Goal: Transaction & Acquisition: Purchase product/service

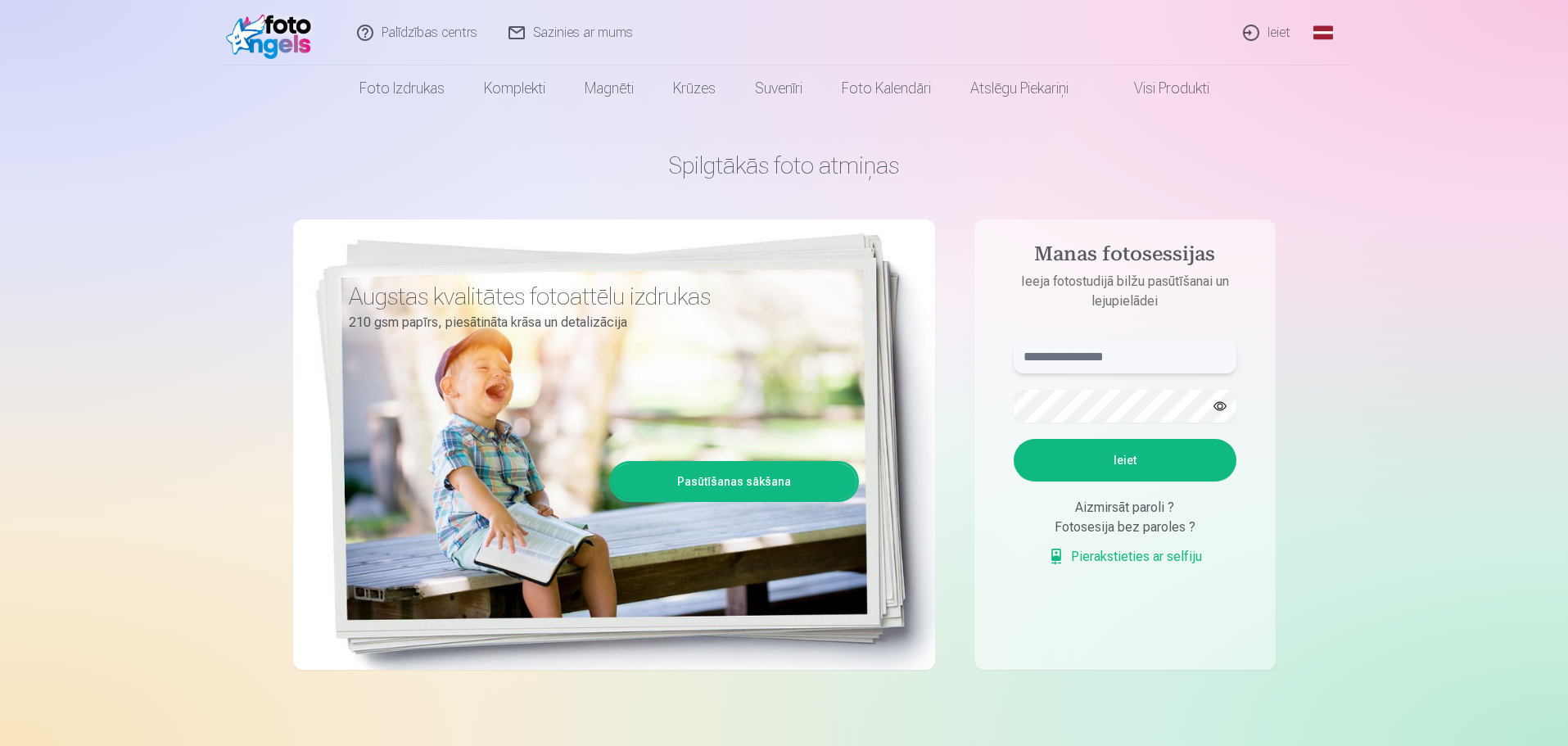
click at [1053, 354] on input "text" at bounding box center [1124, 357] width 223 height 33
type input "**********"
click at [1014, 439] on button "Ieiet" at bounding box center [1124, 460] width 223 height 42
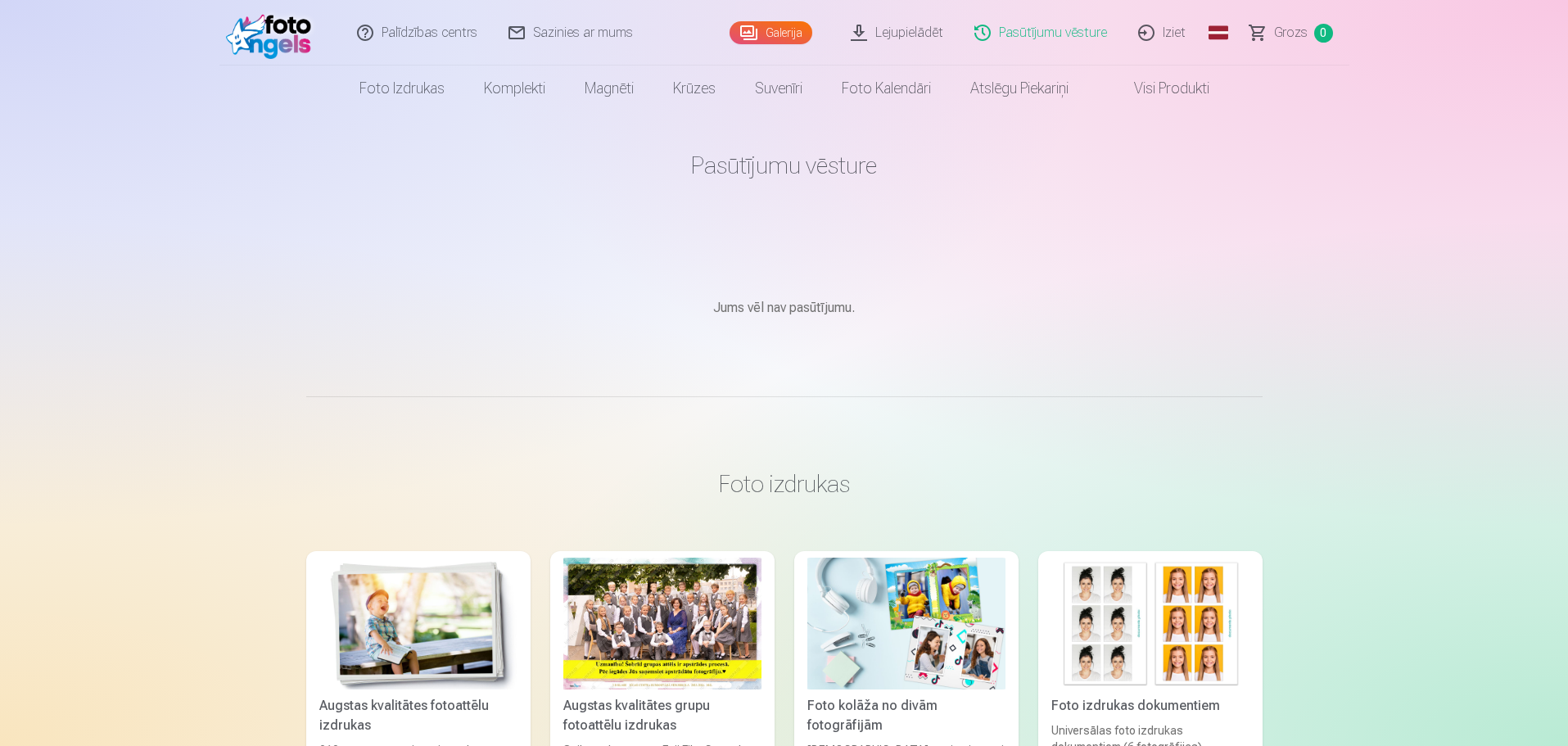
click at [594, 648] on div at bounding box center [662, 623] width 198 height 132
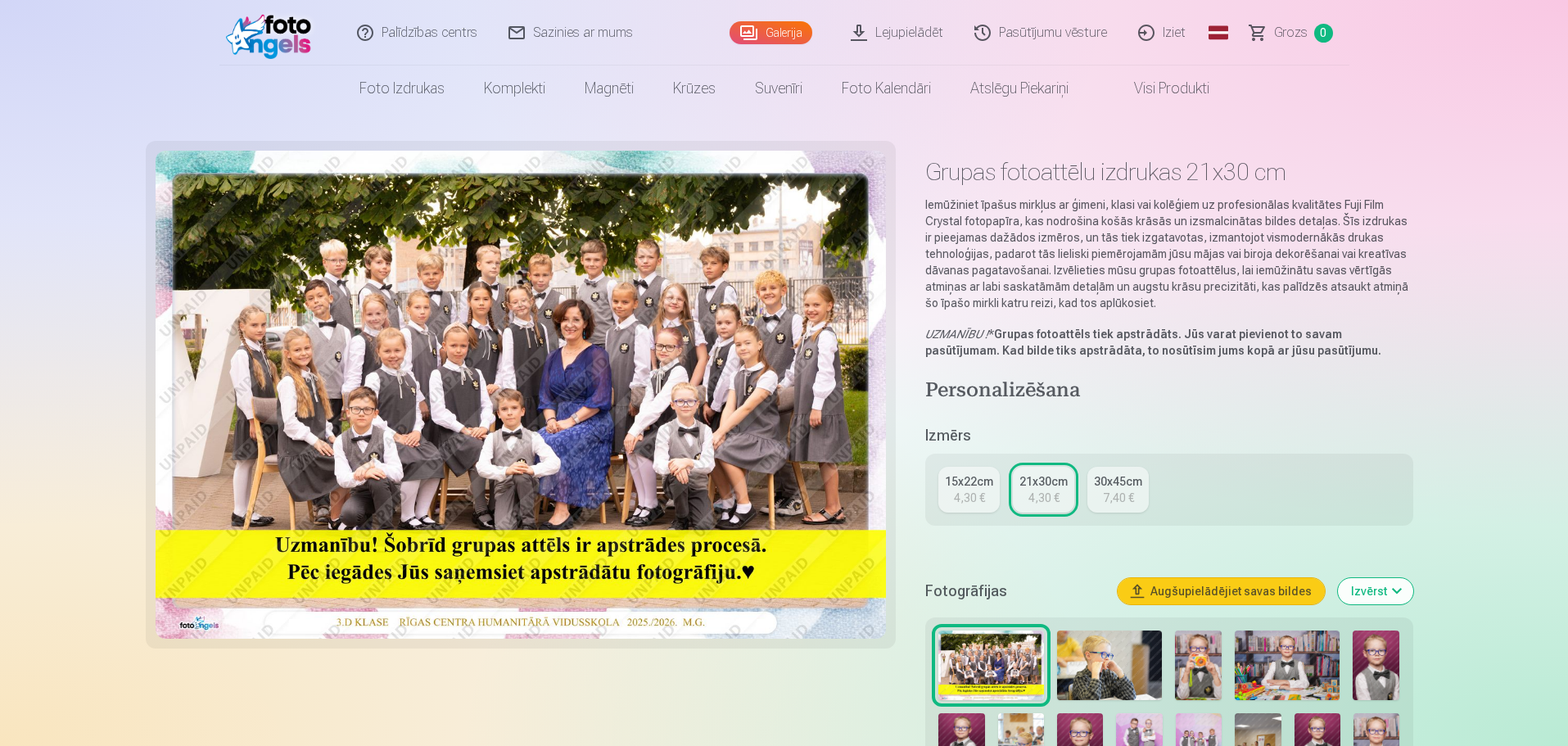
click at [507, 323] on img at bounding box center [521, 394] width 731 height 488
click at [1080, 653] on img at bounding box center [1109, 665] width 105 height 70
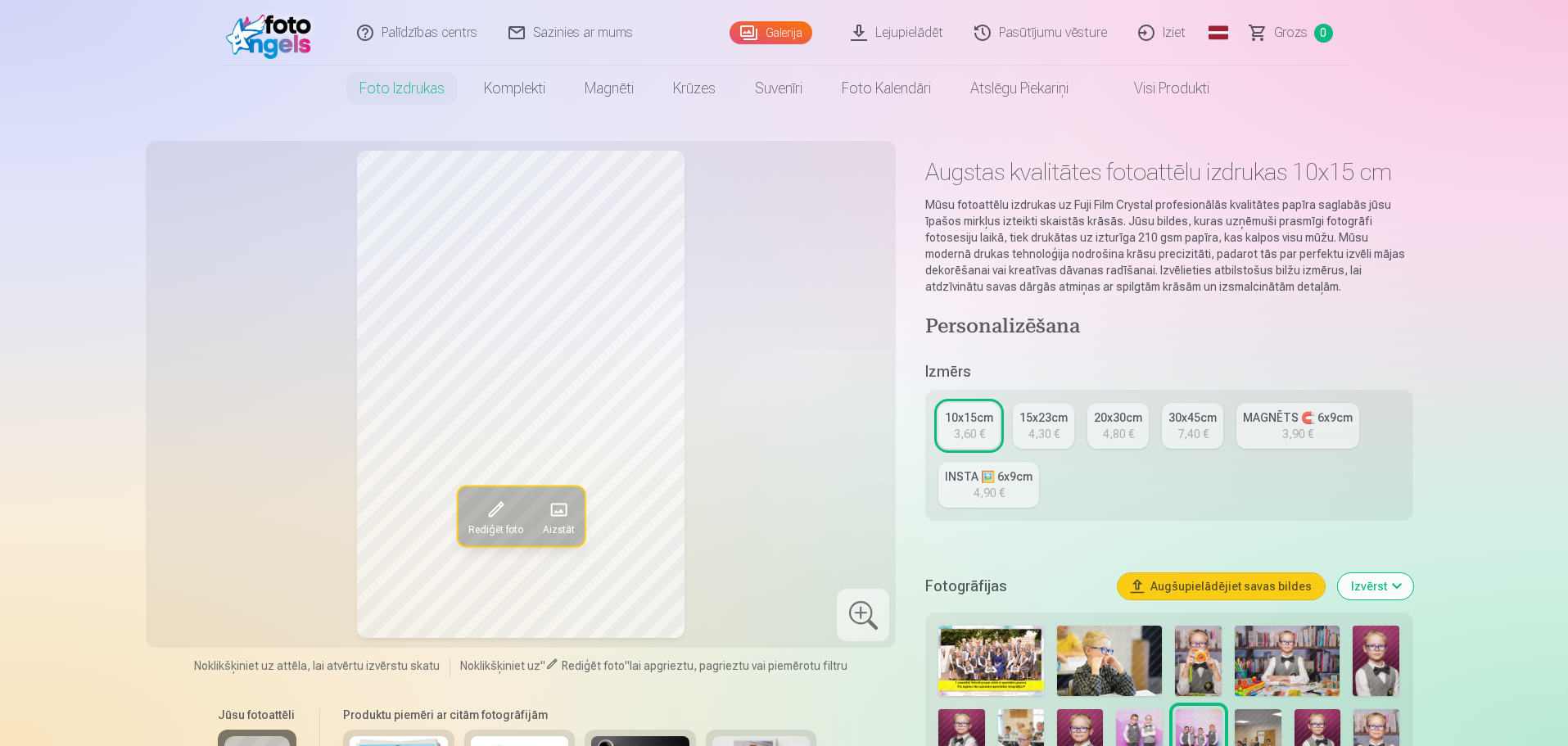
click at [994, 490] on div "4,90 €" at bounding box center [989, 493] width 31 height 16
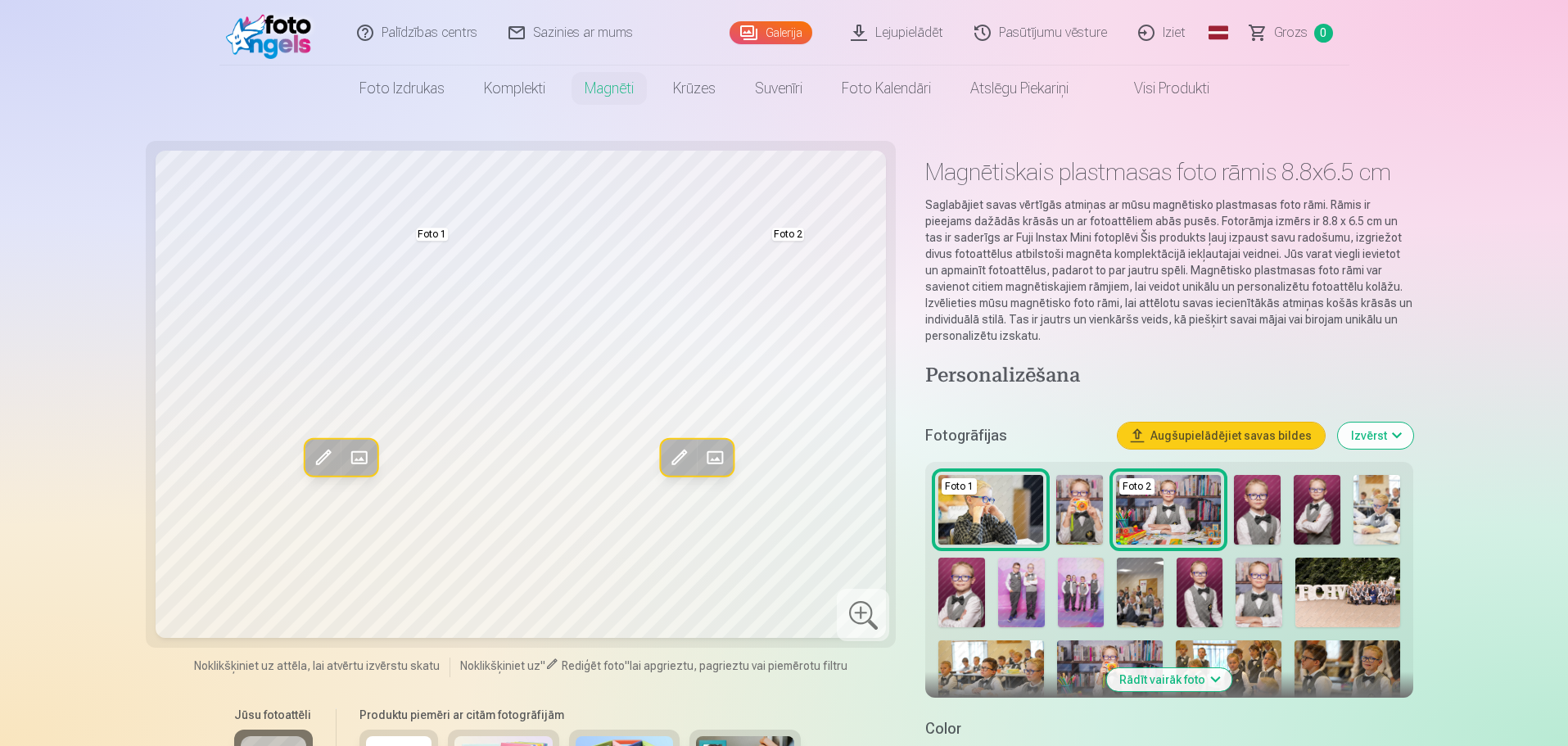
click at [994, 490] on img at bounding box center [990, 509] width 105 height 69
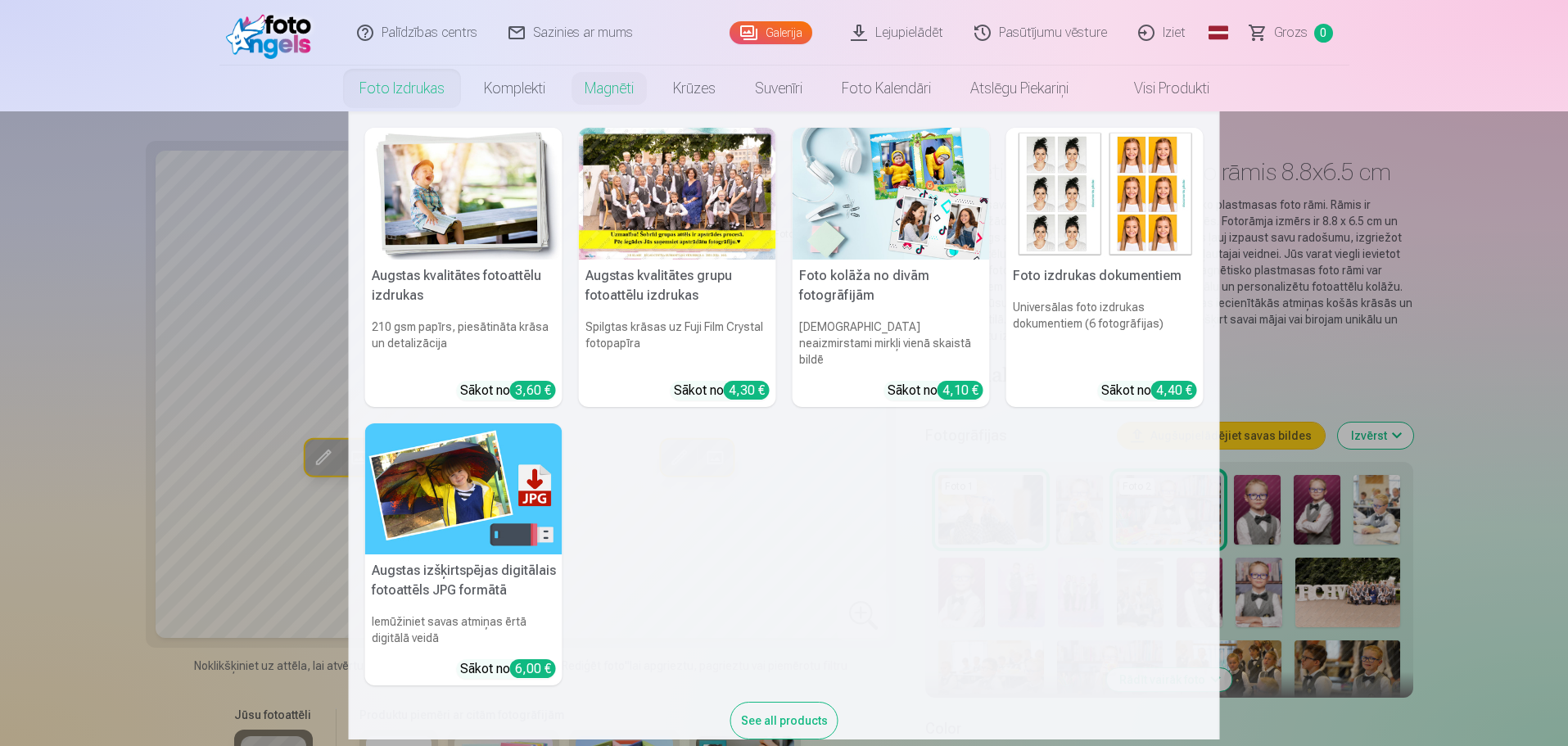
click at [371, 90] on link "Foto izdrukas" at bounding box center [401, 89] width 124 height 46
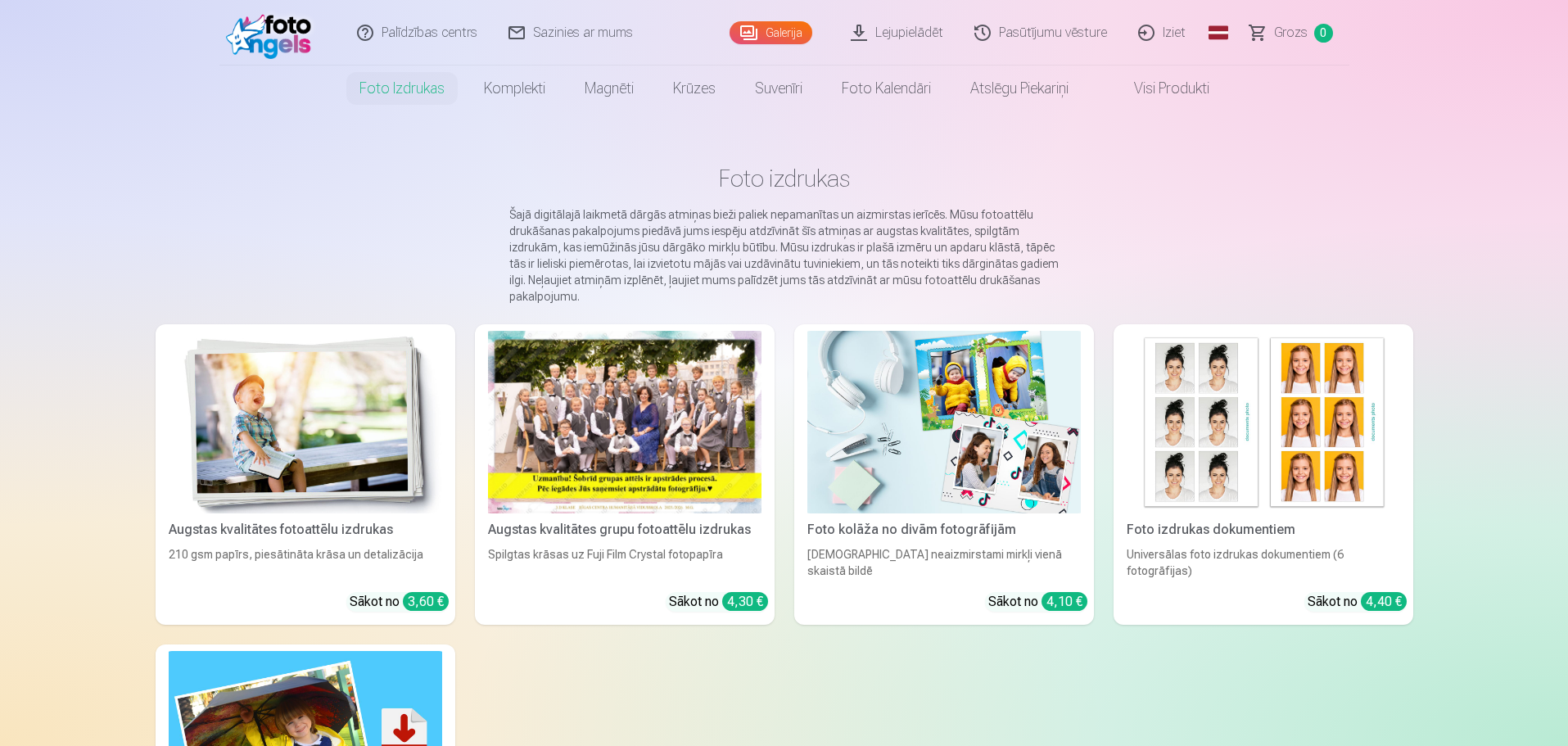
click at [650, 377] on div at bounding box center [625, 421] width 274 height 182
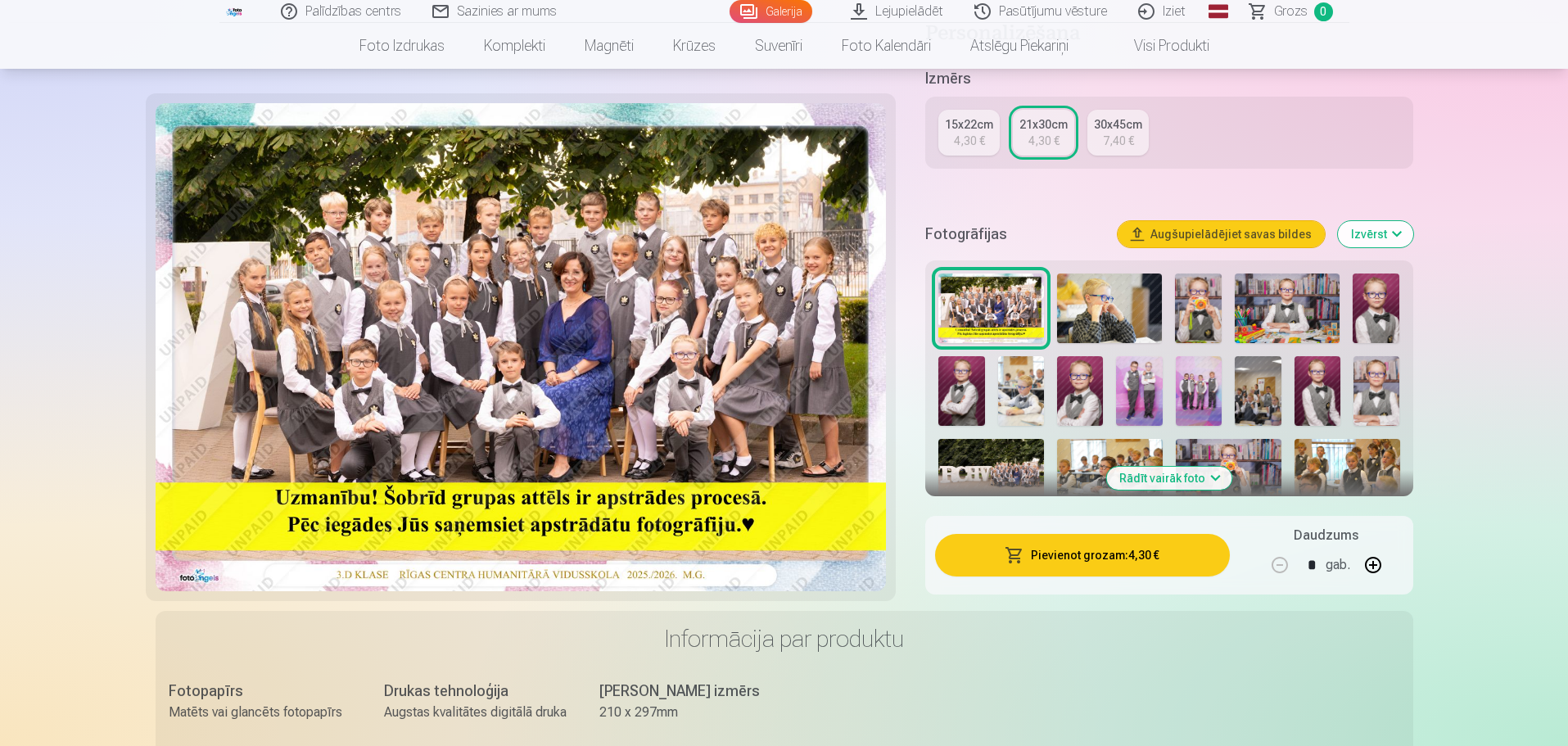
scroll to position [343, 0]
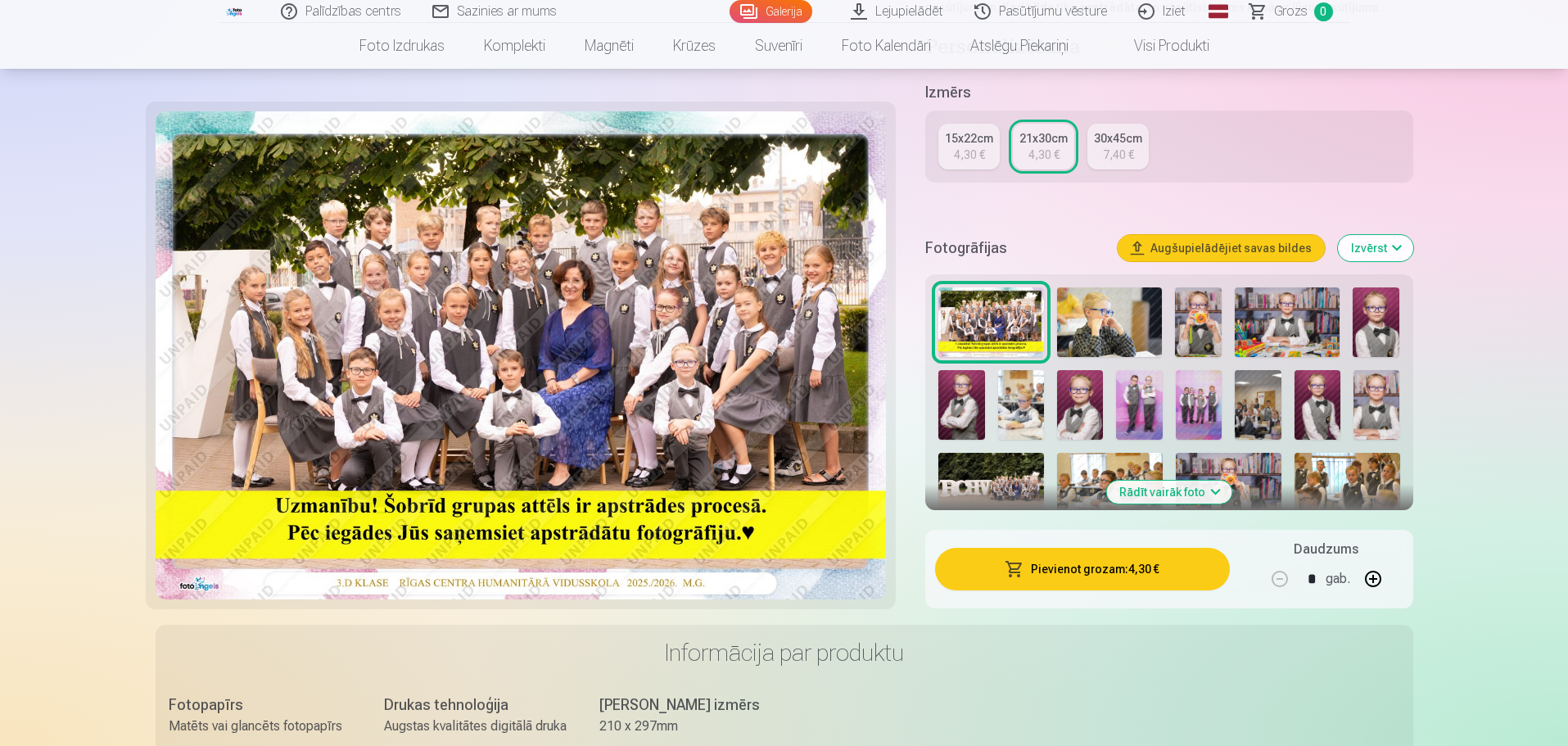
click at [1080, 576] on button "Pievienot grozam : 4,30 €" at bounding box center [1082, 569] width 294 height 42
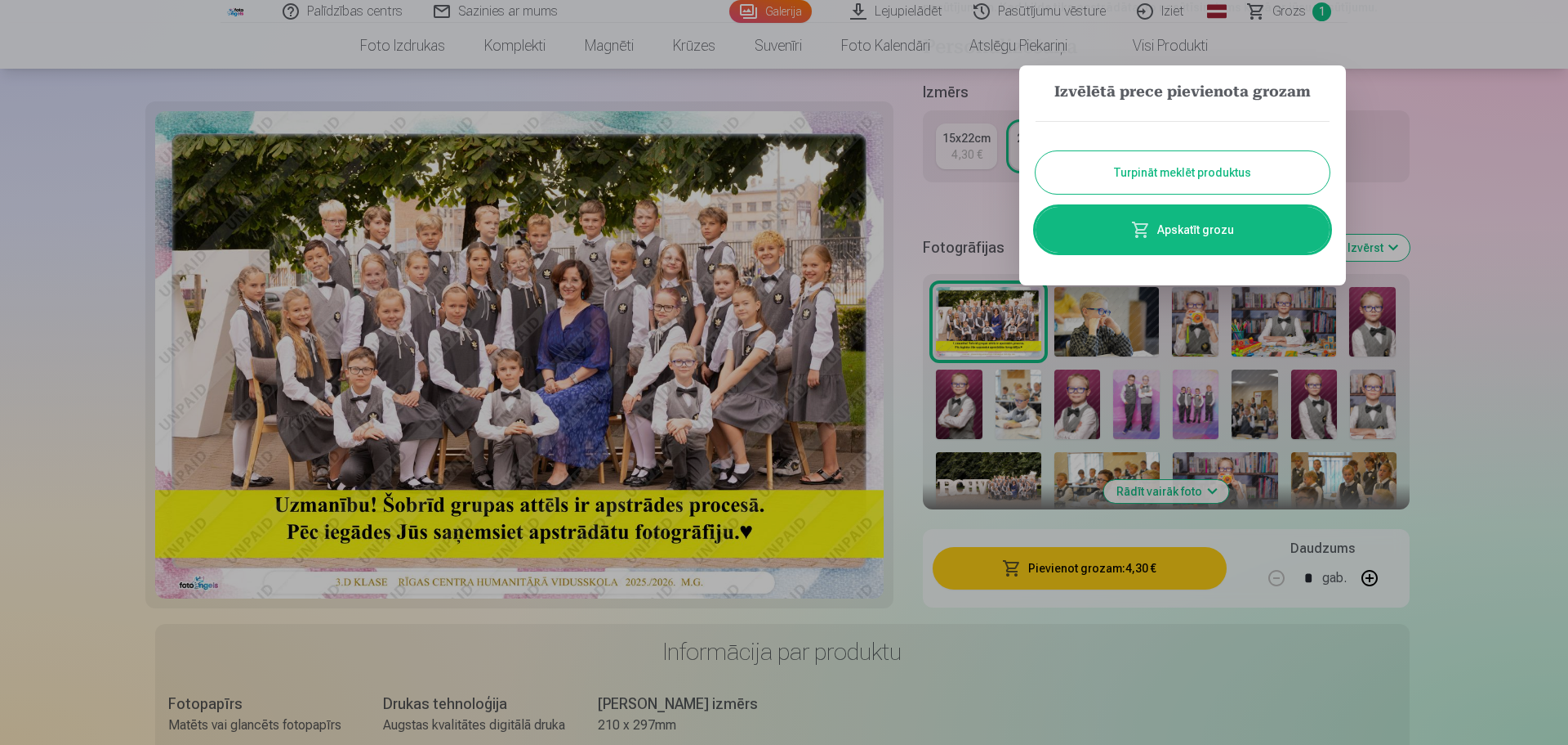
click at [1159, 181] on button "Turpināt meklēt produktus" at bounding box center [1183, 172] width 294 height 42
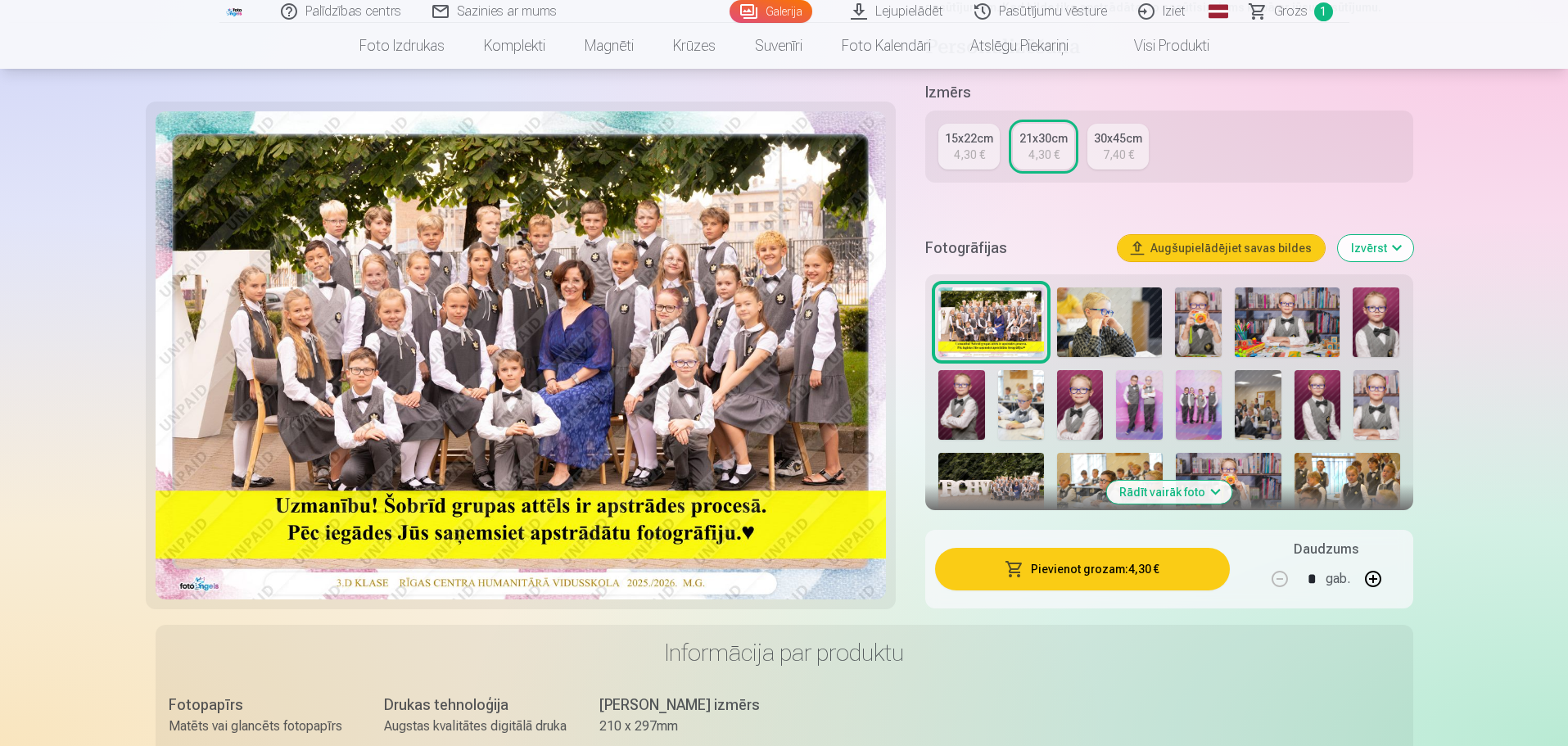
click at [1121, 306] on img at bounding box center [1109, 322] width 105 height 70
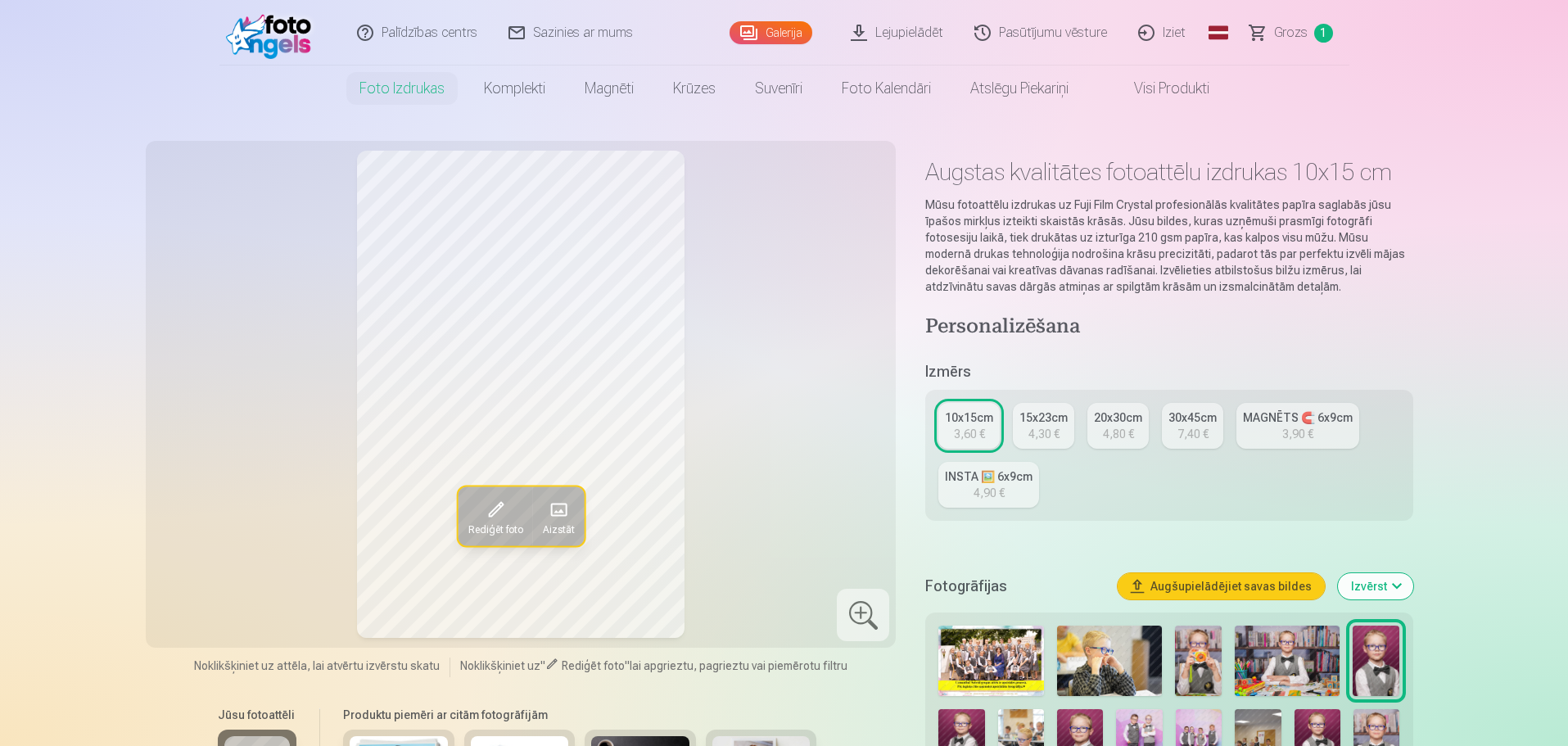
click at [1098, 648] on img at bounding box center [1109, 660] width 105 height 70
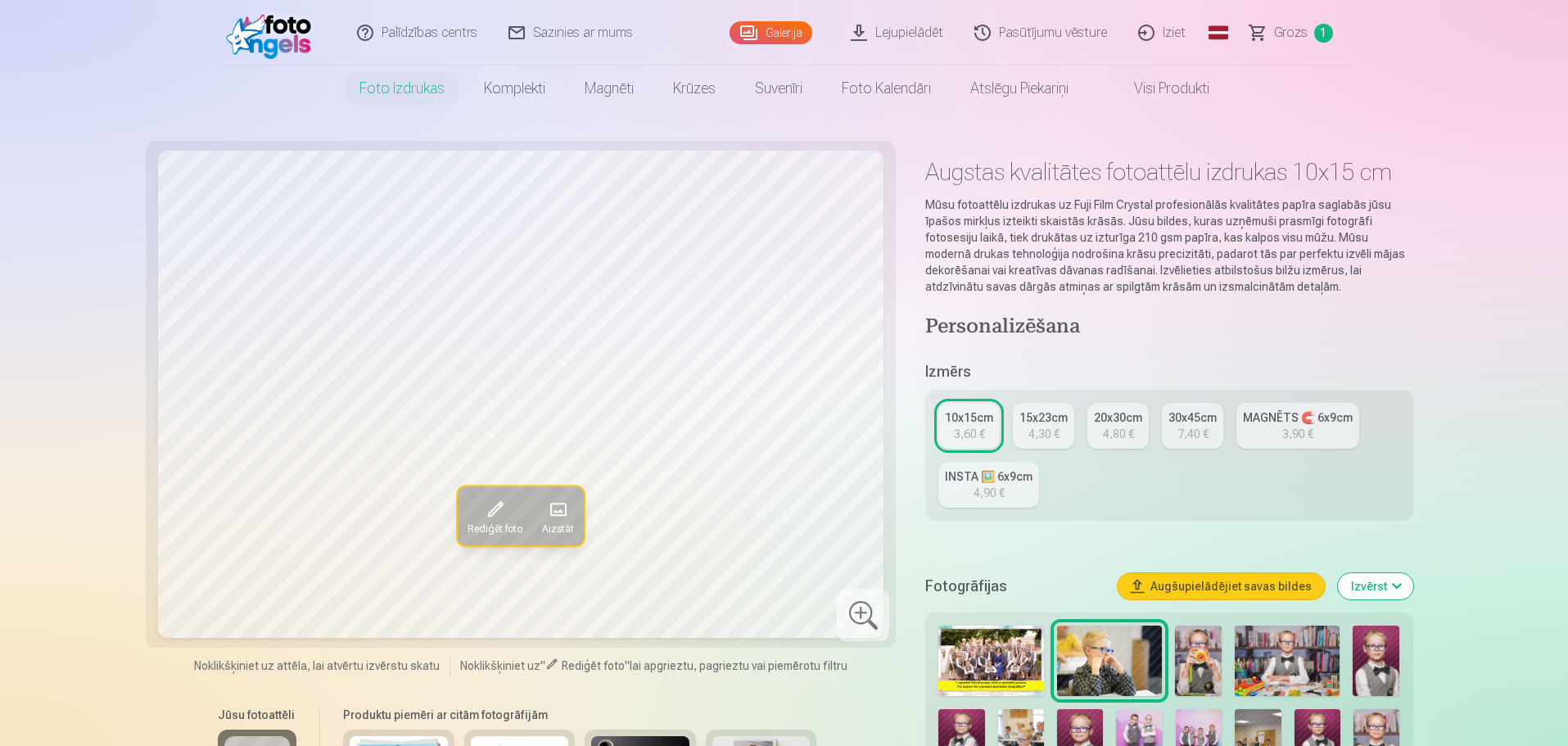
click at [1195, 663] on img at bounding box center [1198, 660] width 46 height 70
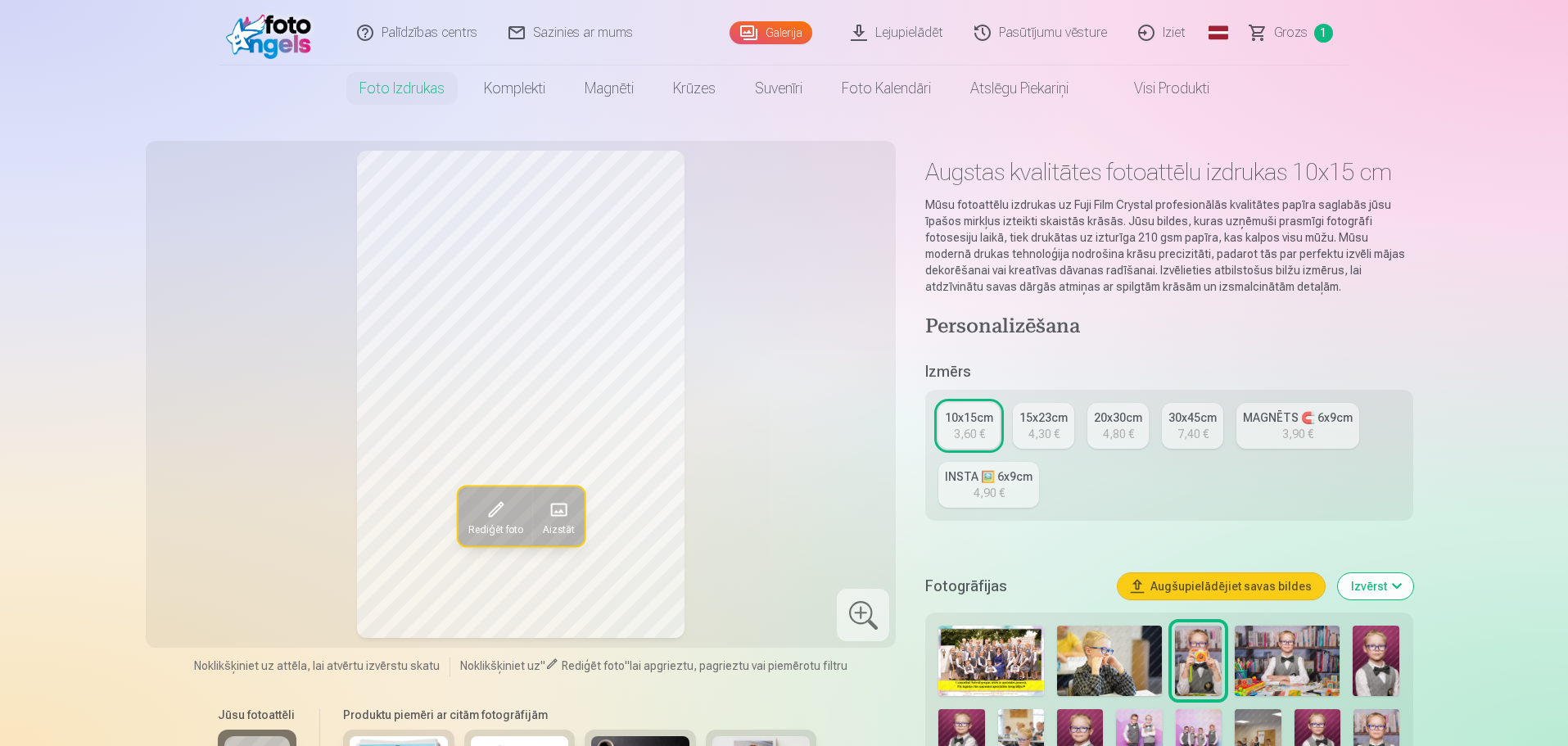
click at [1311, 674] on img at bounding box center [1286, 660] width 105 height 70
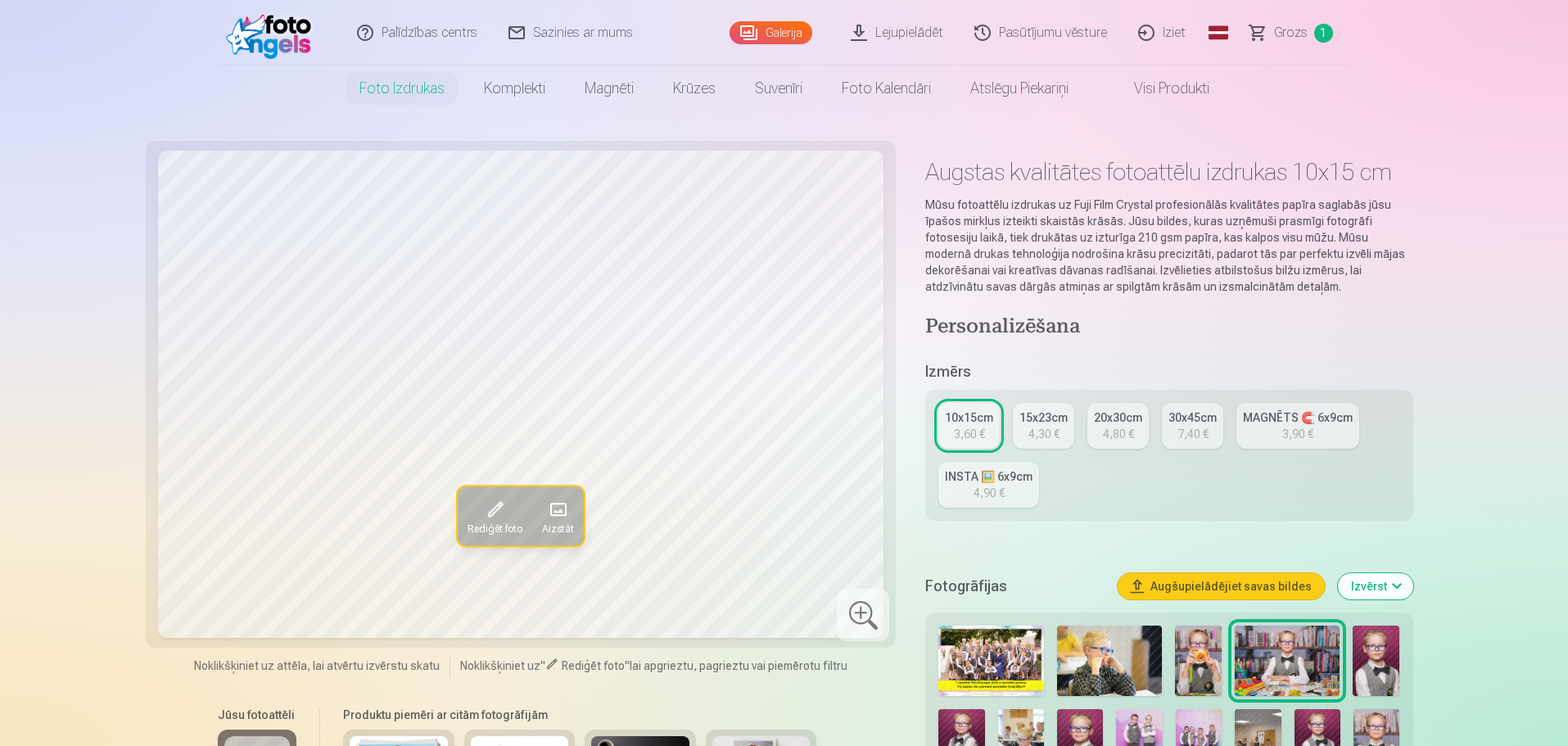
click at [1381, 667] on img at bounding box center [1376, 660] width 46 height 70
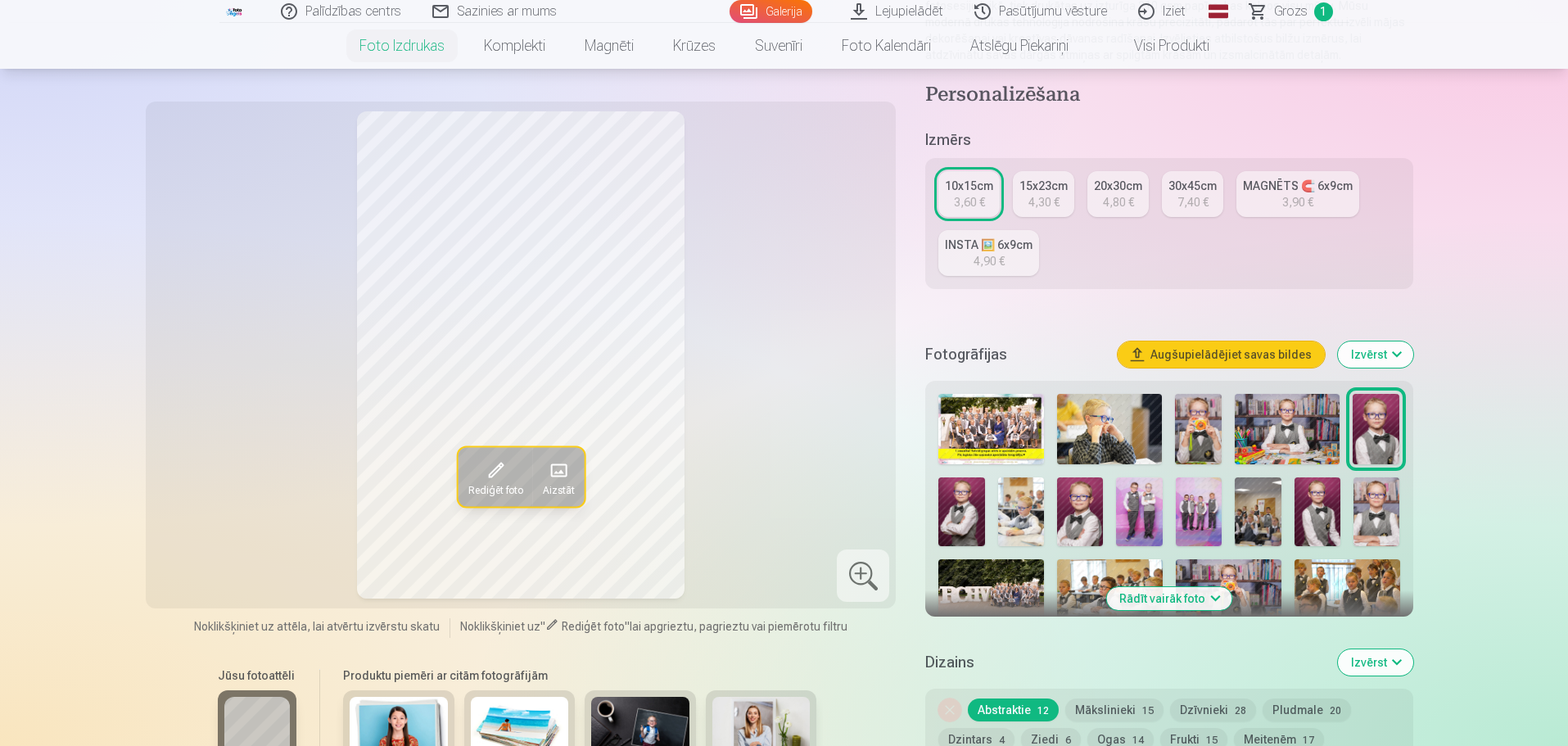
scroll to position [356, 0]
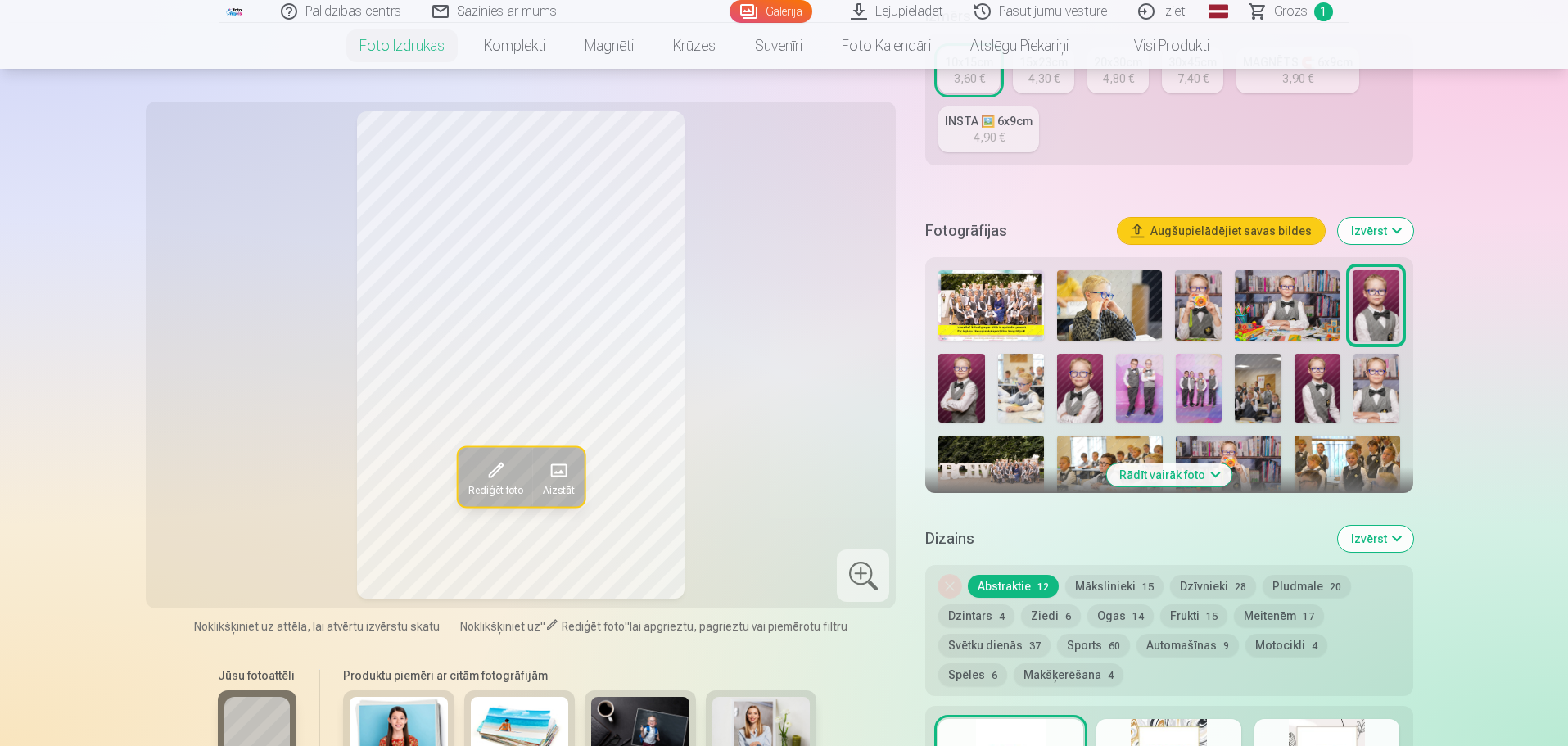
click at [951, 387] on img at bounding box center [961, 388] width 46 height 69
click at [1018, 393] on img at bounding box center [1021, 388] width 46 height 69
click at [1070, 385] on img at bounding box center [1080, 388] width 46 height 69
click at [1148, 387] on img at bounding box center [1139, 388] width 46 height 69
click at [1184, 380] on img at bounding box center [1199, 388] width 46 height 69
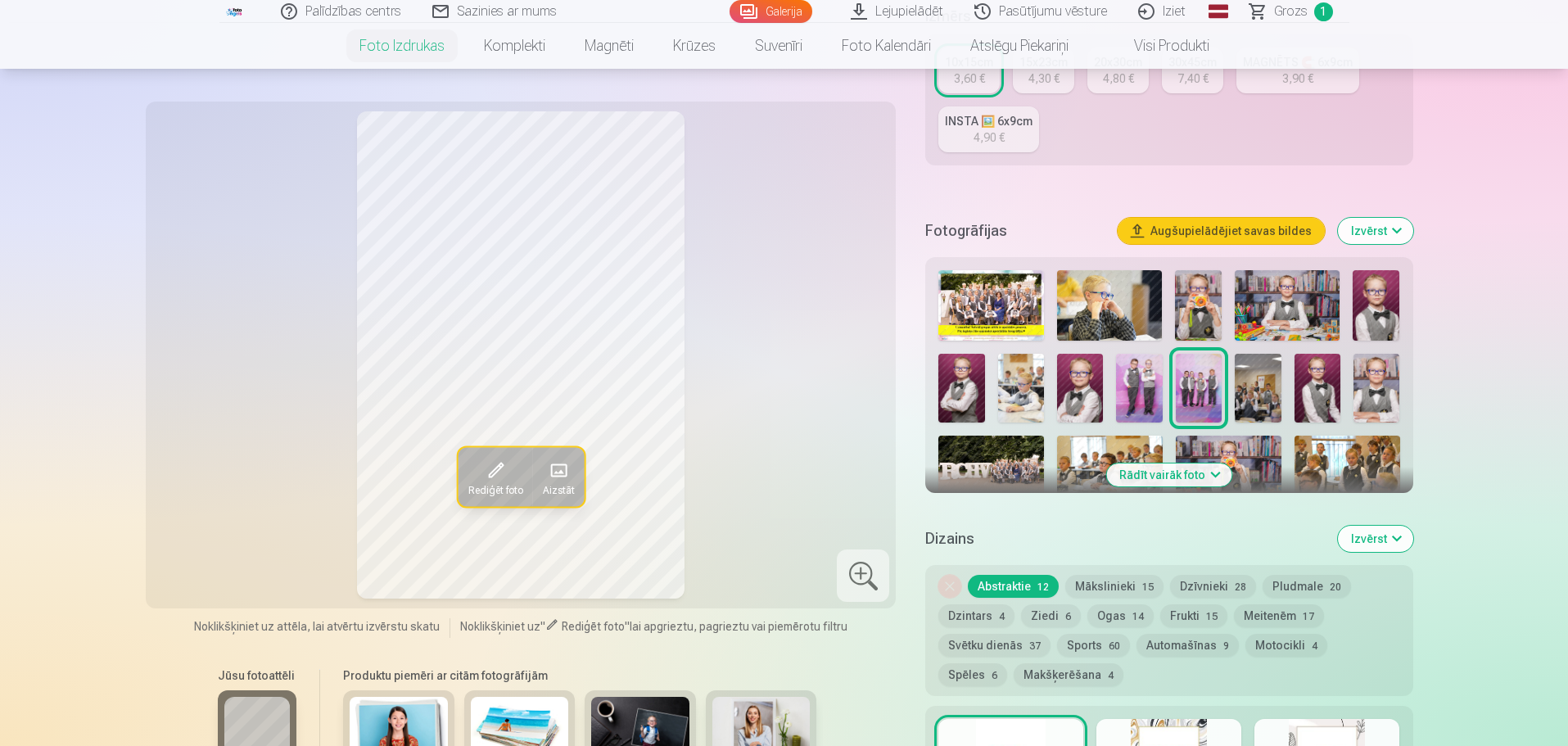
click at [1244, 380] on img at bounding box center [1257, 388] width 46 height 69
click at [1319, 396] on img at bounding box center [1317, 388] width 46 height 69
click at [1373, 391] on img at bounding box center [1377, 388] width 46 height 69
click at [1148, 464] on button "Rādīt vairāk foto" at bounding box center [1169, 475] width 125 height 23
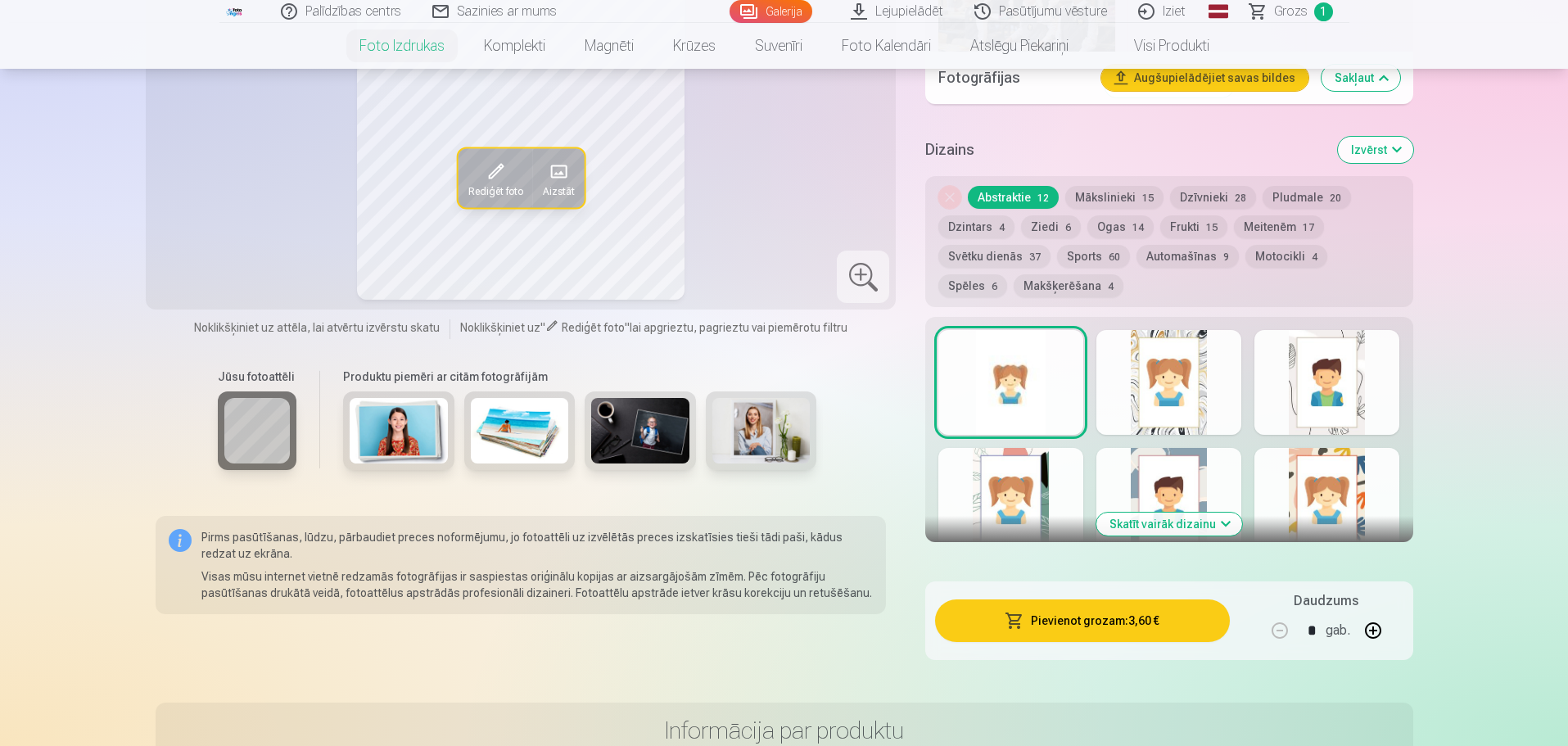
scroll to position [1536, 0]
click at [1155, 389] on div at bounding box center [1169, 381] width 145 height 105
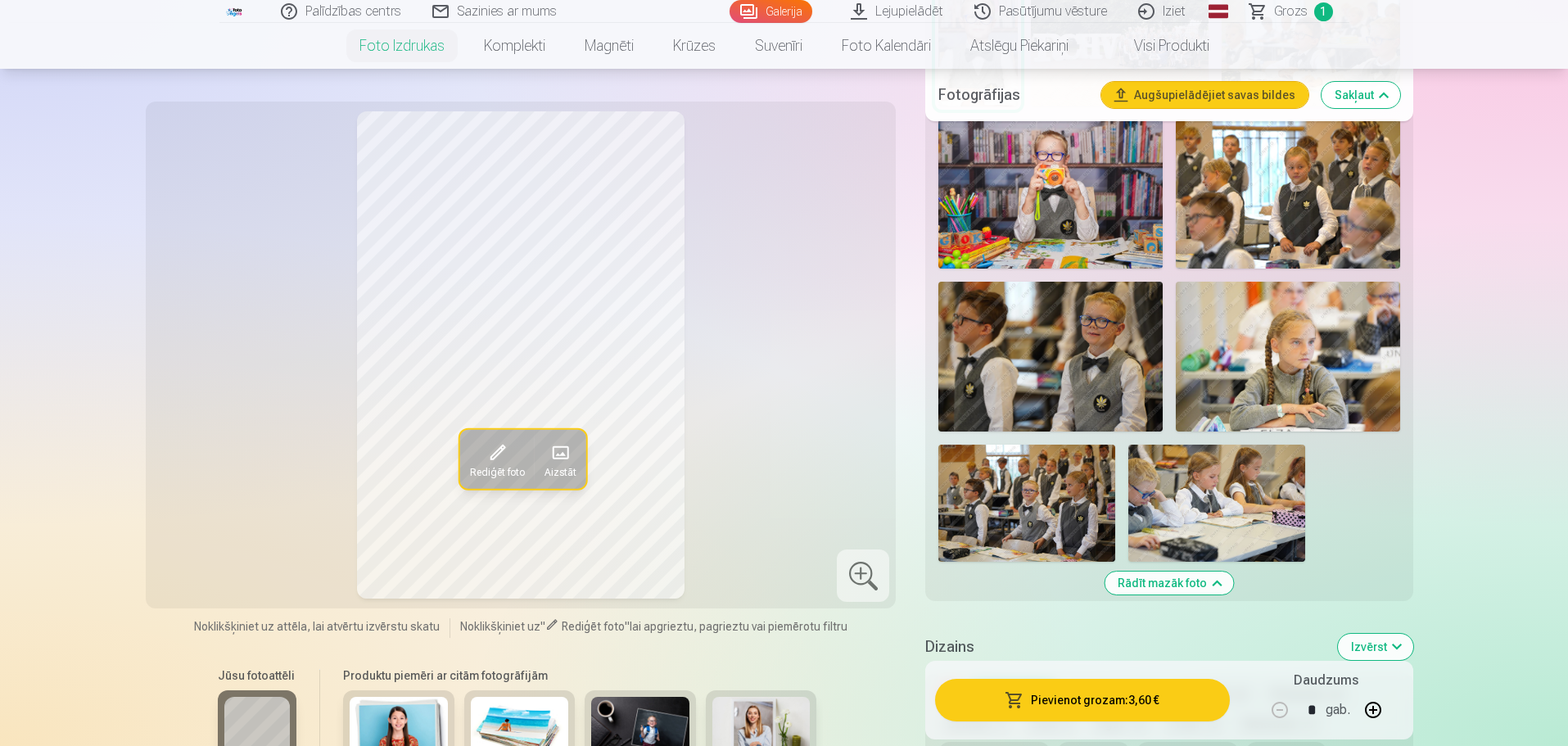
scroll to position [1039, 0]
click at [1140, 346] on img at bounding box center [1050, 355] width 225 height 149
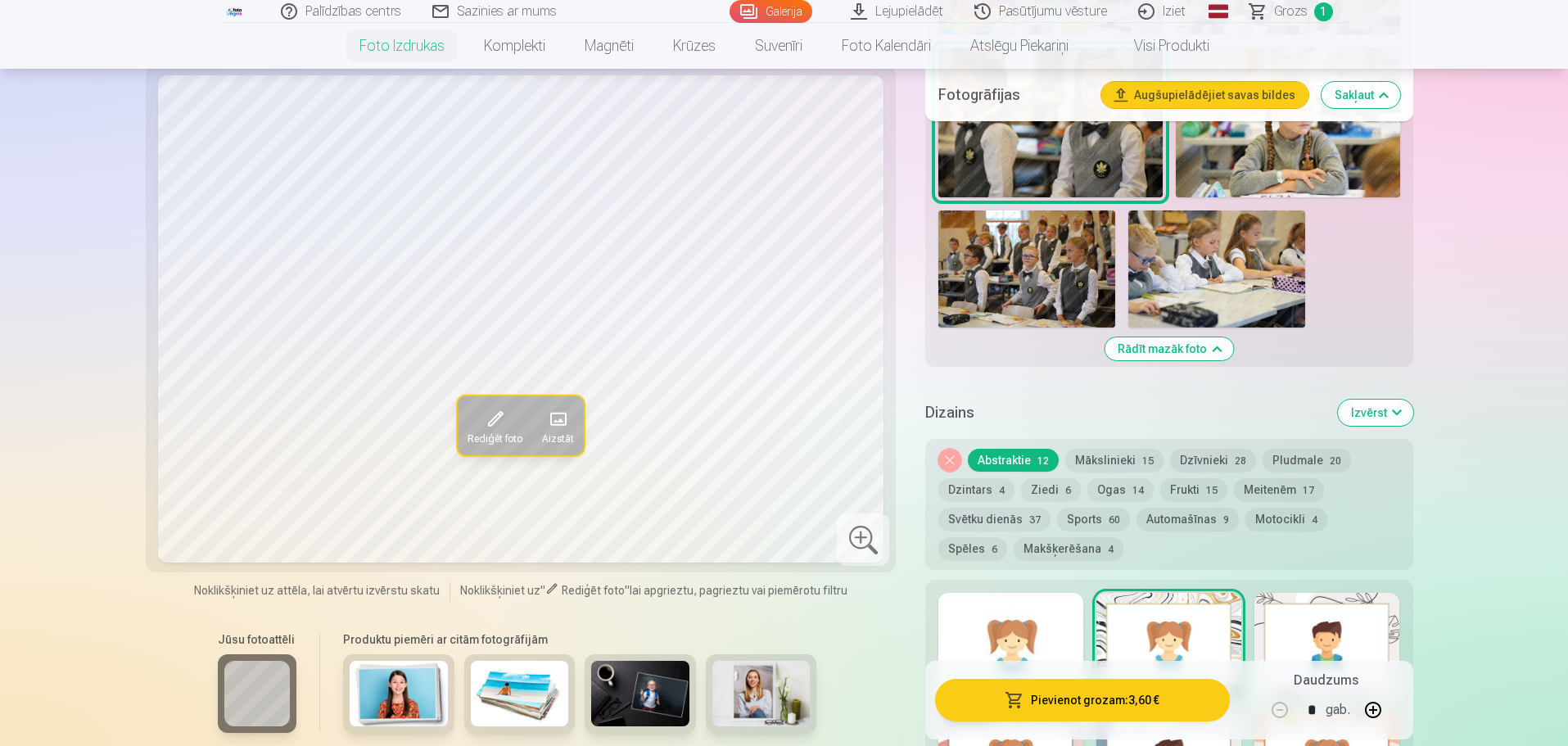
scroll to position [1273, 0]
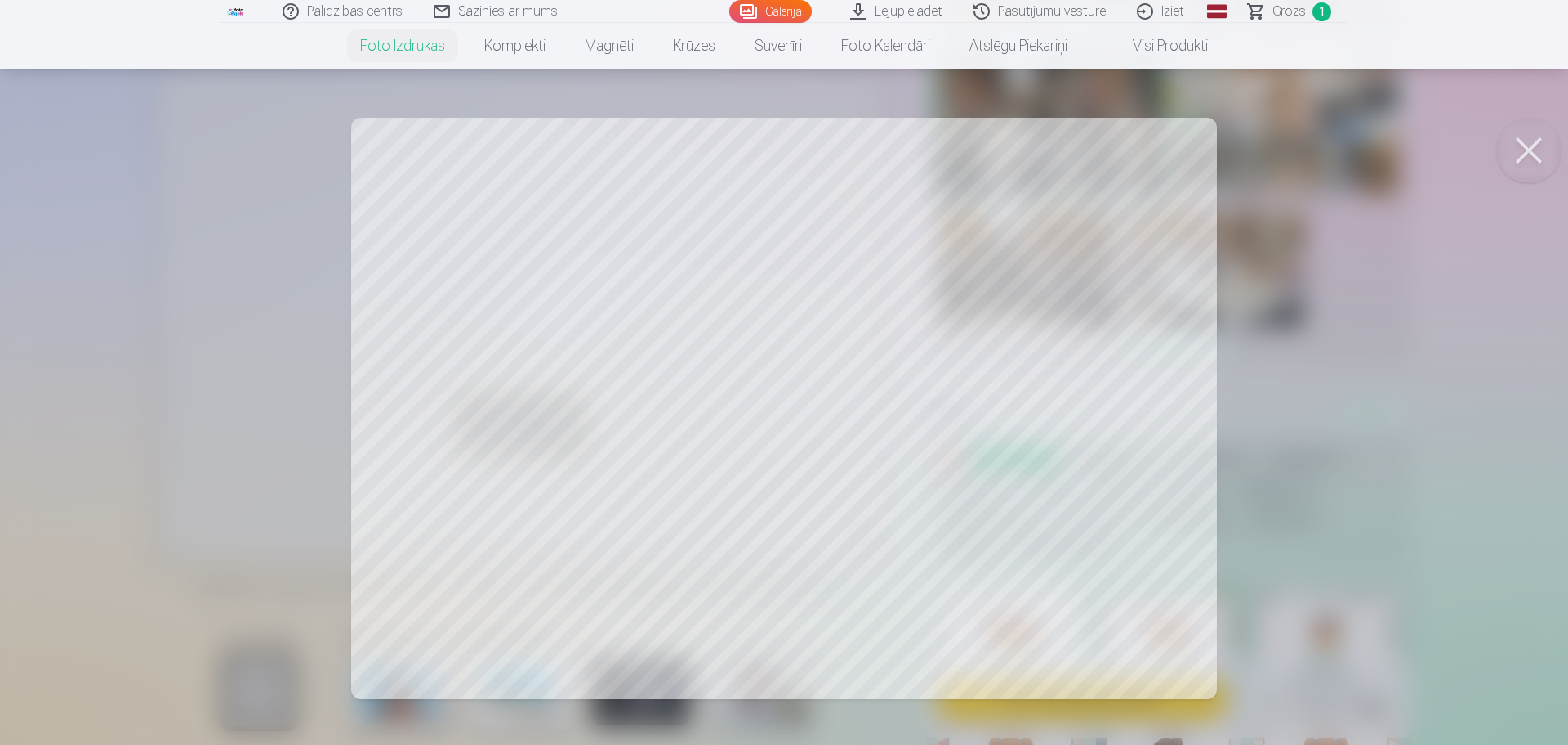
click at [1530, 141] on button at bounding box center [1530, 150] width 65 height 65
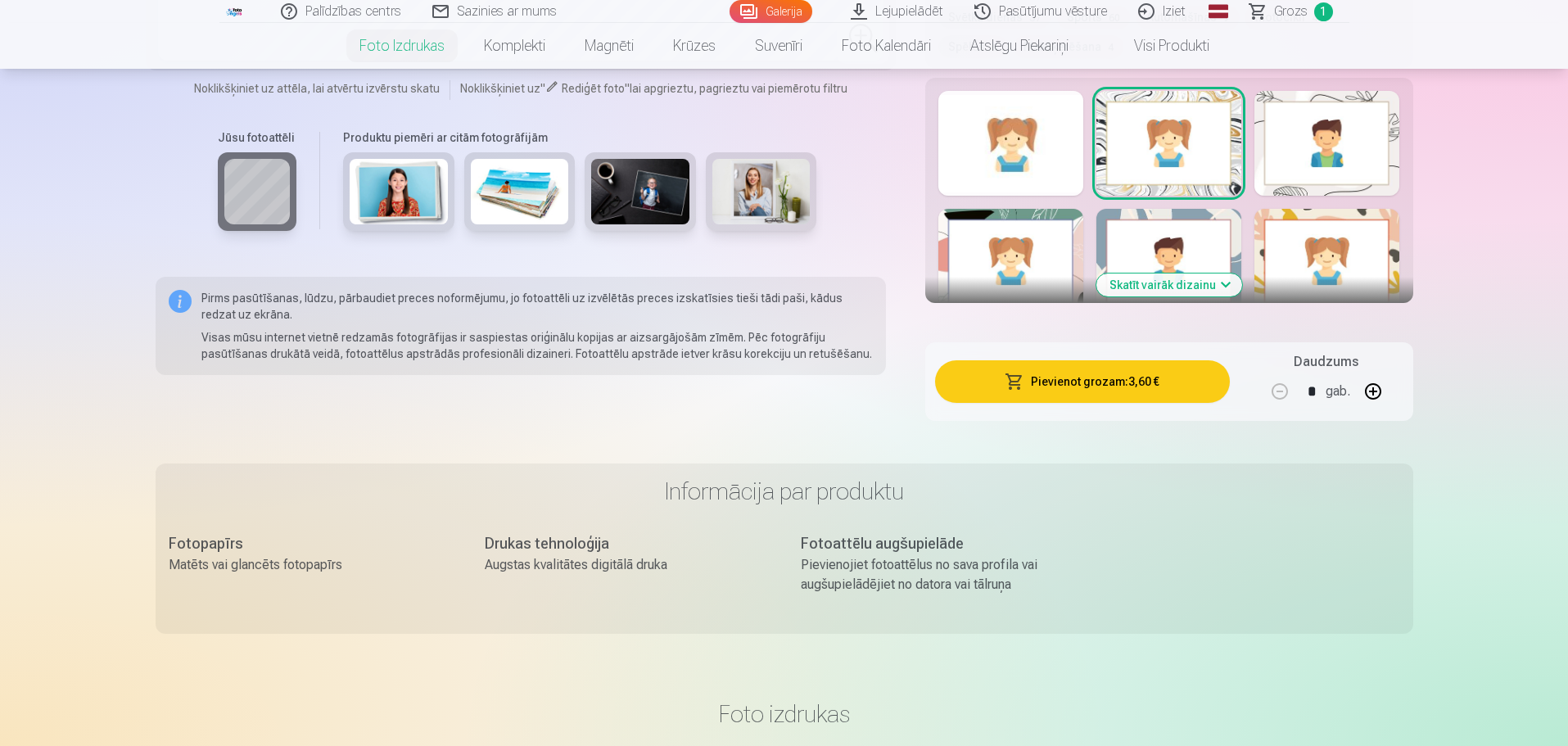
scroll to position [1775, 0]
click at [1145, 269] on div at bounding box center [1169, 260] width 145 height 105
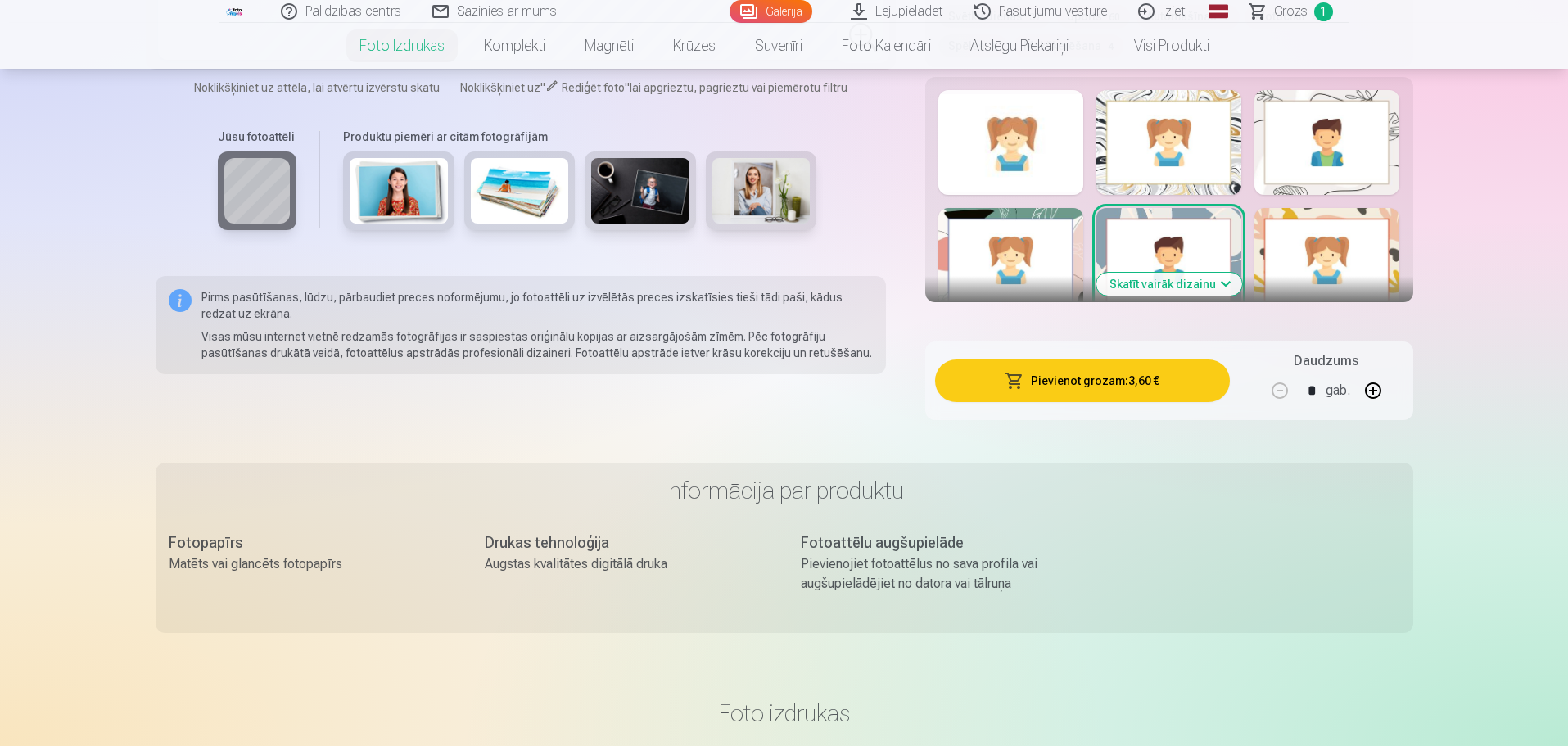
click at [1148, 277] on button "Skatīt vairāk dizainu" at bounding box center [1169, 284] width 146 height 23
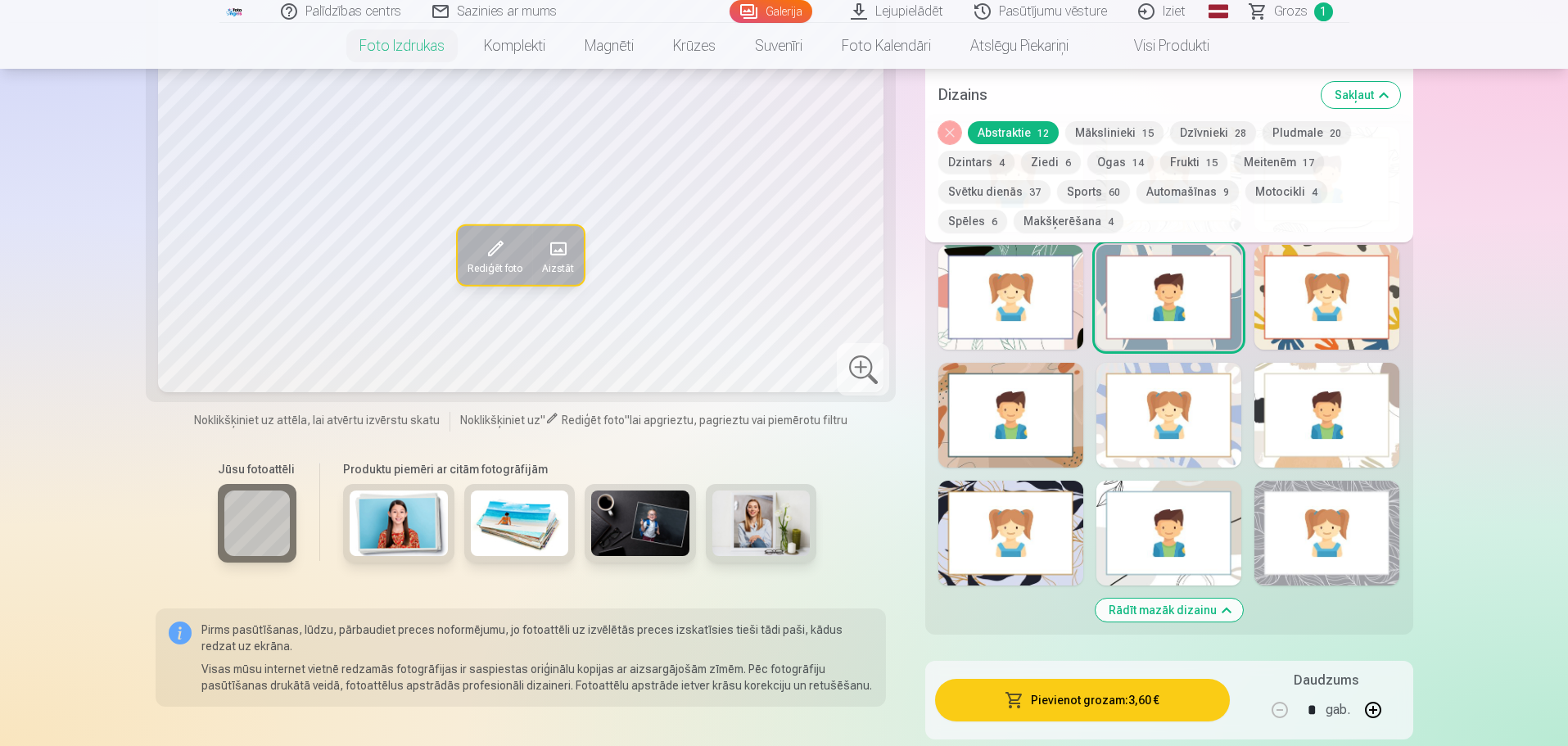
scroll to position [1731, 0]
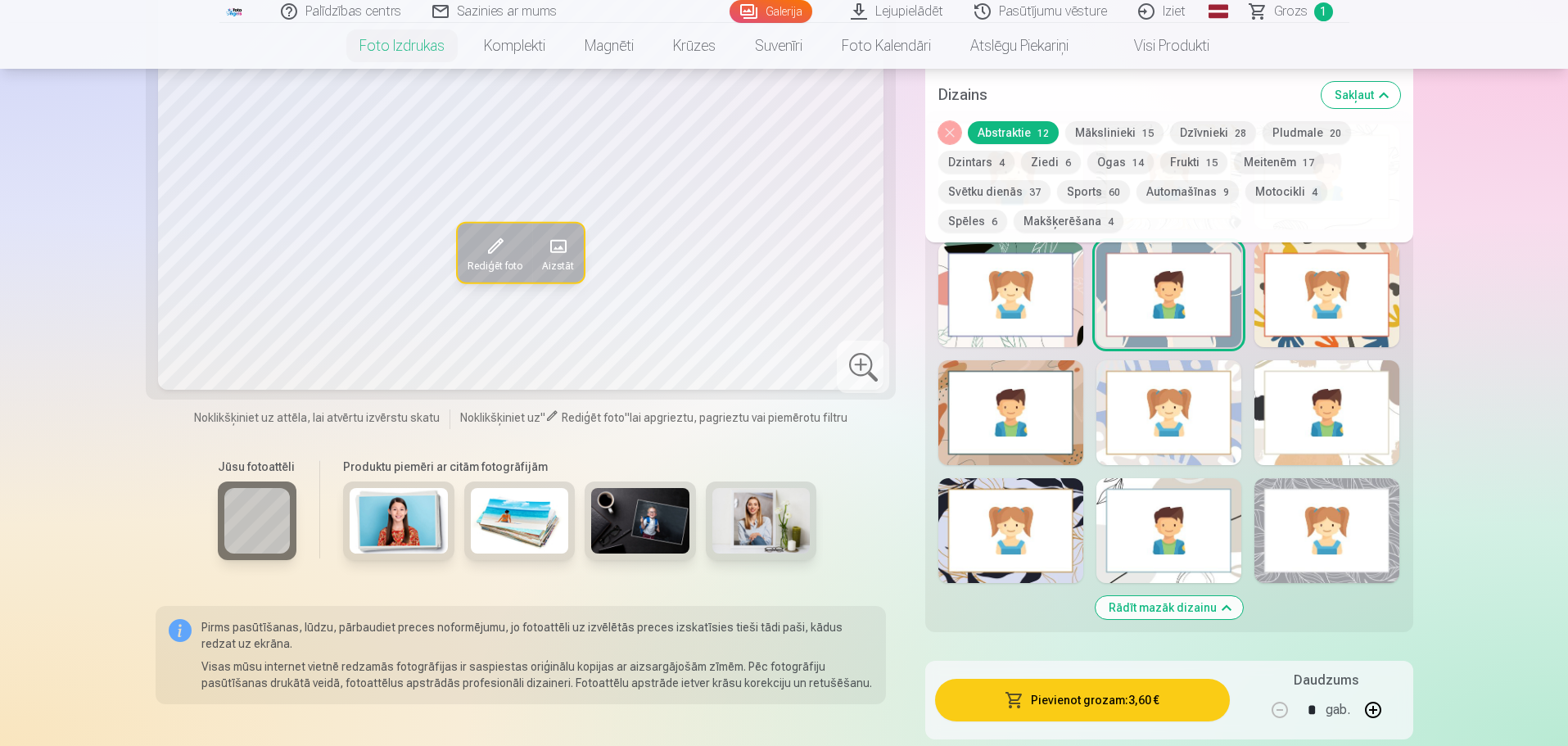
click at [1215, 541] on div at bounding box center [1169, 530] width 145 height 105
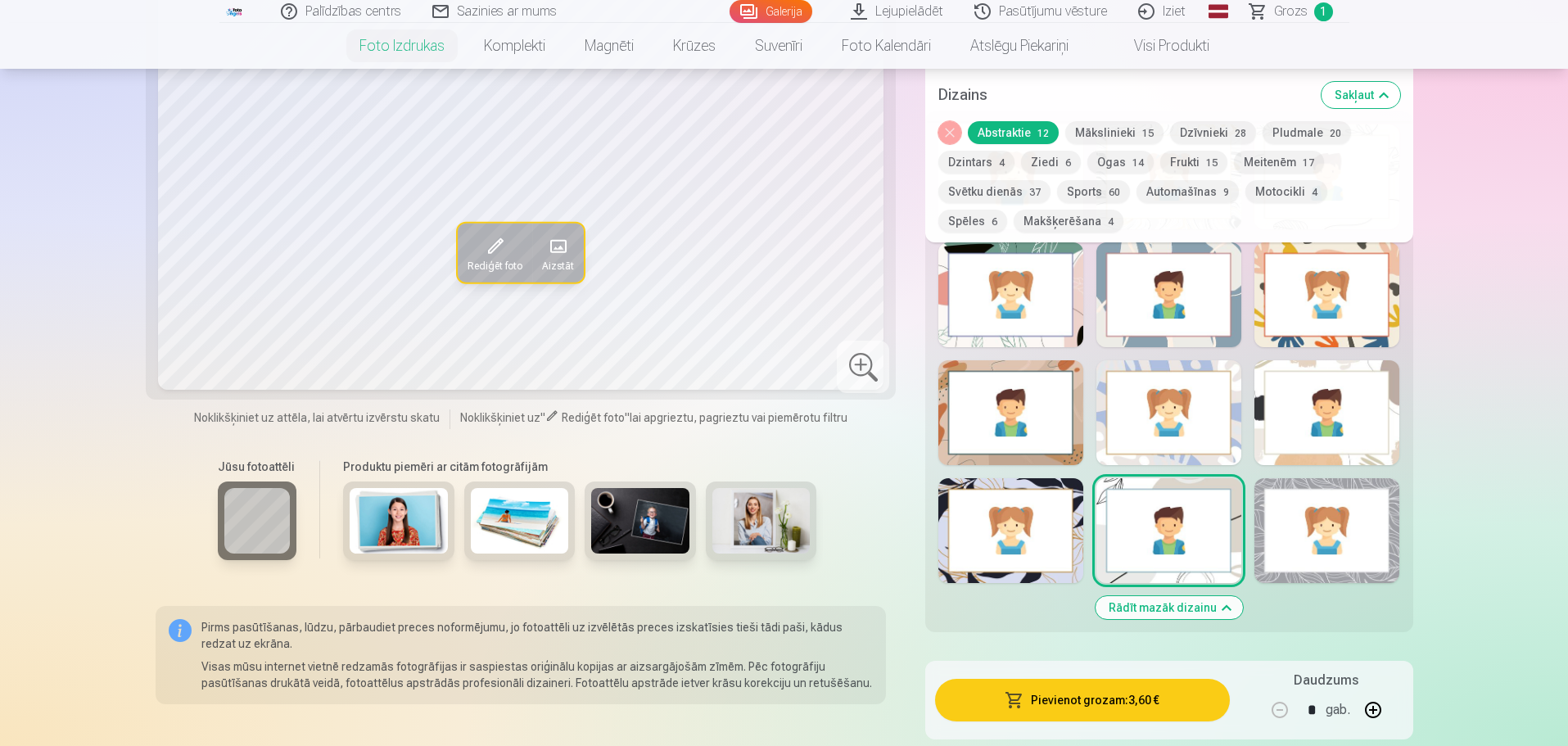
click at [1175, 608] on button "Rādīt mazāk dizainu" at bounding box center [1169, 607] width 148 height 23
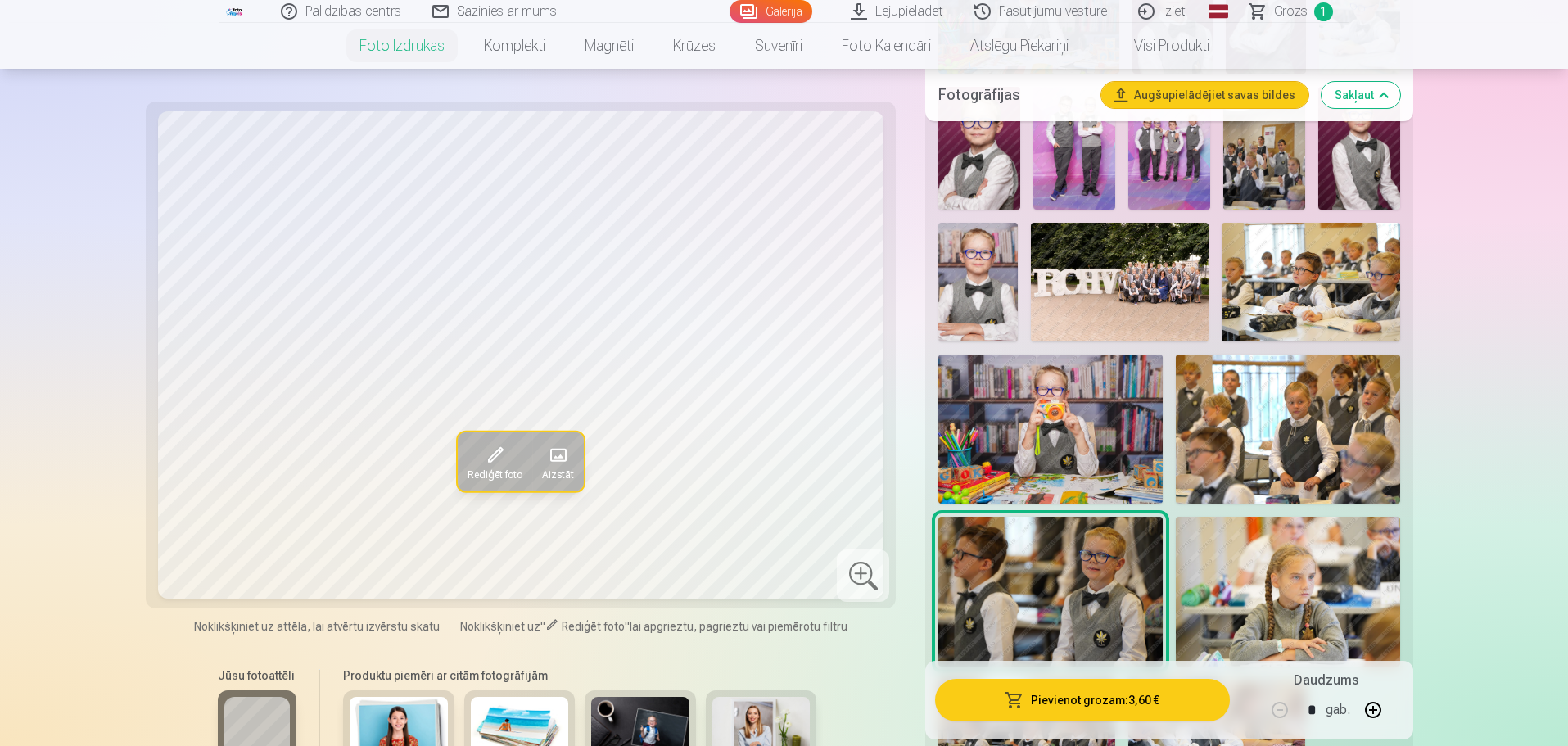
scroll to position [783, 0]
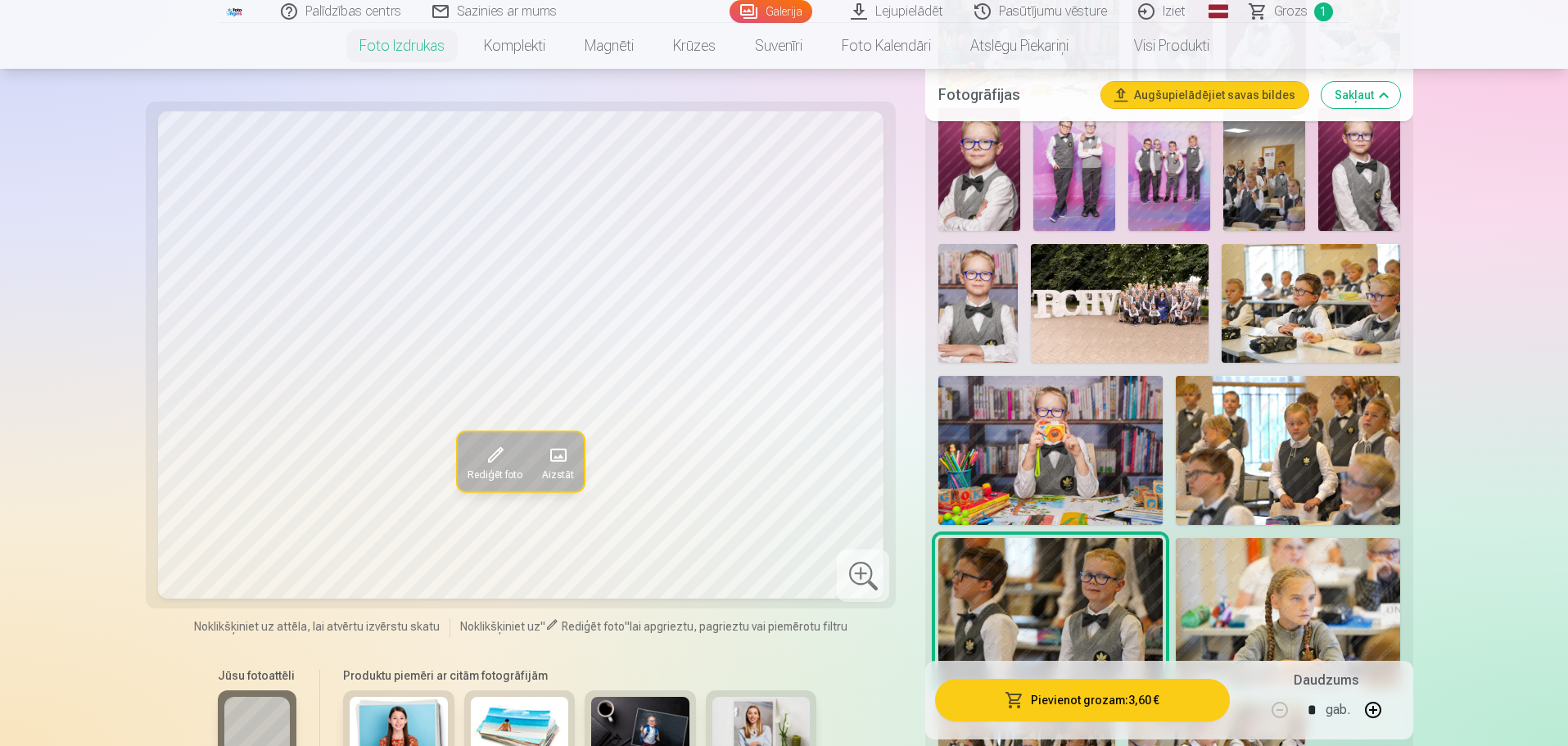
click at [1111, 306] on img at bounding box center [1120, 303] width 177 height 119
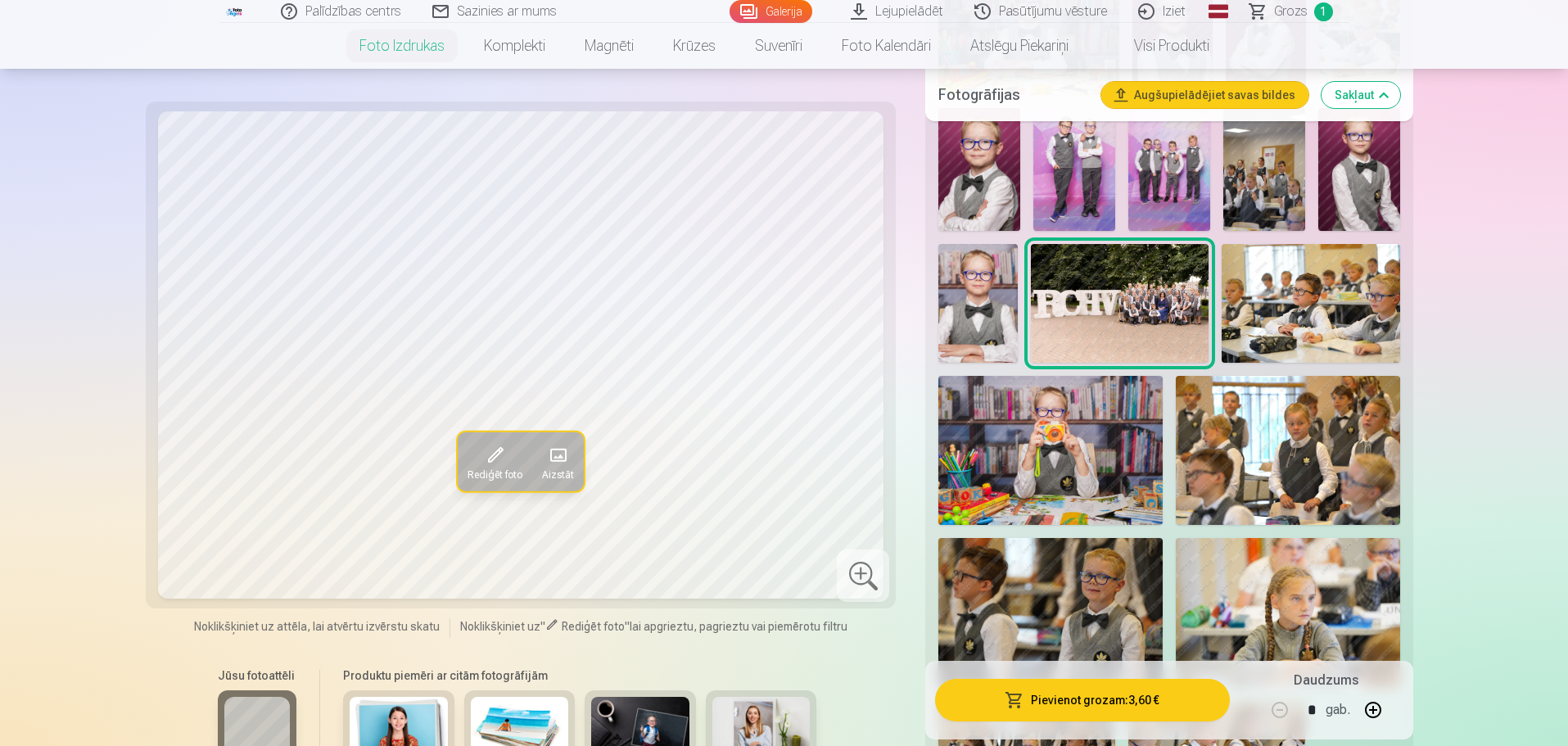
click at [1111, 306] on img at bounding box center [1120, 303] width 177 height 119
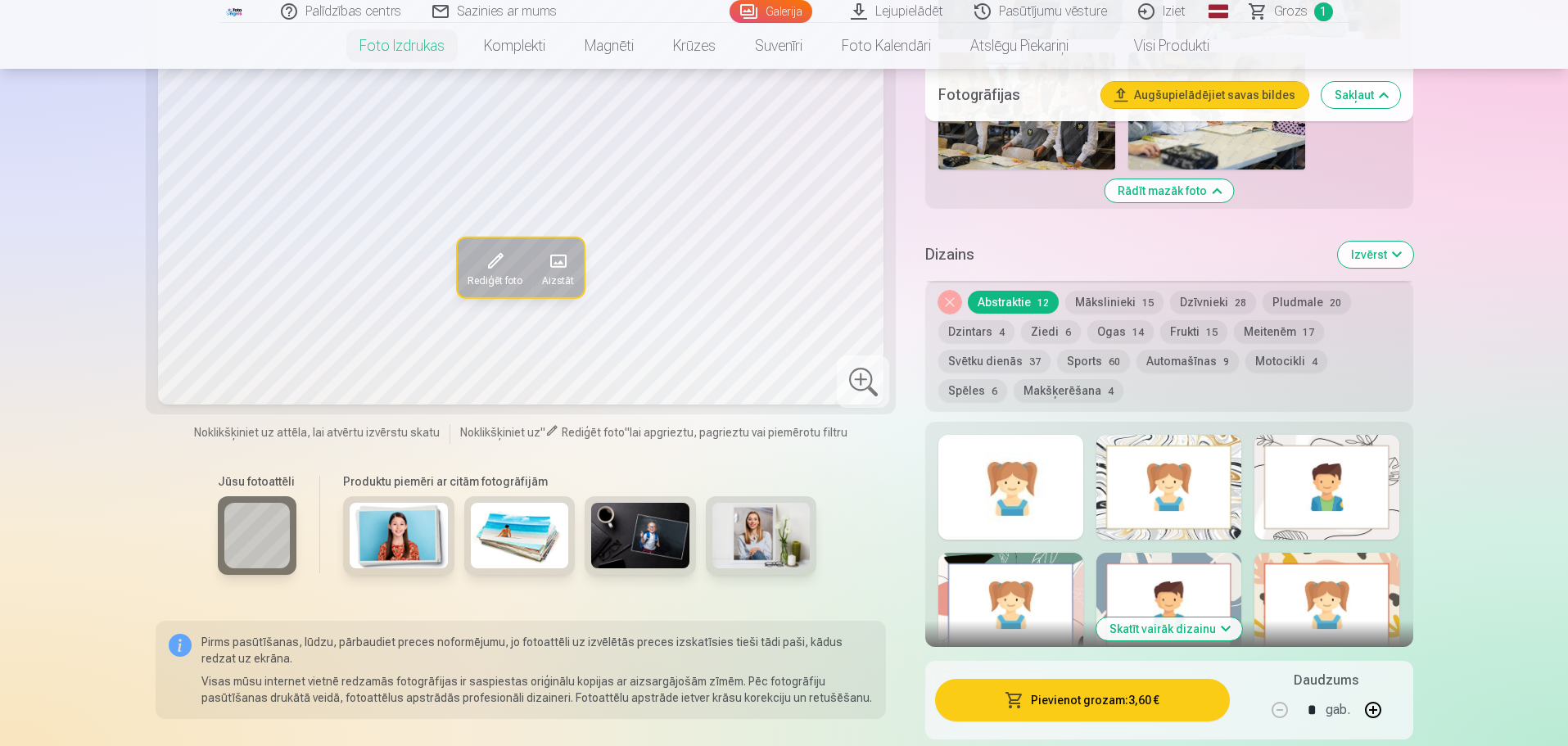
scroll to position [1431, 0]
click at [1023, 496] on div at bounding box center [1011, 486] width 145 height 105
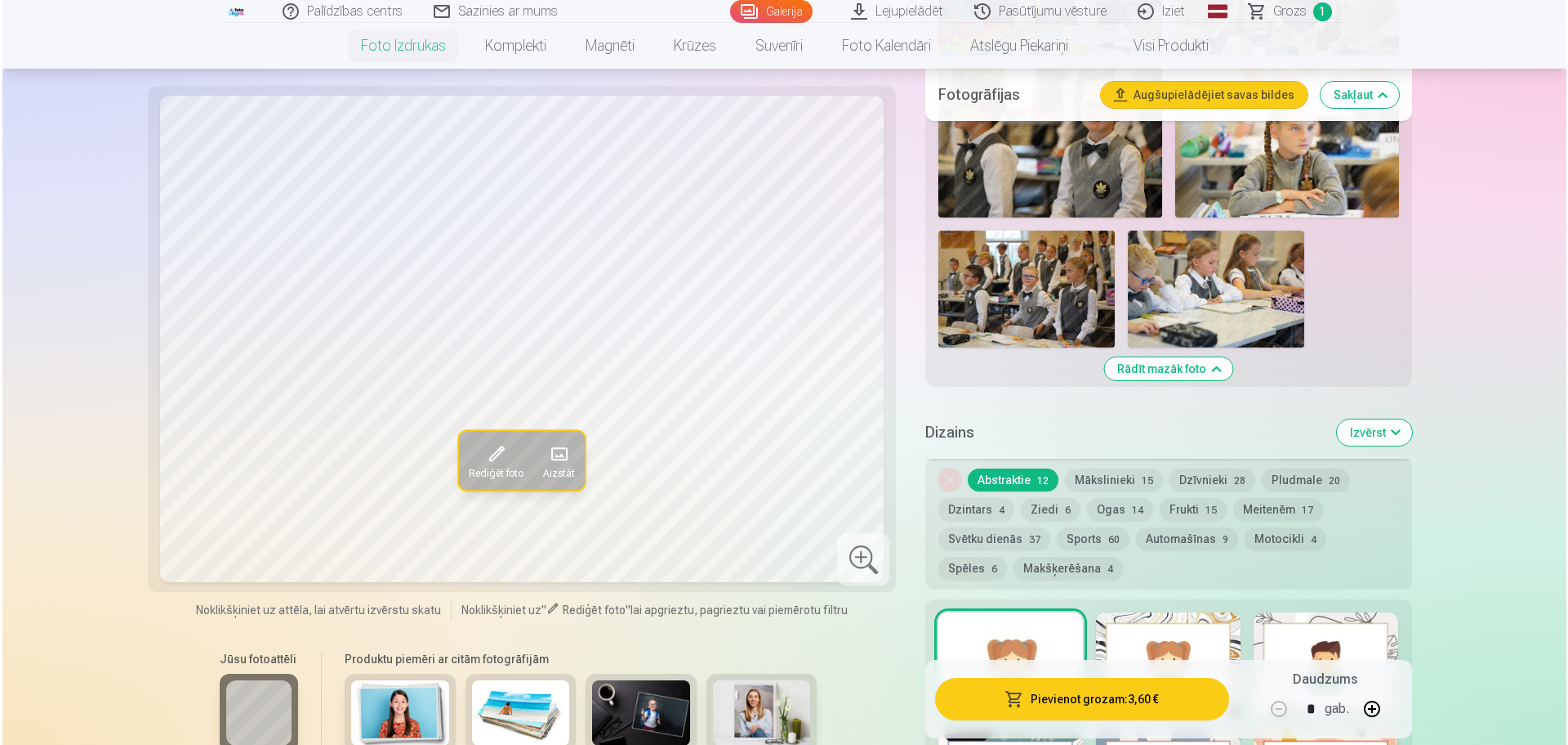
scroll to position [1249, 0]
click at [856, 556] on div at bounding box center [861, 559] width 52 height 52
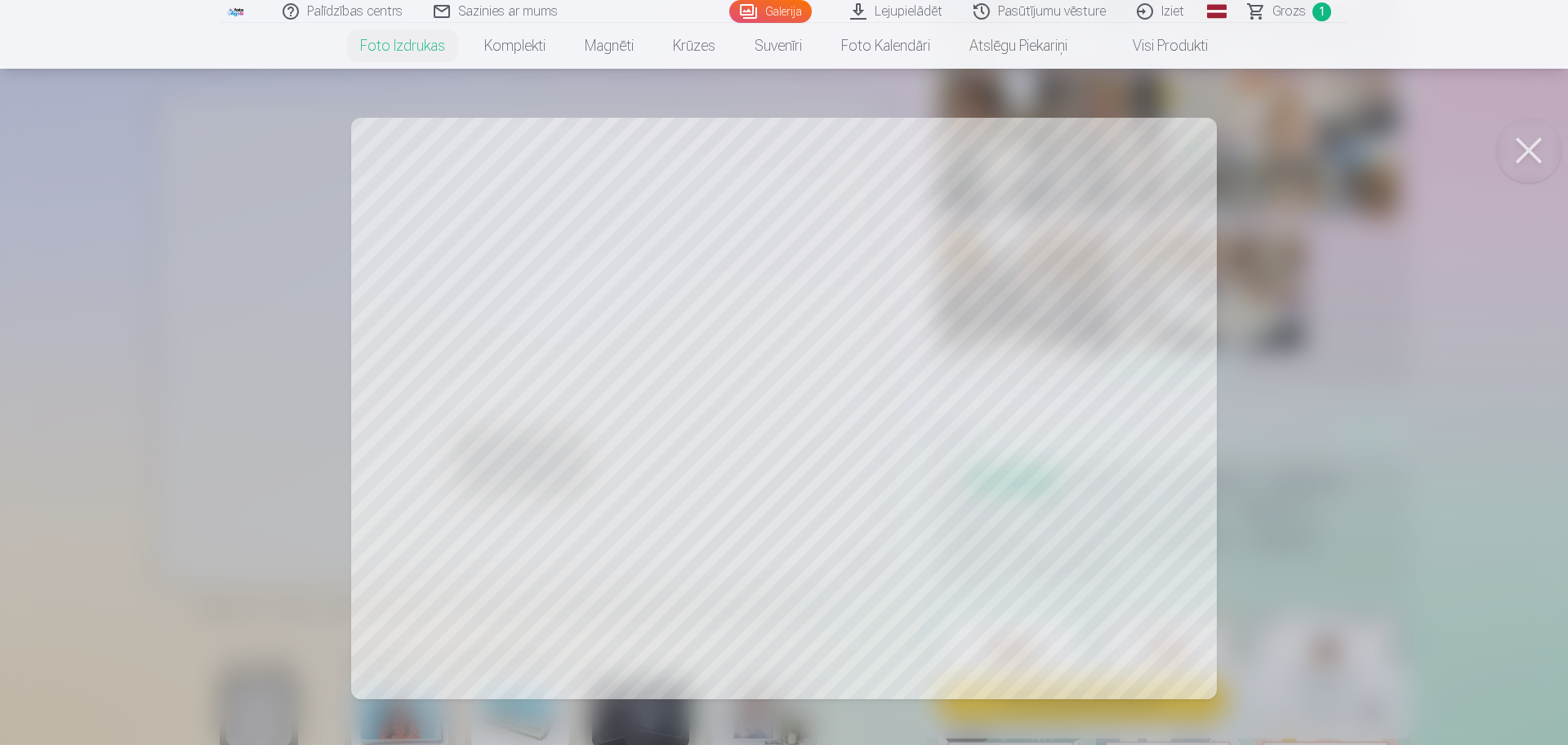
click at [982, 418] on div at bounding box center [784, 372] width 1568 height 745
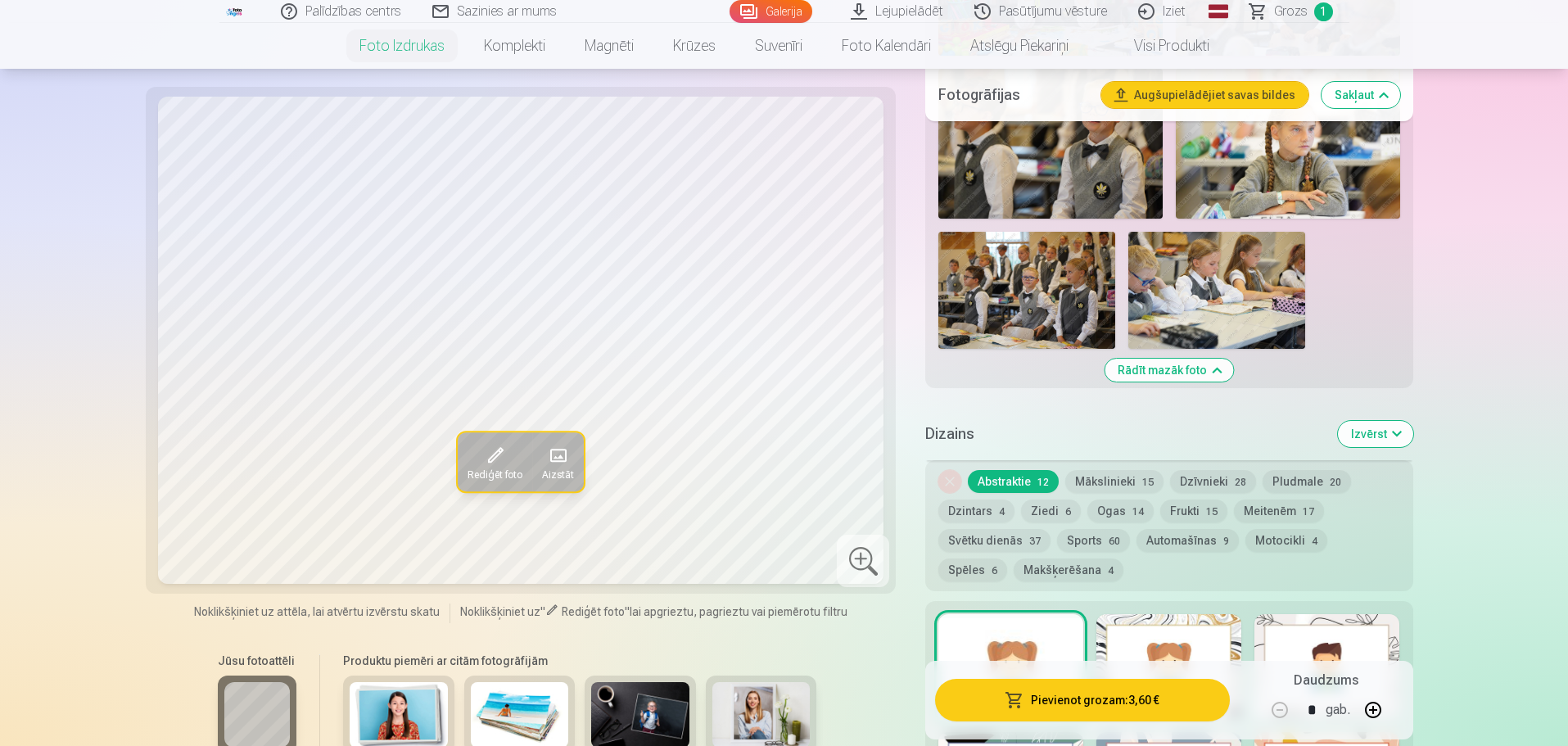
click at [870, 550] on div at bounding box center [863, 560] width 52 height 52
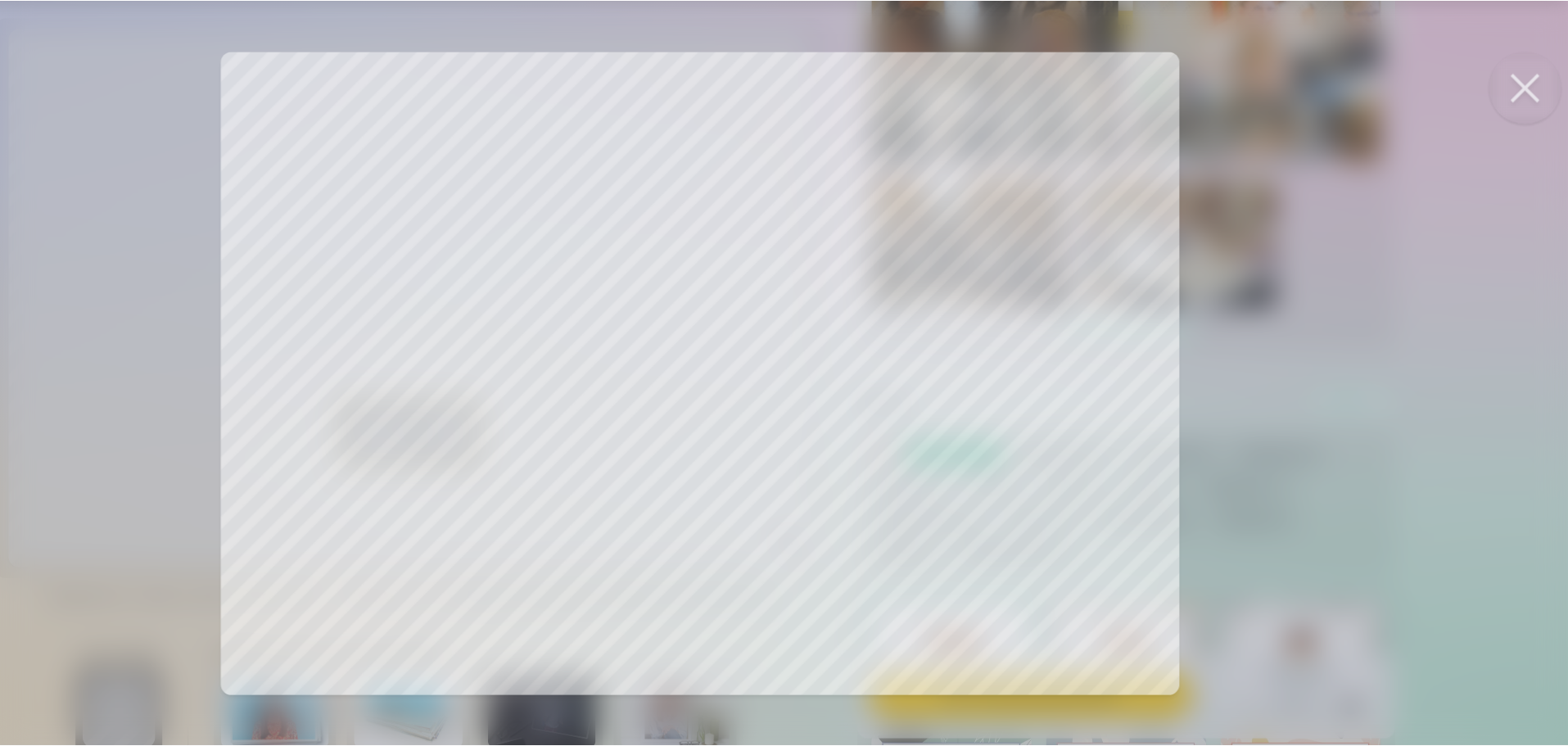
scroll to position [1250, 0]
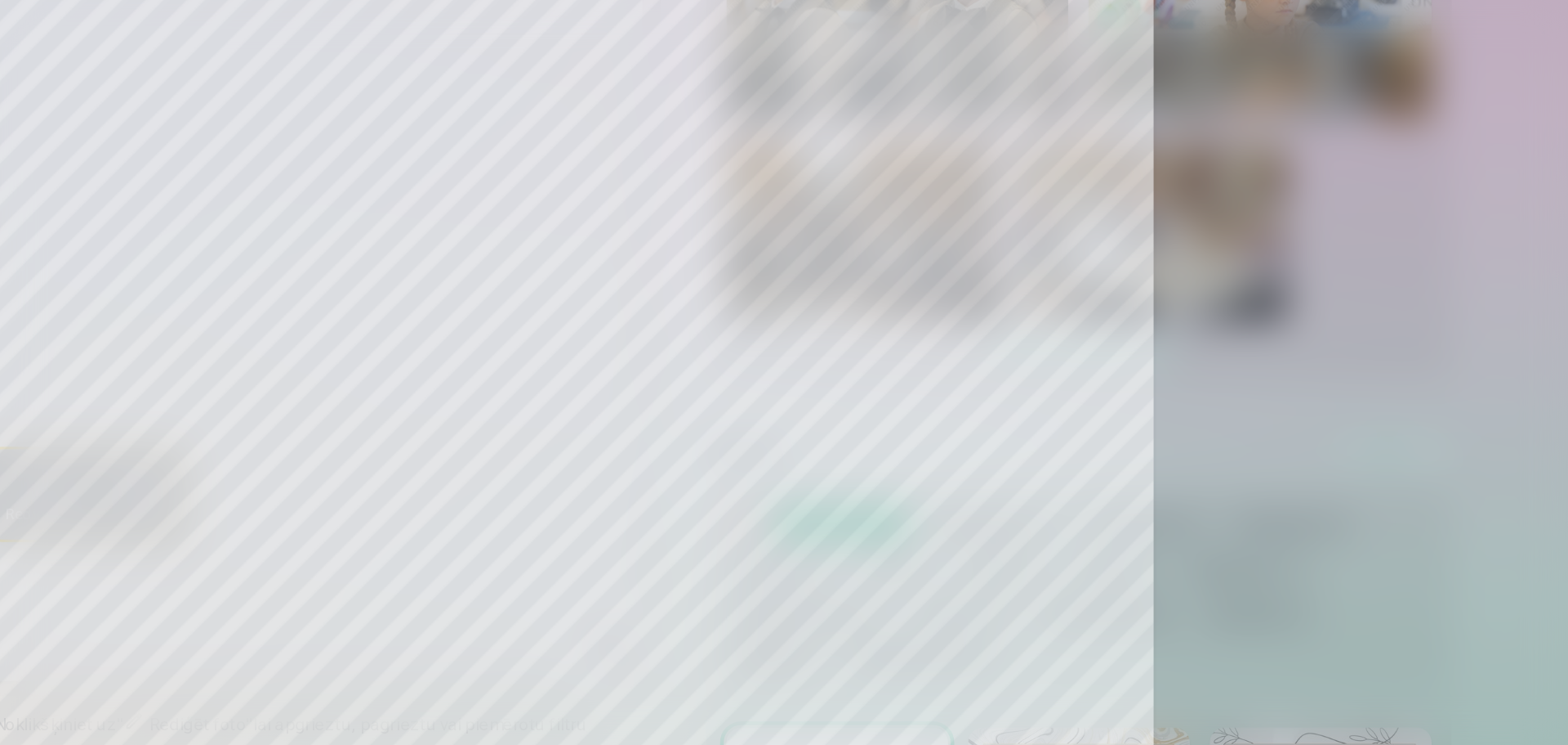
click at [1135, 430] on div at bounding box center [784, 372] width 1568 height 745
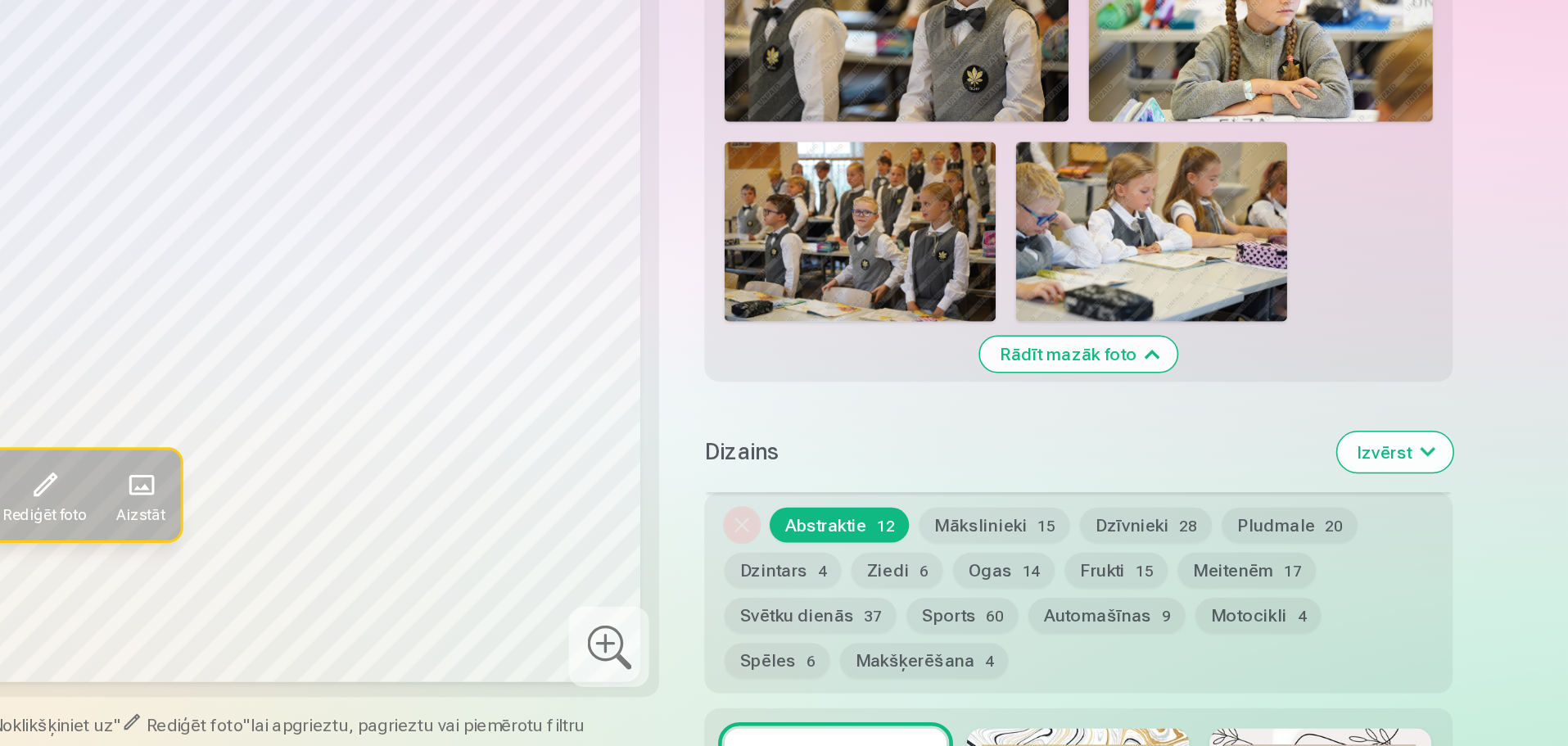
click at [860, 554] on div at bounding box center [863, 562] width 52 height 52
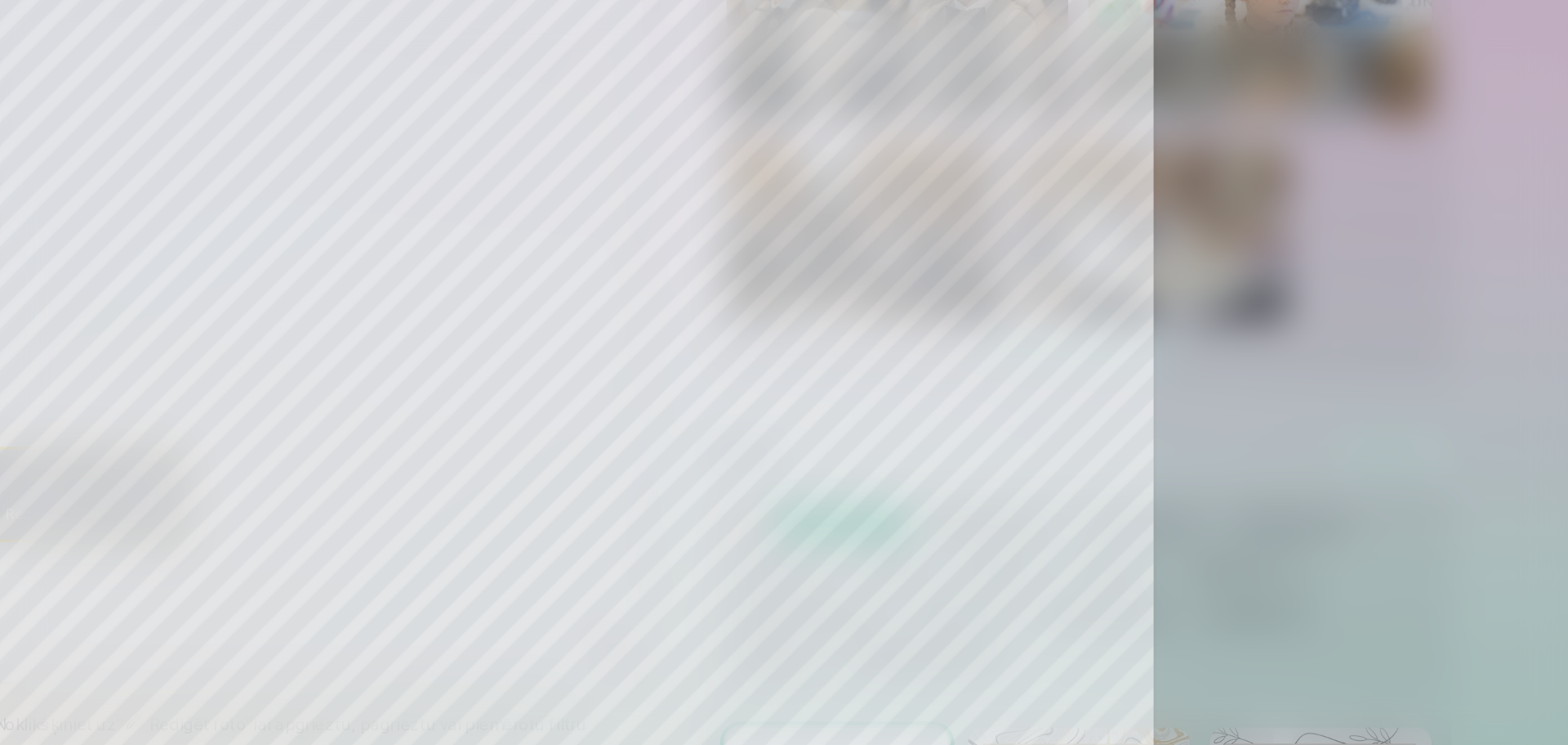
click at [858, 553] on div at bounding box center [784, 372] width 1568 height 745
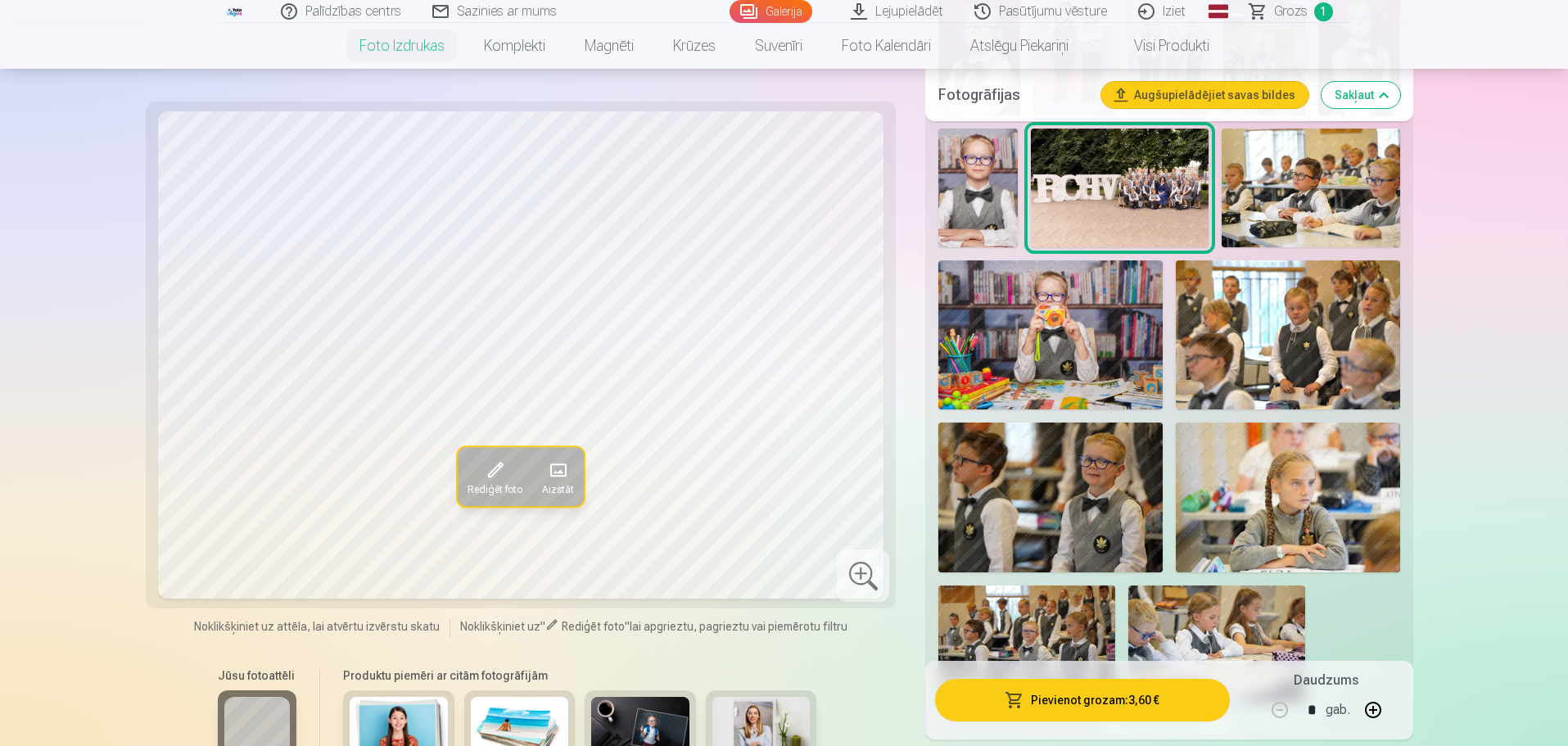
scroll to position [897, 0]
click at [1330, 326] on img at bounding box center [1287, 335] width 225 height 149
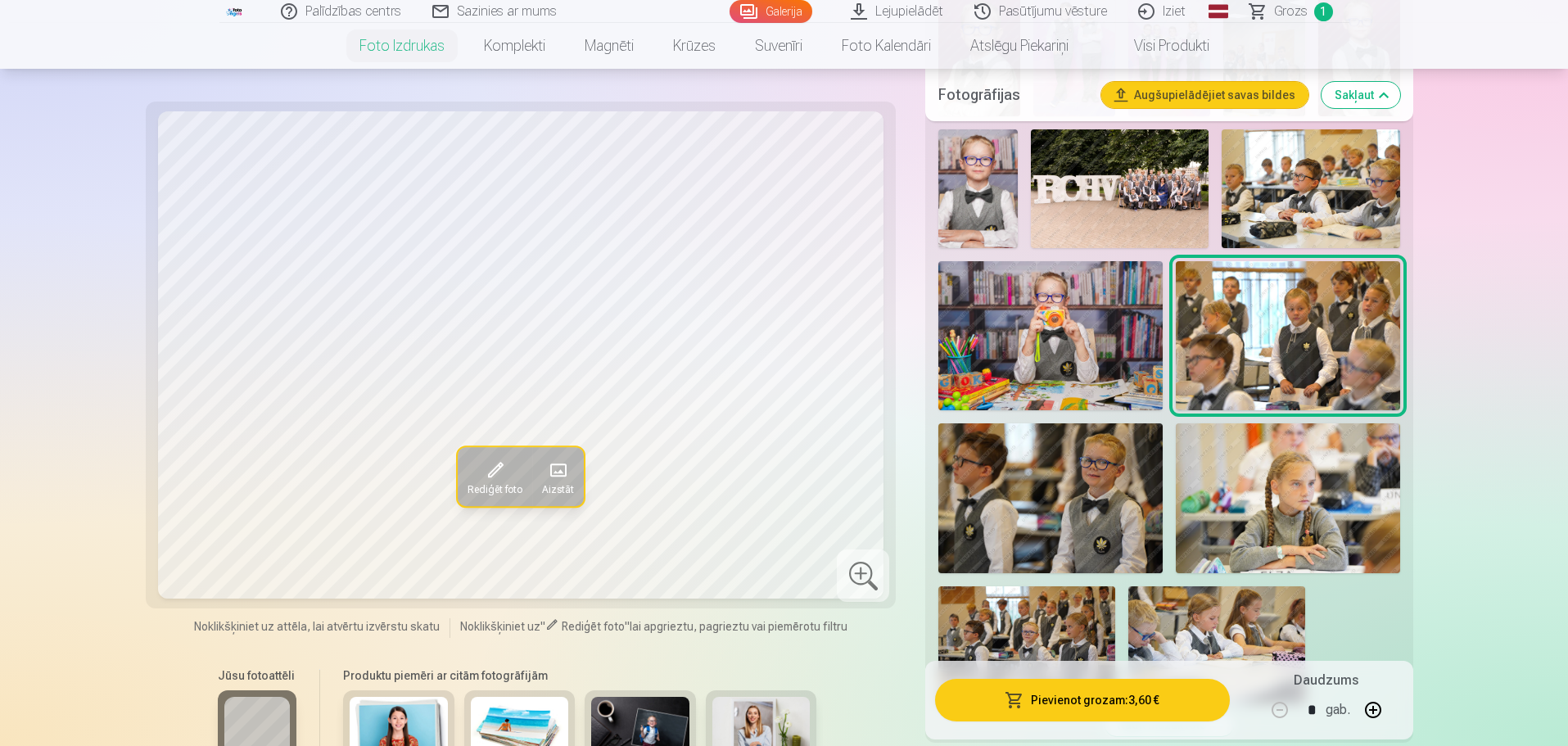
click at [1294, 509] on img at bounding box center [1287, 497] width 225 height 149
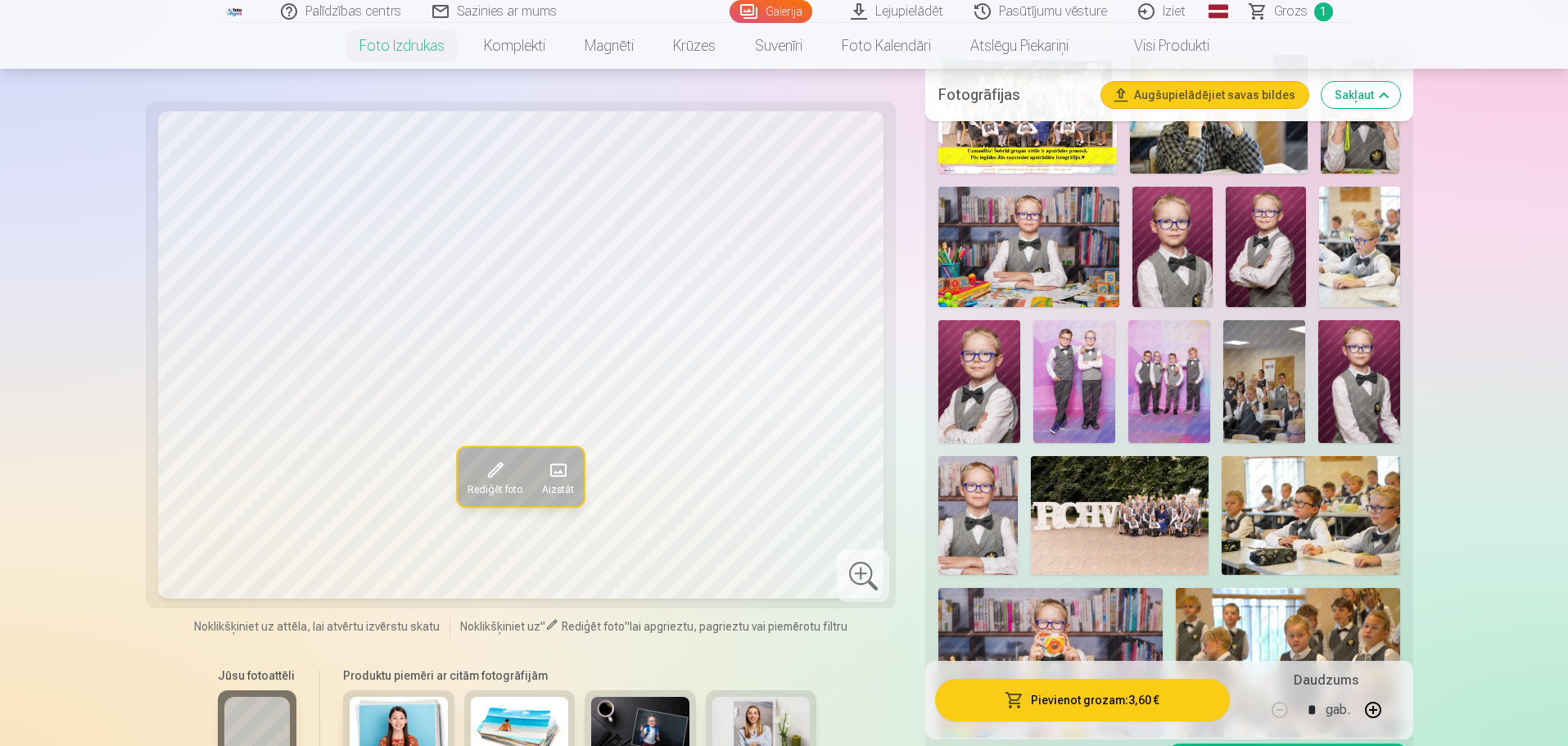
scroll to position [563, 0]
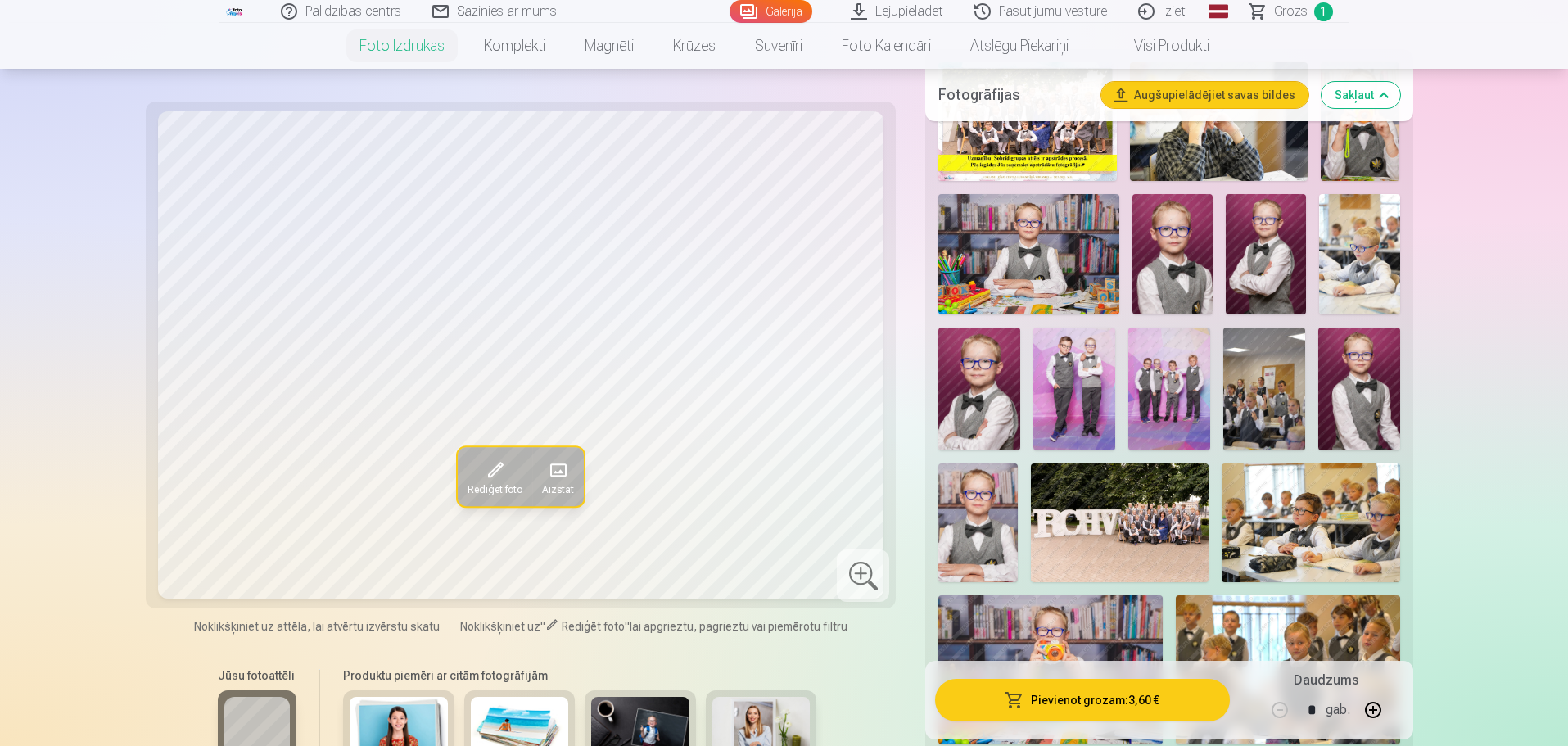
click at [1257, 257] on img at bounding box center [1265, 253] width 80 height 120
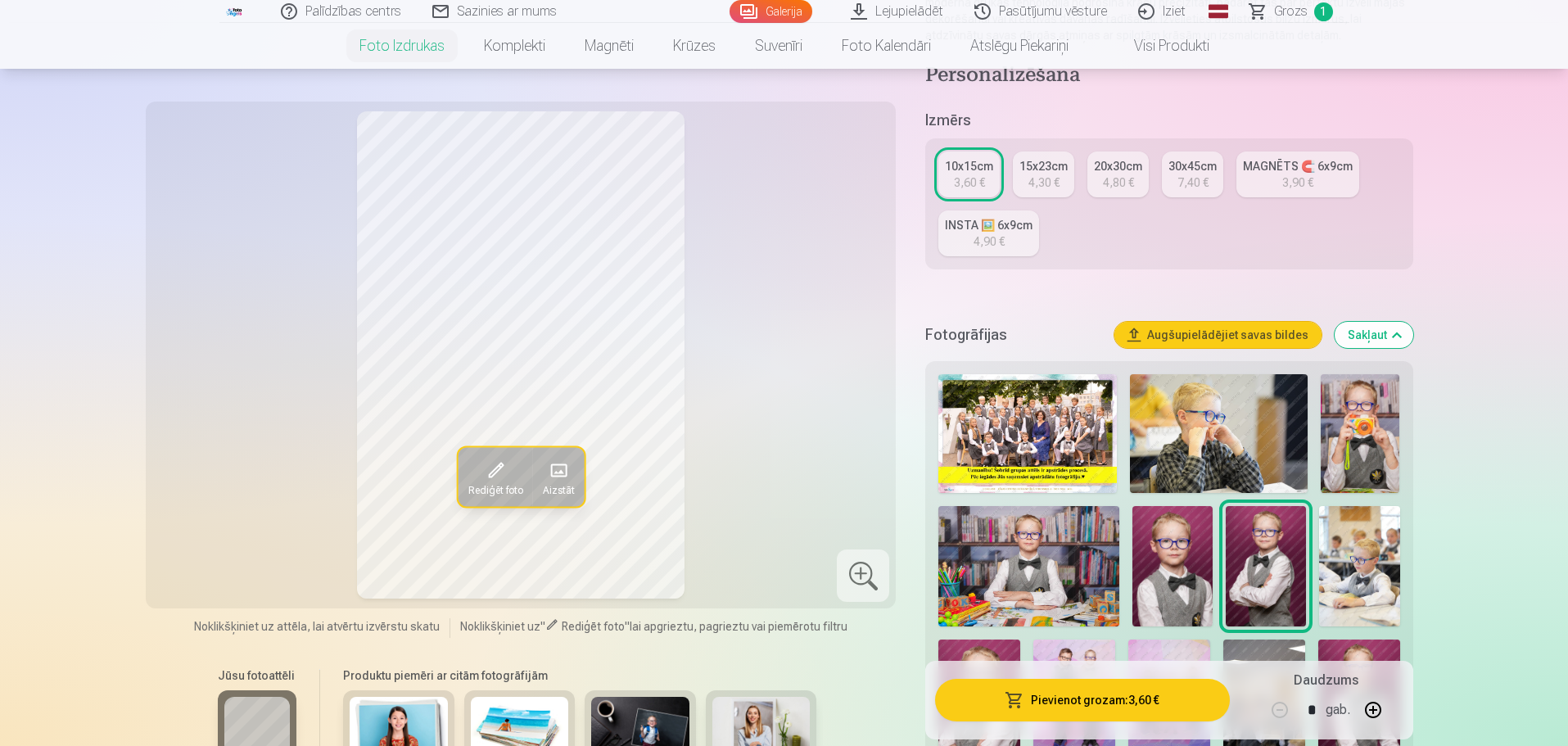
scroll to position [251, 0]
click at [1026, 428] on img at bounding box center [1027, 434] width 177 height 119
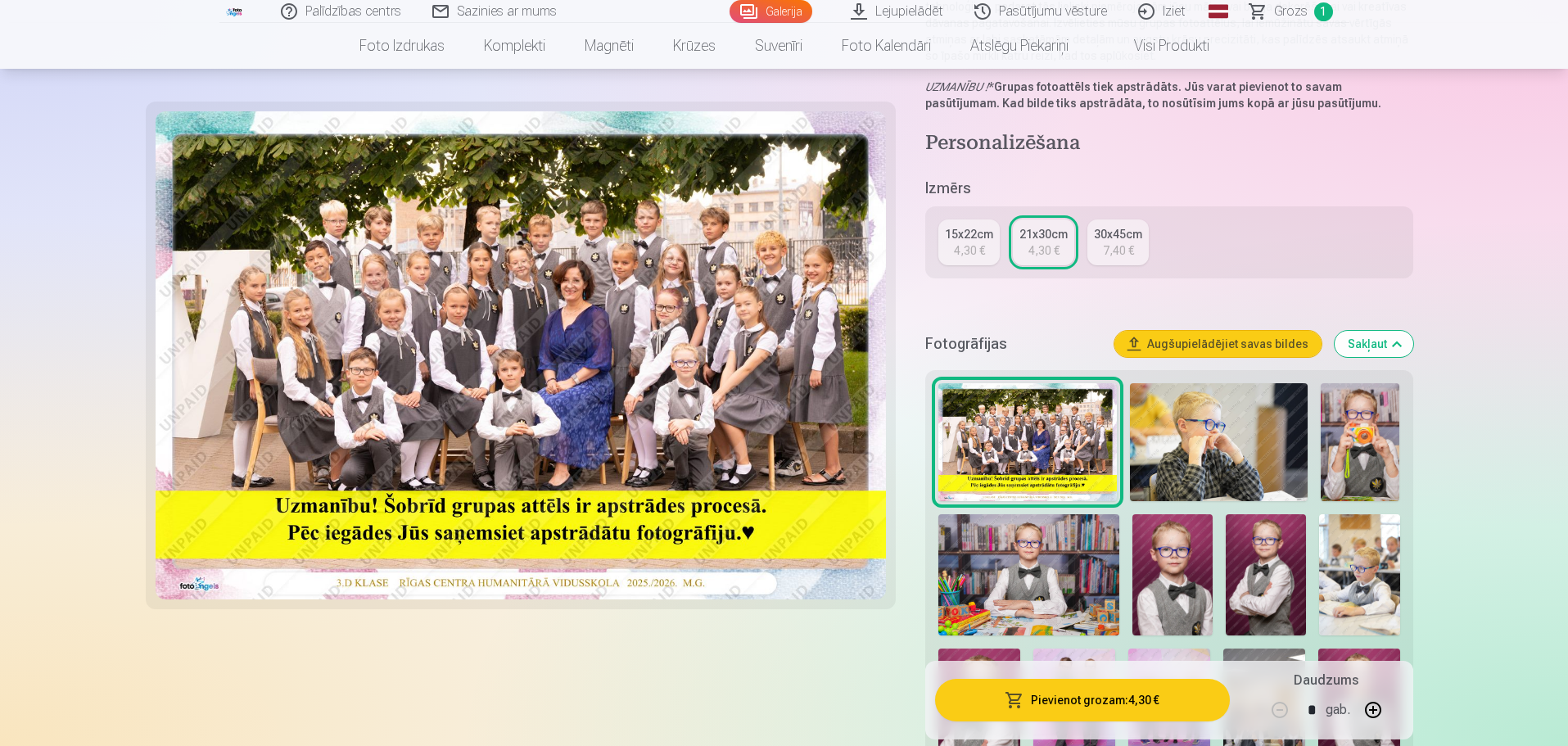
scroll to position [248, 0]
click at [1223, 456] on img at bounding box center [1219, 441] width 177 height 119
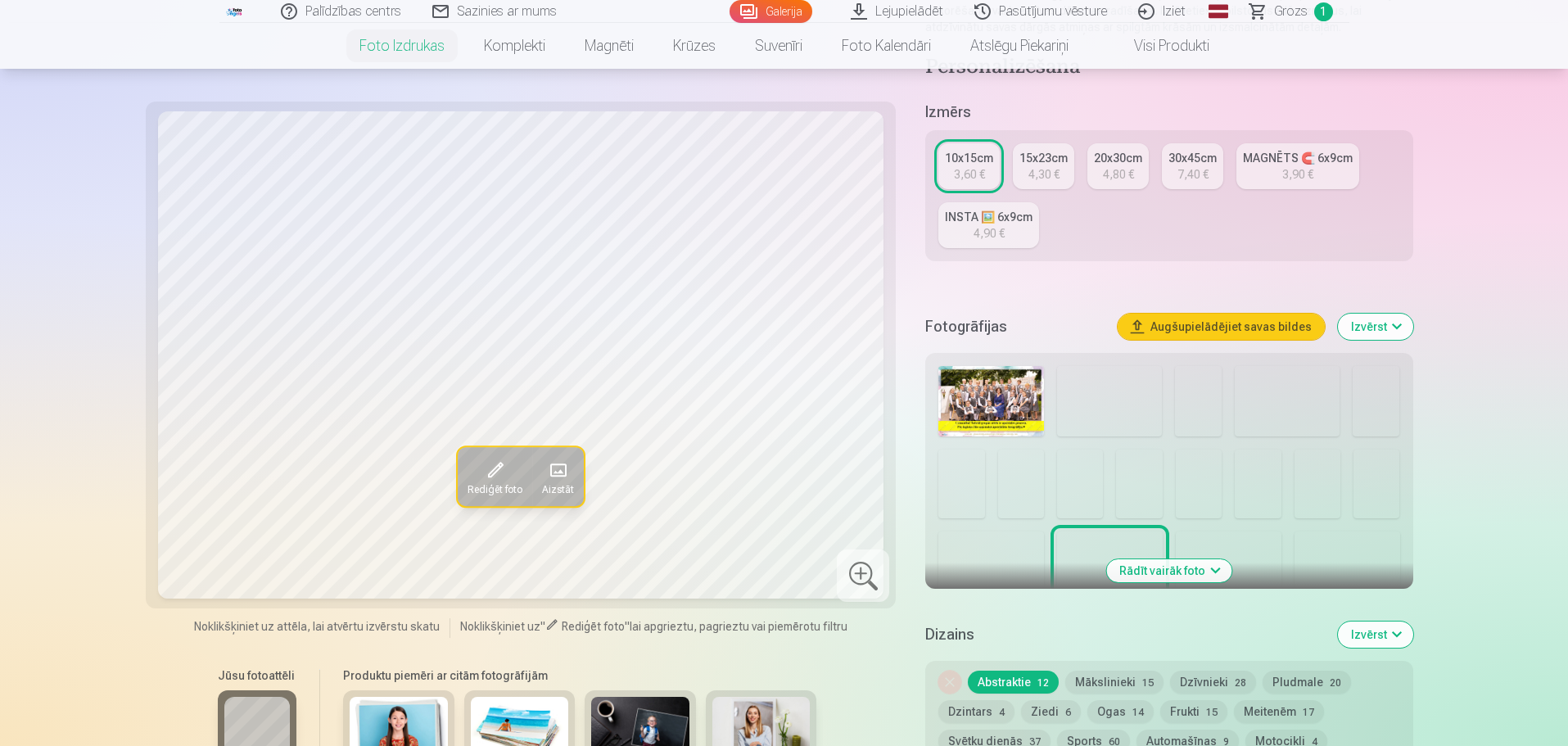
scroll to position [262, 0]
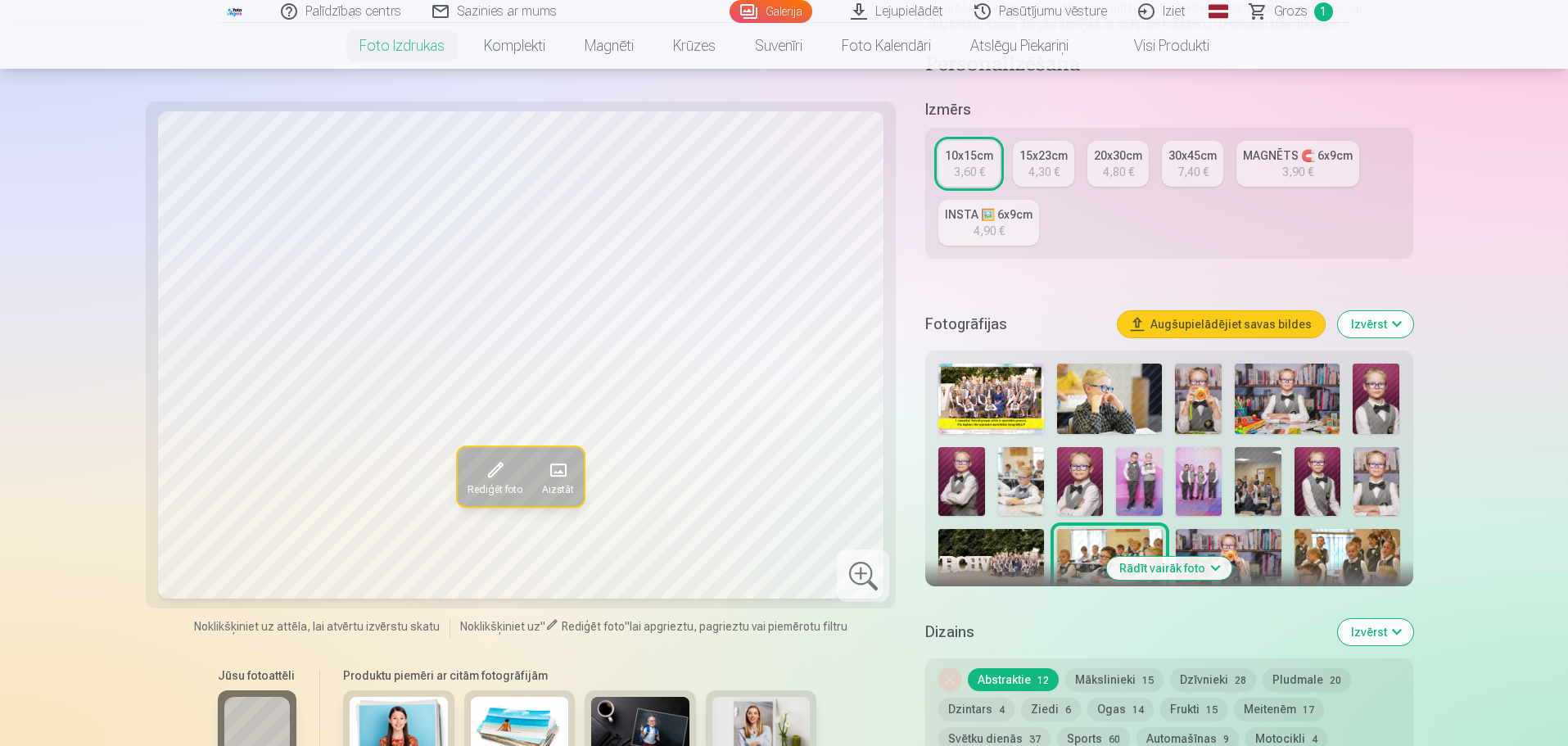
click at [1123, 404] on img at bounding box center [1109, 398] width 105 height 70
click at [1181, 409] on img at bounding box center [1198, 398] width 46 height 70
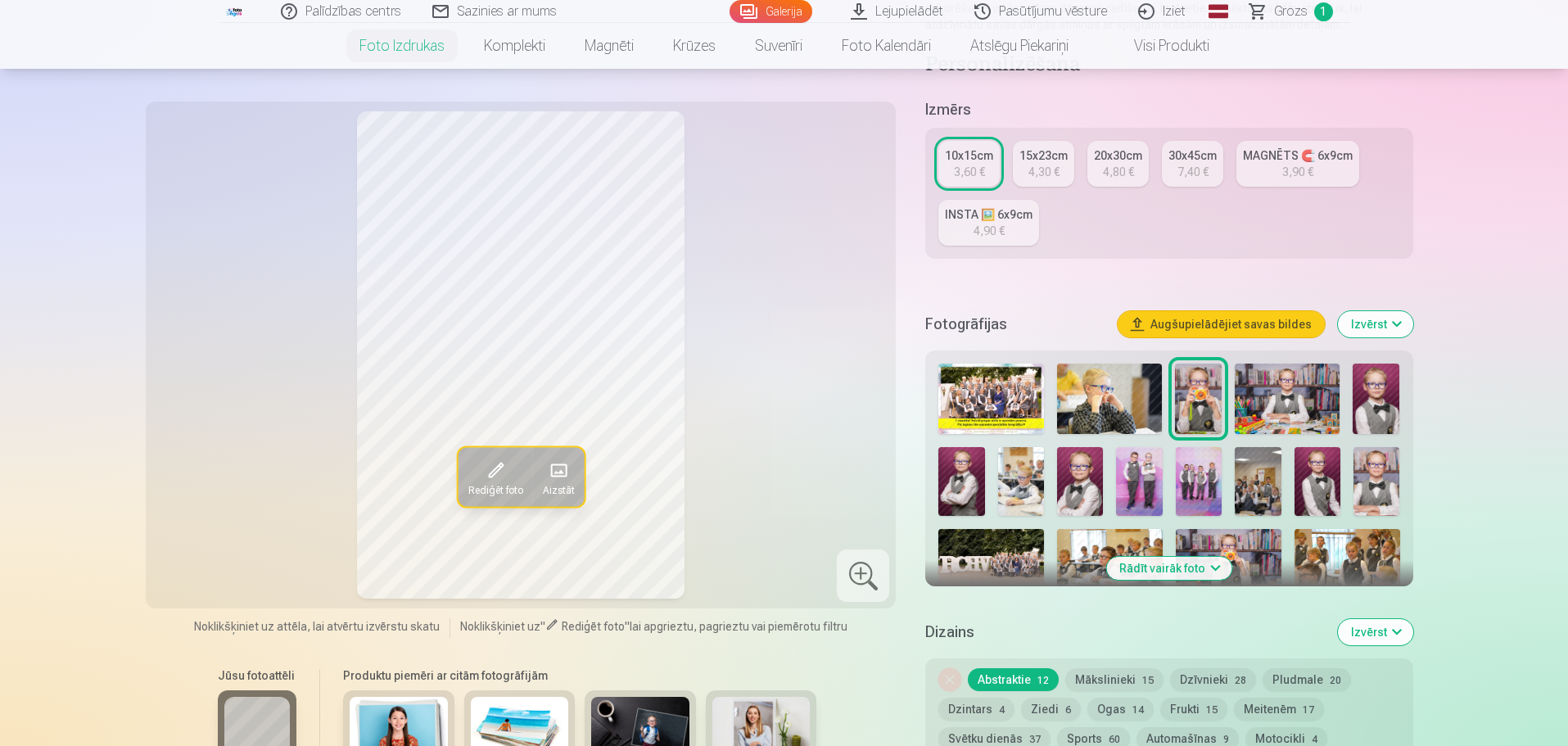
click at [1298, 410] on img at bounding box center [1286, 398] width 105 height 70
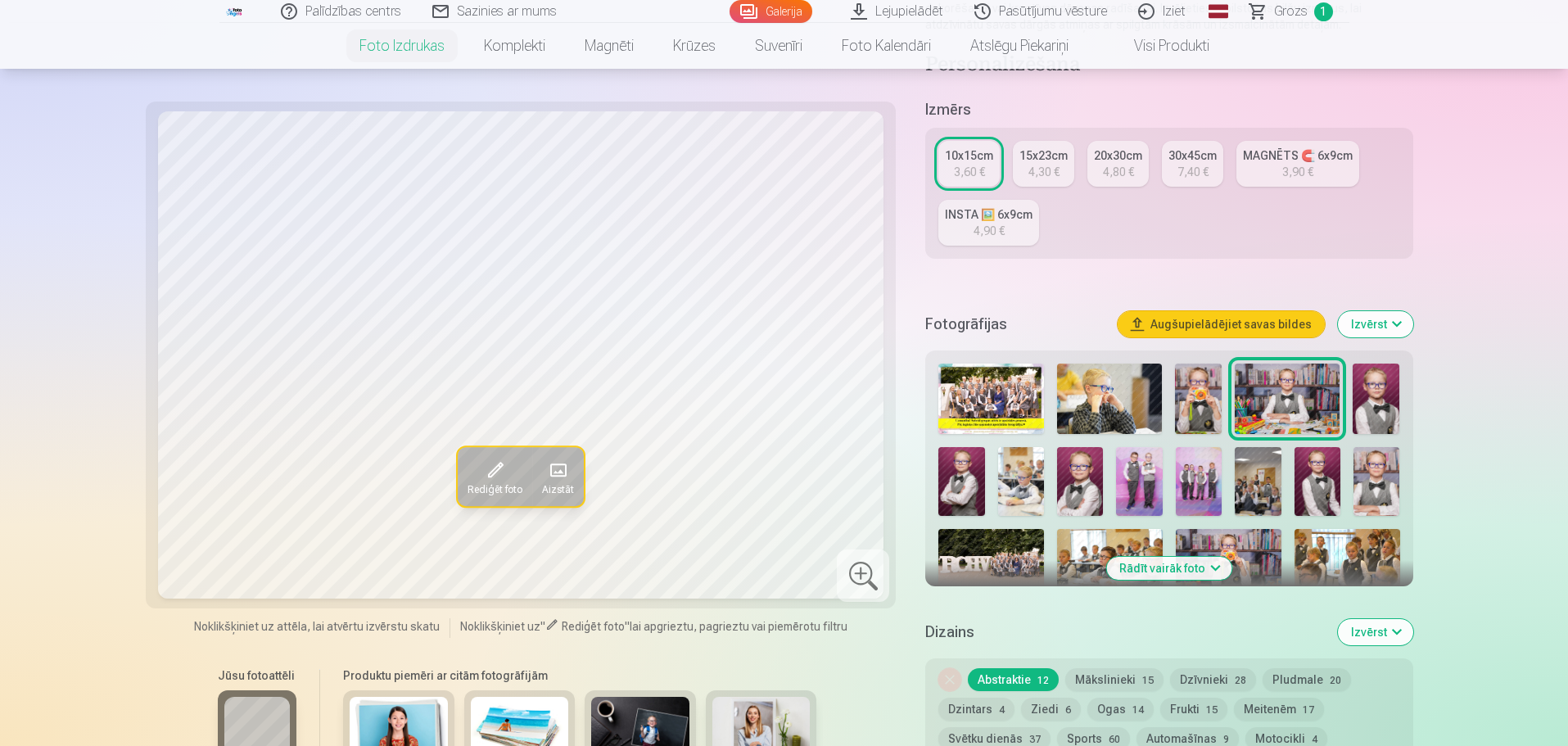
click at [1376, 401] on img at bounding box center [1376, 398] width 46 height 70
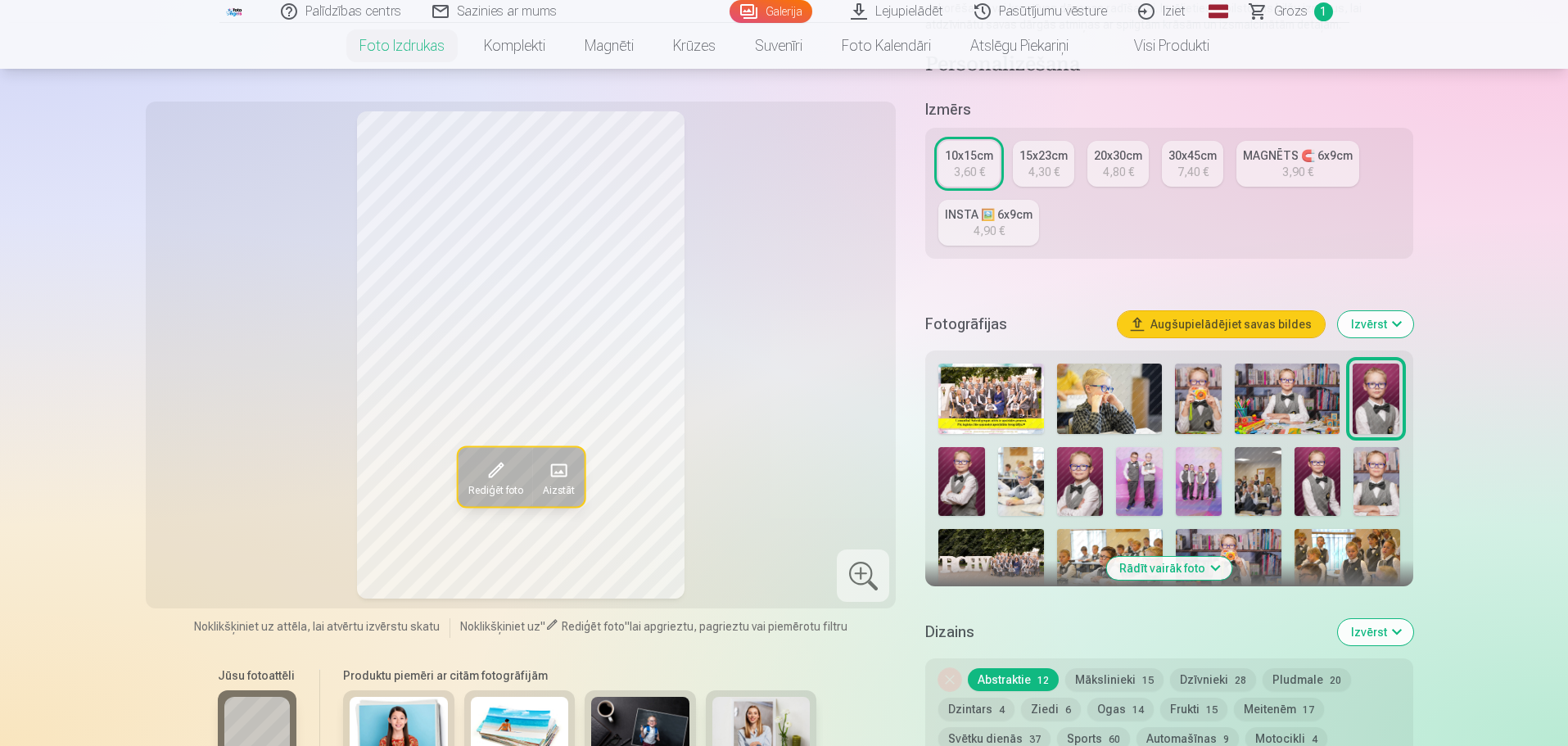
click at [947, 465] on img at bounding box center [961, 482] width 46 height 69
click at [1020, 479] on img at bounding box center [1021, 482] width 46 height 69
click at [1068, 486] on img at bounding box center [1080, 482] width 46 height 69
click at [1144, 487] on img at bounding box center [1139, 482] width 46 height 69
click at [1213, 505] on img at bounding box center [1199, 482] width 46 height 69
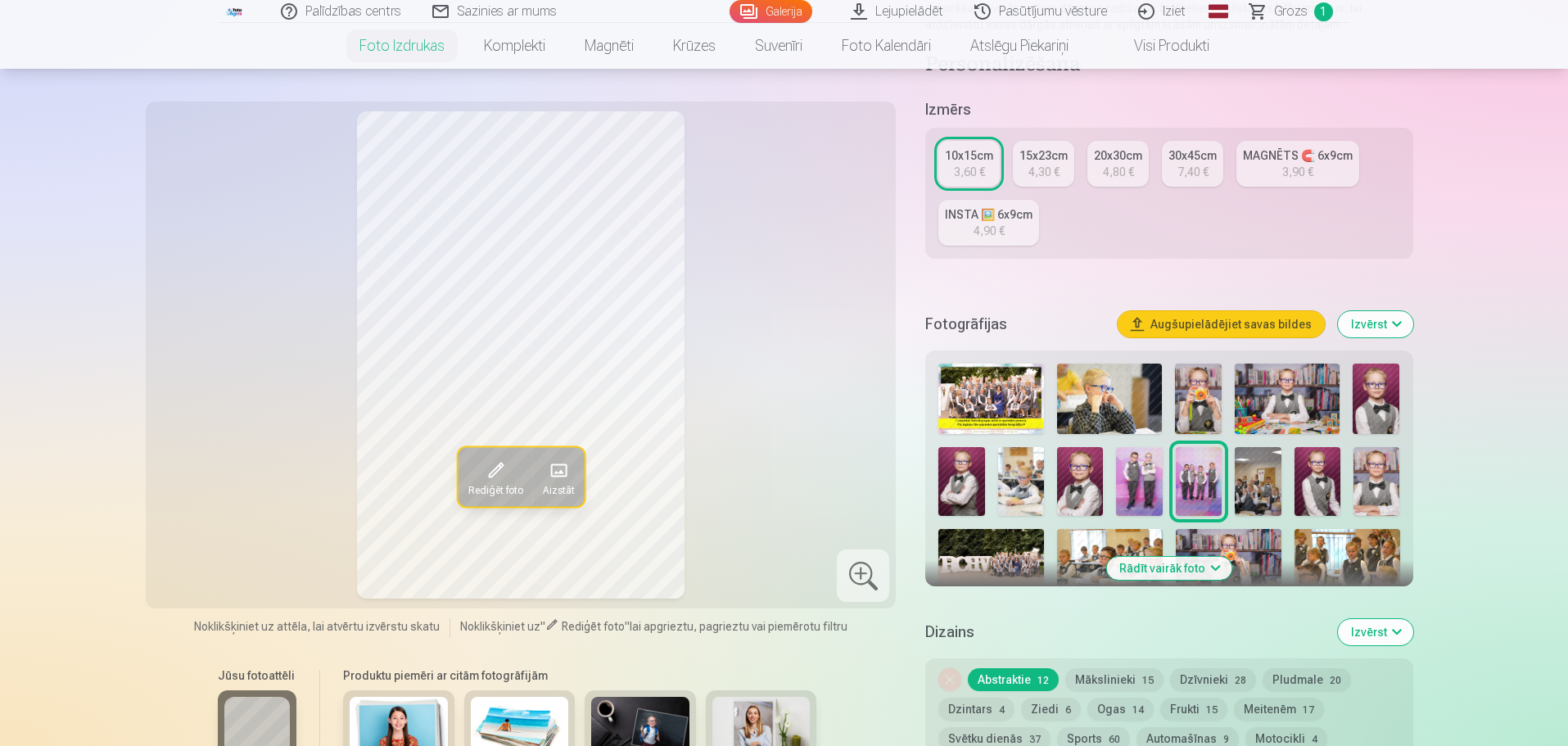
click at [965, 161] on div "10x15cm" at bounding box center [969, 155] width 48 height 16
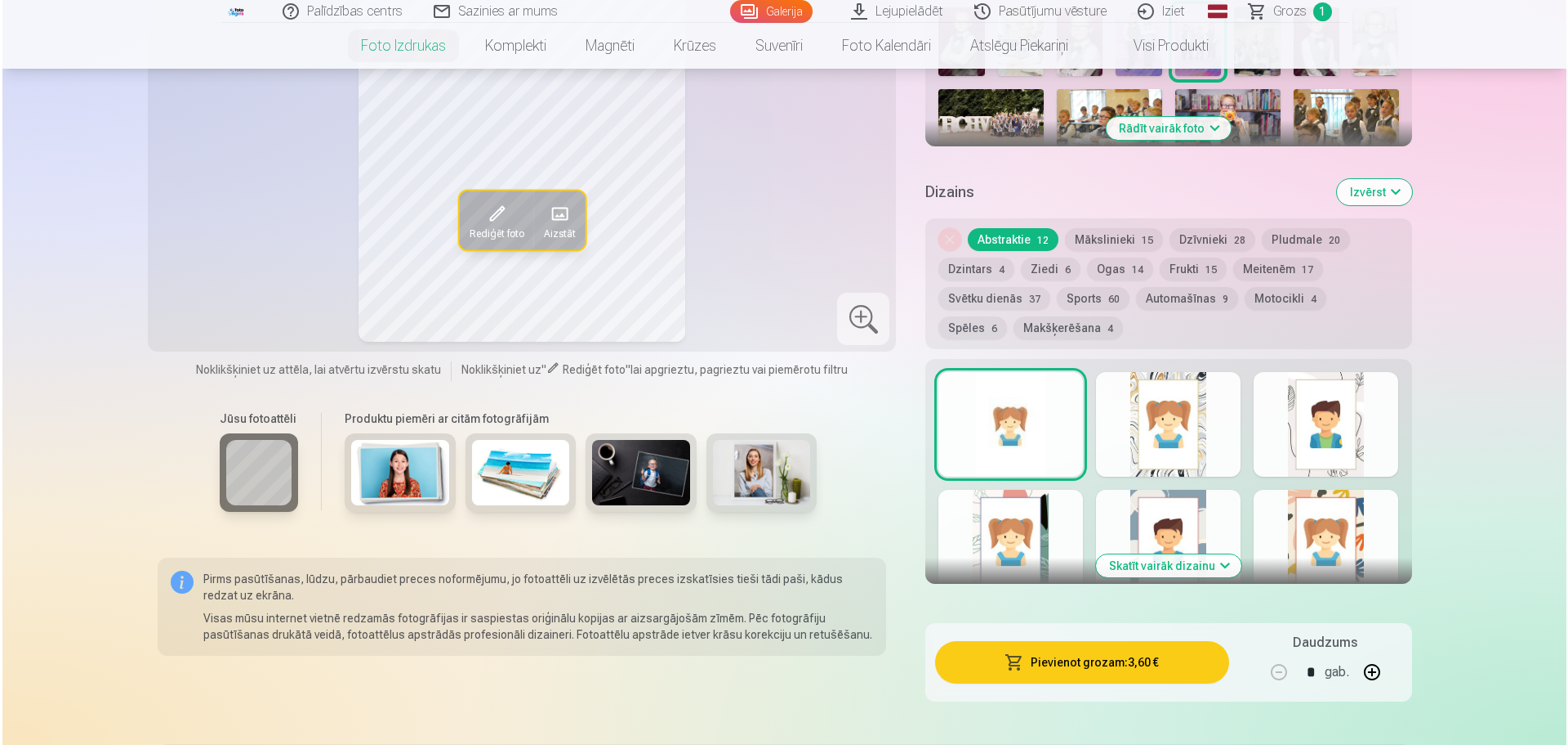
scroll to position [739, 0]
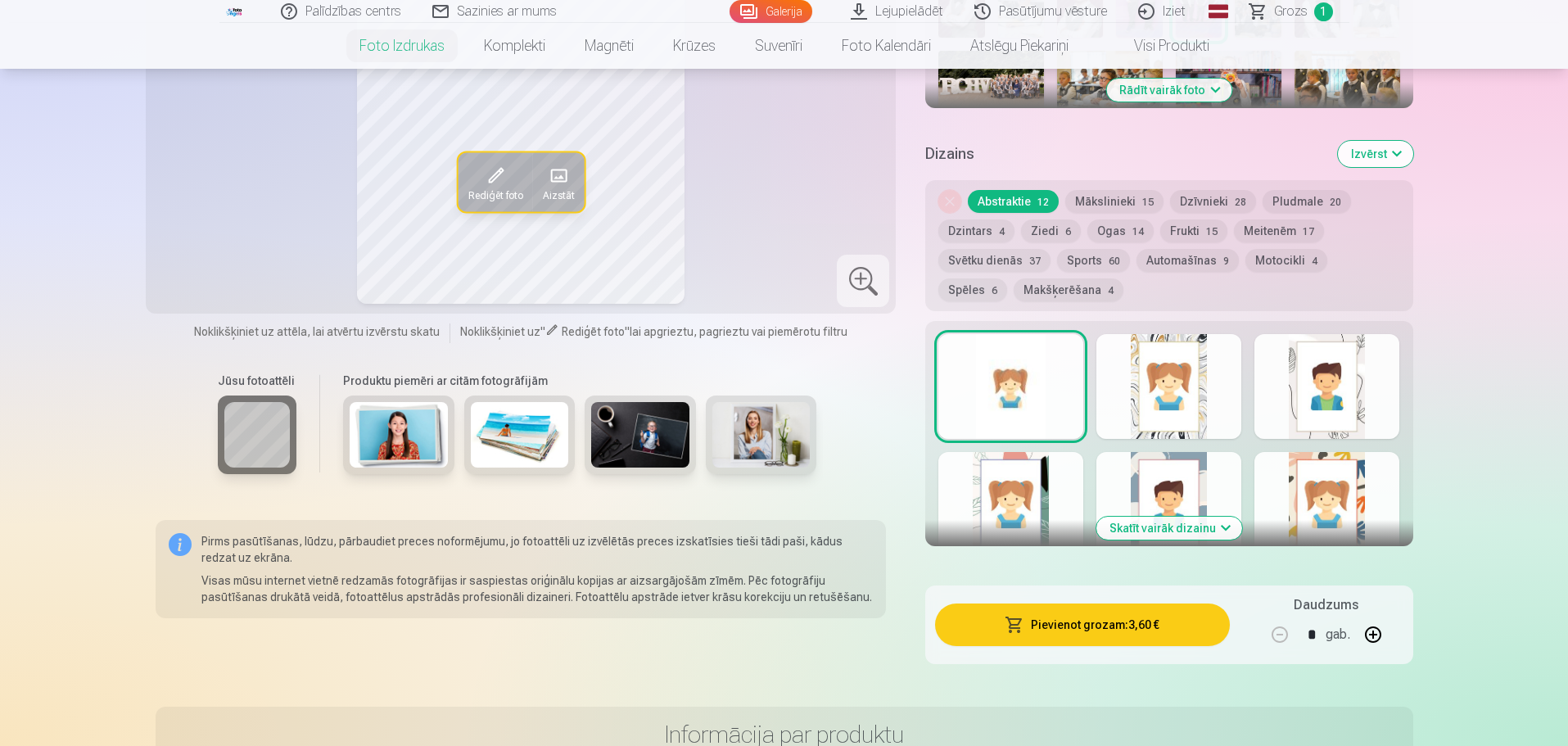
click at [1175, 615] on button "Pievienot grozam : 3,60 €" at bounding box center [1082, 625] width 294 height 42
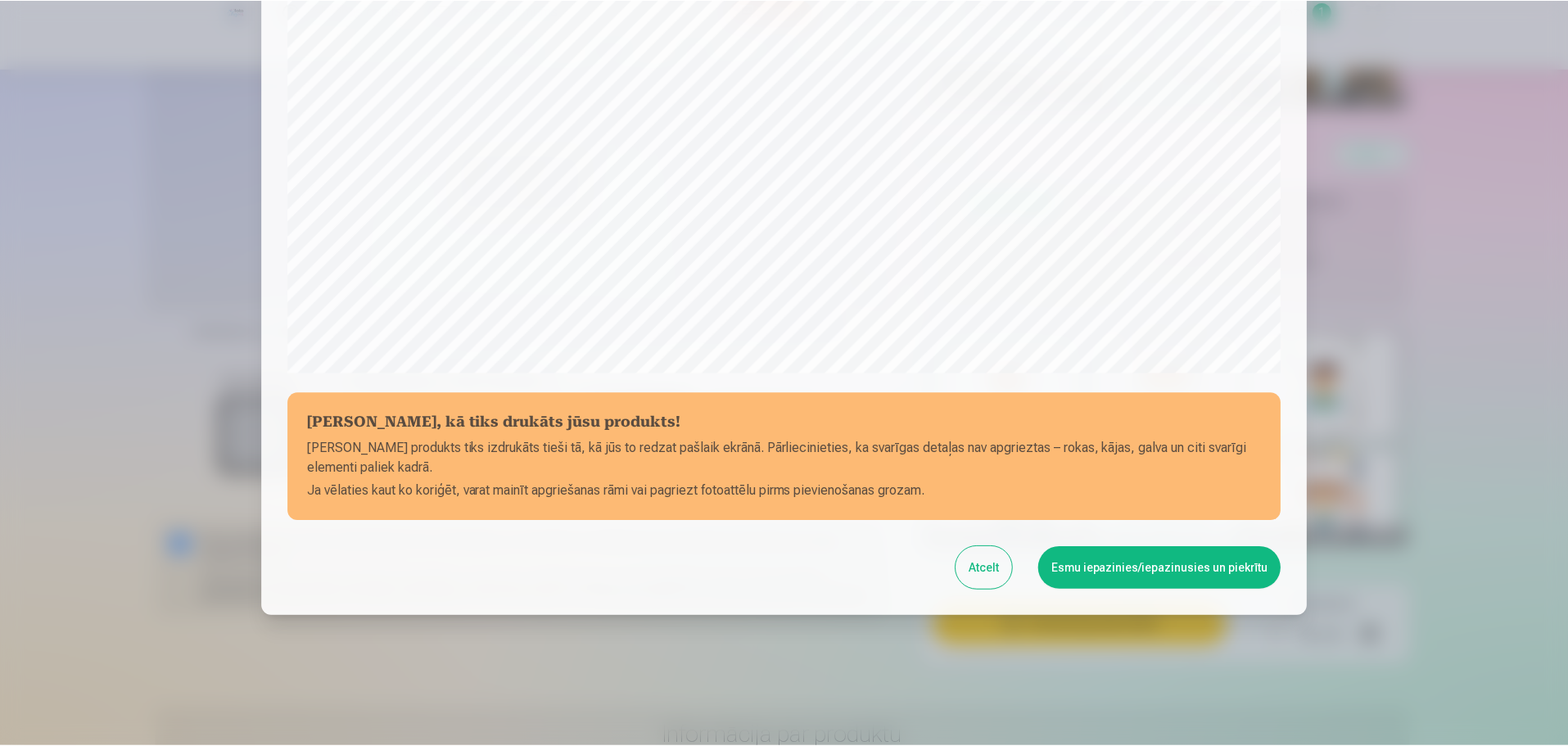
scroll to position [433, 0]
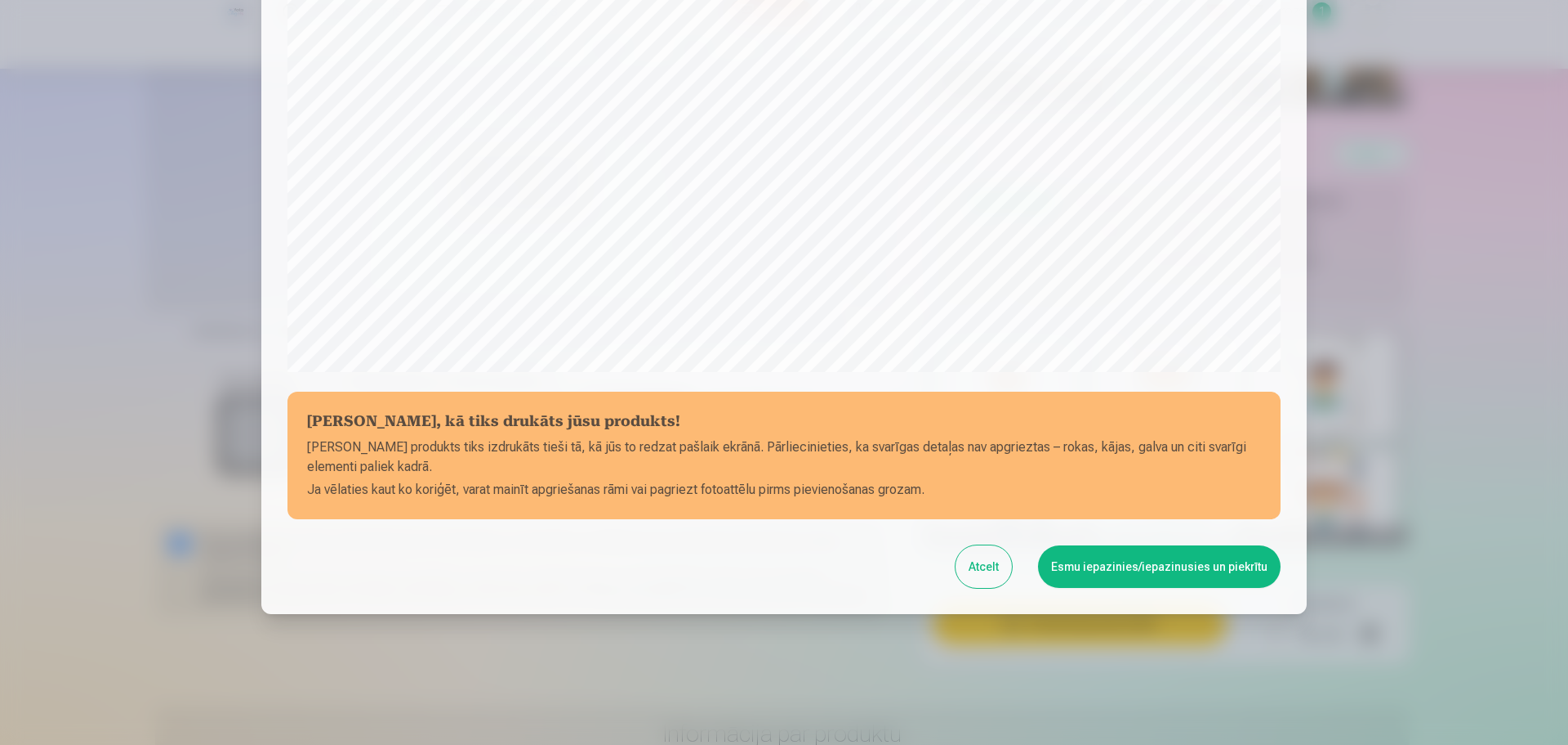
click at [1498, 560] on div at bounding box center [784, 372] width 1568 height 745
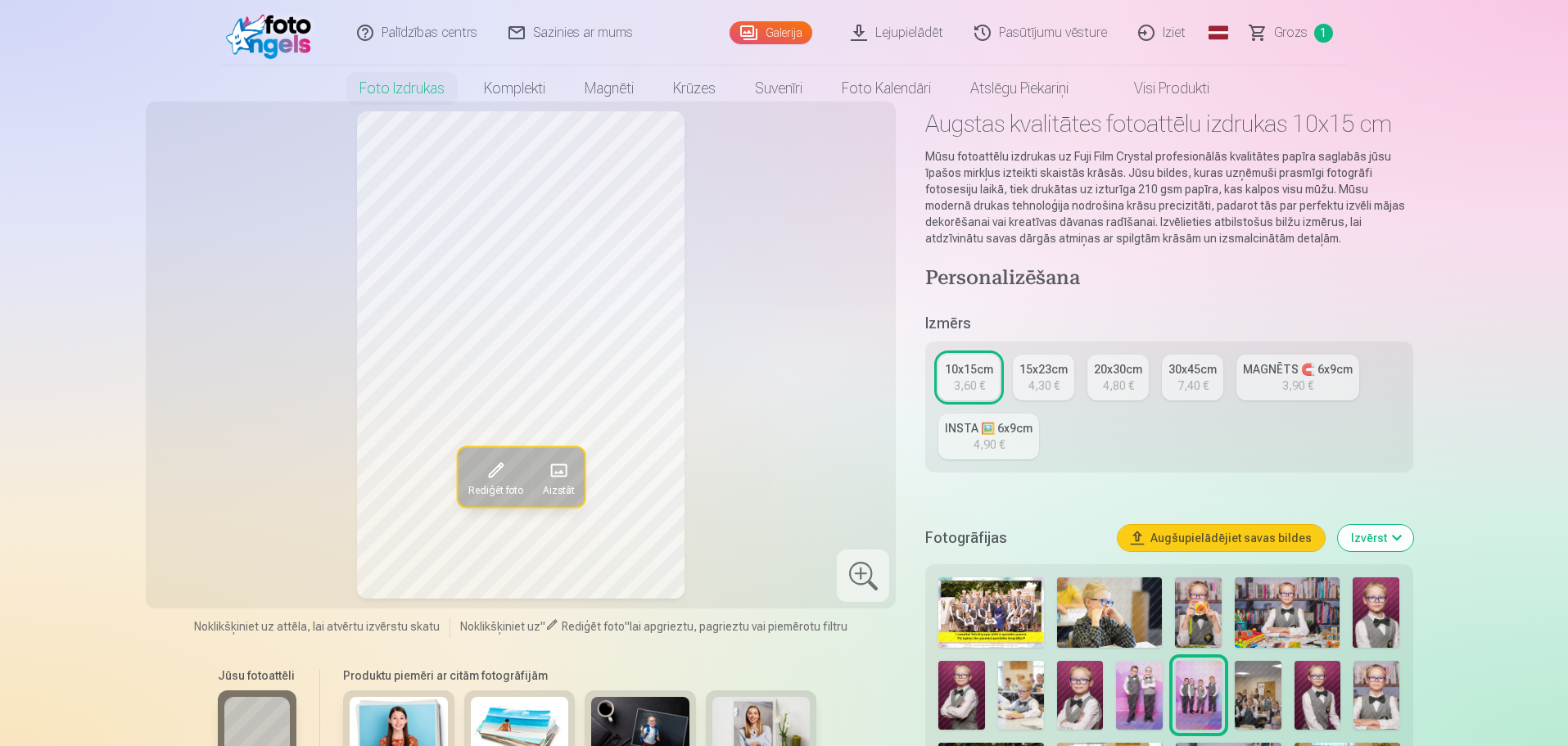
scroll to position [0, 0]
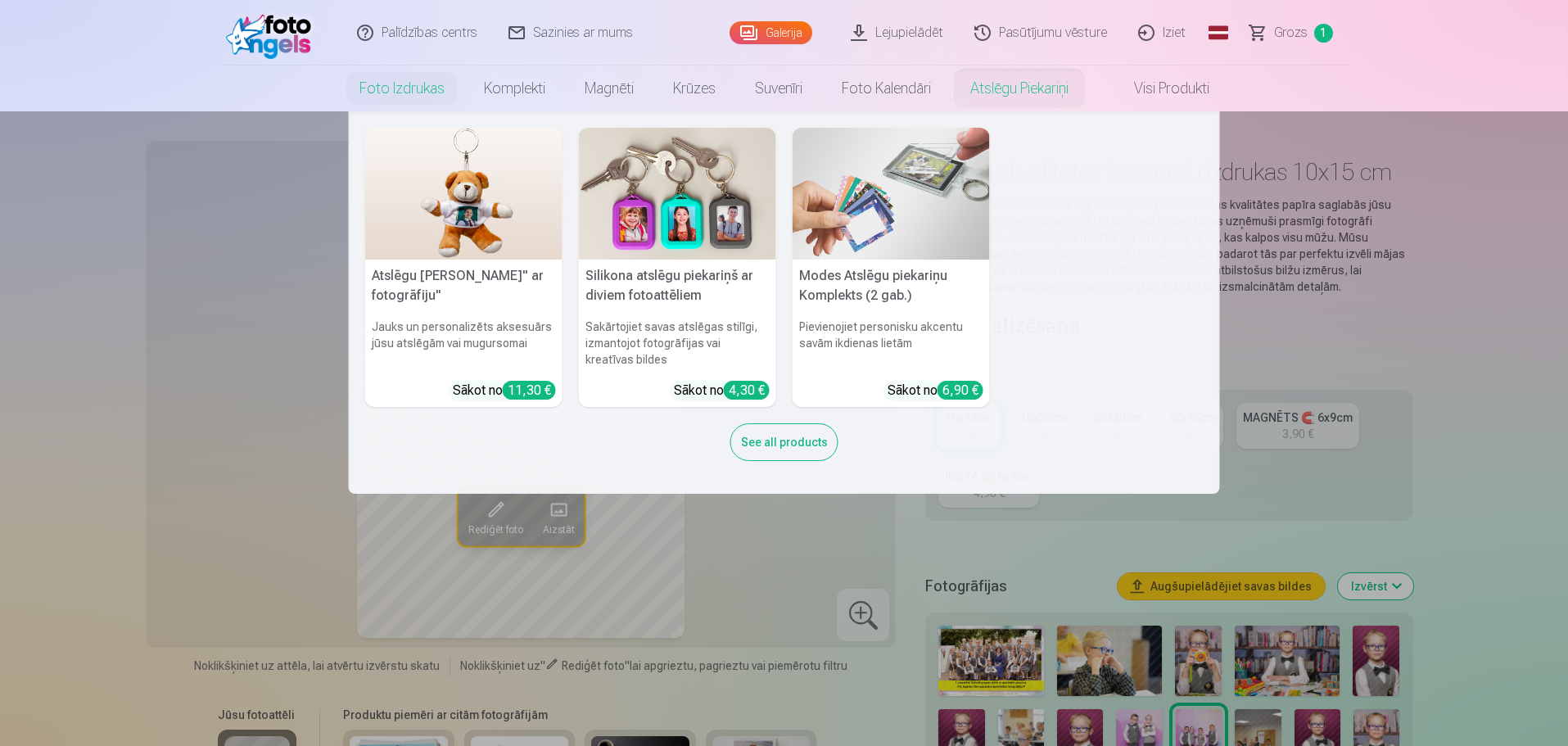
click at [1400, 306] on nav "Atslēgu piekariņš Lācītis" ar fotogrāfiju" Jauks un personalizēts aksesuārs jūs…" at bounding box center [784, 302] width 1568 height 383
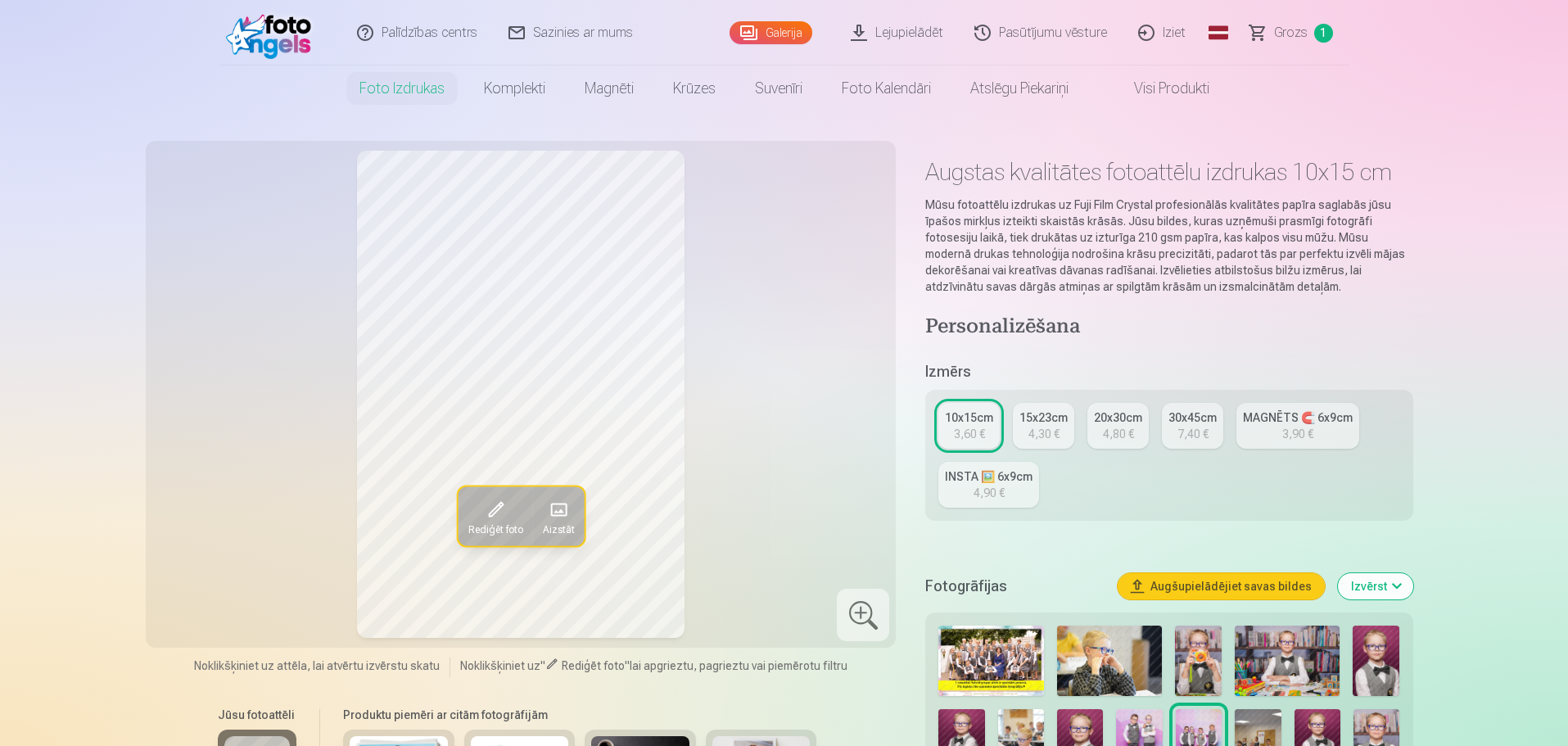
click at [860, 604] on div at bounding box center [863, 615] width 52 height 52
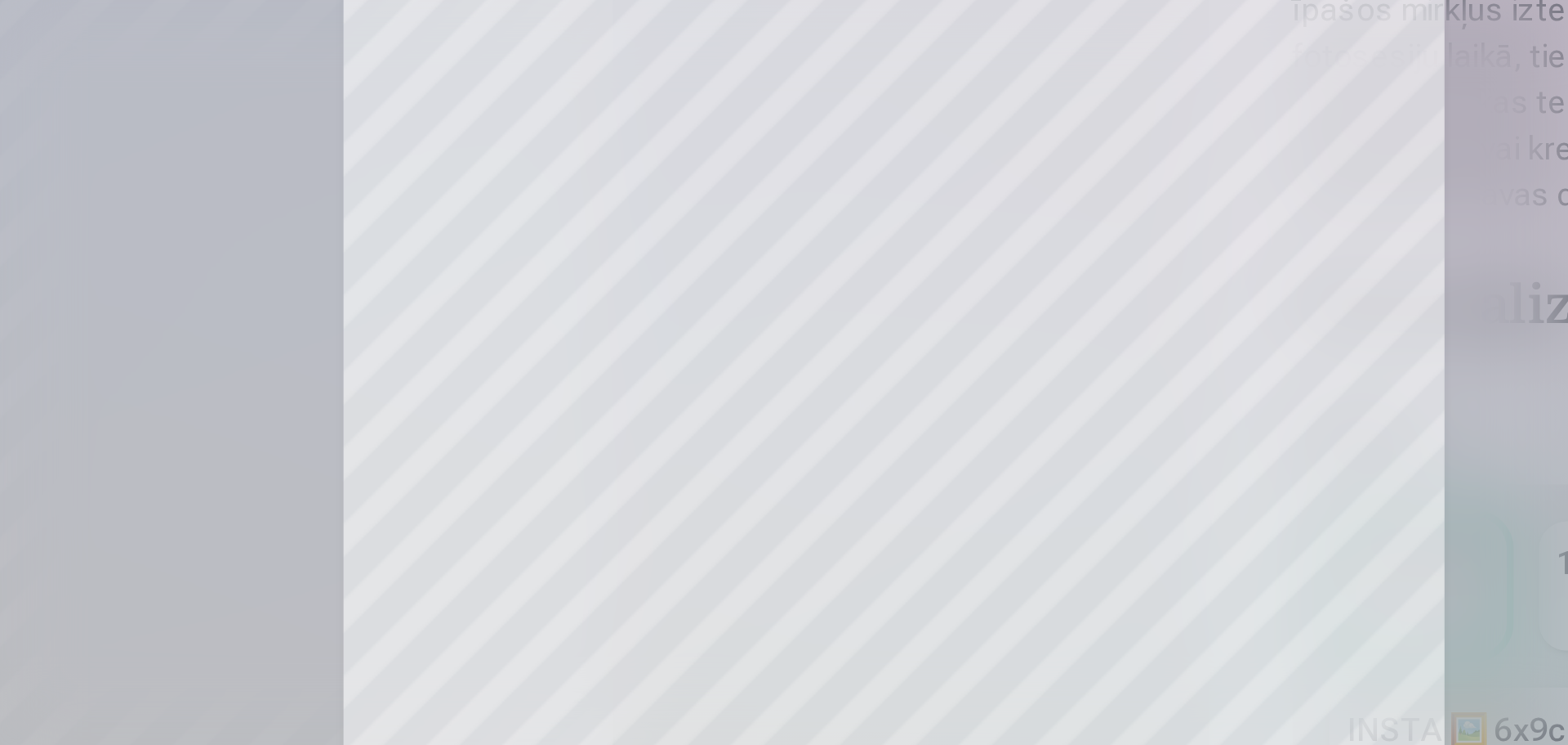
click at [997, 329] on div at bounding box center [784, 372] width 1568 height 745
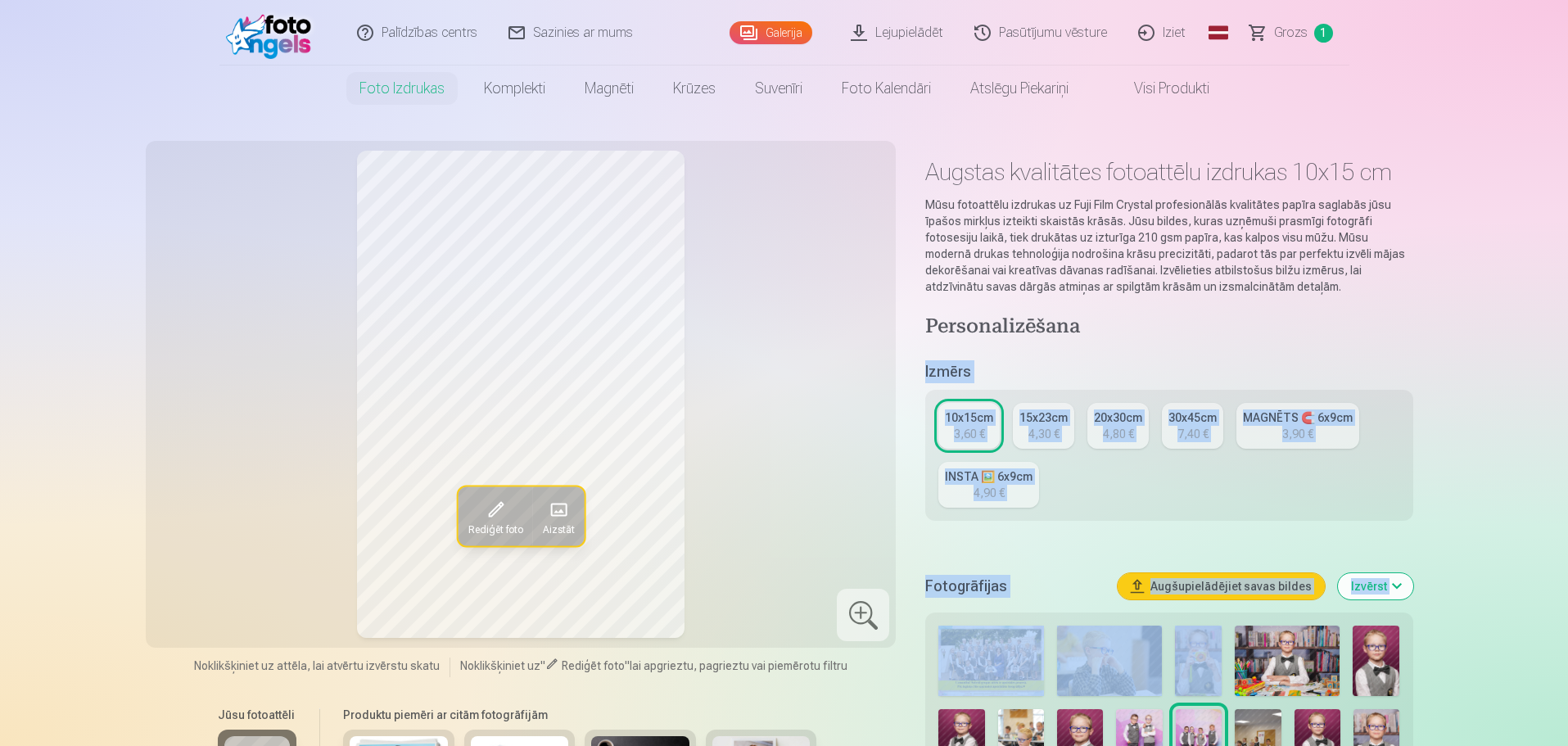
drag, startPoint x: 864, startPoint y: 346, endPoint x: 1229, endPoint y: 665, distance: 484.8
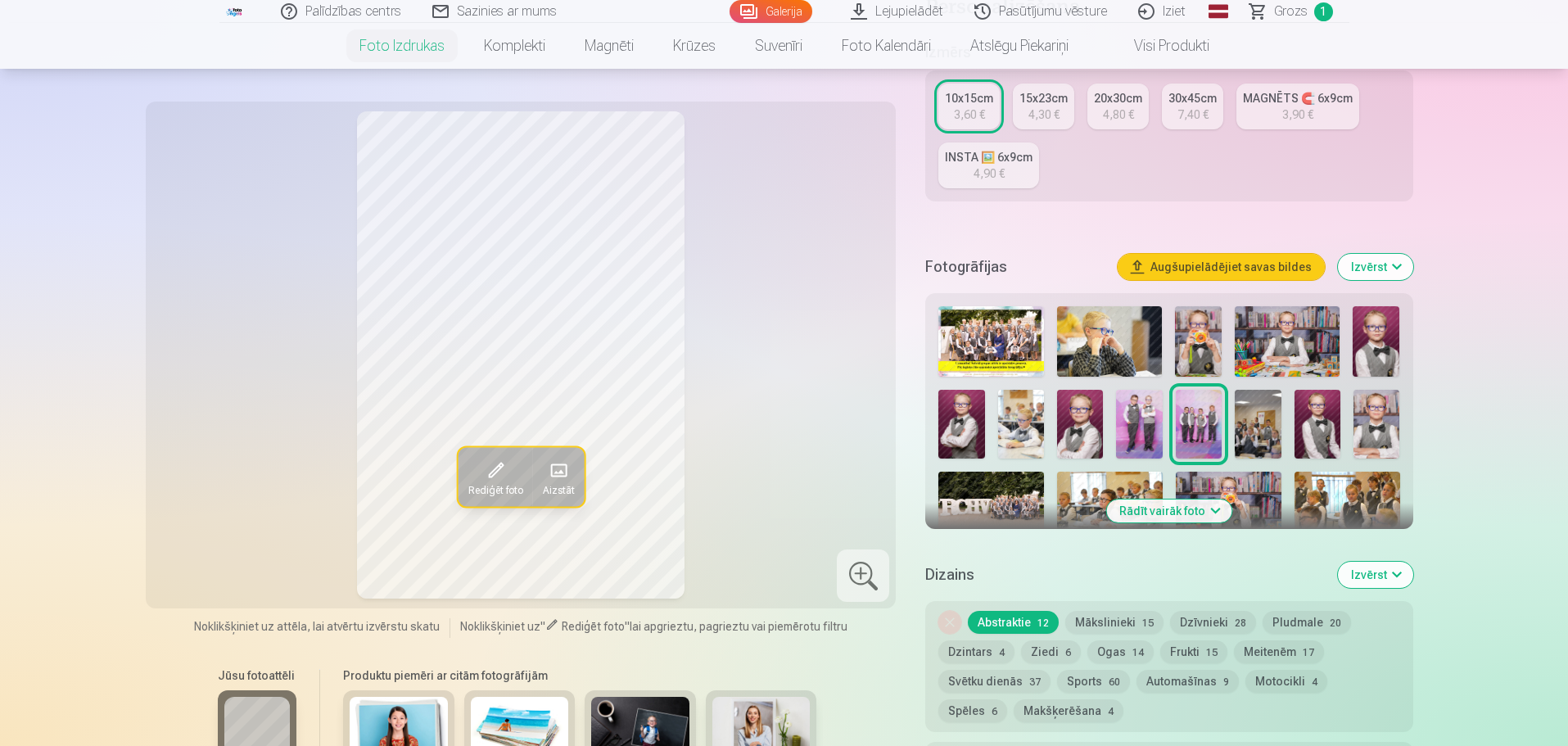
scroll to position [325, 0]
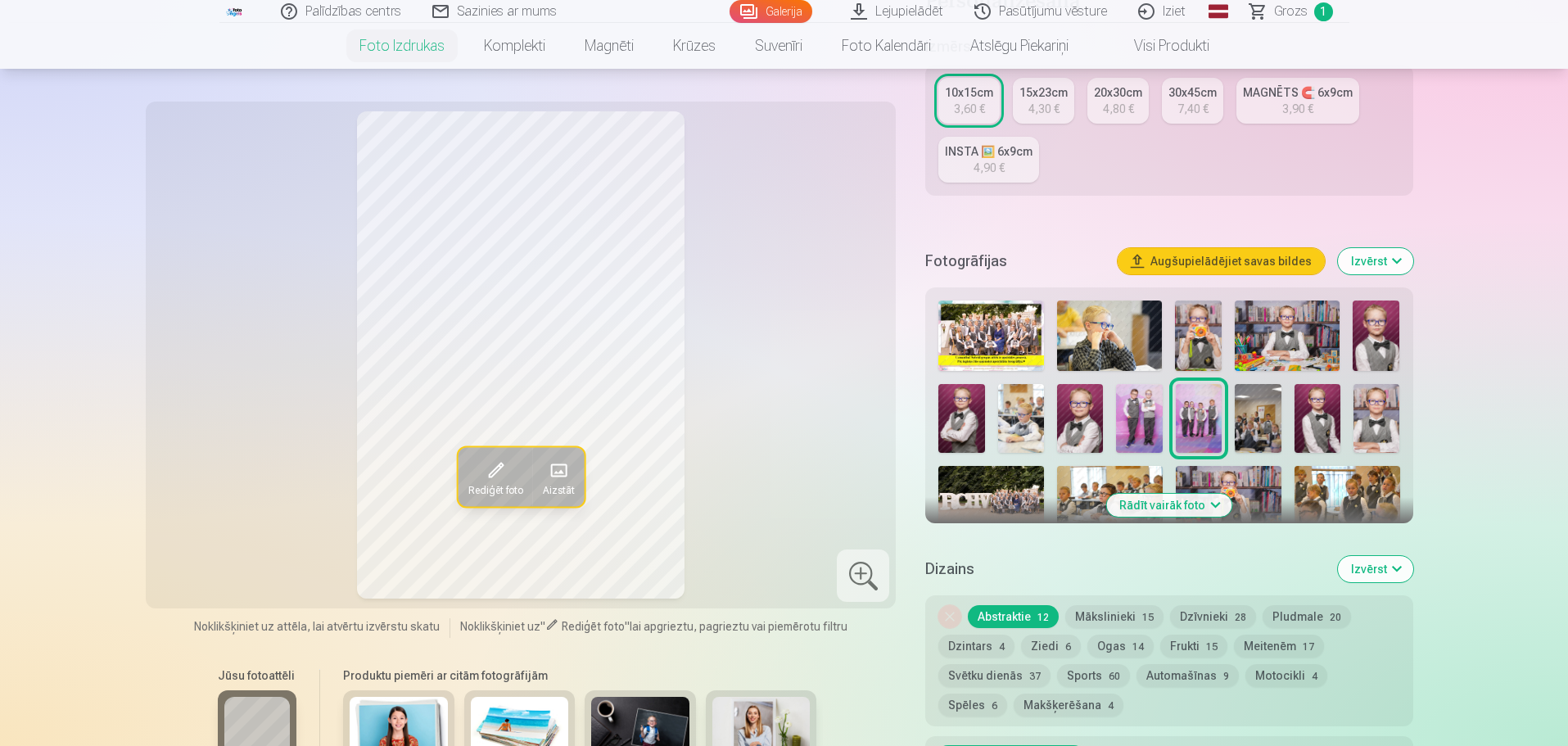
click at [1137, 413] on img at bounding box center [1139, 418] width 46 height 69
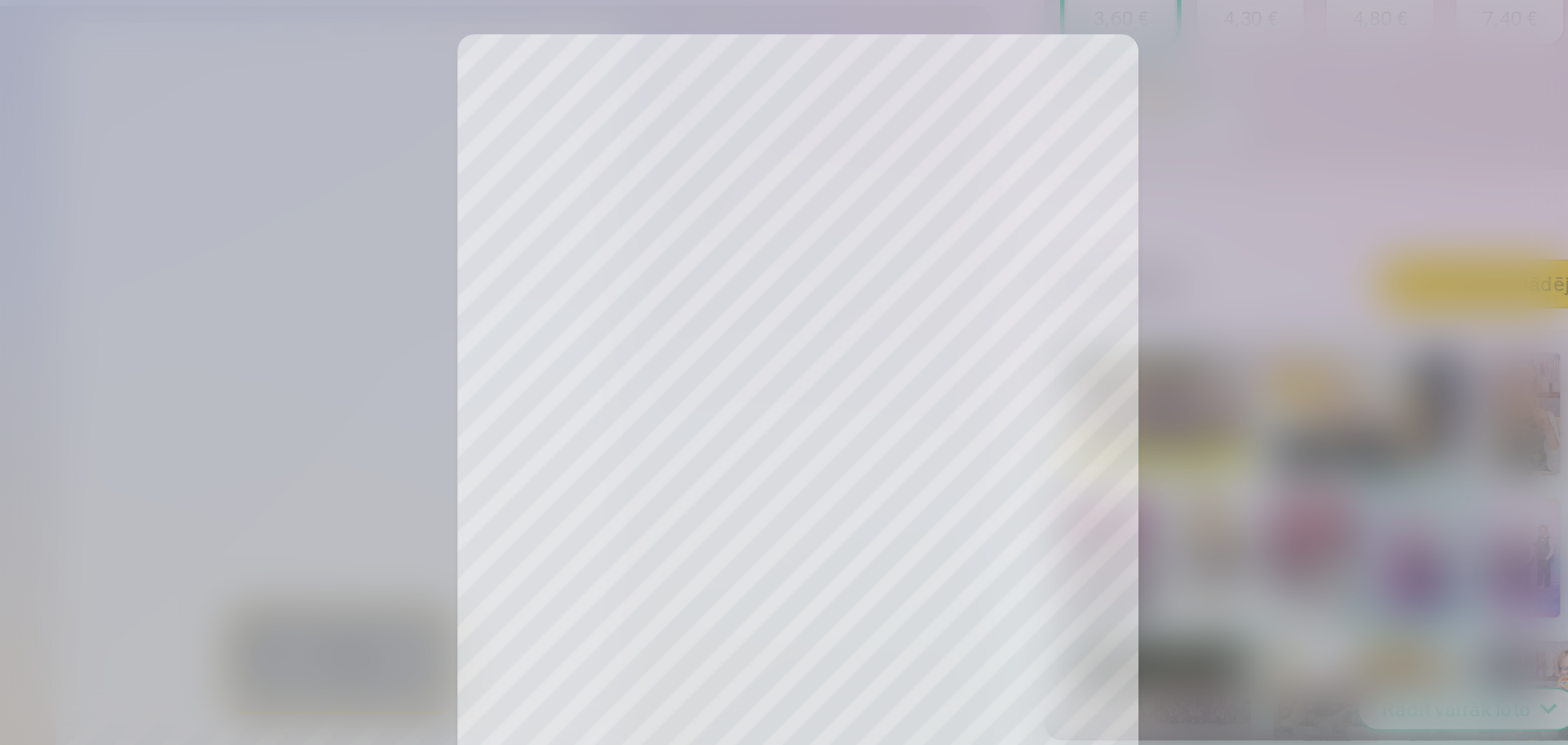
click at [765, 229] on div at bounding box center [784, 372] width 1568 height 745
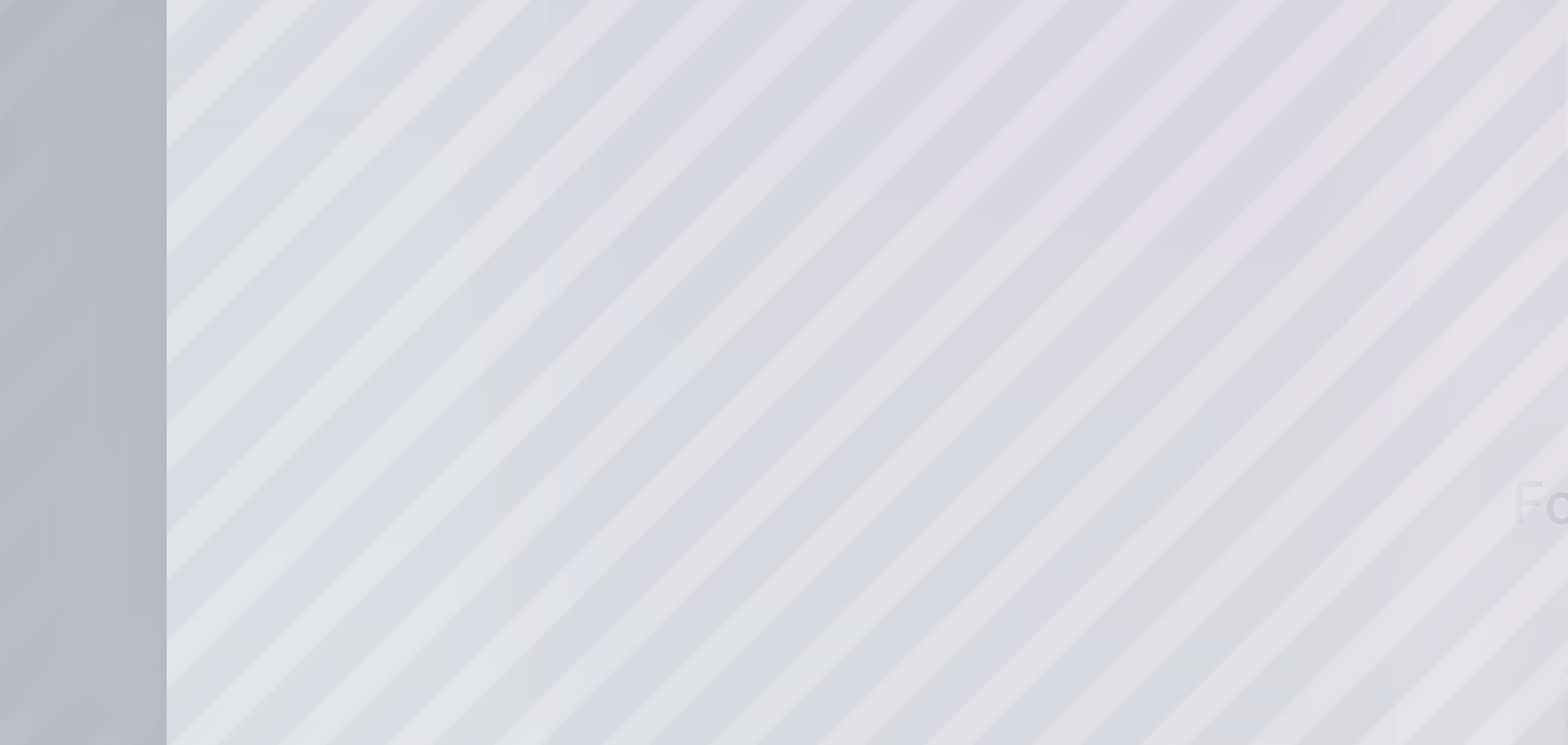
click at [793, 166] on div at bounding box center [784, 372] width 1568 height 745
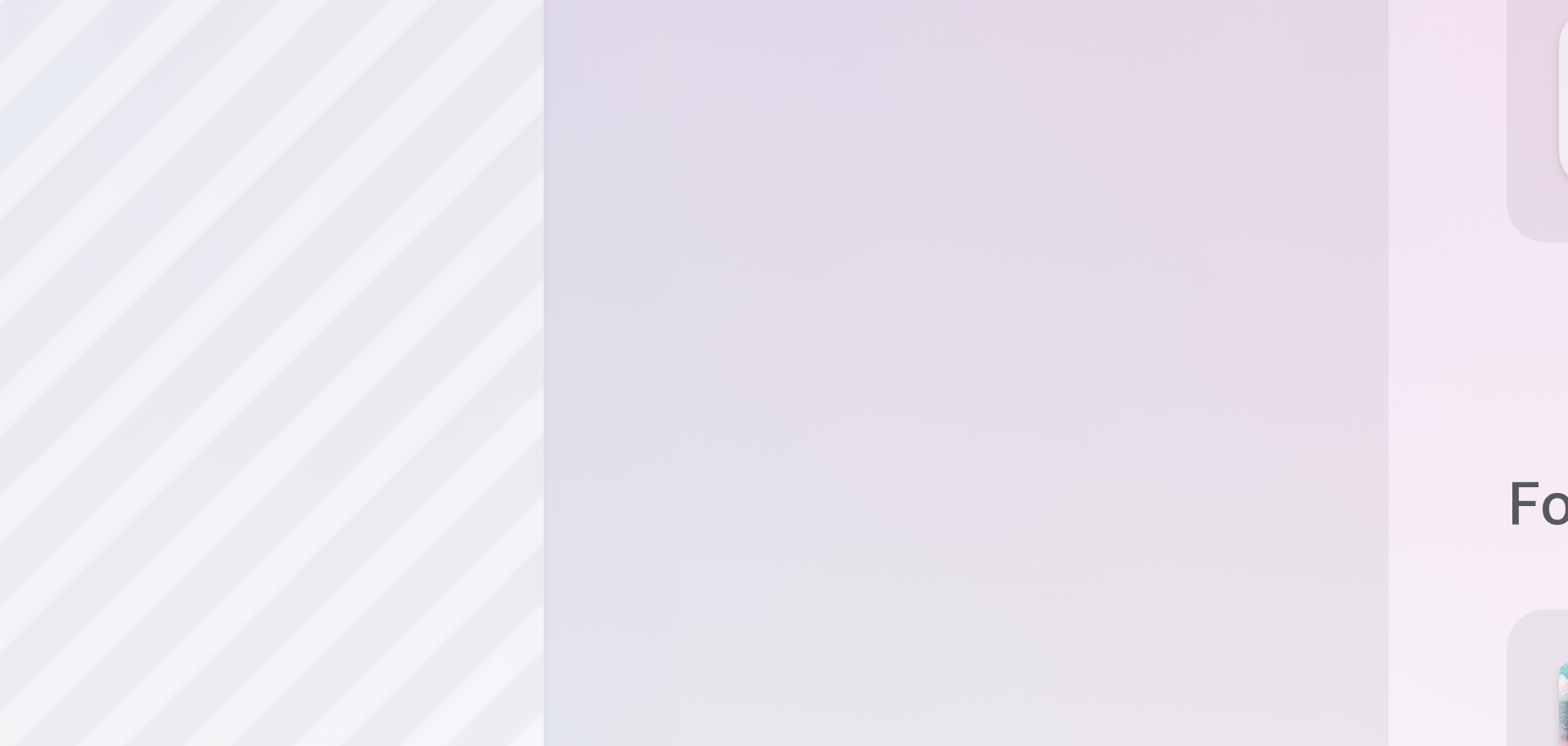
click at [772, 203] on div "Rediģēt foto Aizstāt" at bounding box center [521, 354] width 731 height 487
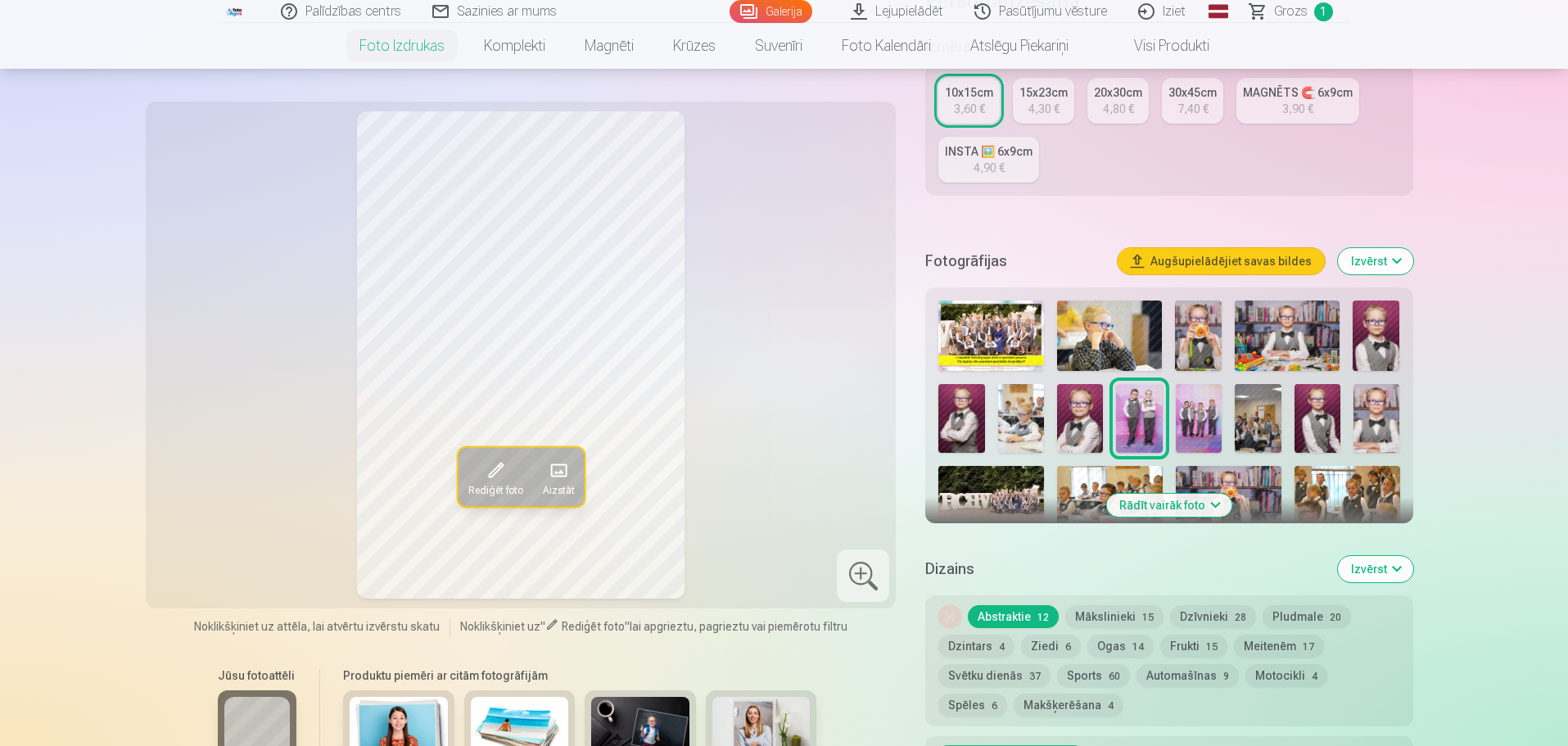
click at [990, 323] on img at bounding box center [990, 335] width 105 height 70
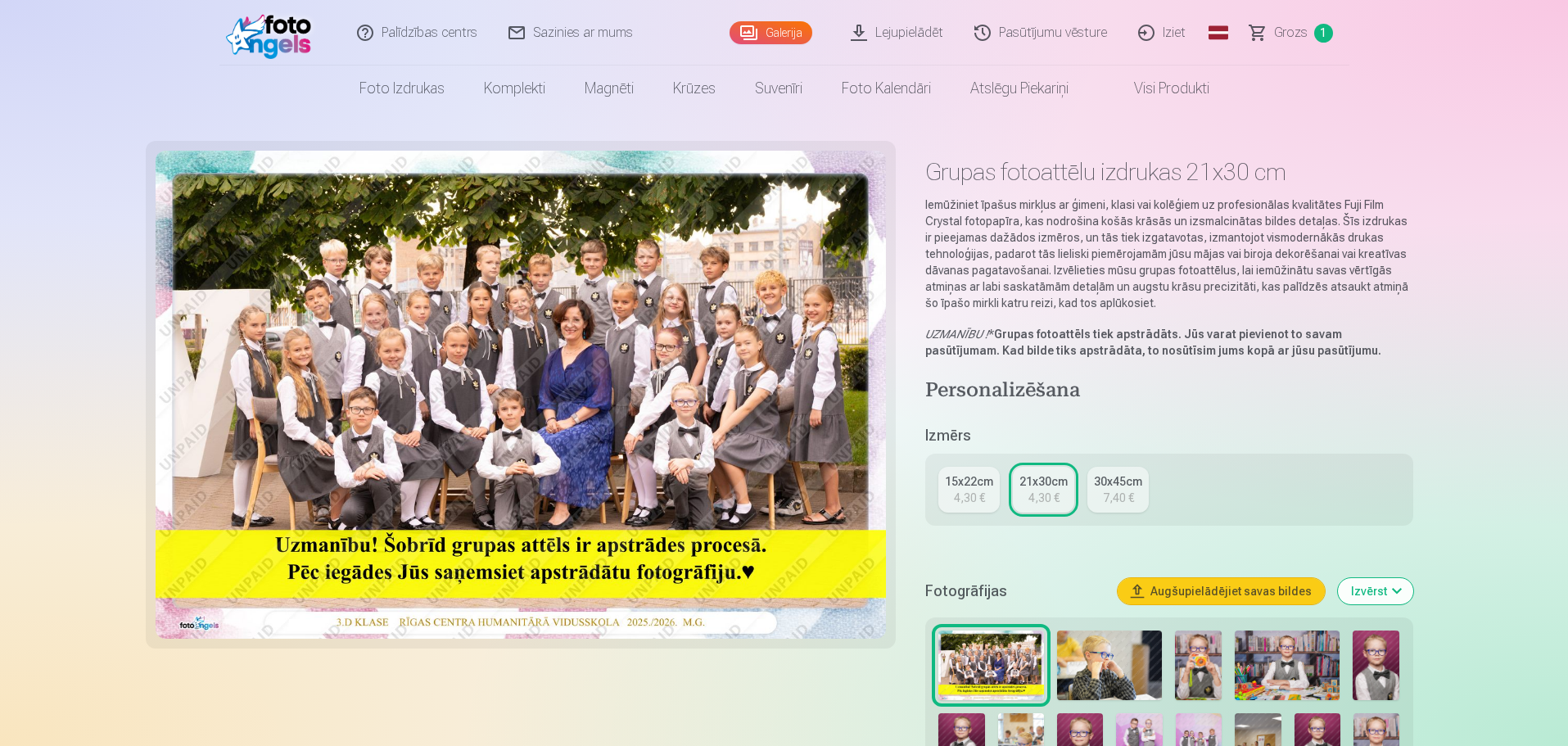
click at [990, 323] on div "Iemūžiniet īpašus mirkļus ar ģimeni, klasi vai kolēģiem uz profesionālas kvalit…" at bounding box center [1168, 278] width 487 height 162
click at [965, 488] on div "15x22cm" at bounding box center [969, 481] width 48 height 16
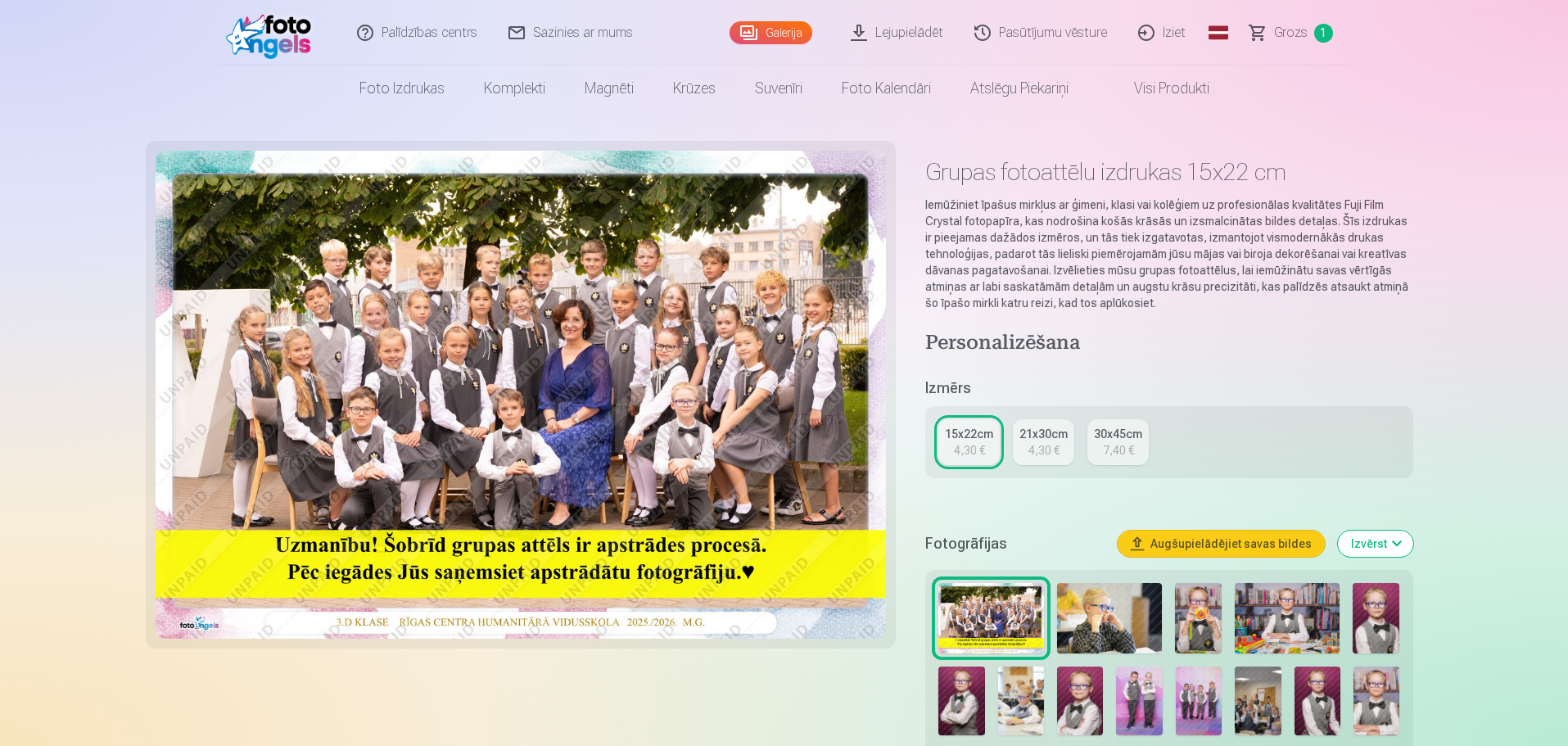
click at [1109, 453] on div "7,40 €" at bounding box center [1119, 450] width 31 height 16
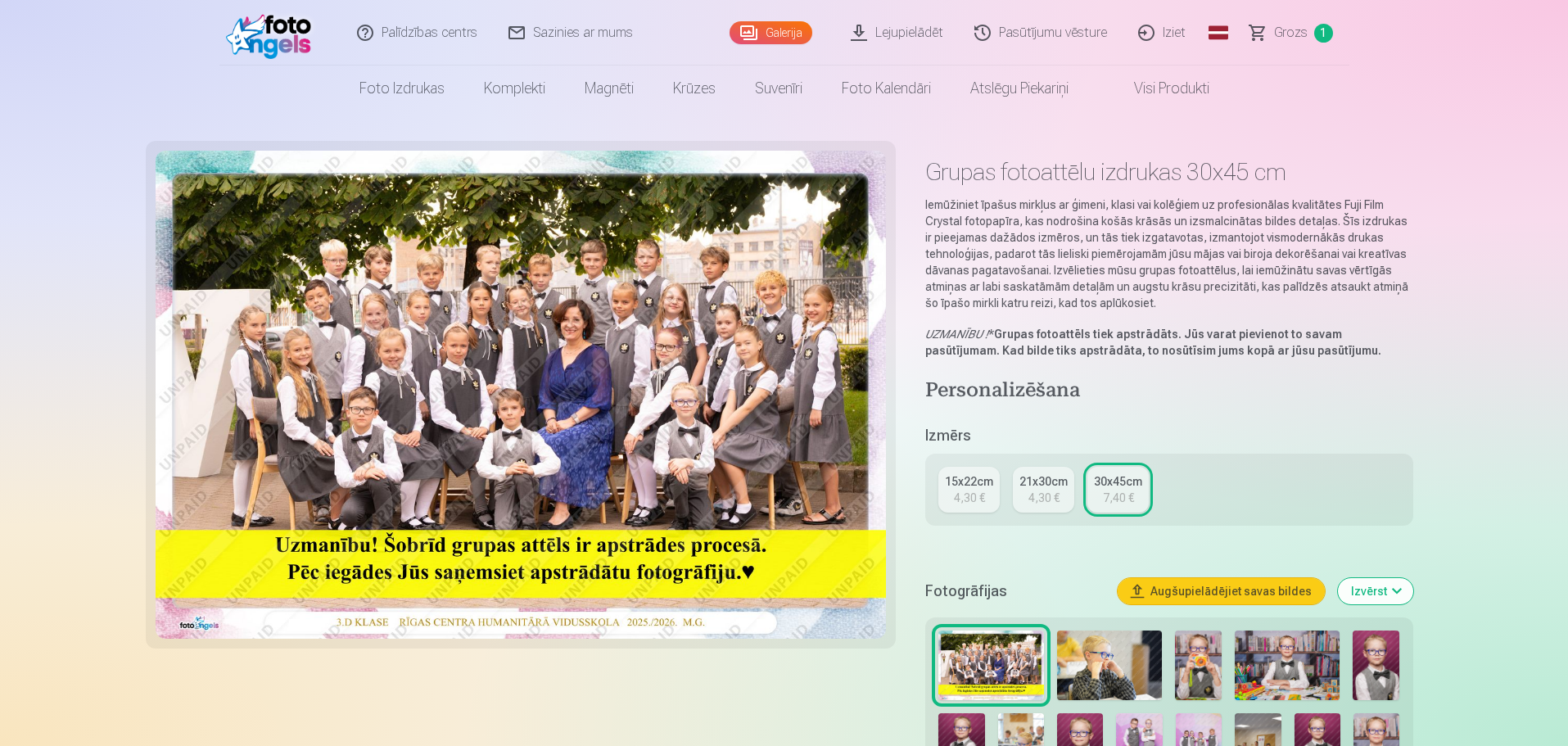
click at [953, 495] on link "15x22cm 4,30 €" at bounding box center [969, 490] width 62 height 46
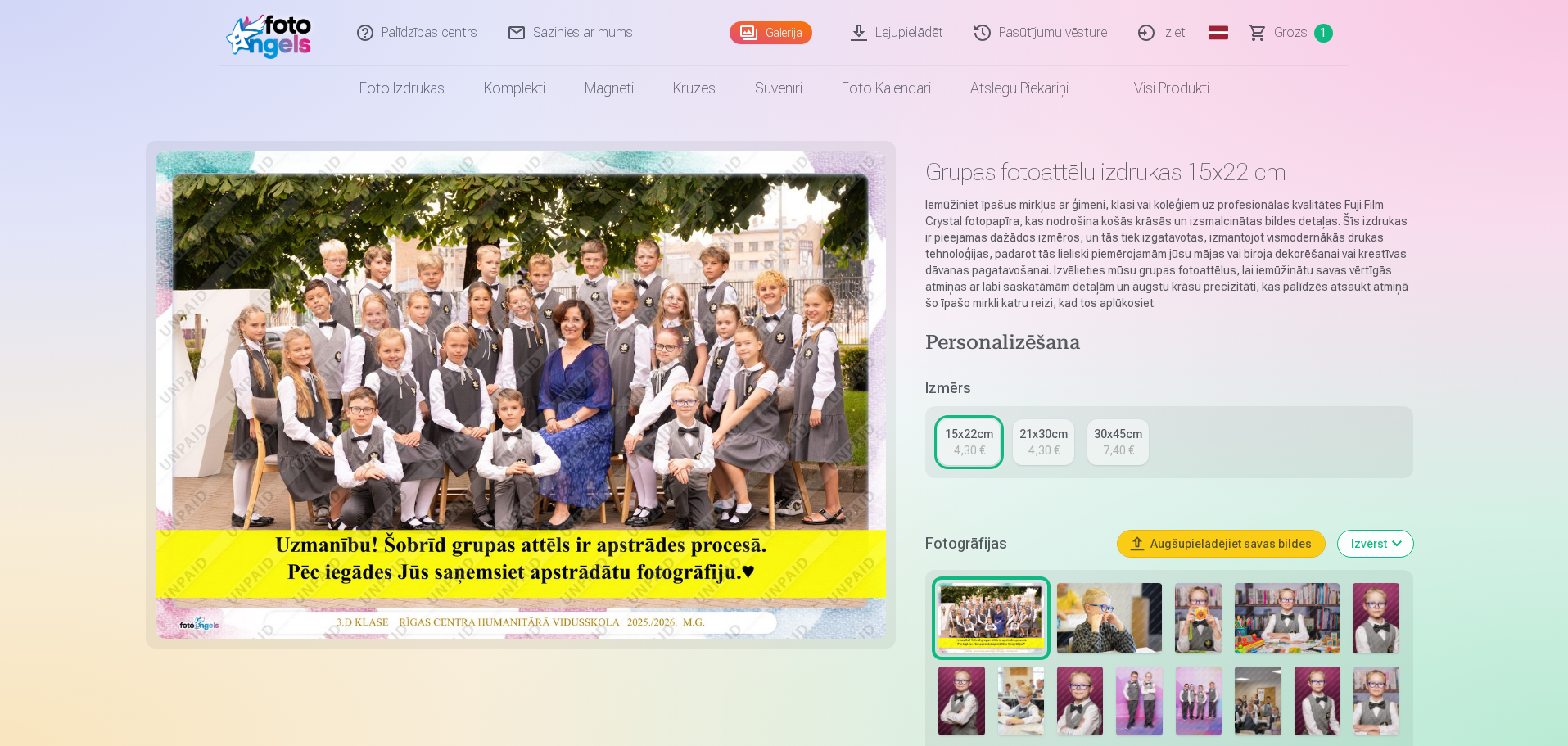
click at [1289, 24] on span "Grozs" at bounding box center [1290, 33] width 34 height 19
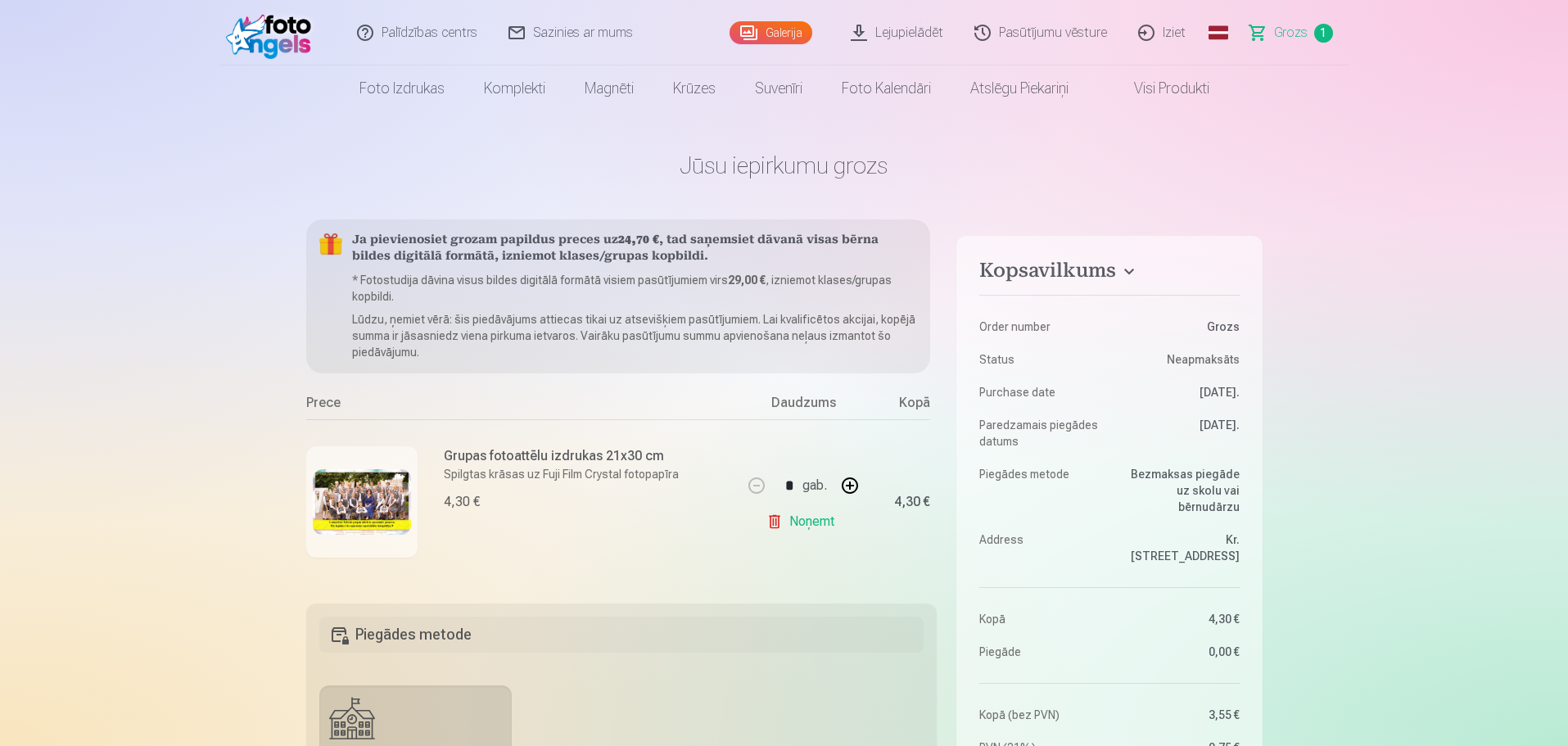
click at [813, 520] on link "Noņemt" at bounding box center [803, 521] width 74 height 33
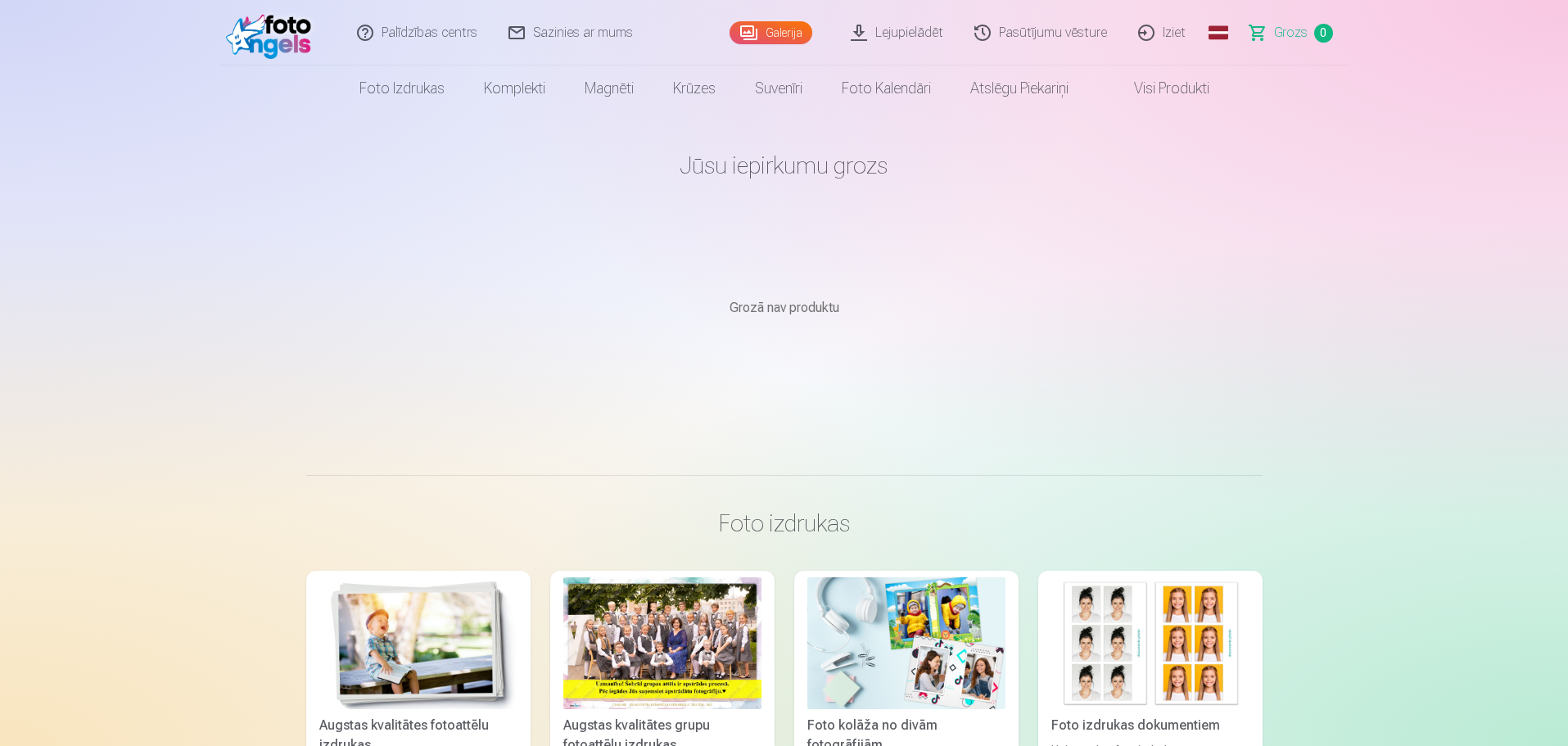
click at [1149, 88] on link "Visi produkti" at bounding box center [1158, 89] width 141 height 46
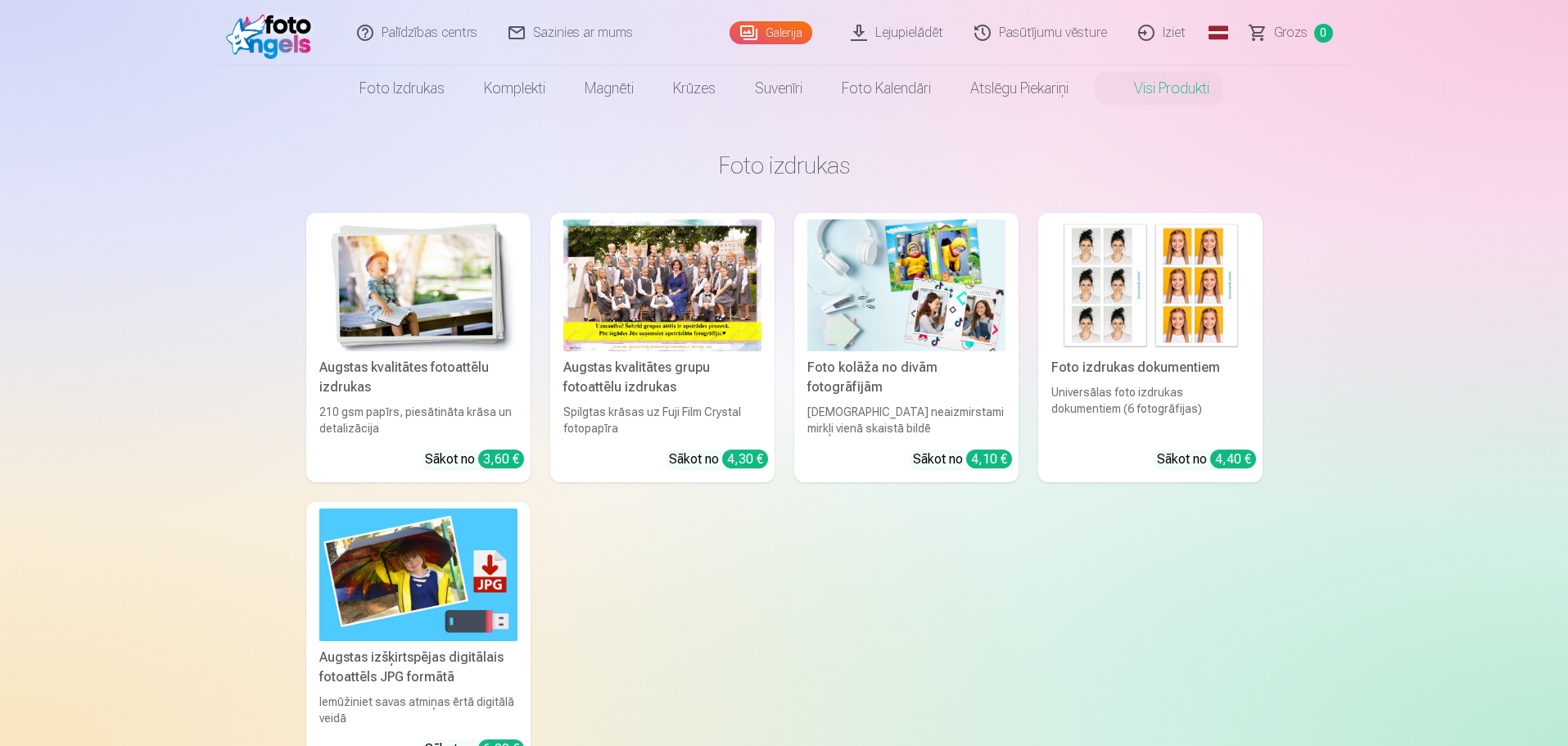
click at [718, 296] on div at bounding box center [662, 285] width 198 height 132
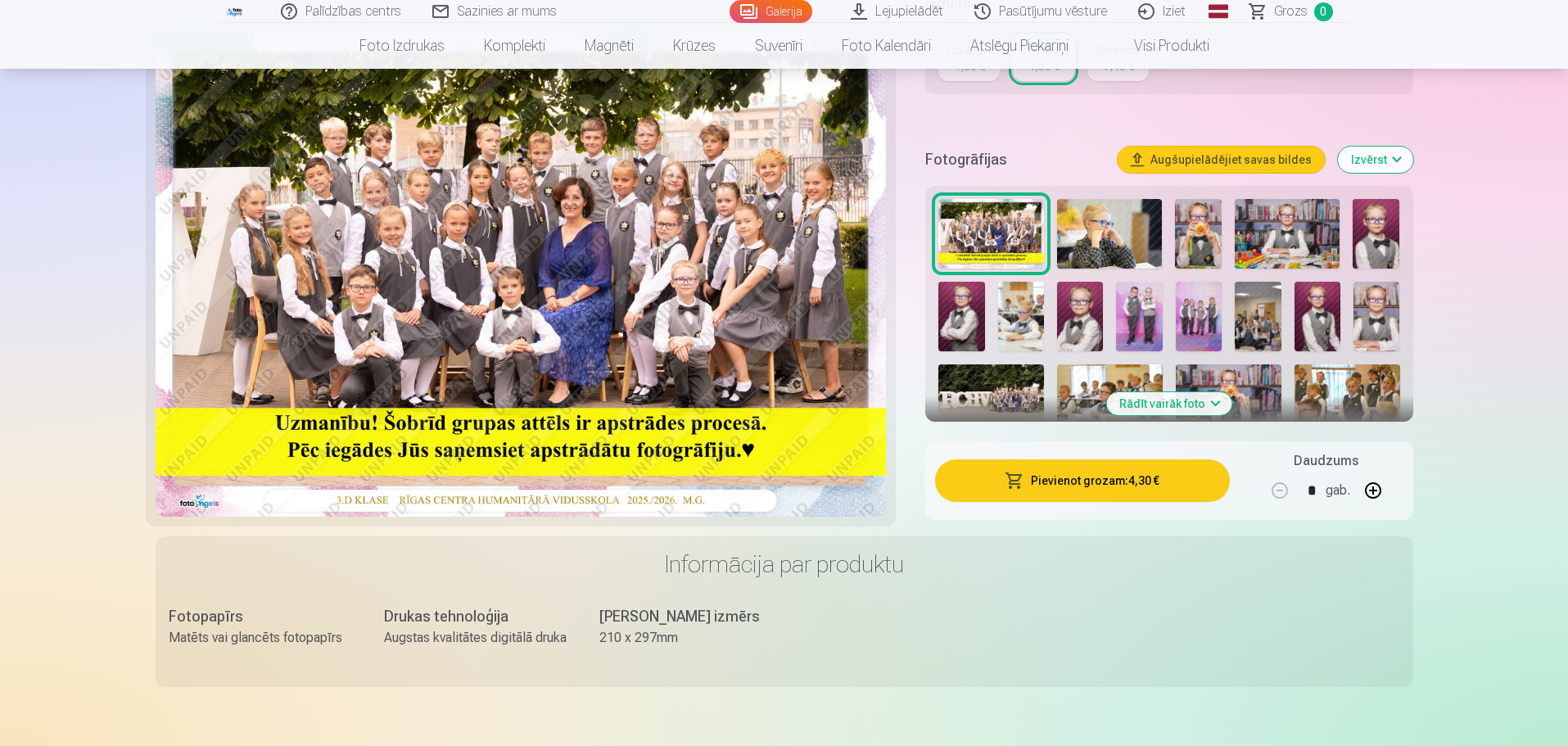
scroll to position [432, 0]
click at [1162, 396] on button "Rādīt vairāk foto" at bounding box center [1169, 403] width 125 height 23
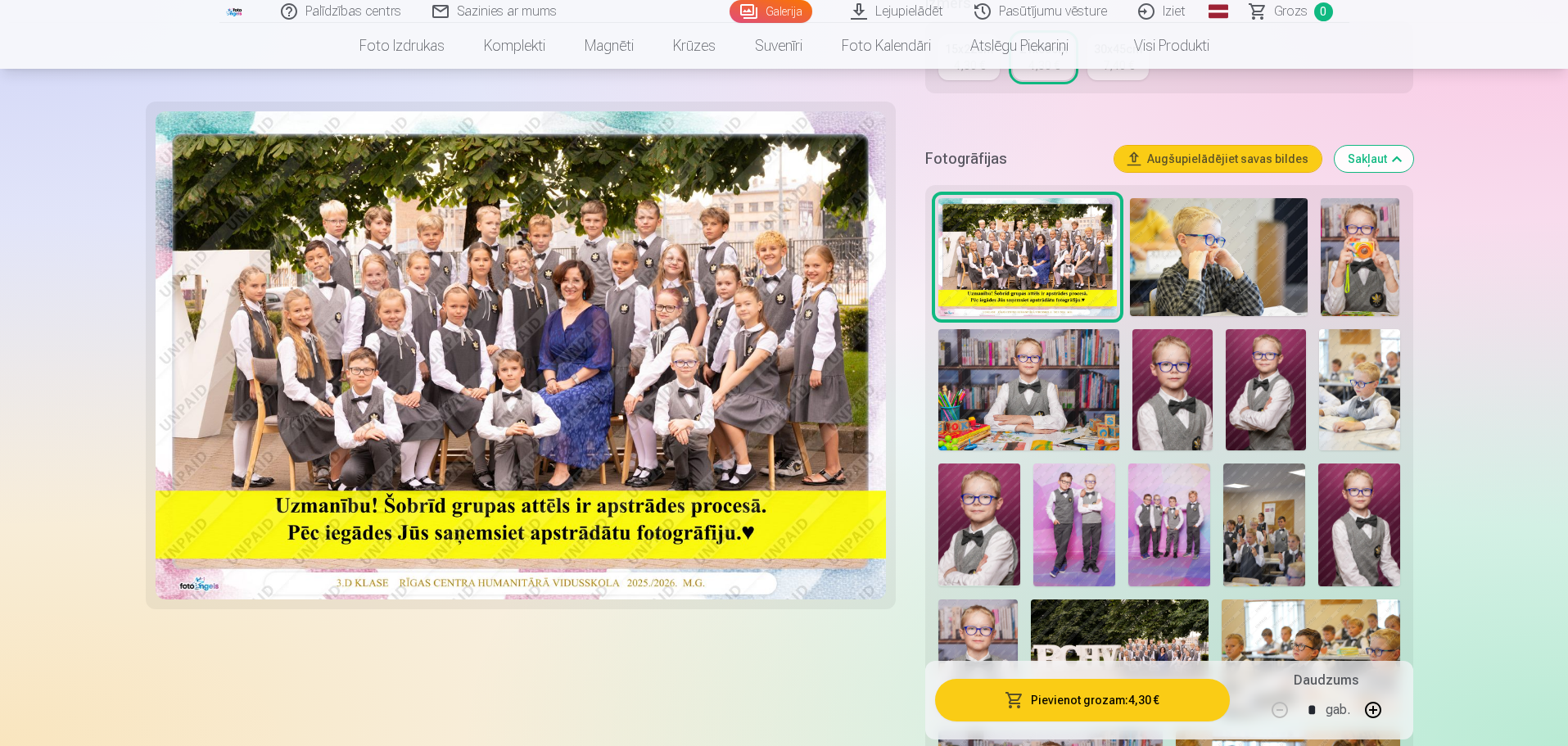
click at [1172, 526] on img at bounding box center [1169, 524] width 82 height 122
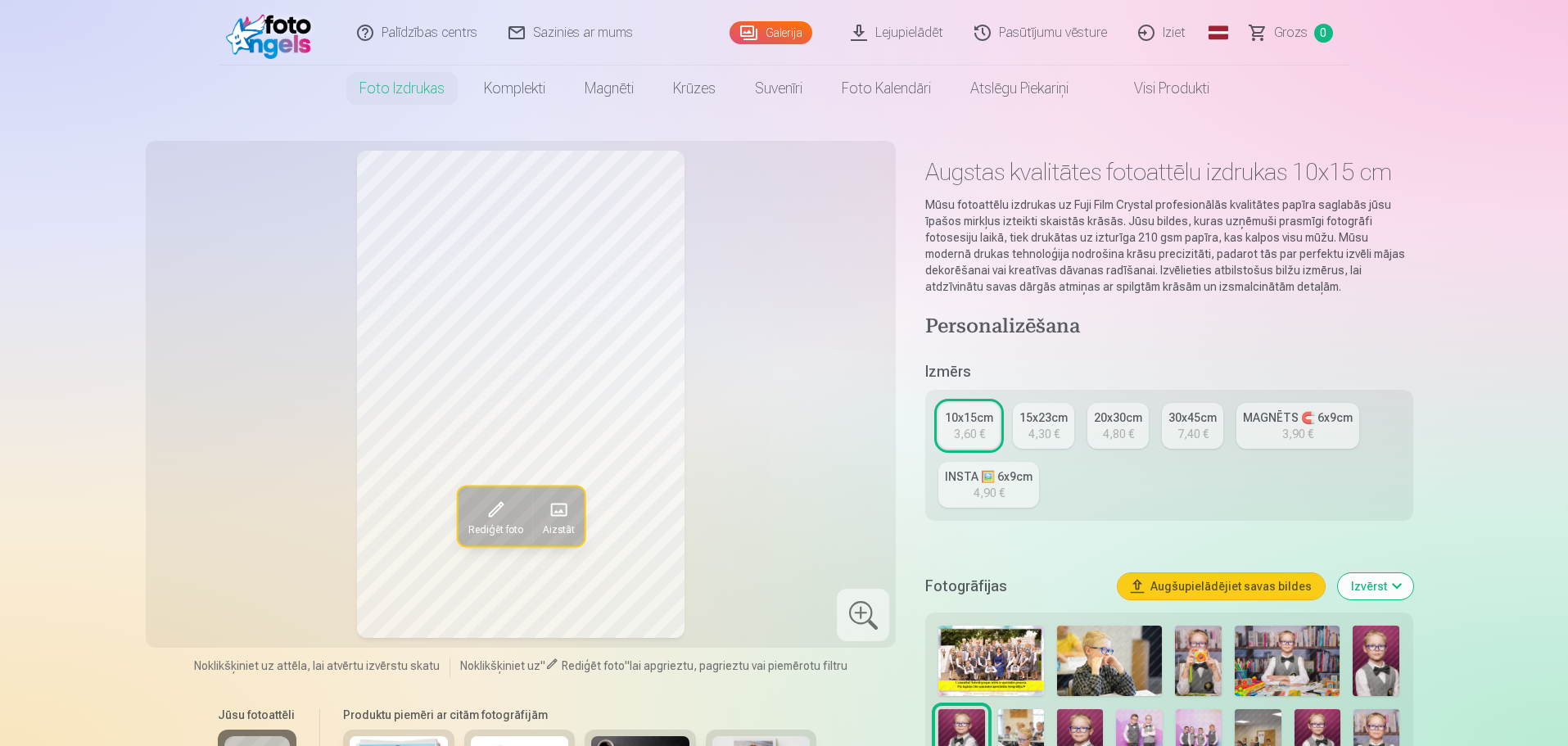
click at [990, 488] on div "4,90 €" at bounding box center [989, 493] width 31 height 16
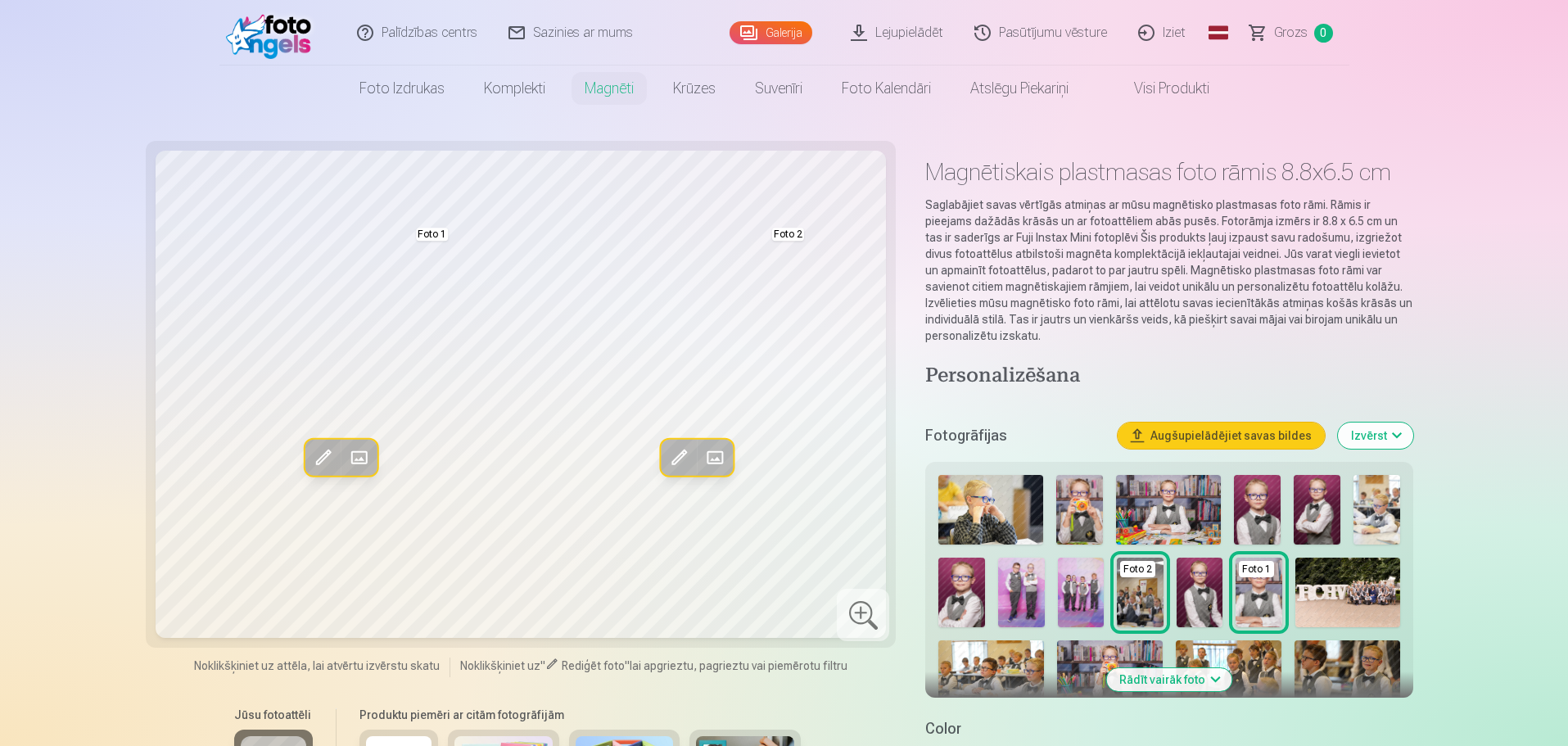
click at [1169, 676] on button "Rādīt vairāk foto" at bounding box center [1169, 679] width 125 height 23
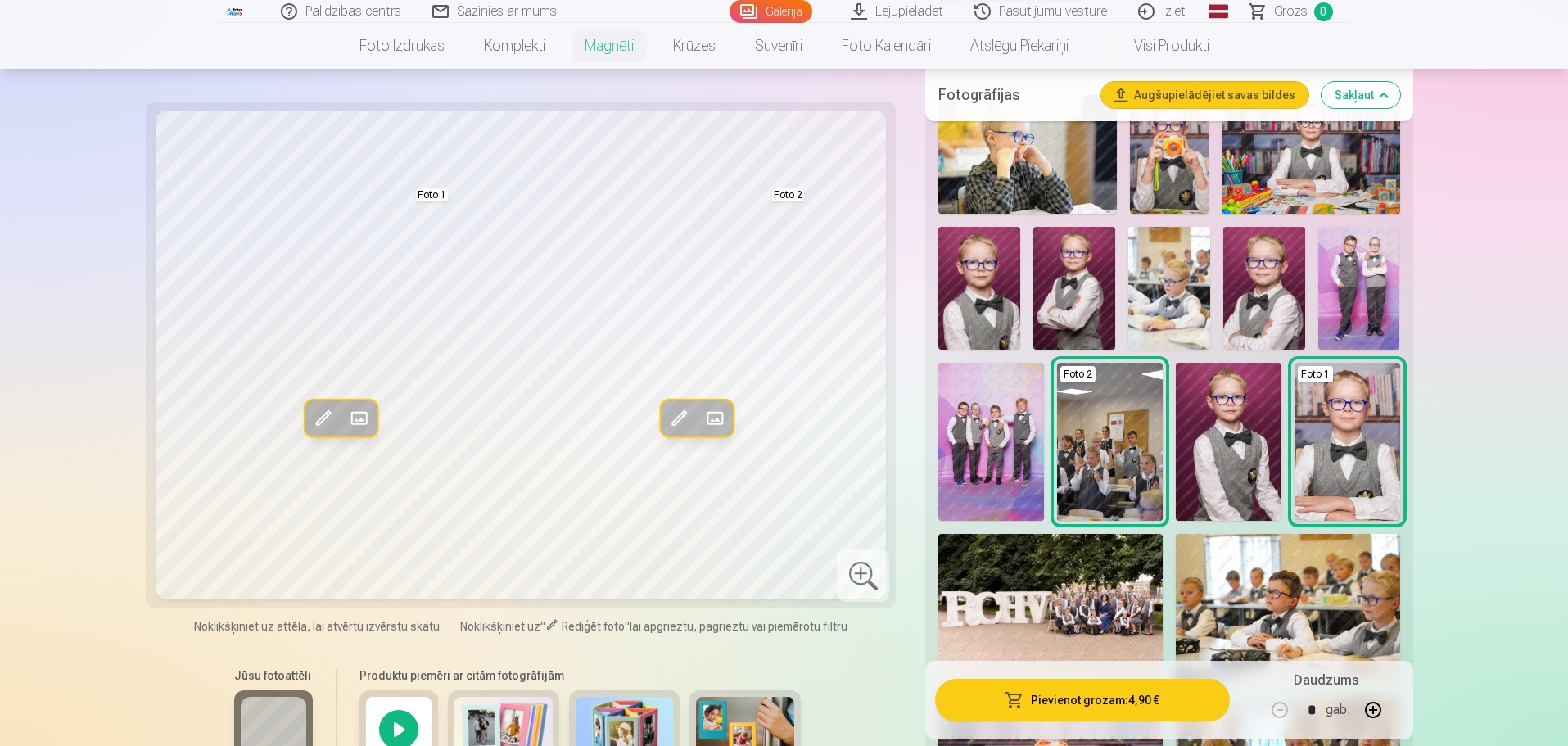
scroll to position [381, 0]
click at [972, 403] on img at bounding box center [991, 440] width 106 height 158
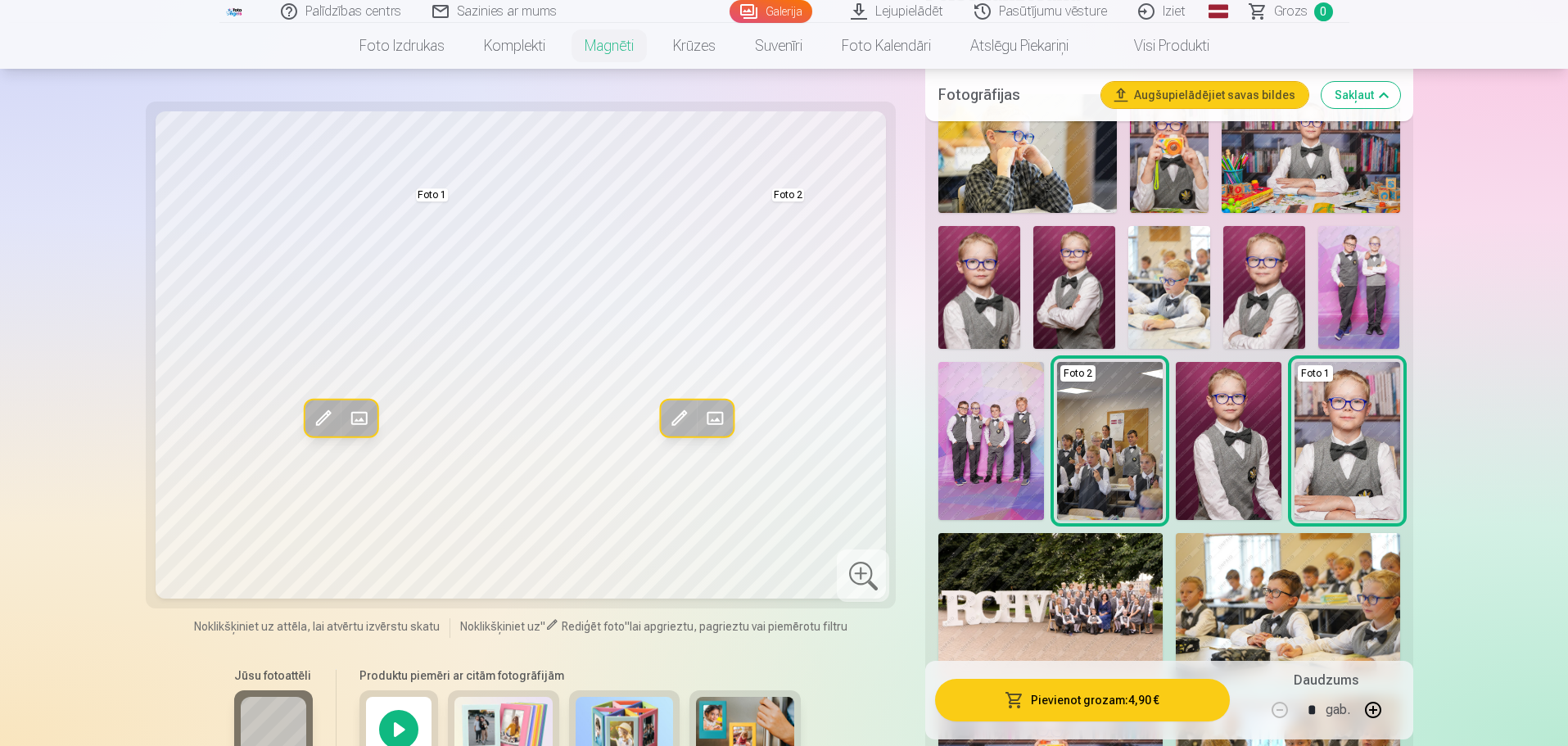
click at [1295, 12] on span "Grozs" at bounding box center [1290, 12] width 34 height 19
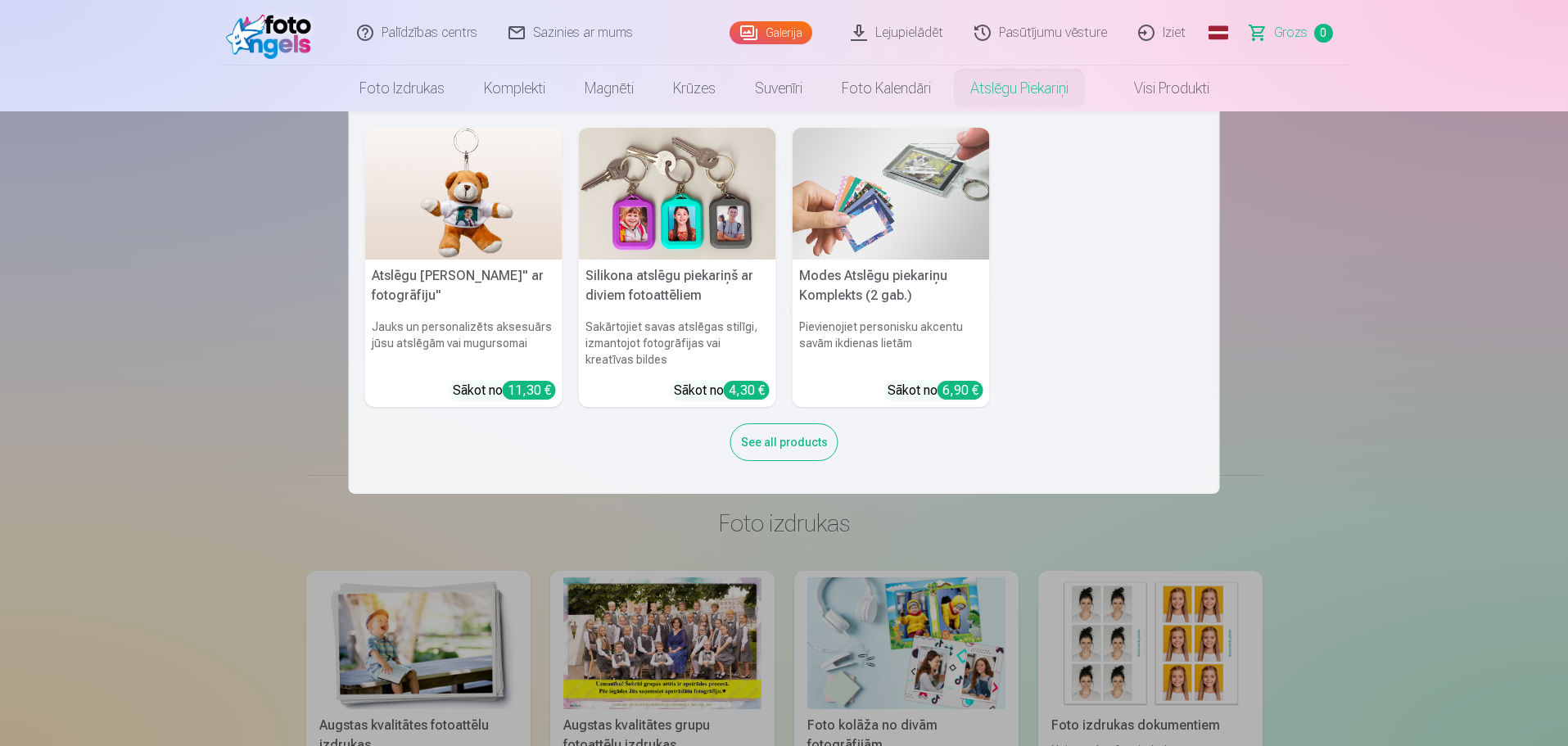
click at [1342, 254] on nav "Atslēgu piekariņš Lācītis" ar fotogrāfiju" Jauks un personalizēts aksesuārs jūs…" at bounding box center [784, 302] width 1568 height 383
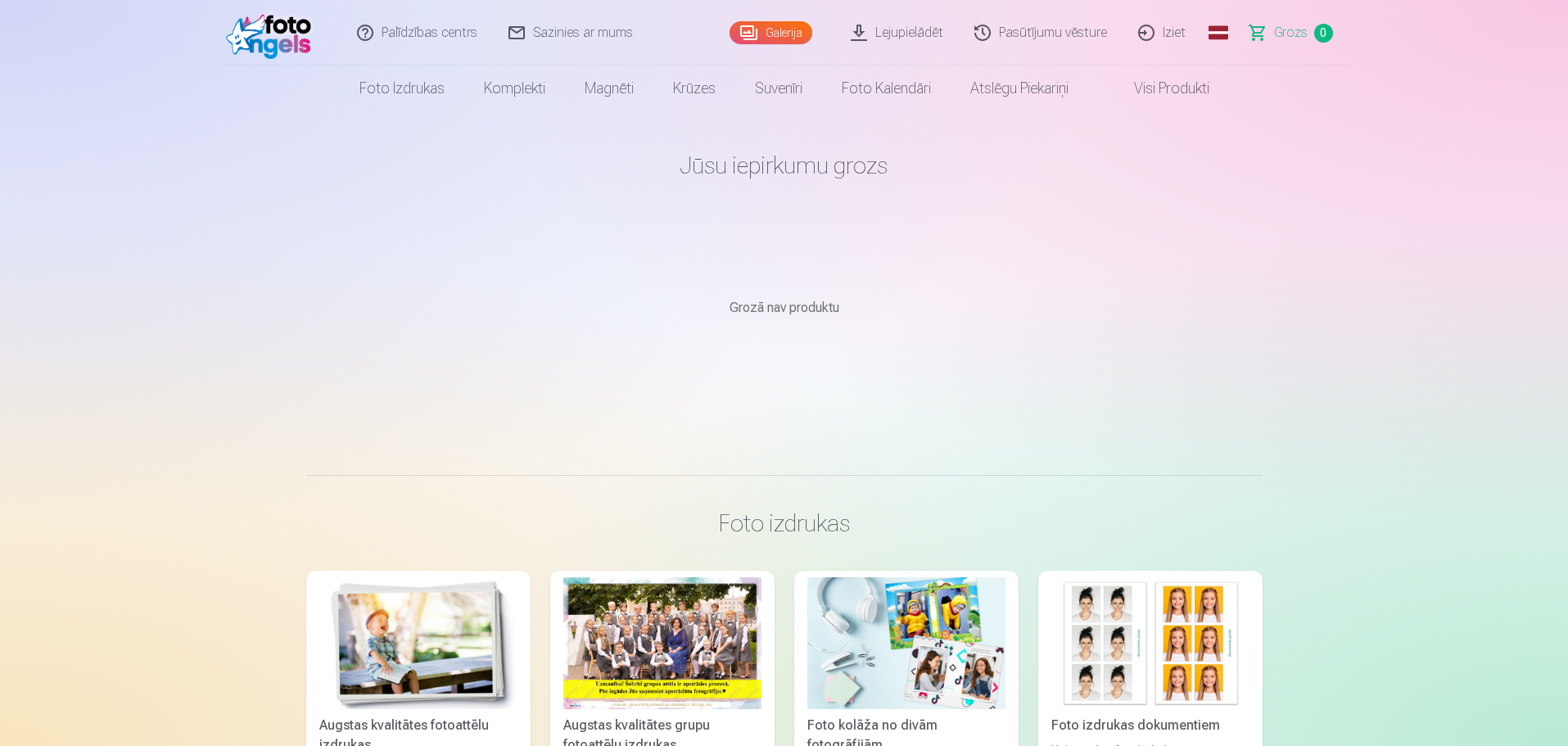
click at [1158, 87] on link "Visi produkti" at bounding box center [1158, 89] width 141 height 46
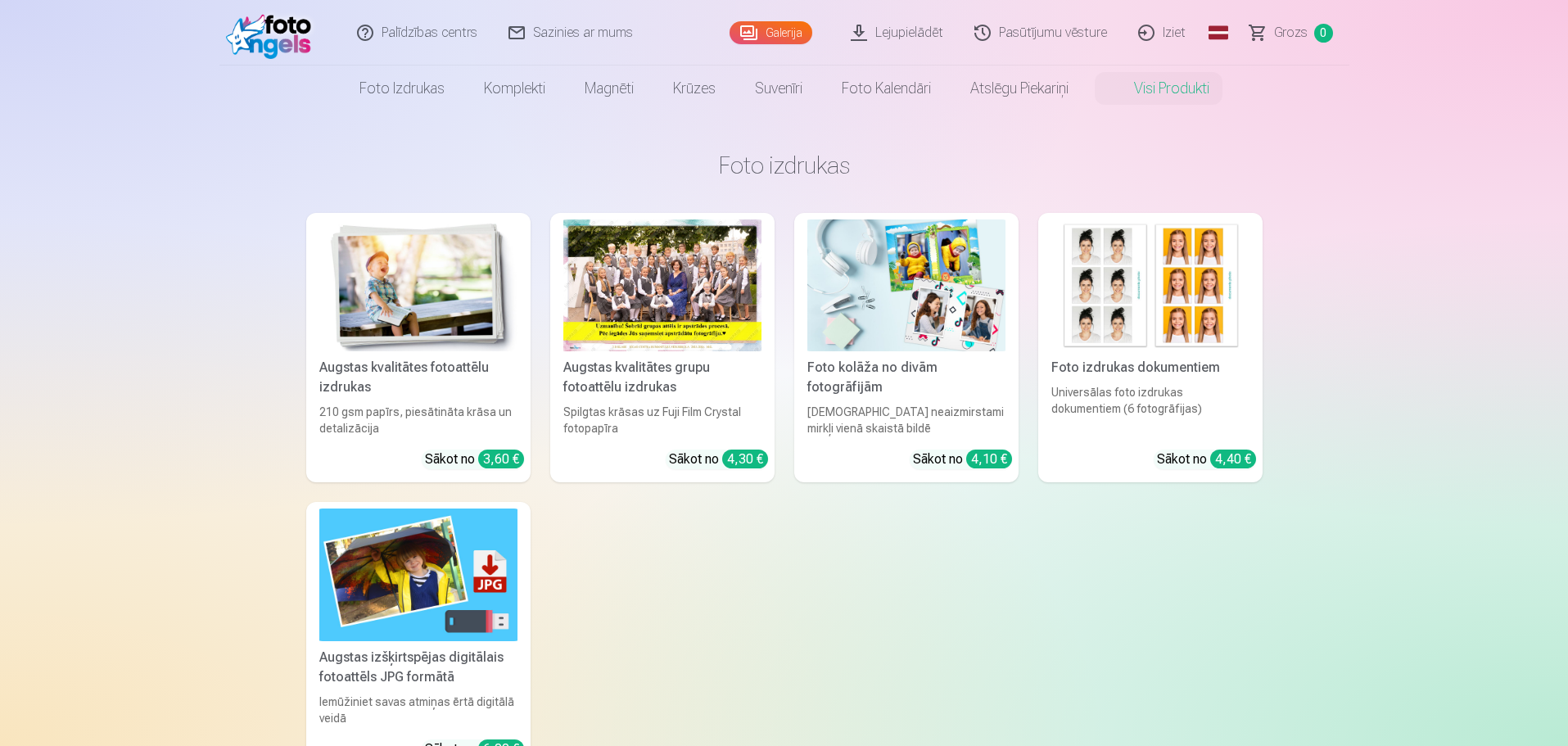
click at [690, 280] on div at bounding box center [662, 285] width 198 height 132
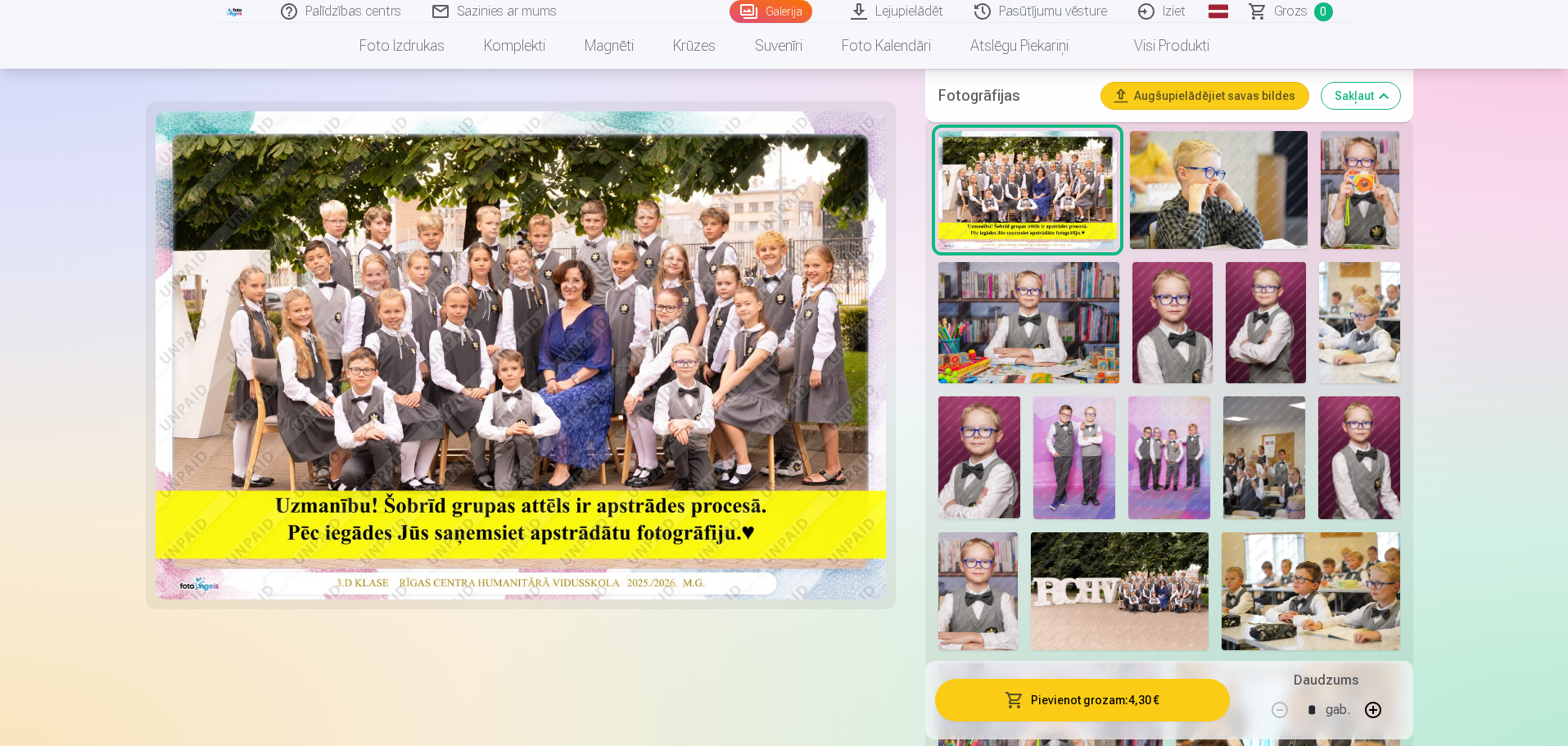
scroll to position [558, 0]
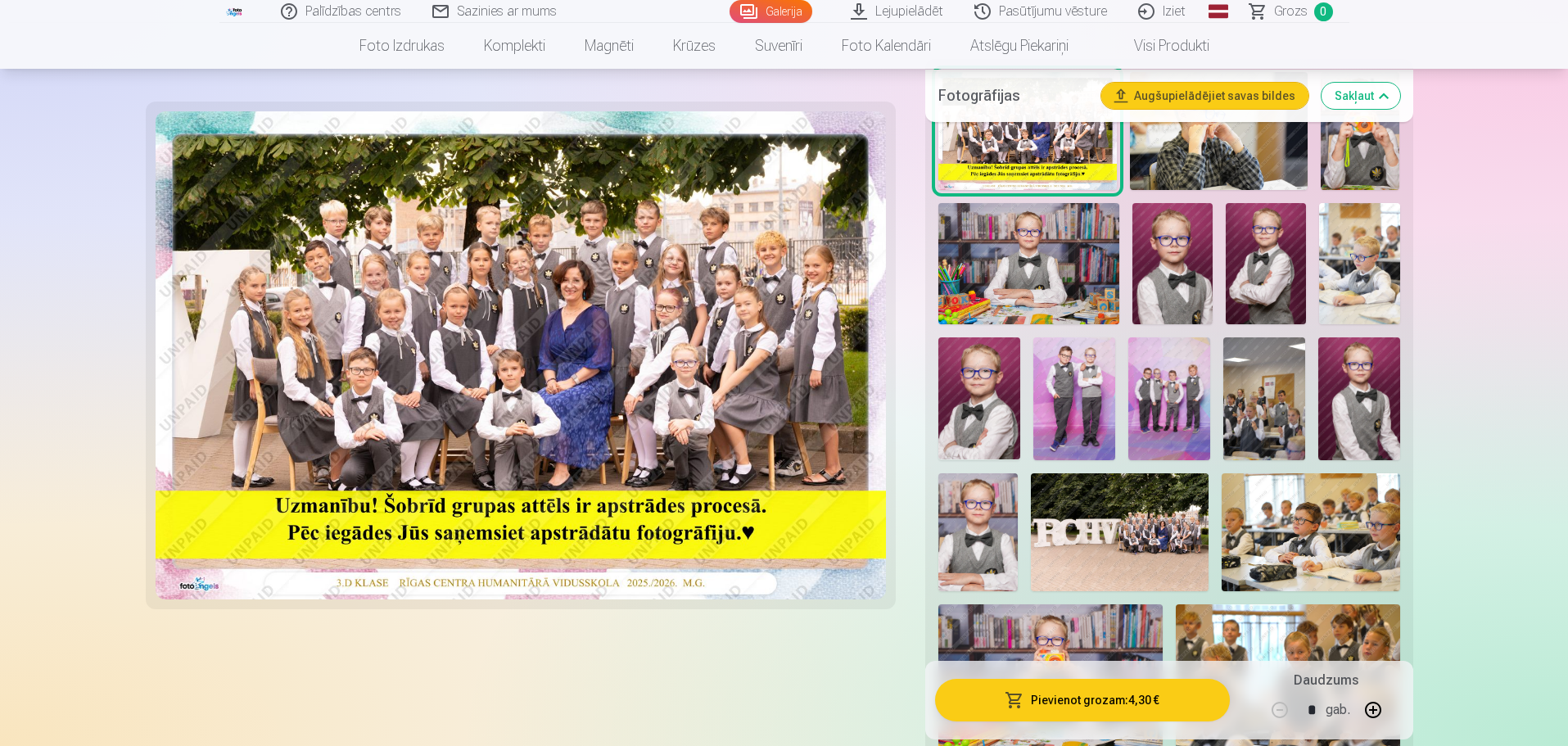
click at [1137, 547] on img at bounding box center [1120, 532] width 177 height 119
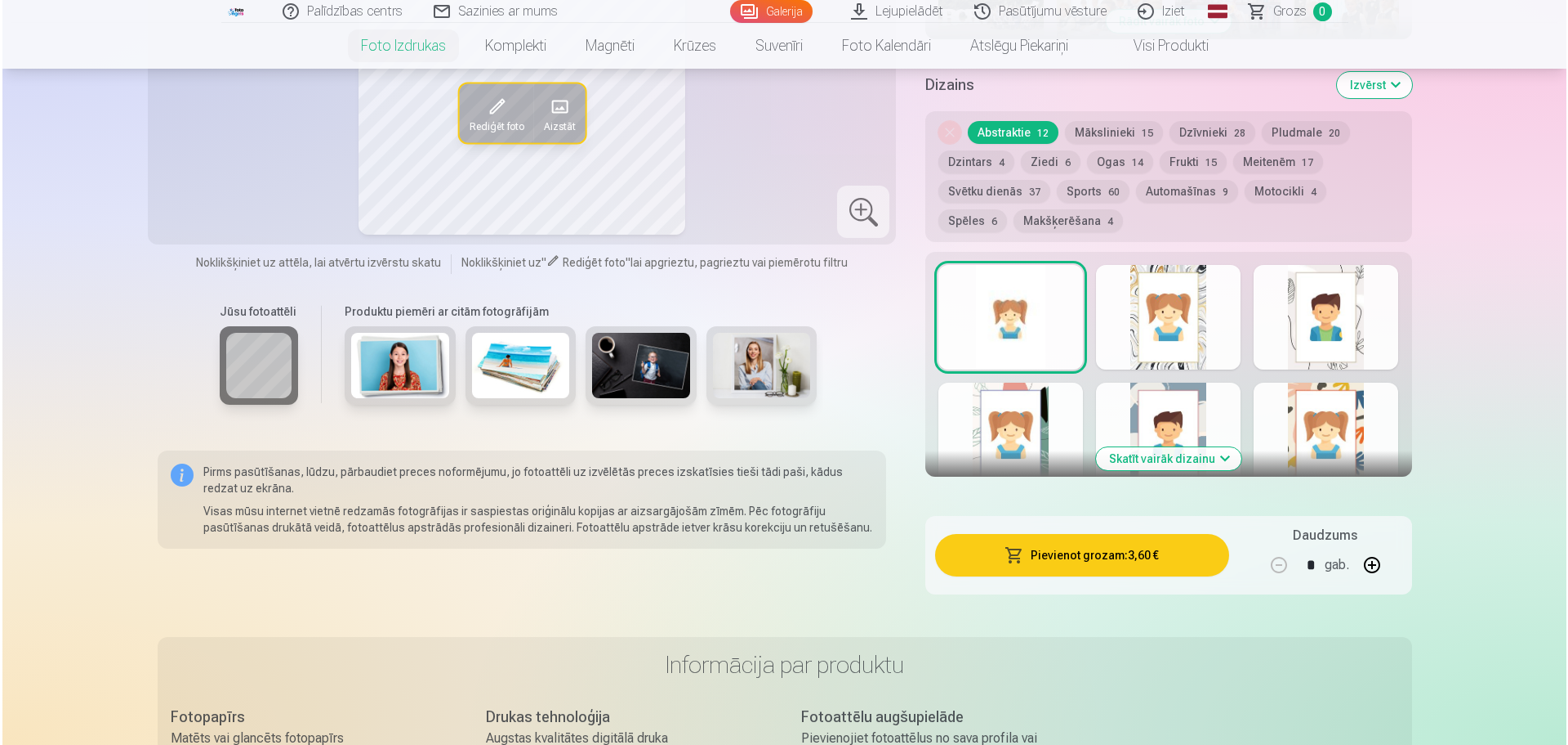
scroll to position [765, 0]
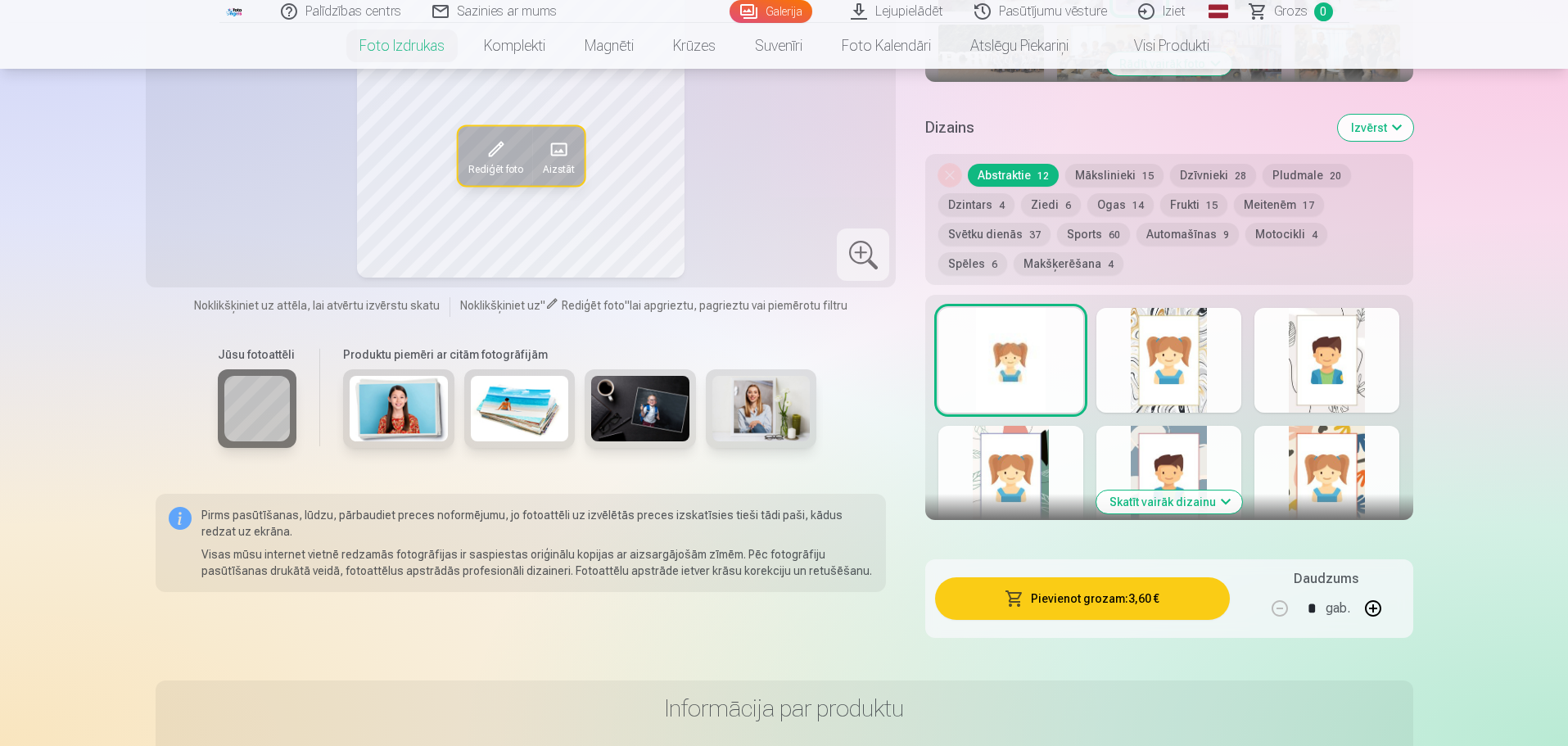
click at [1032, 581] on button "Pievienot grozam : 3,60 €" at bounding box center [1082, 599] width 294 height 42
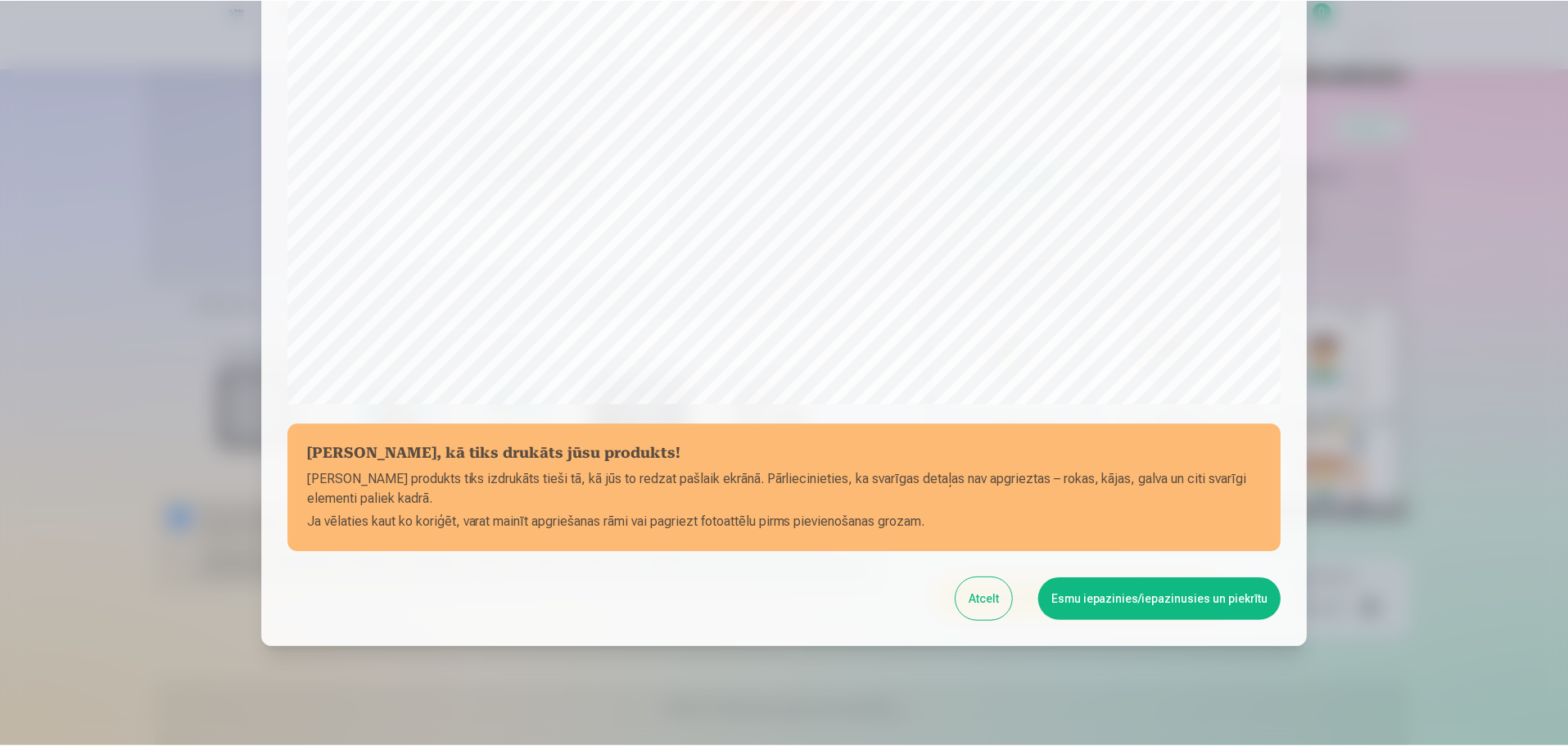
scroll to position [433, 0]
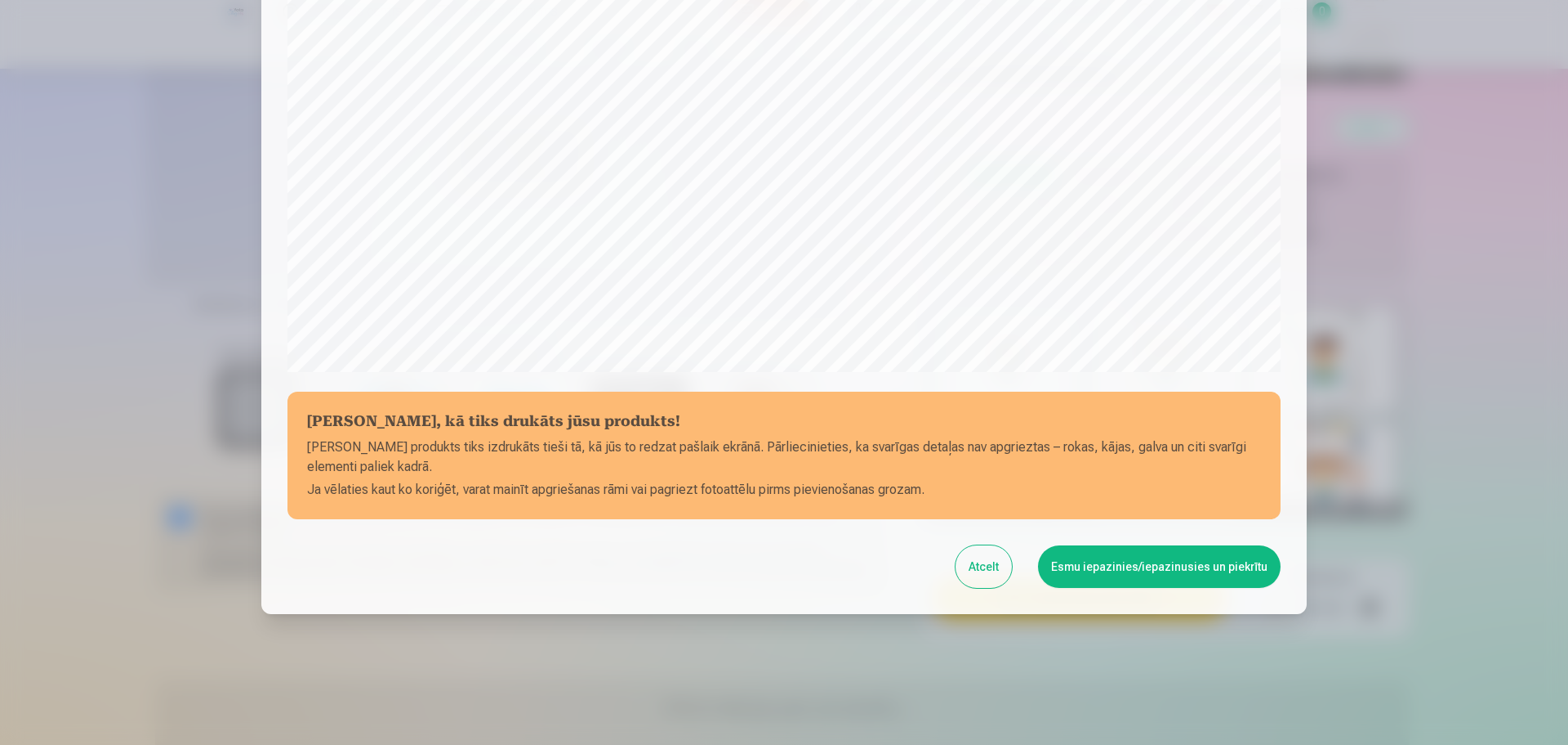
click at [1487, 541] on div at bounding box center [784, 372] width 1568 height 745
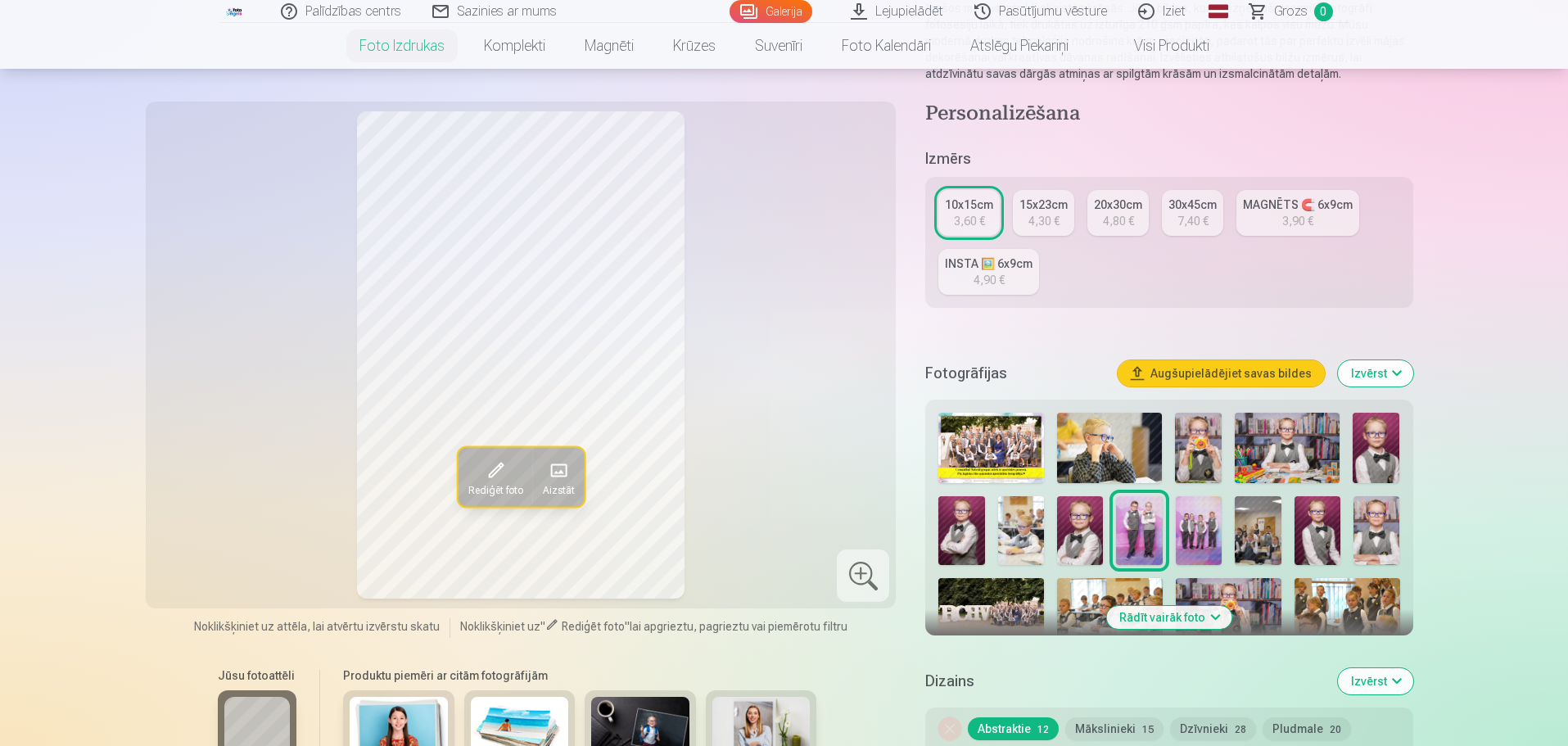
scroll to position [212, 0]
click at [1143, 612] on button "Rādīt vairāk foto" at bounding box center [1169, 618] width 125 height 23
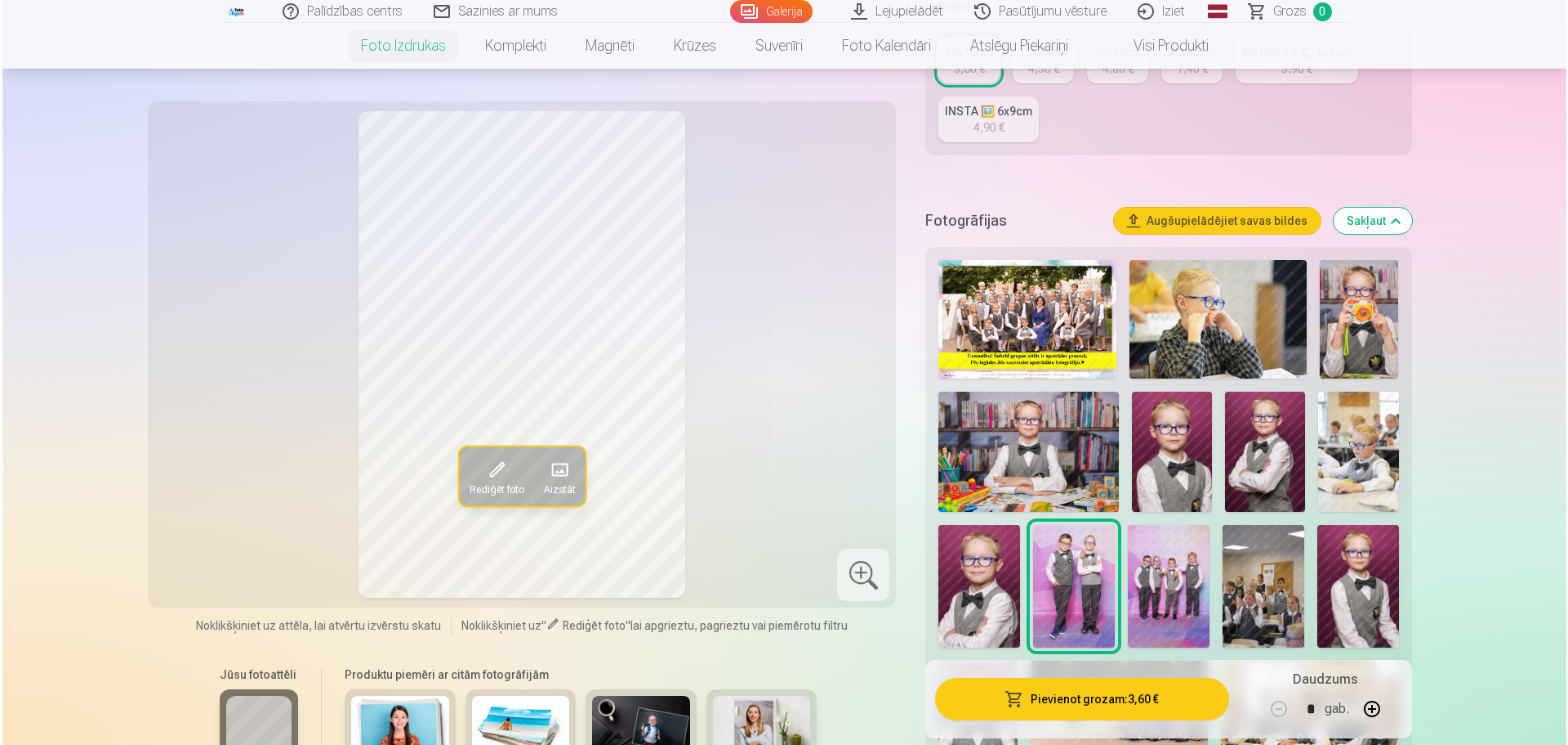
scroll to position [406, 0]
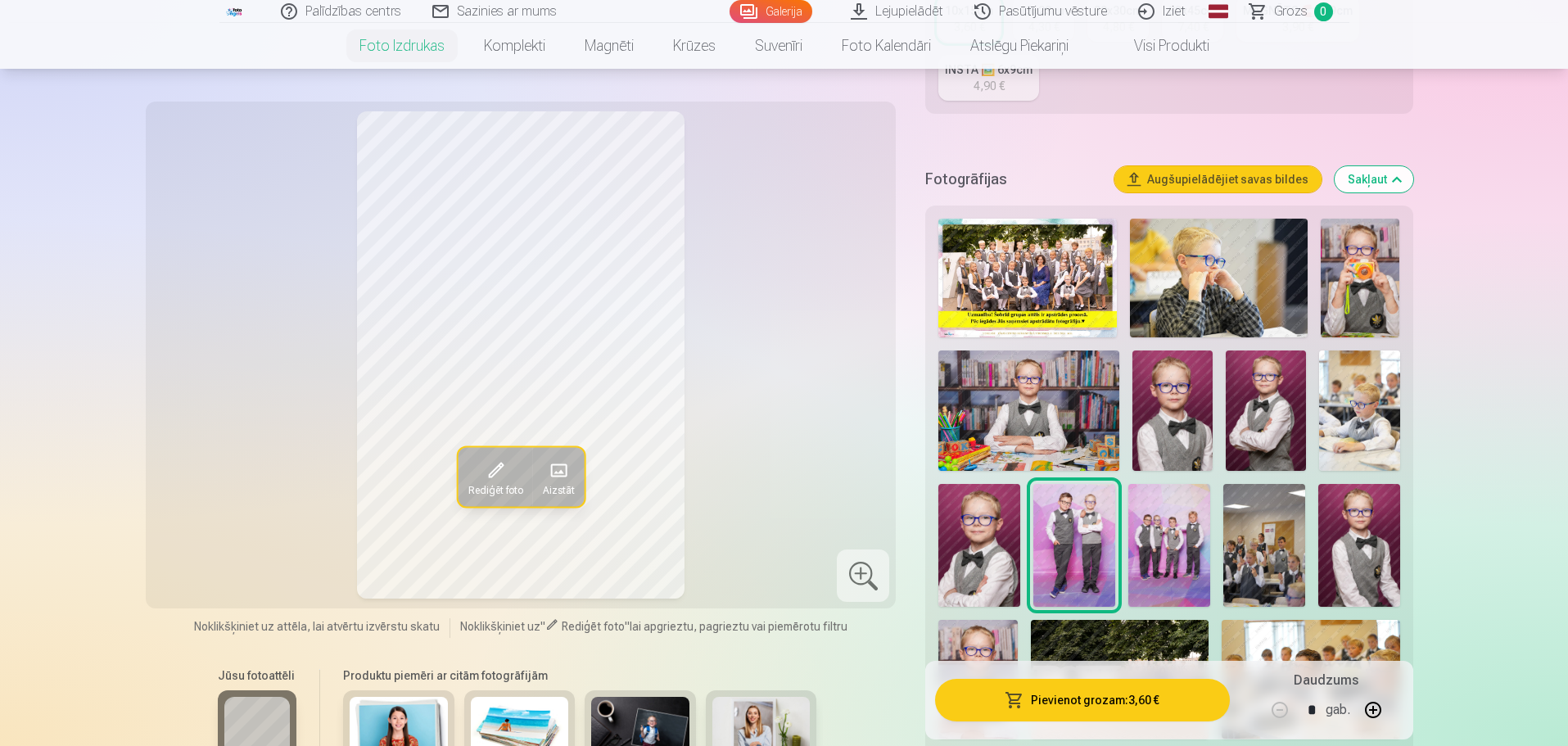
click at [1190, 566] on img at bounding box center [1169, 545] width 82 height 122
click at [1125, 697] on button "Pievienot grozam : 3,60 €" at bounding box center [1082, 700] width 294 height 42
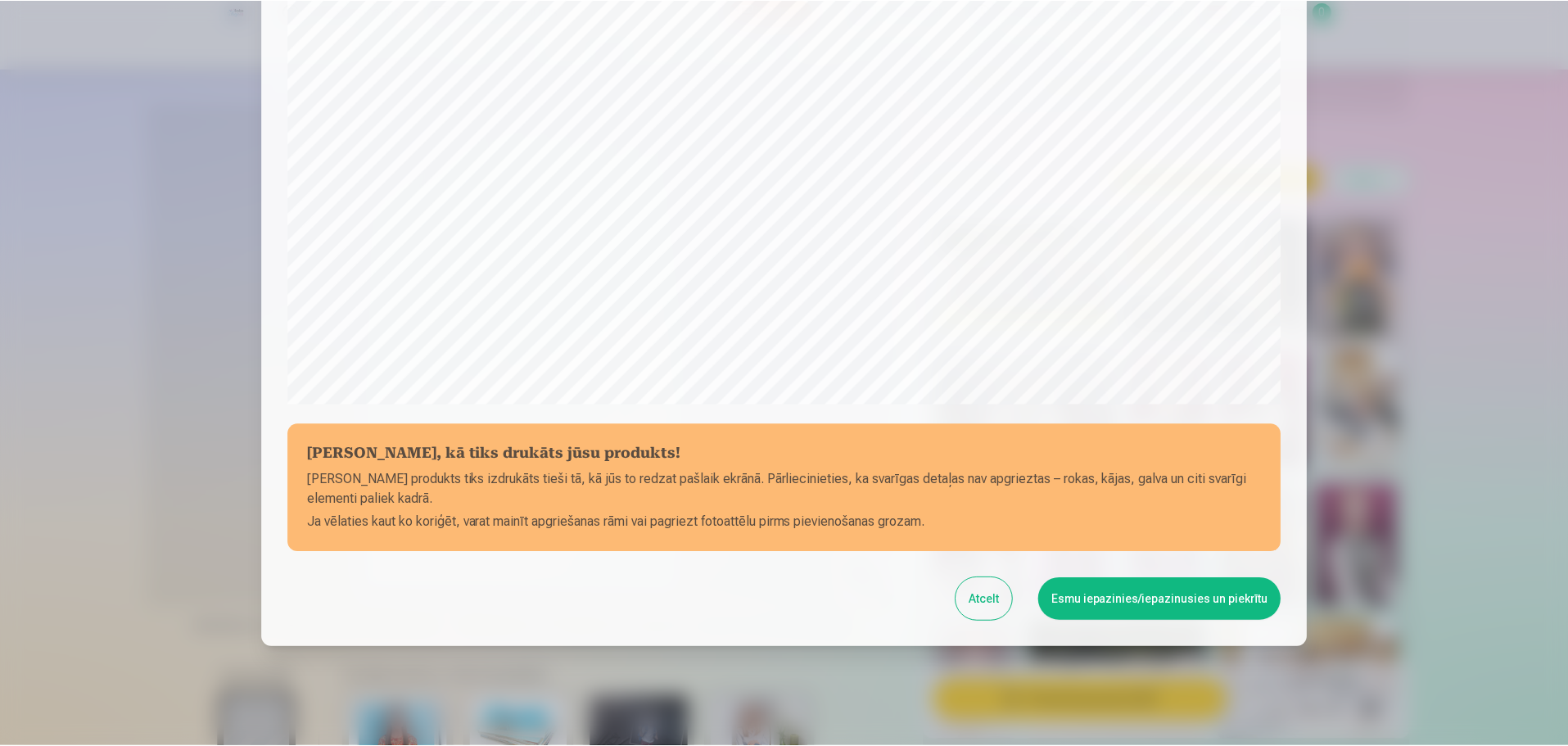
scroll to position [433, 0]
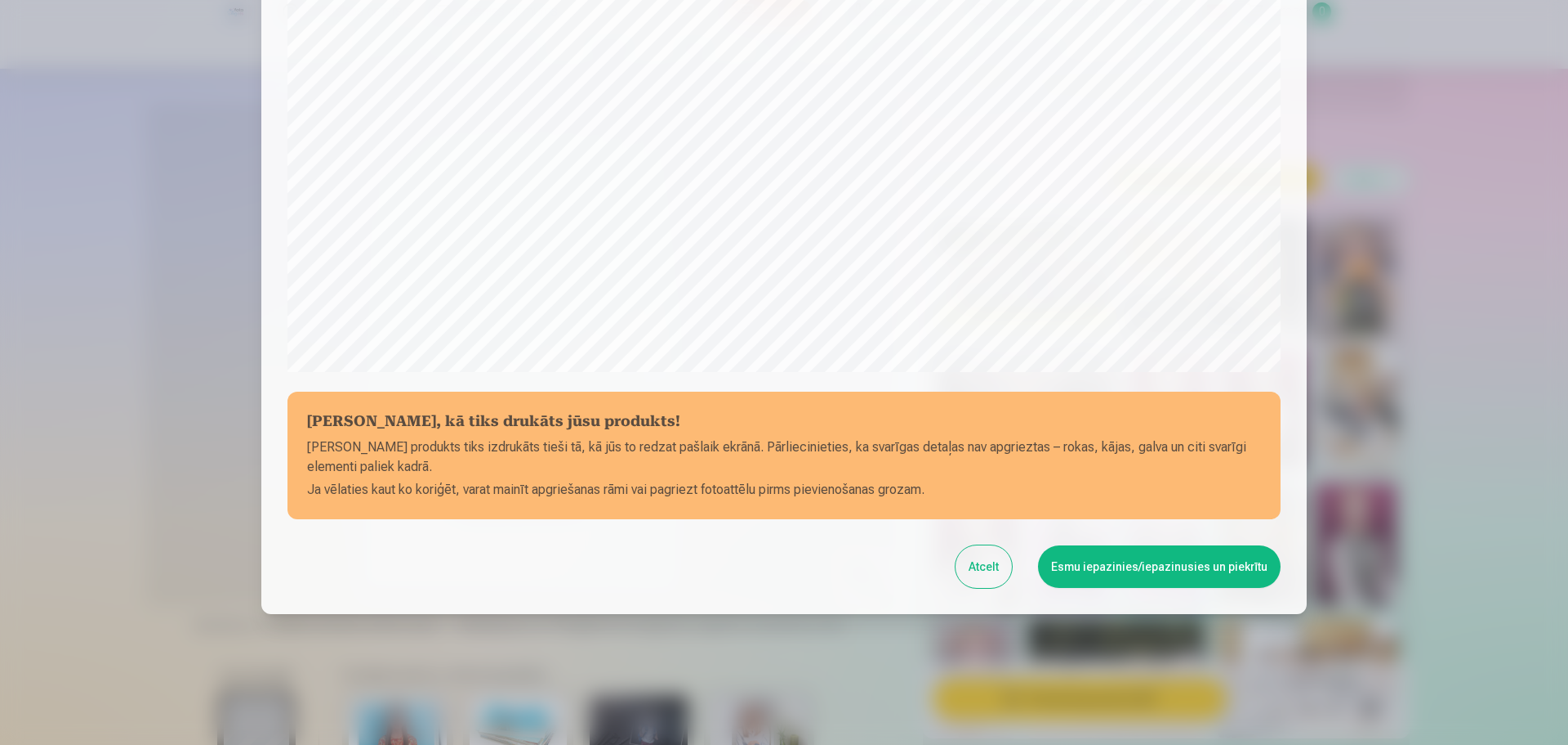
click at [988, 555] on button "Atcelt" at bounding box center [983, 566] width 57 height 42
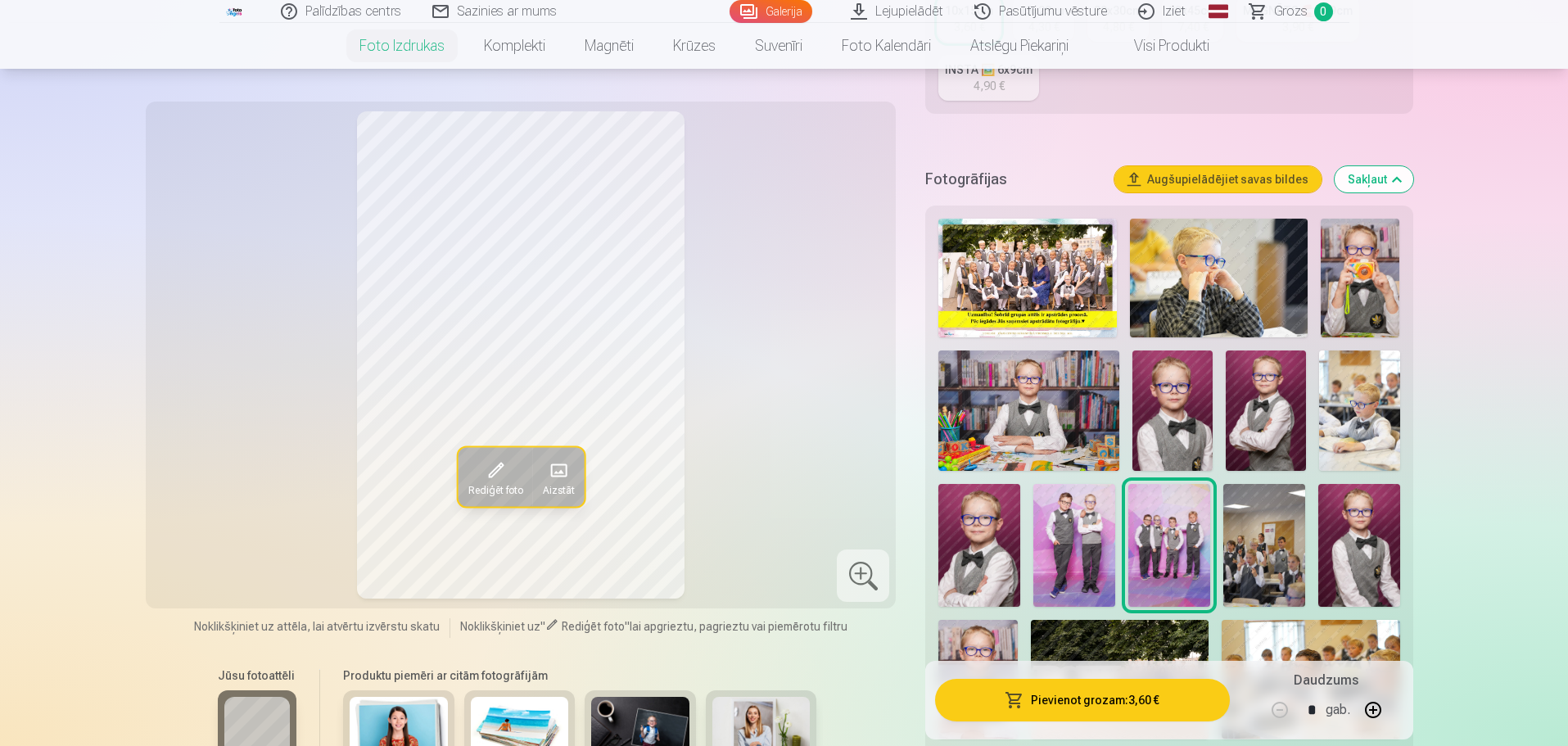
click at [1282, 556] on img at bounding box center [1264, 545] width 82 height 122
click at [853, 579] on div at bounding box center [863, 575] width 52 height 52
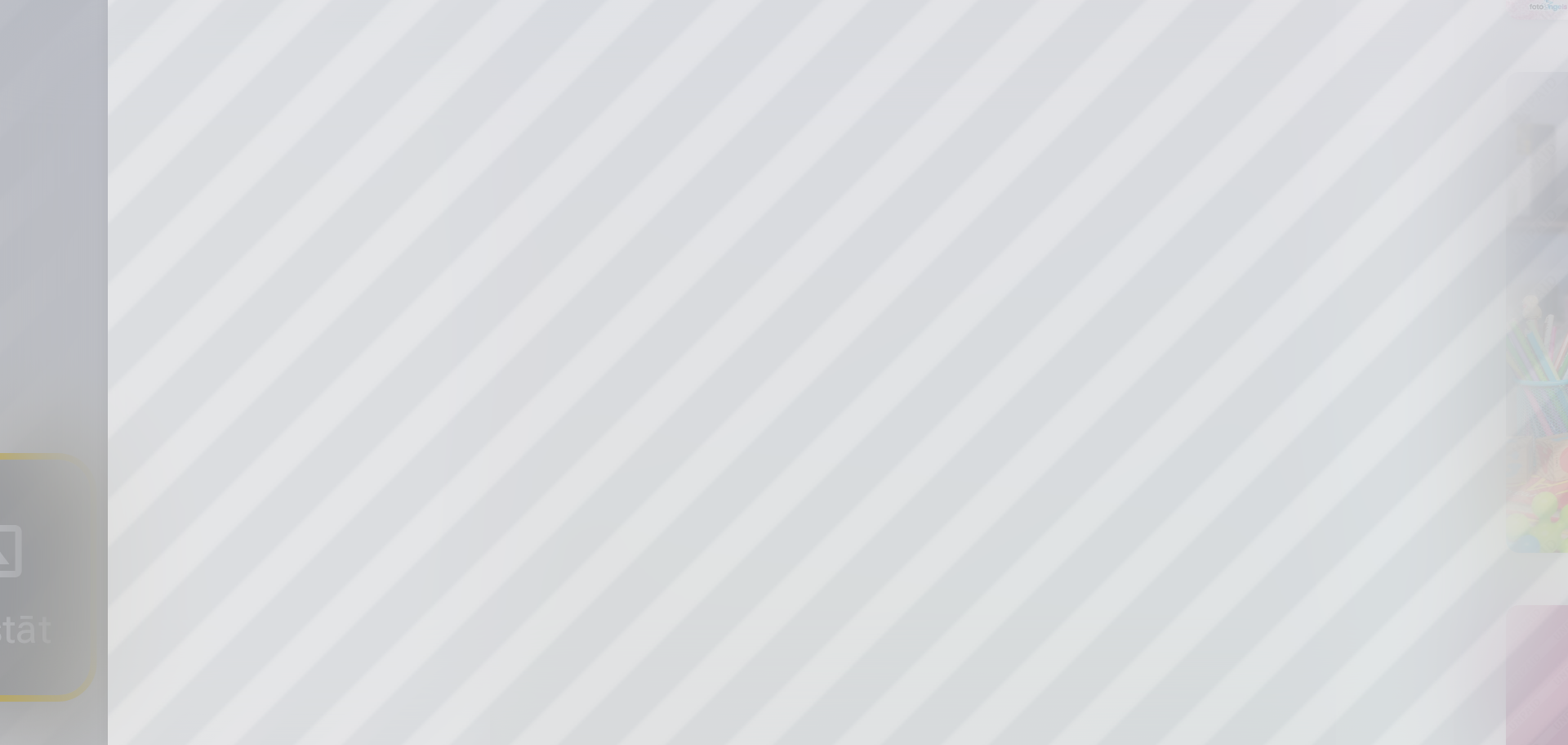
click at [804, 425] on div at bounding box center [784, 372] width 1568 height 745
click at [804, 425] on div "Rediģēt foto Aizstāt" at bounding box center [519, 353] width 729 height 486
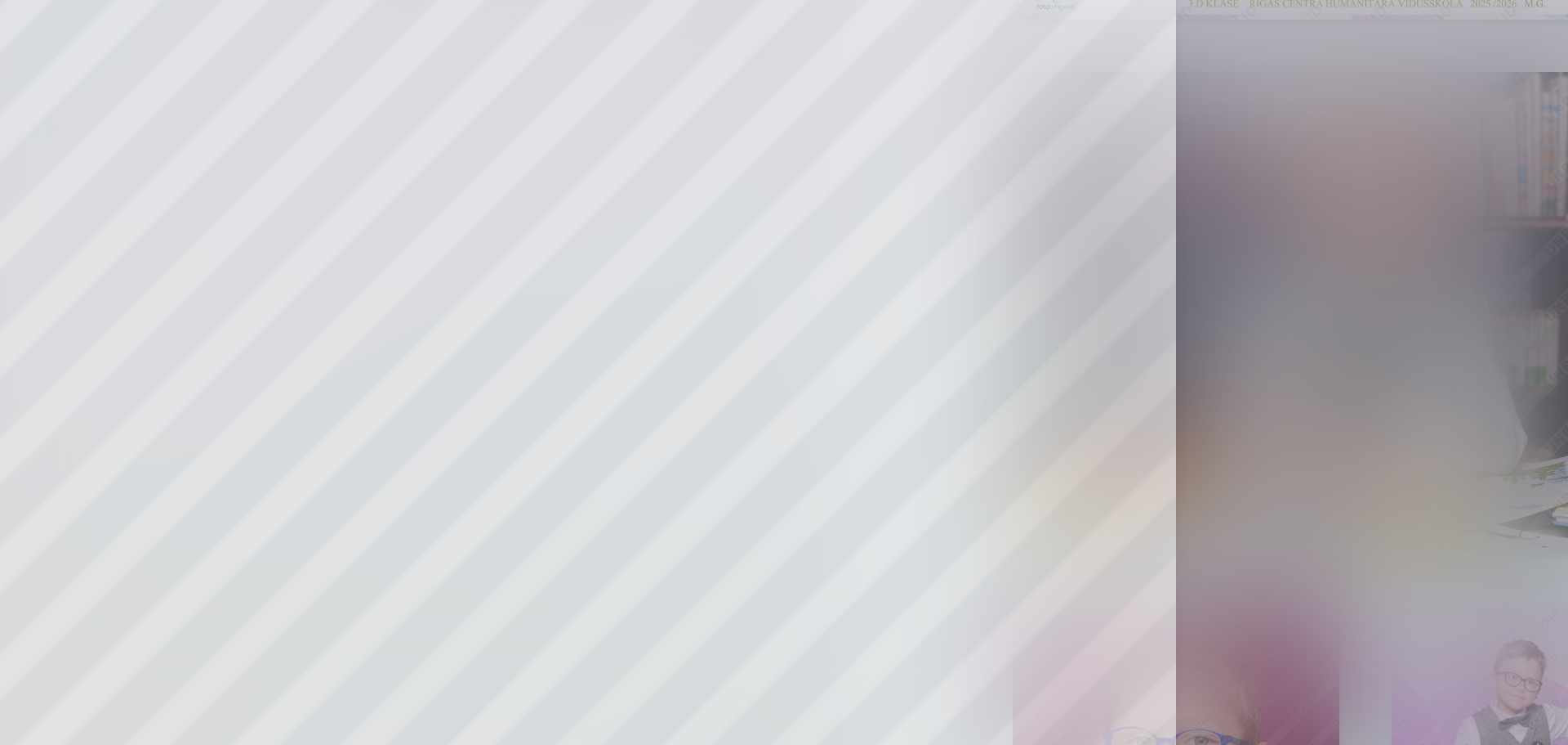
click at [1040, 478] on div at bounding box center [784, 372] width 1568 height 745
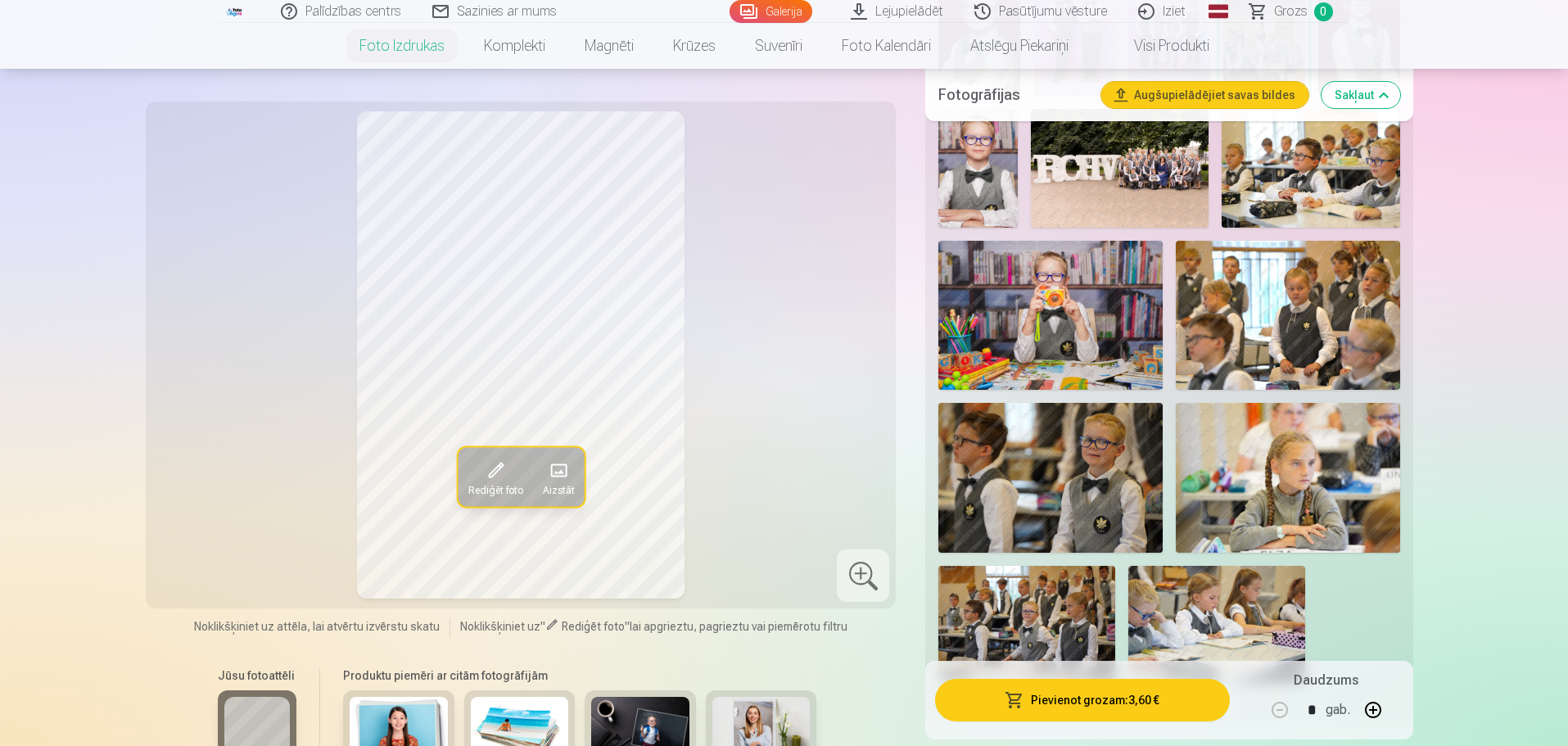
scroll to position [919, 0]
click at [1287, 320] on img at bounding box center [1287, 314] width 225 height 149
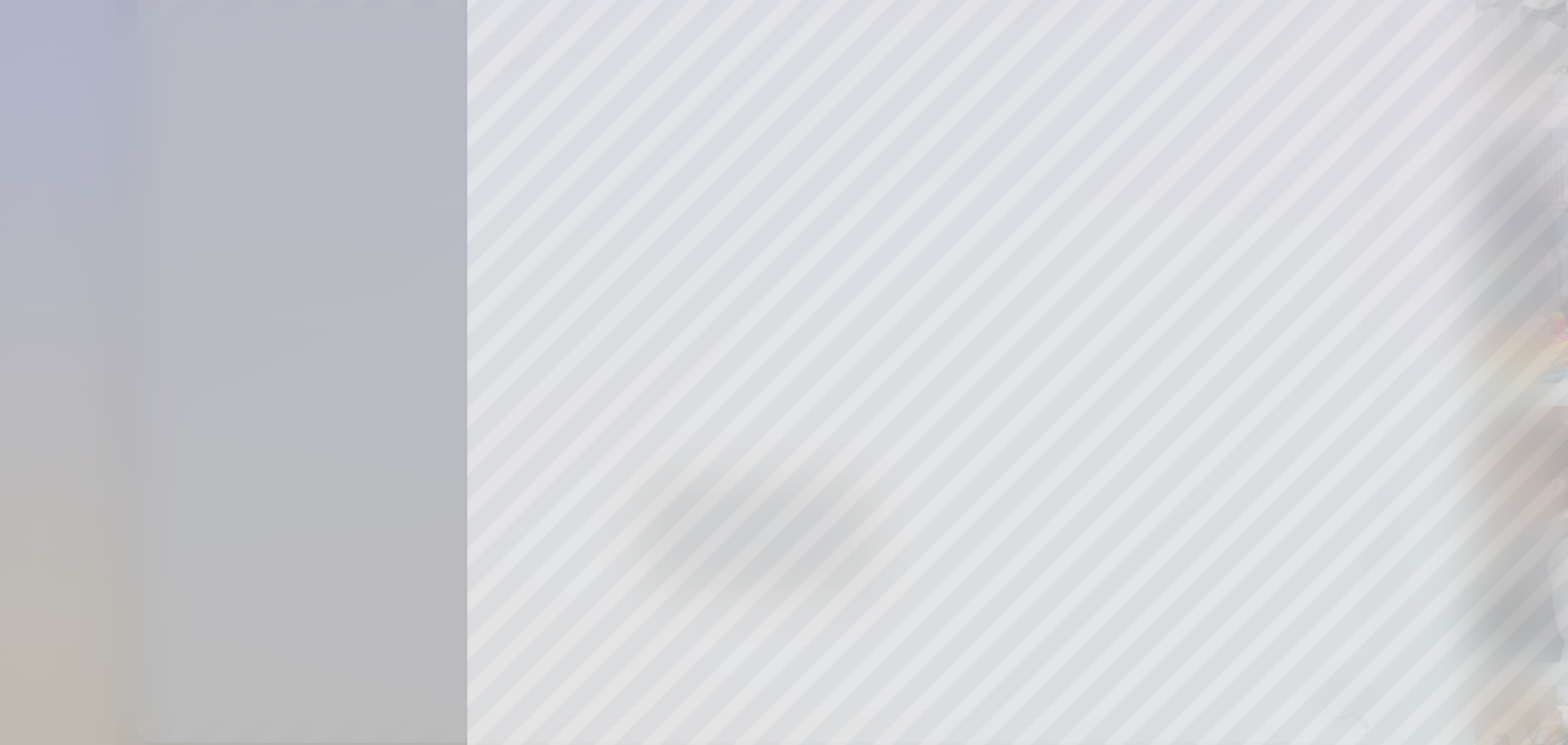
click at [766, 270] on div at bounding box center [784, 372] width 1568 height 745
click at [766, 270] on div at bounding box center [782, 372] width 1564 height 745
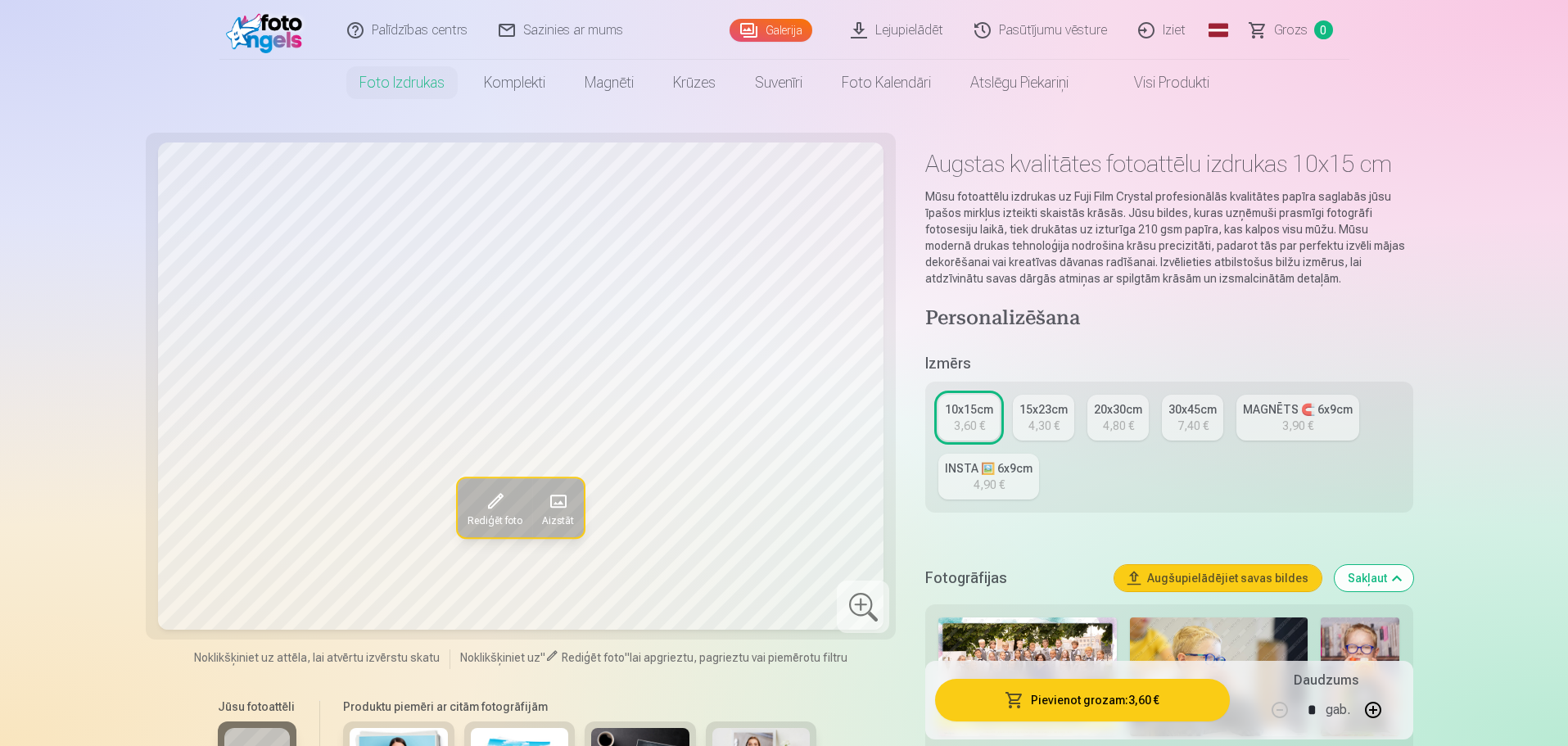
scroll to position [0, 0]
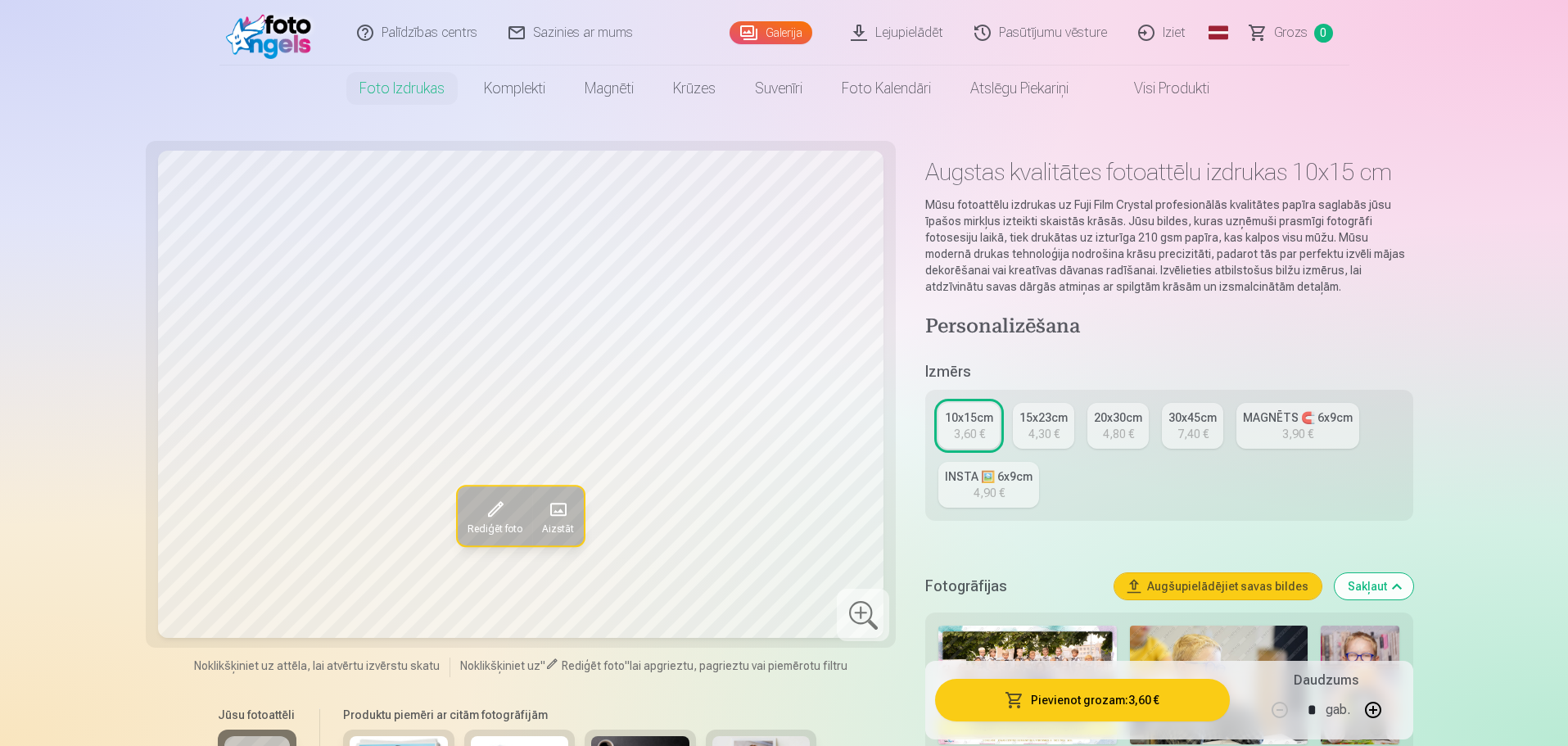
click at [1278, 435] on link "MAGNĒTS 🧲 6x9cm 3,90 €" at bounding box center [1297, 426] width 122 height 46
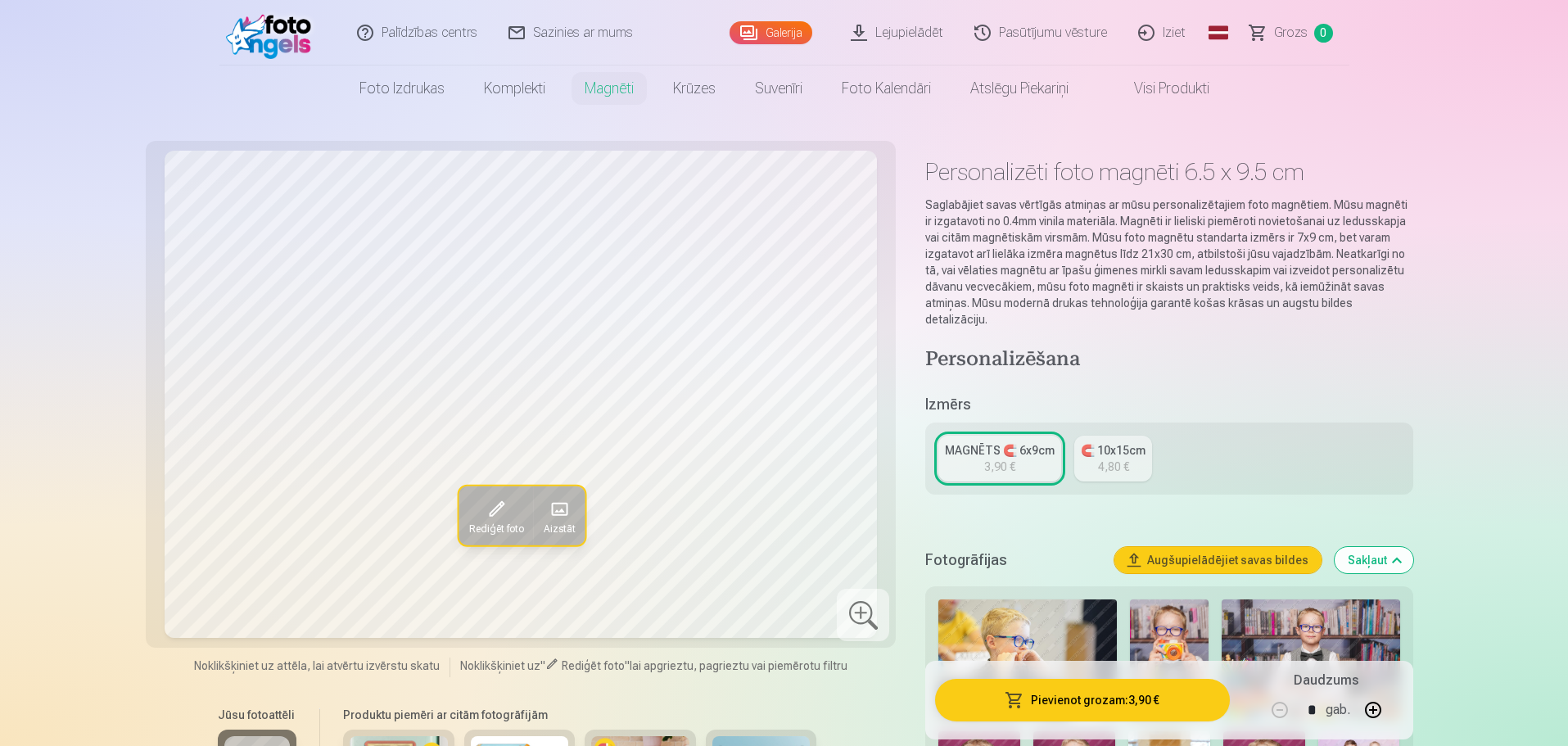
click at [1191, 394] on h5 "Izmērs" at bounding box center [1168, 405] width 487 height 23
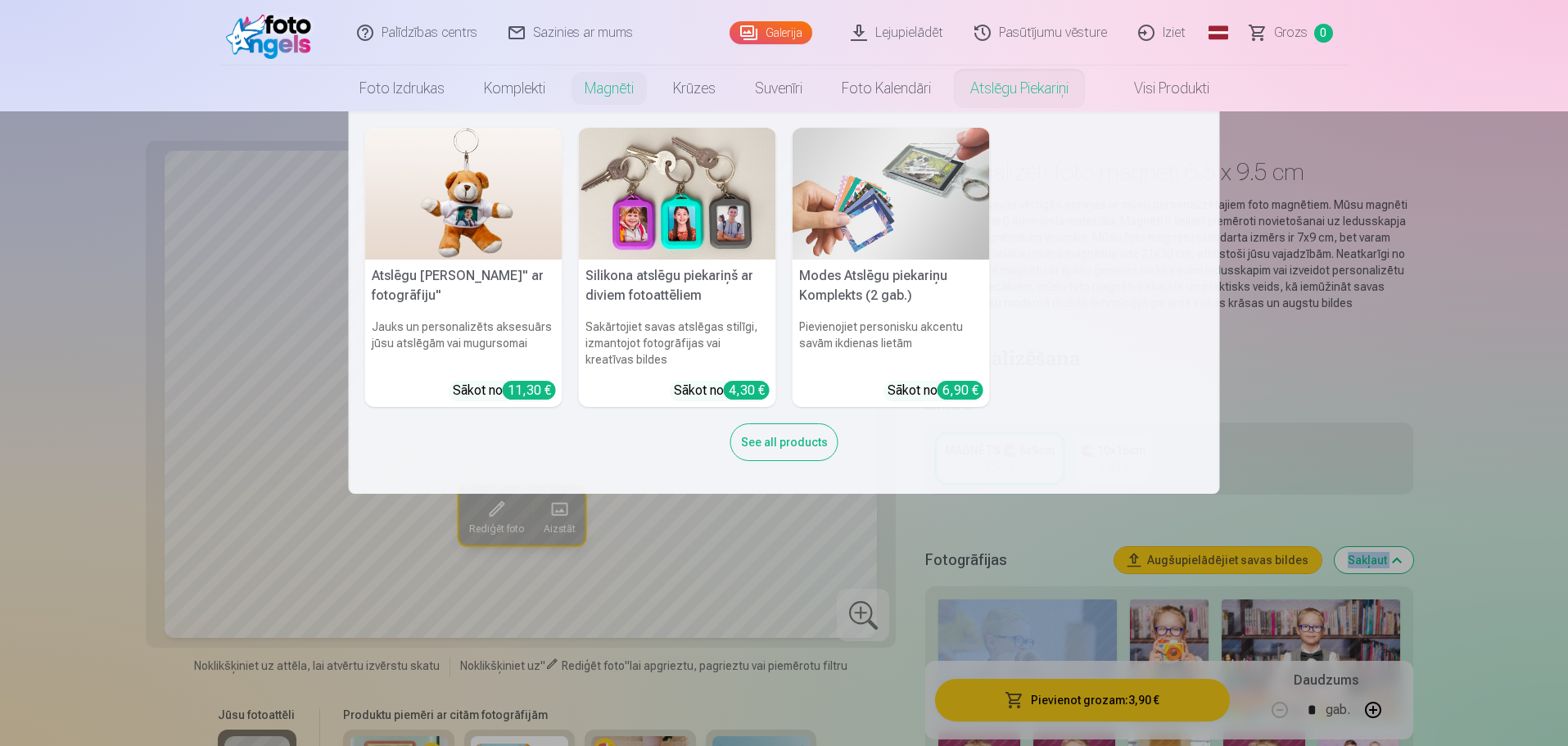
click at [1002, 80] on link "Atslēgu piekariņi" at bounding box center [1019, 89] width 138 height 46
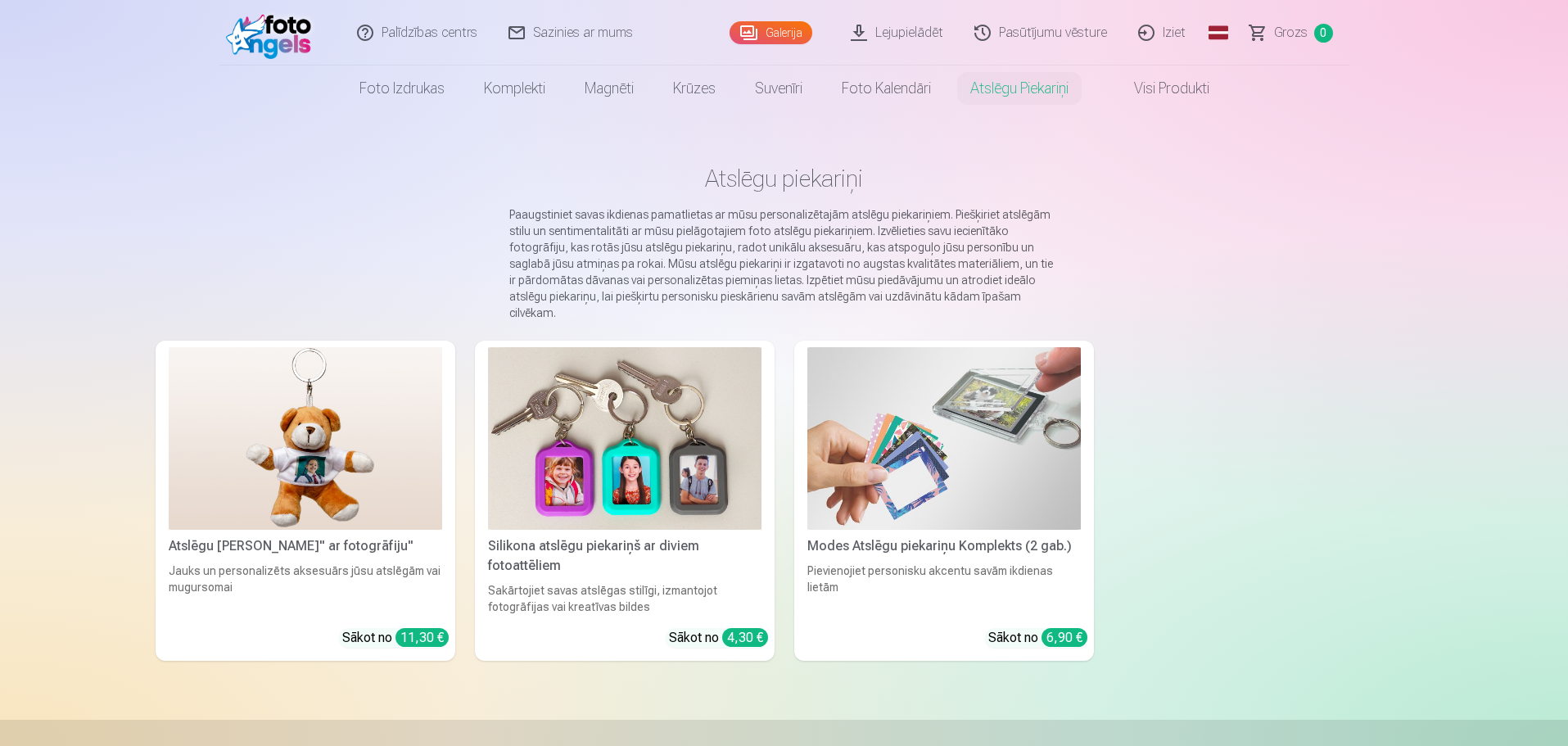
click at [1138, 87] on link "Visi produkti" at bounding box center [1158, 89] width 141 height 46
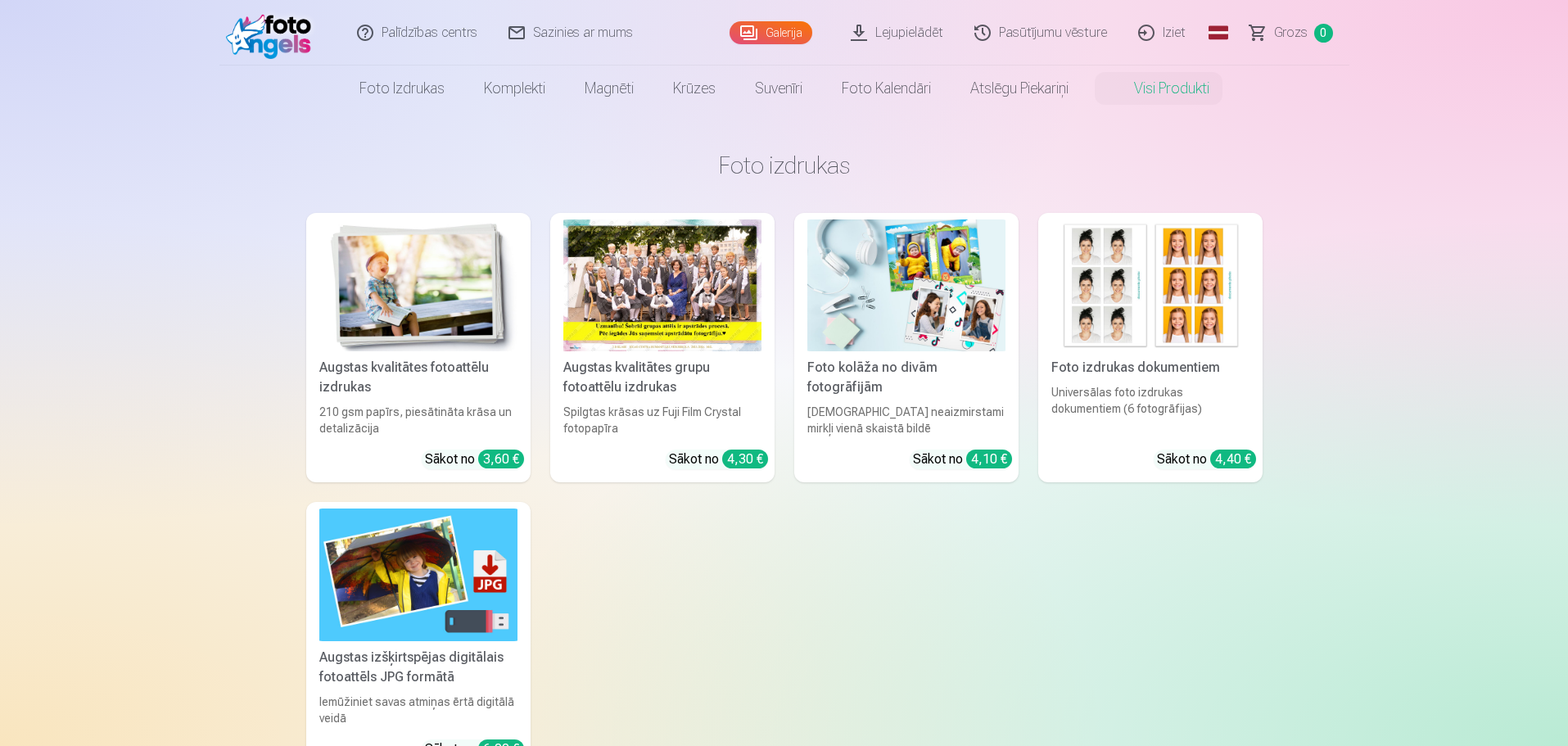
click at [627, 305] on div at bounding box center [662, 285] width 198 height 132
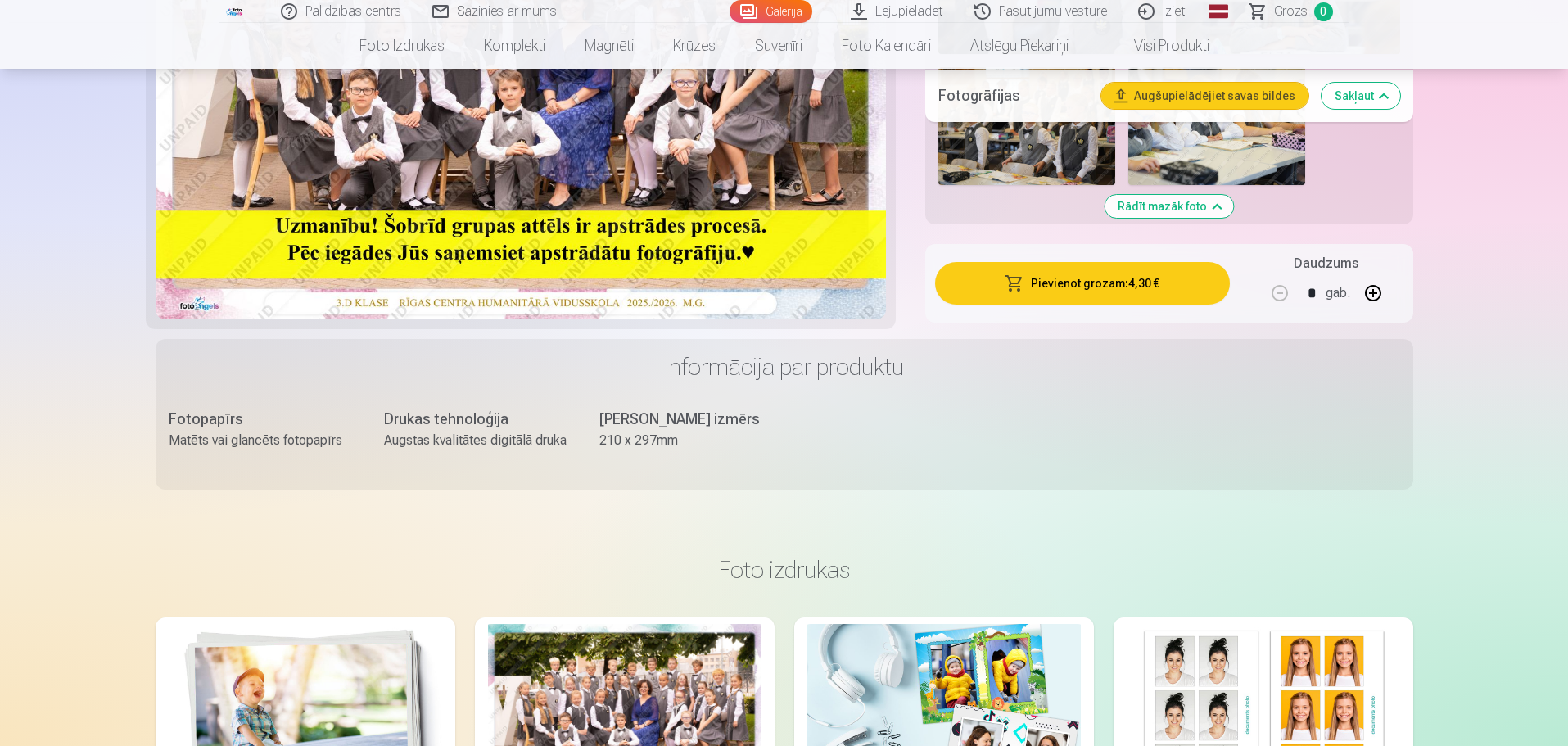
scroll to position [1421, 0]
click at [1185, 199] on button "Rādīt mazāk foto" at bounding box center [1168, 205] width 128 height 23
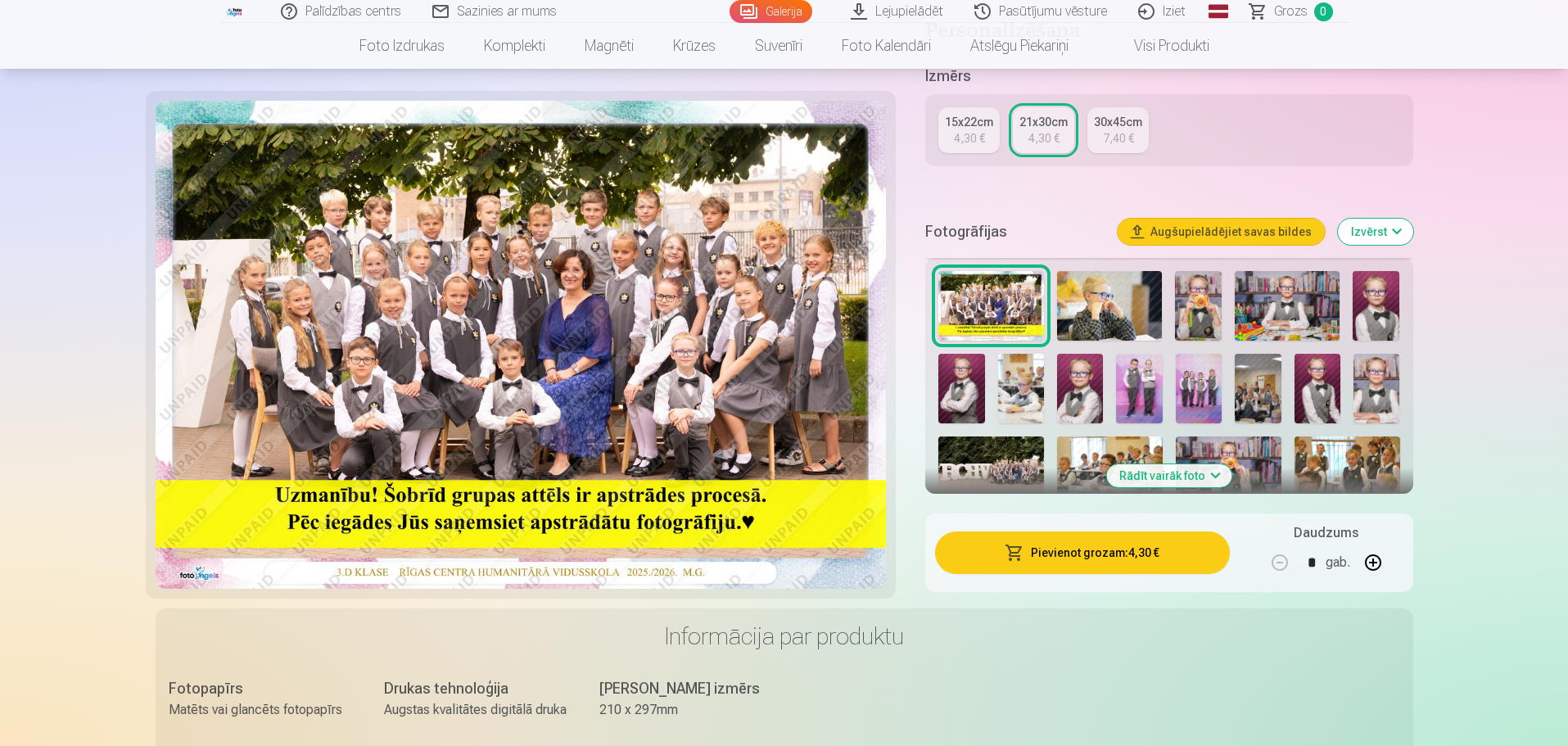
scroll to position [335, 0]
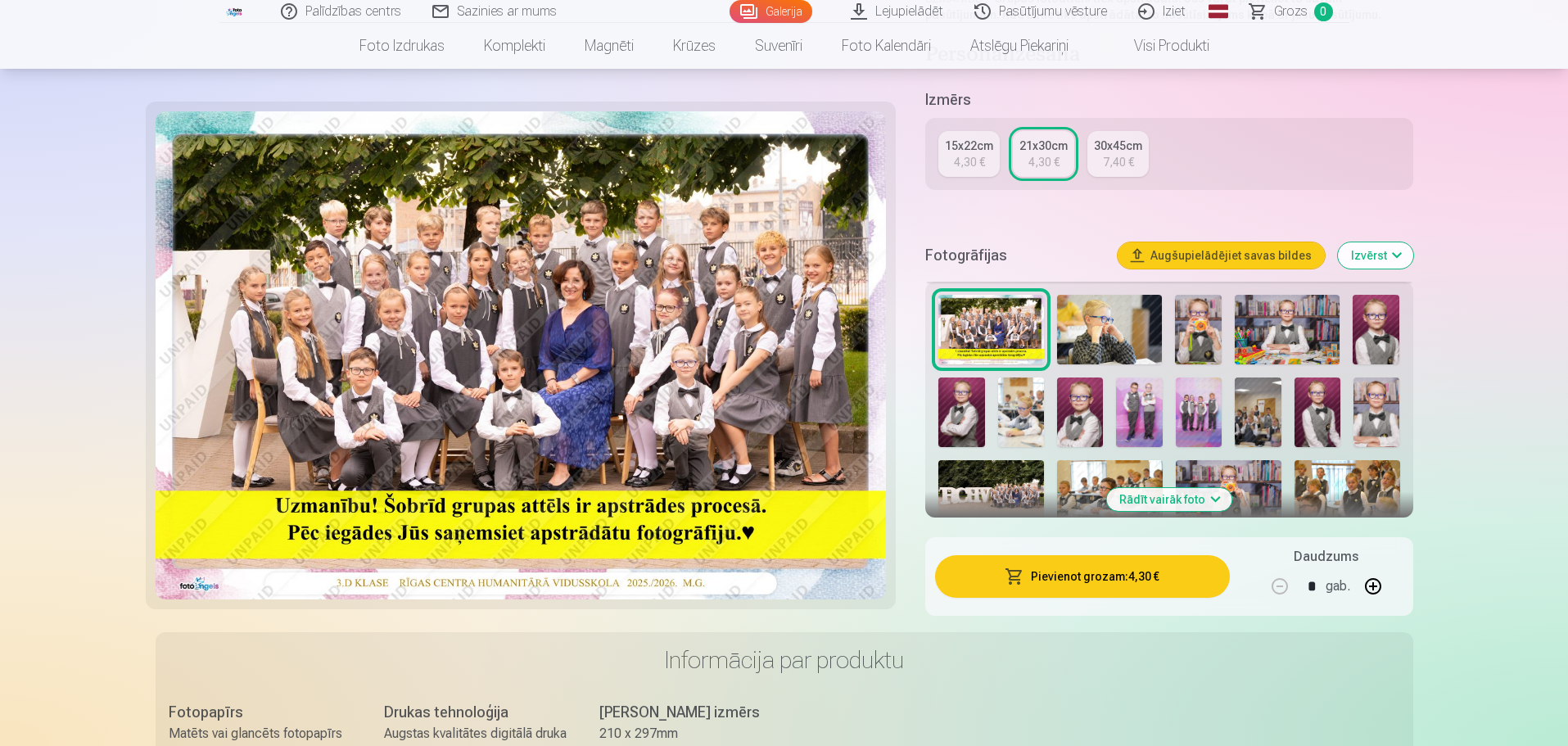
click at [1149, 499] on button "Rādīt vairāk foto" at bounding box center [1169, 499] width 125 height 23
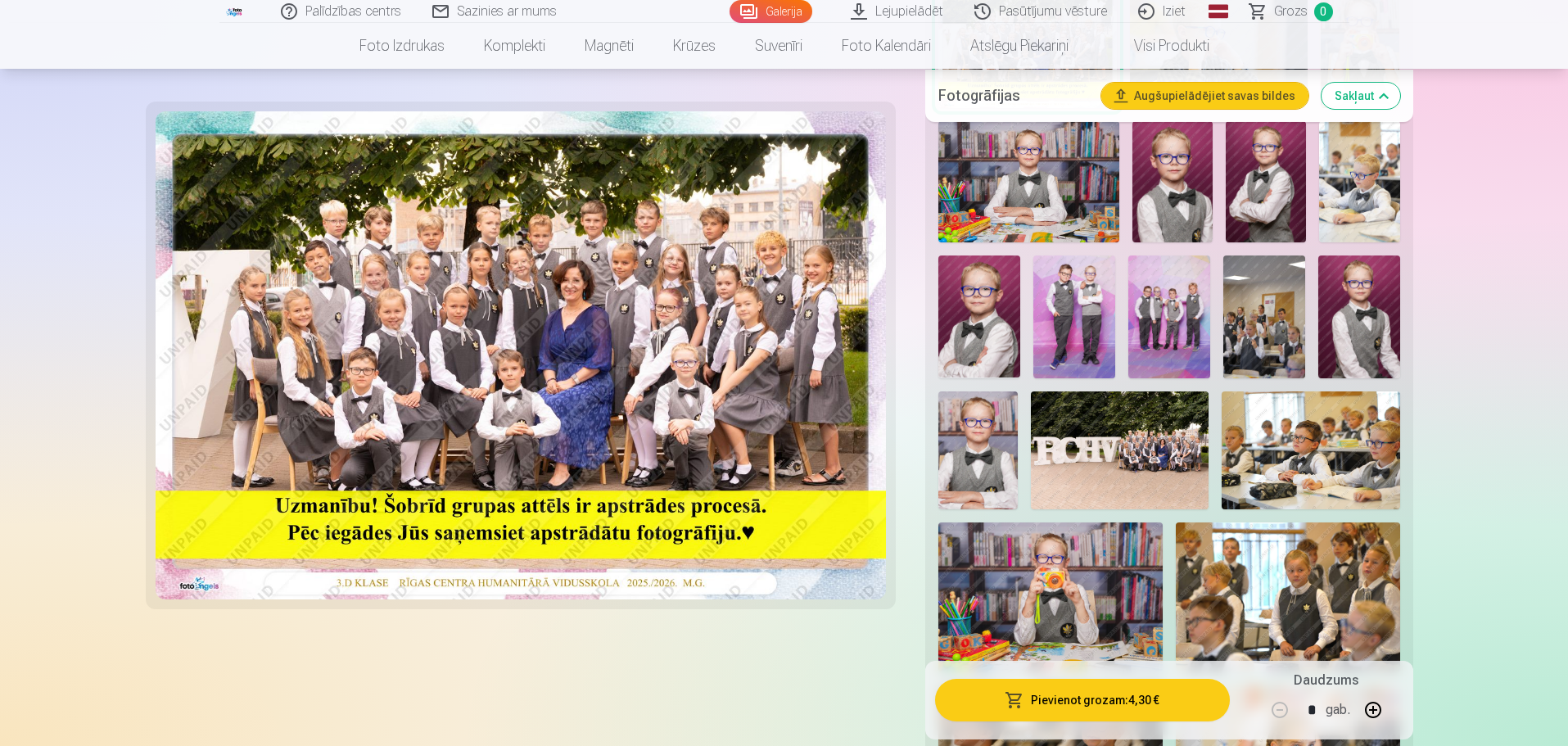
scroll to position [641, 0]
click at [1135, 466] on img at bounding box center [1120, 449] width 177 height 119
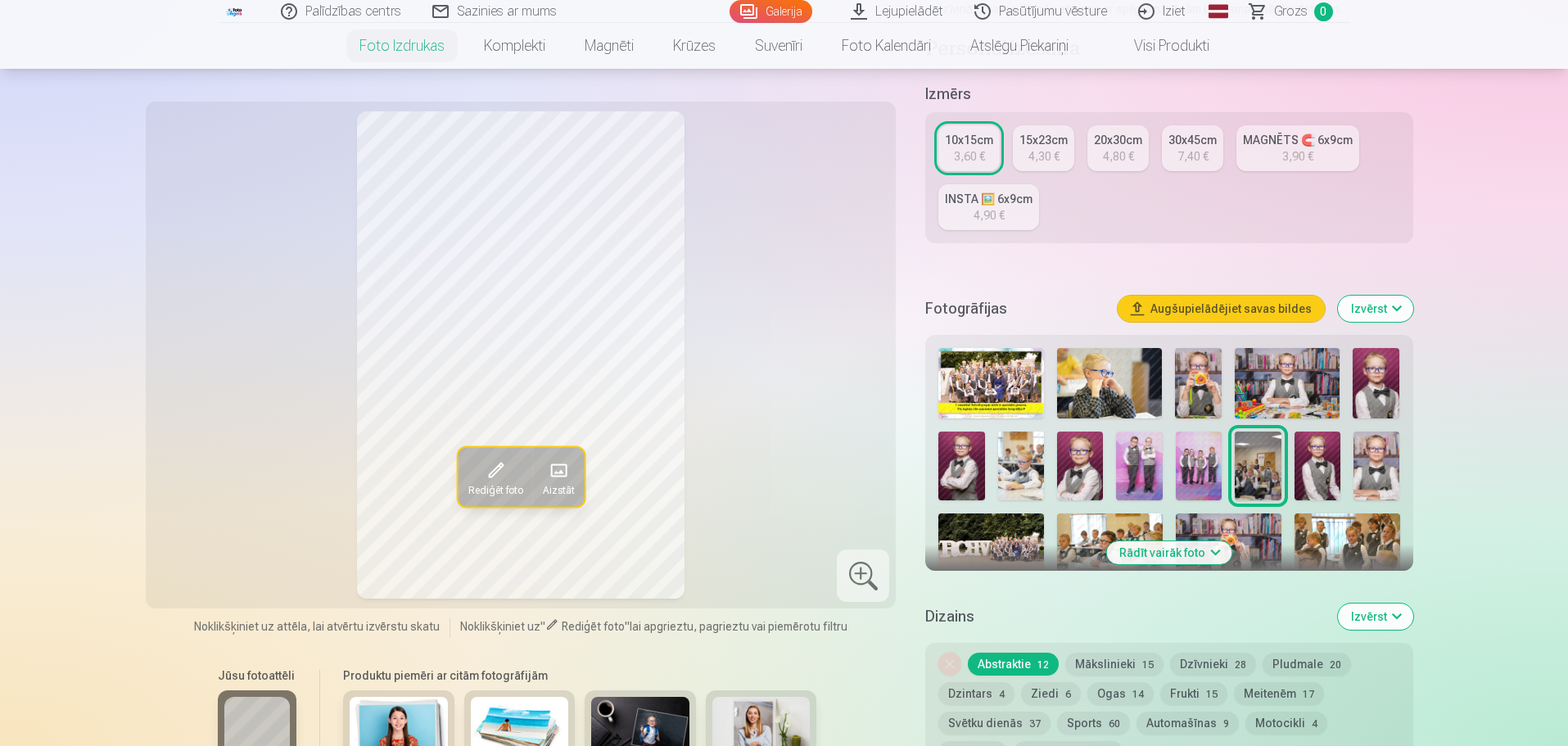
scroll to position [276, 0]
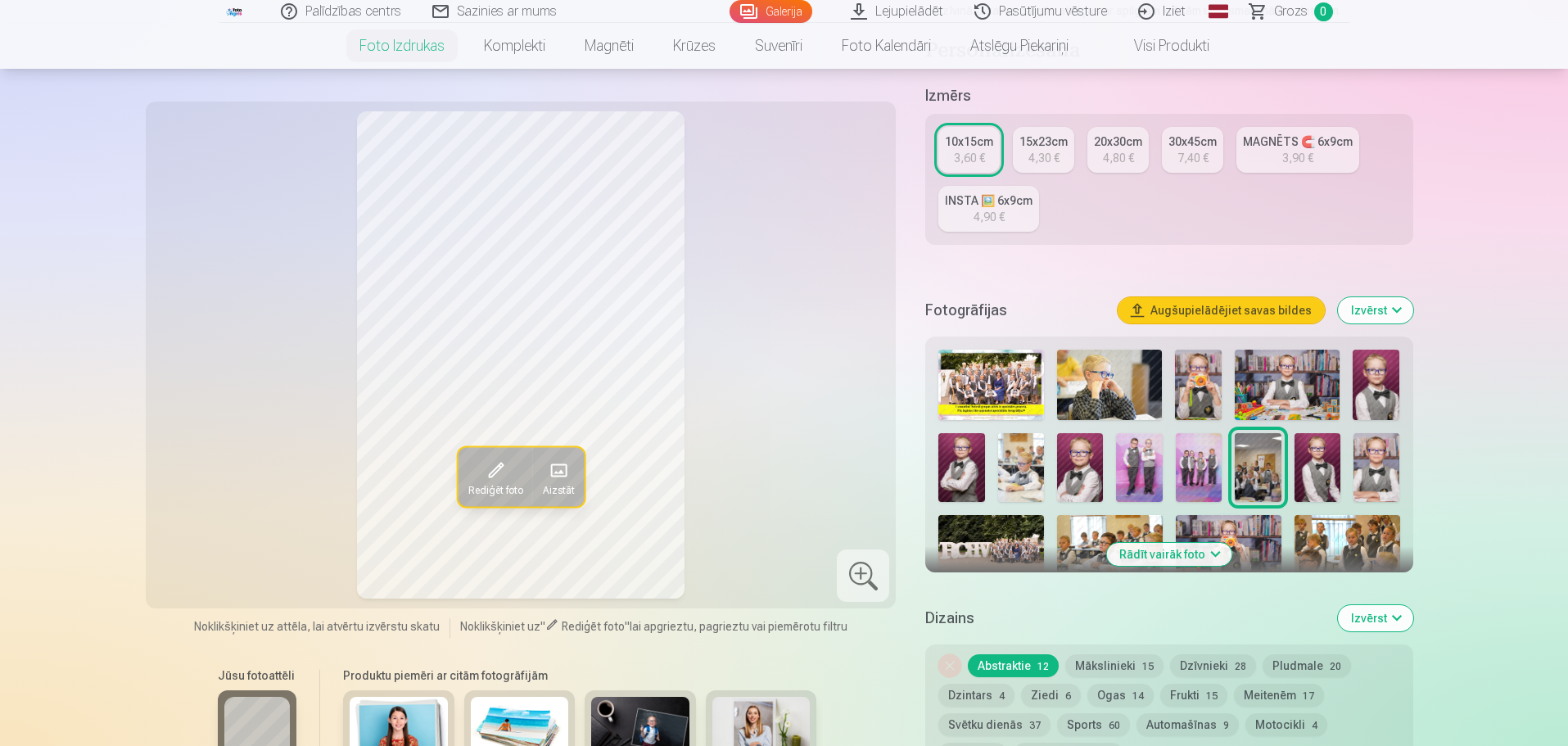
drag, startPoint x: 1150, startPoint y: 722, endPoint x: 1131, endPoint y: 549, distance: 174.0
click at [1131, 549] on button "Rādīt vairāk foto" at bounding box center [1169, 554] width 125 height 23
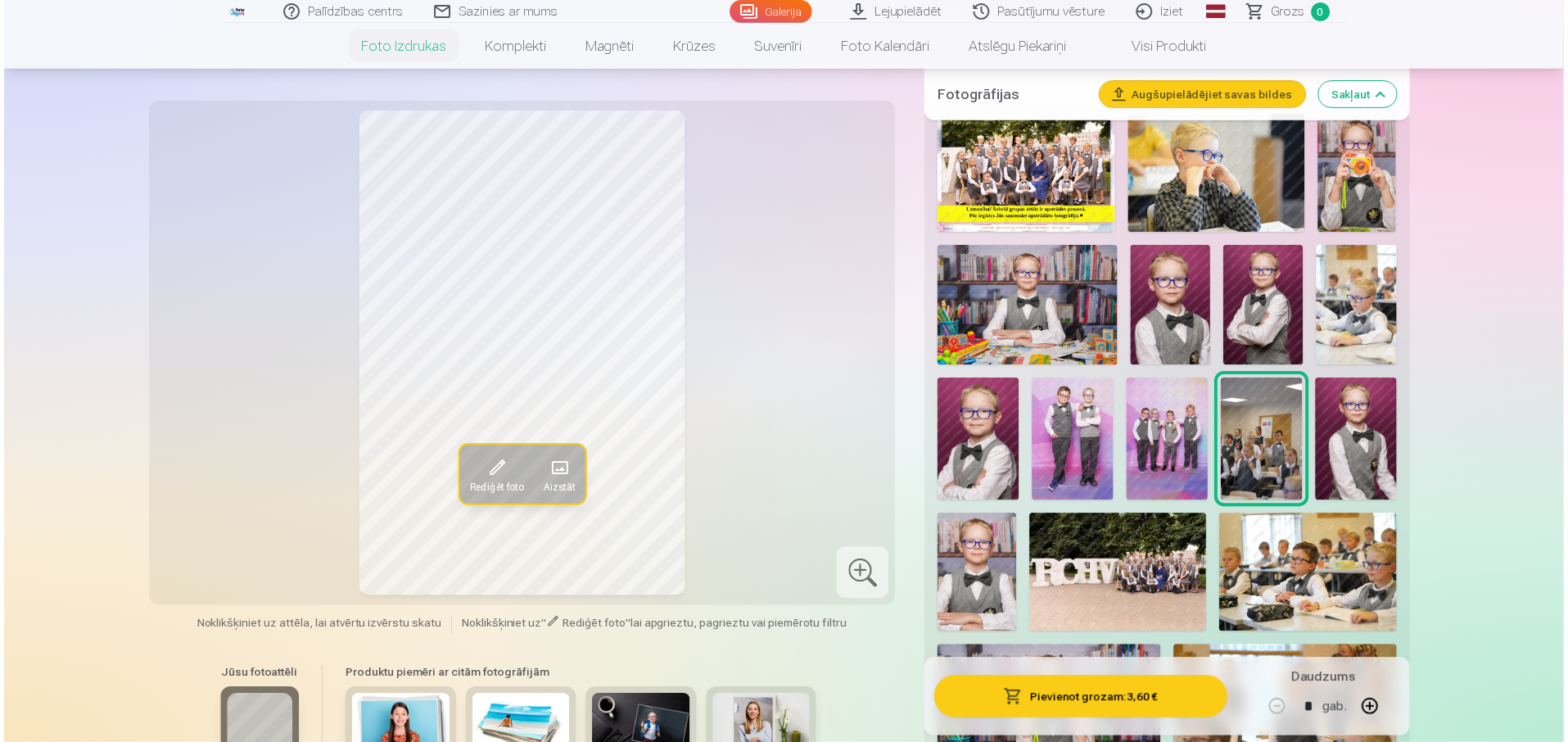
scroll to position [515, 0]
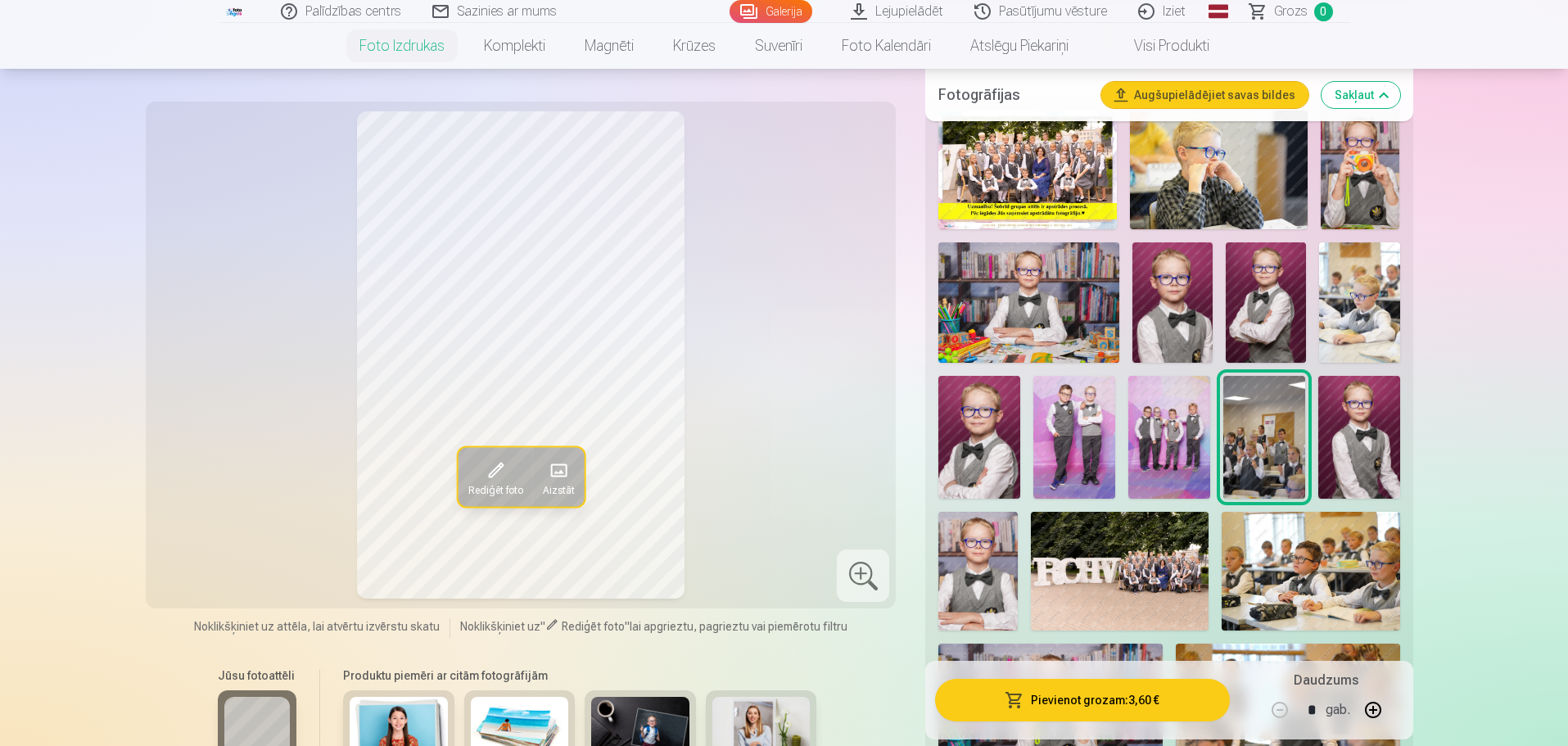
click at [1116, 561] on img at bounding box center [1120, 571] width 177 height 119
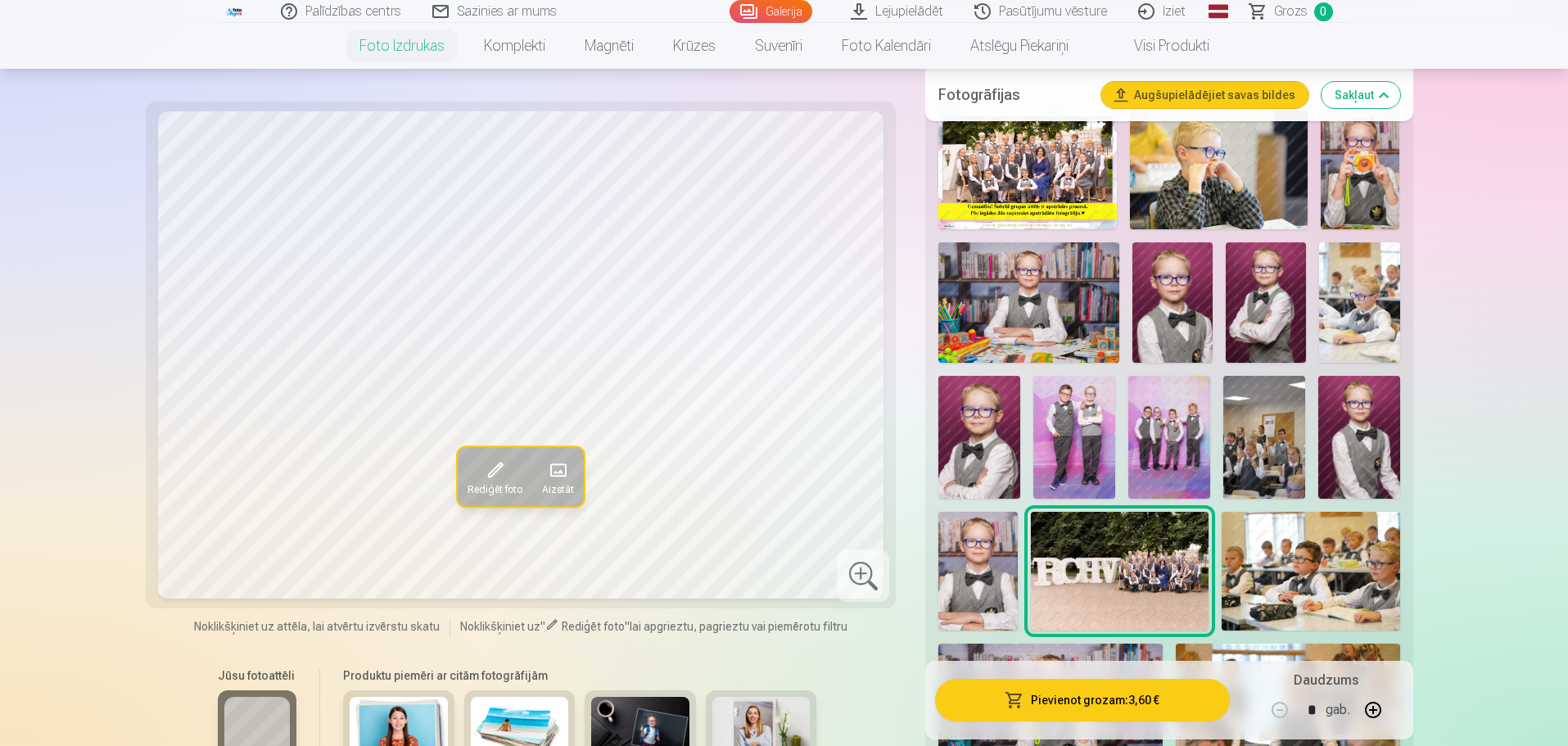
click at [989, 172] on img at bounding box center [1027, 170] width 177 height 119
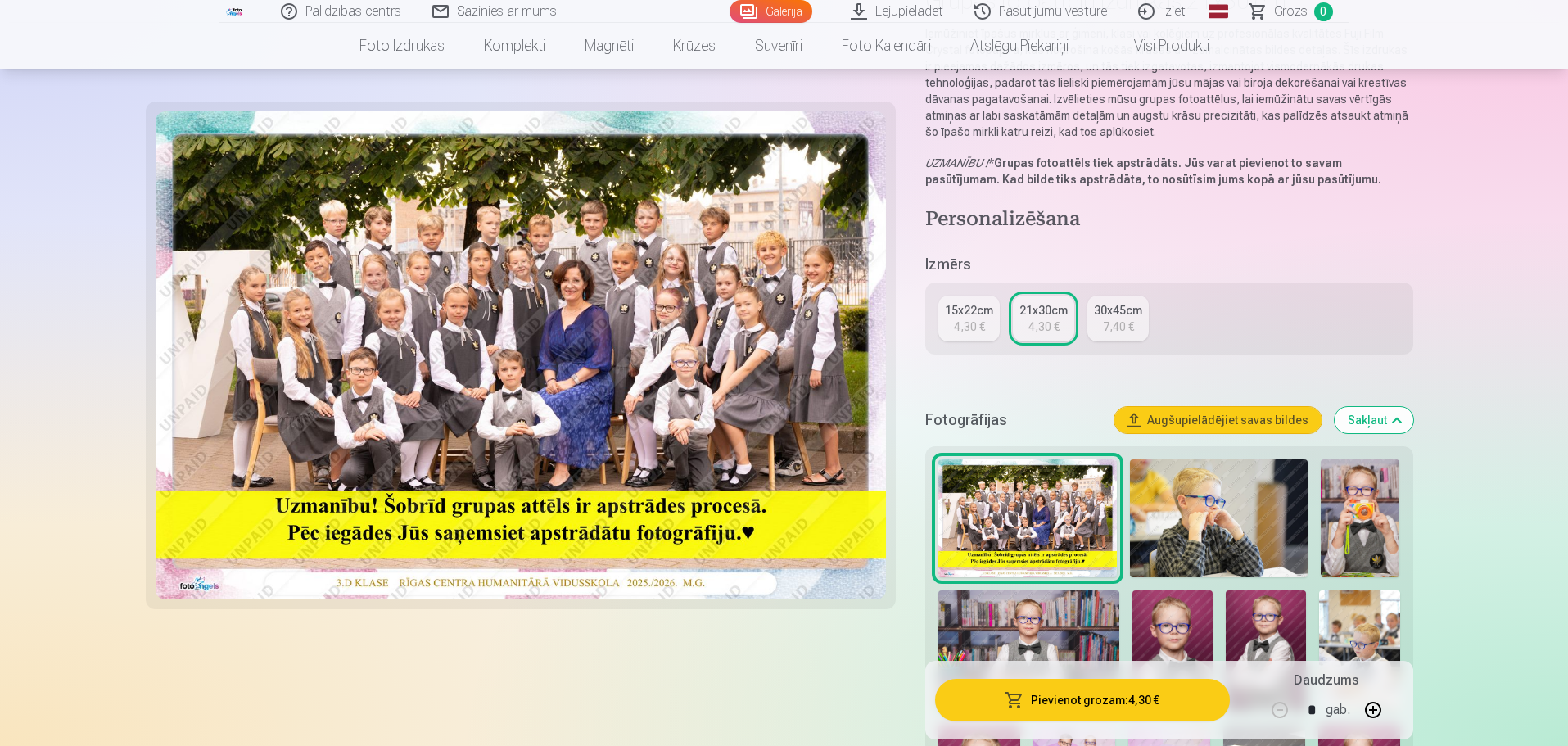
scroll to position [187, 0]
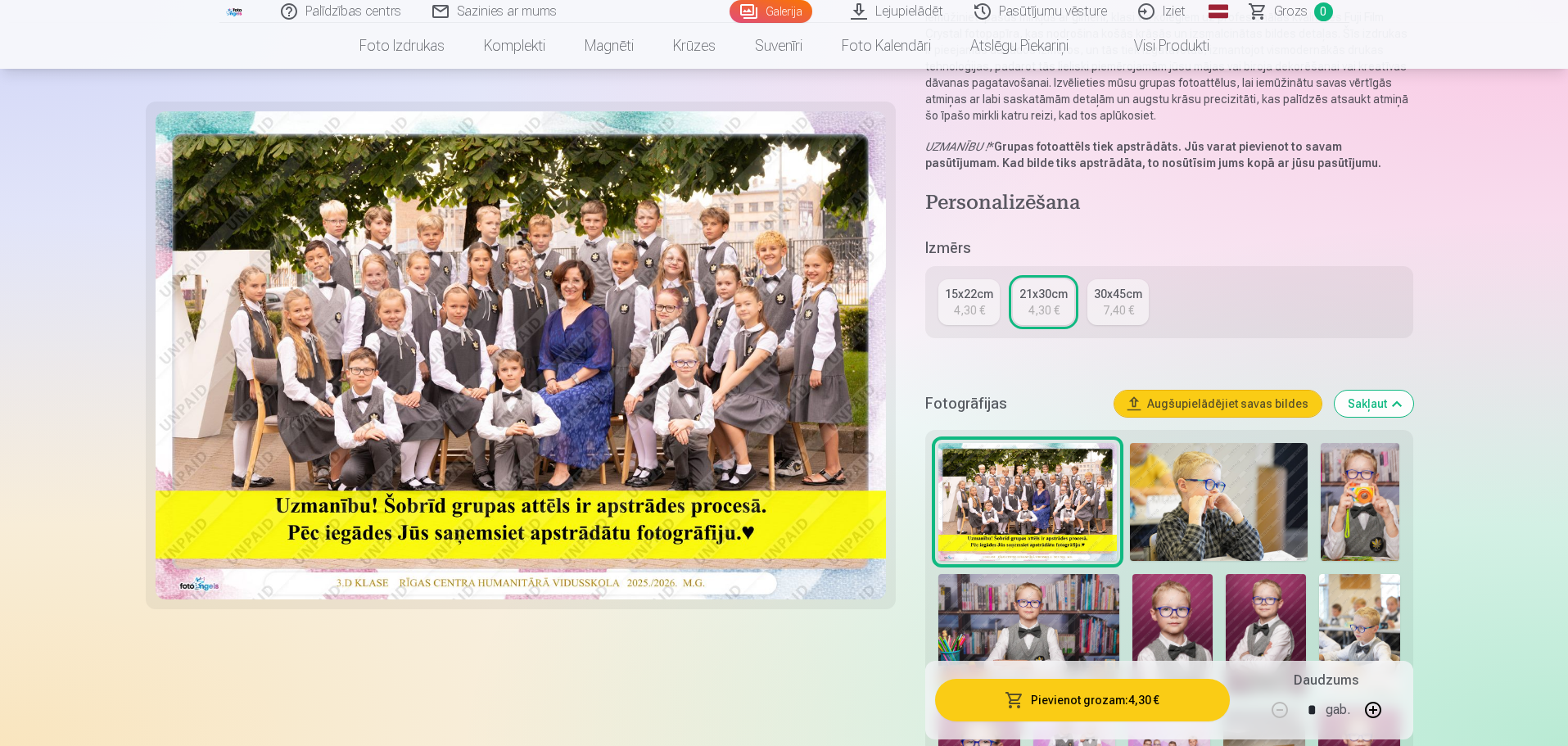
click at [1054, 693] on button "Pievienot grozam : 4,30 €" at bounding box center [1082, 700] width 294 height 42
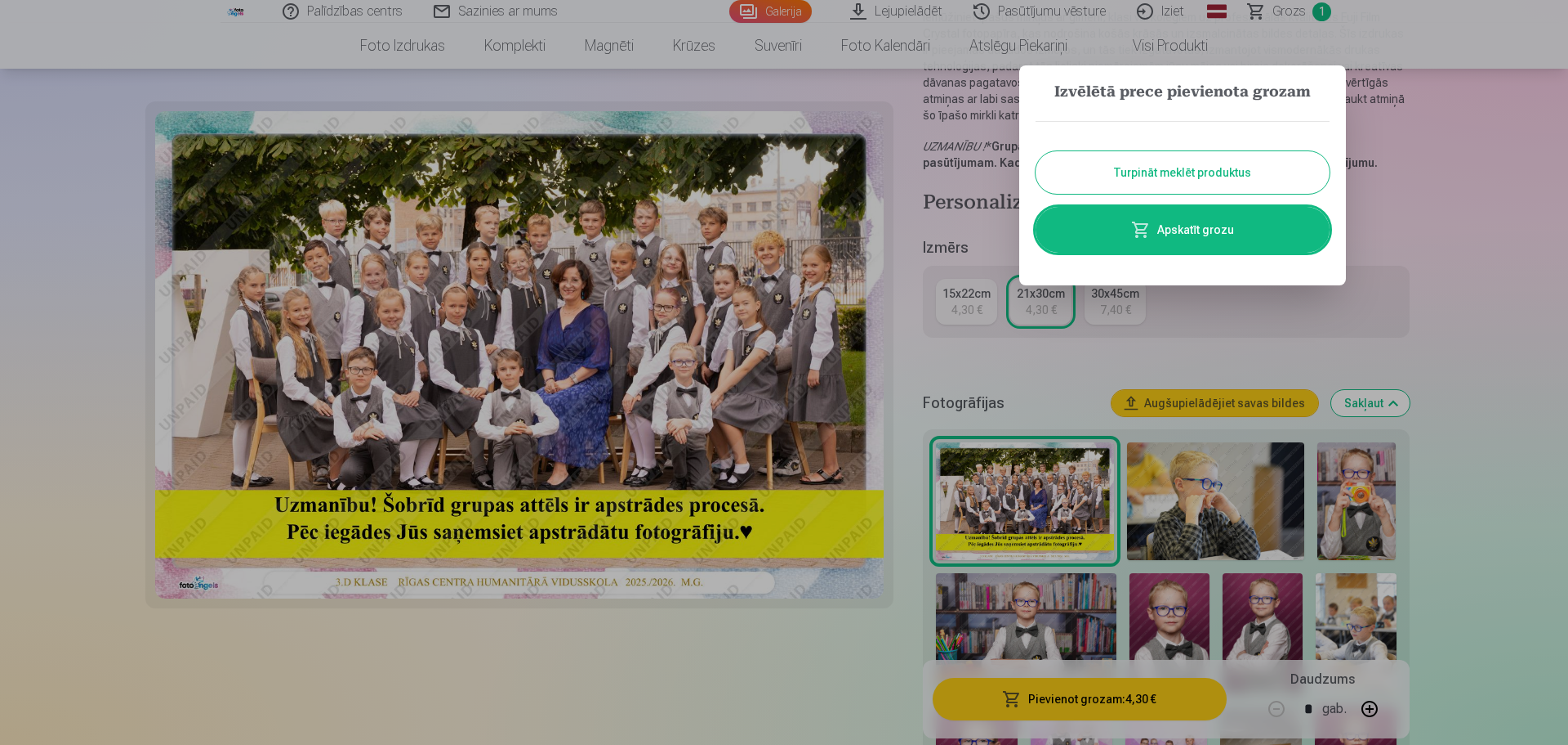
click at [1194, 167] on button "Turpināt meklēt produktus" at bounding box center [1183, 172] width 294 height 42
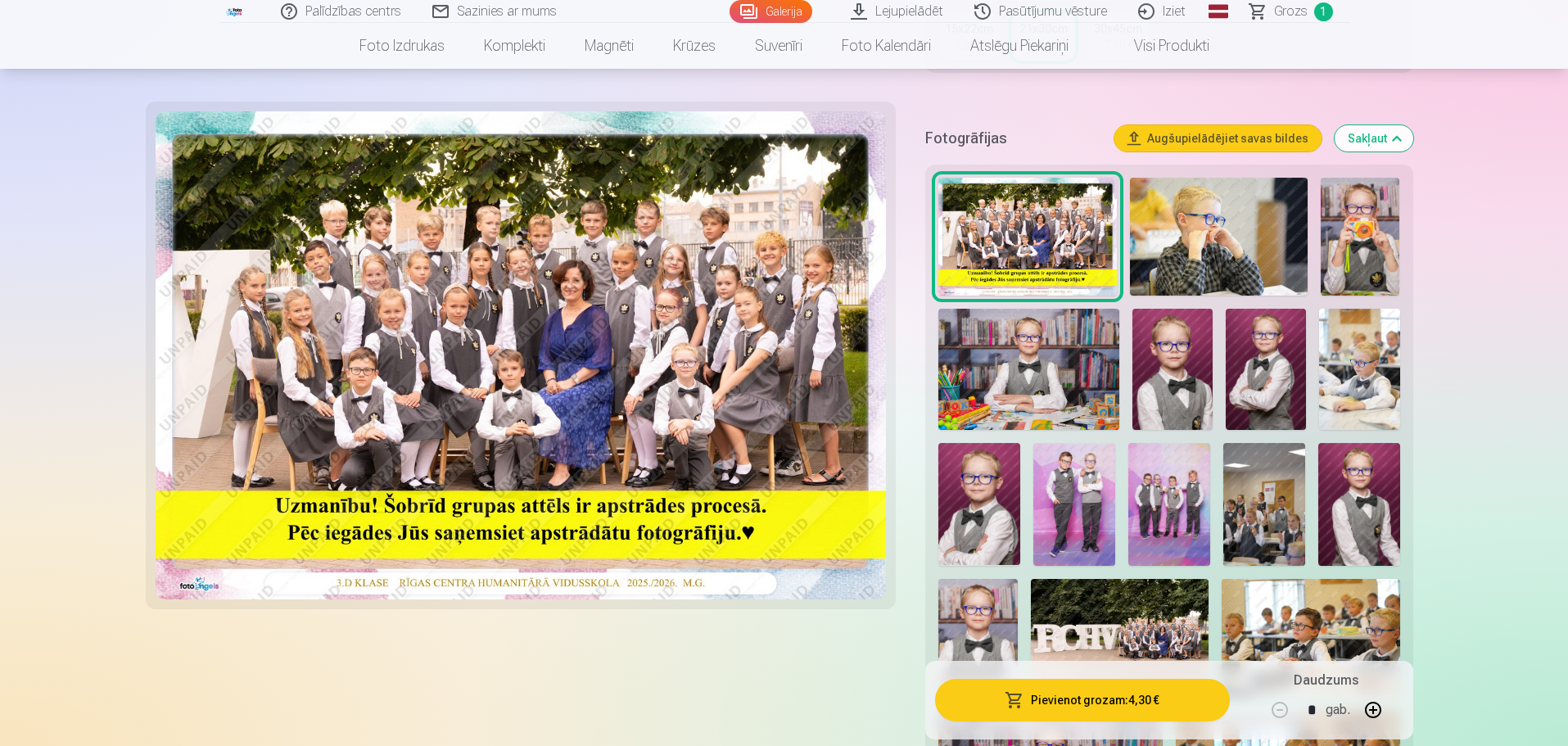
scroll to position [462, 0]
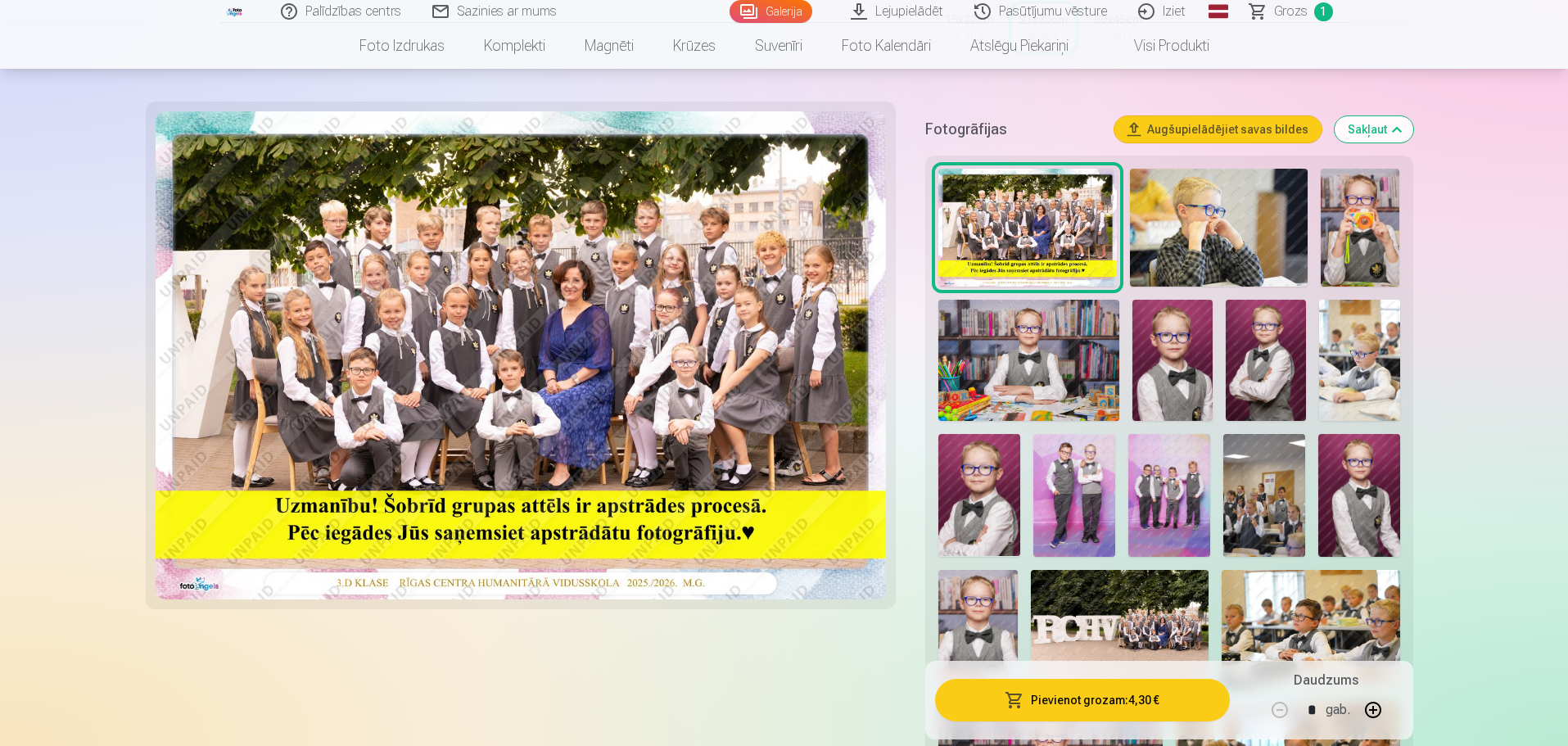
click at [1176, 490] on img at bounding box center [1169, 494] width 82 height 122
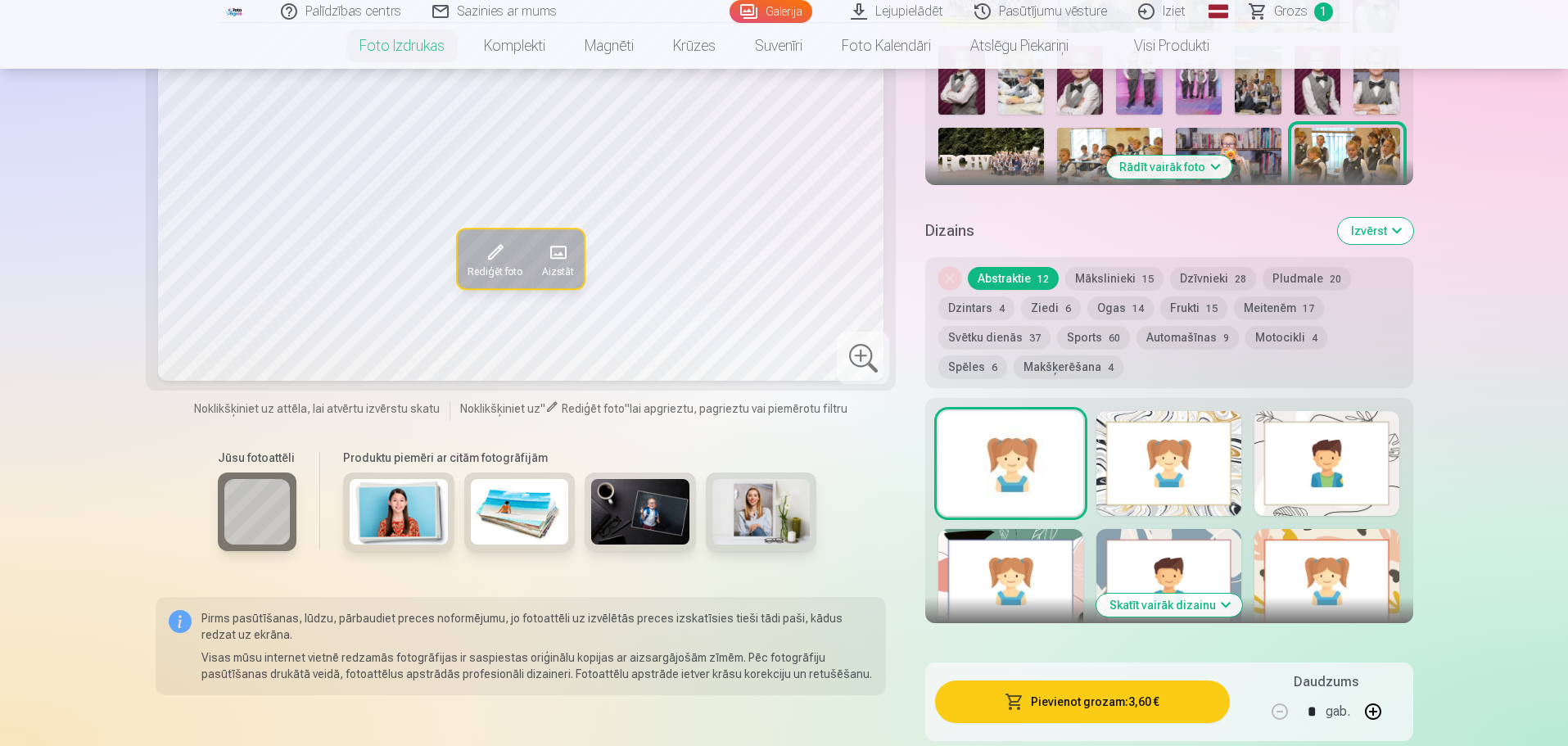
scroll to position [469, 0]
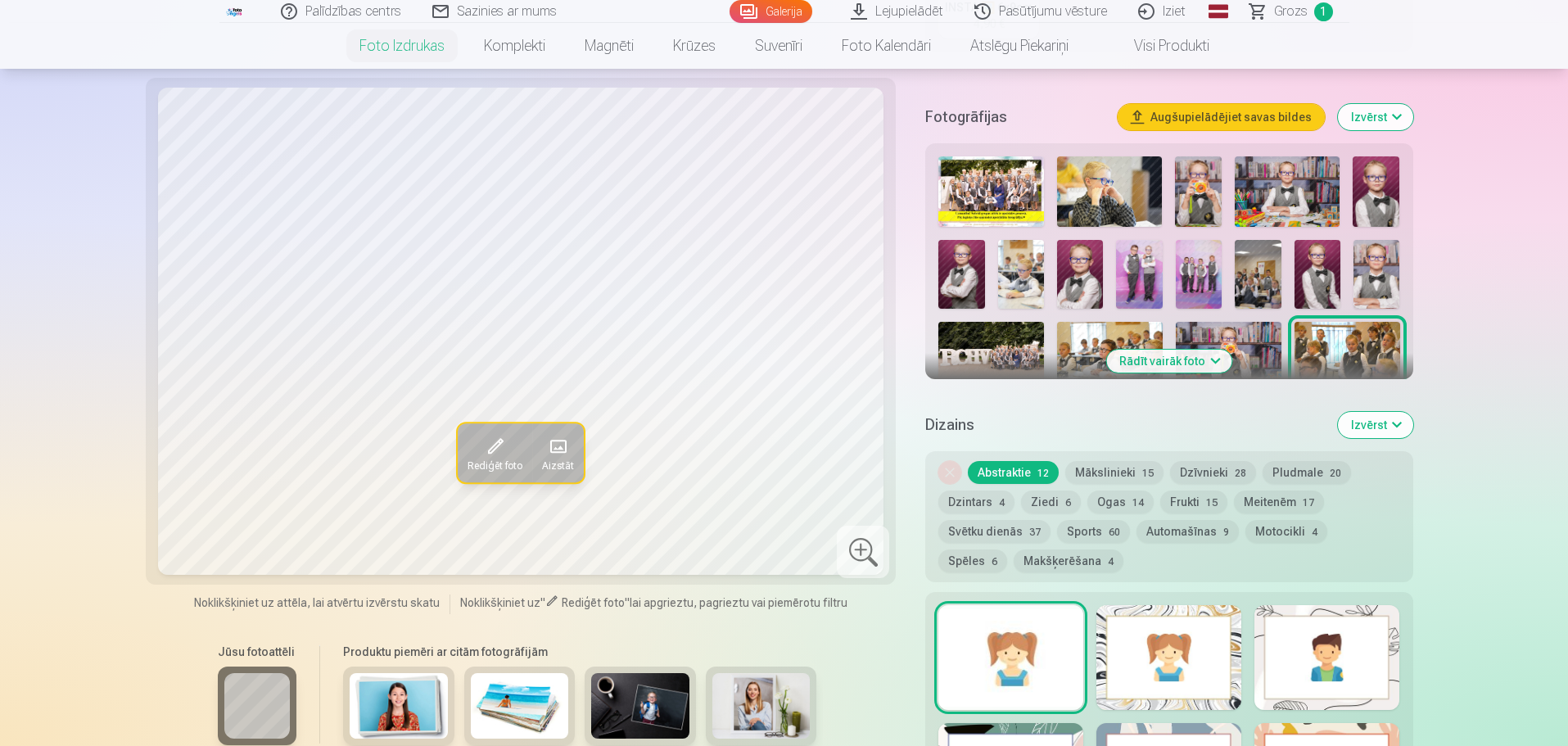
click at [1206, 254] on img at bounding box center [1199, 275] width 46 height 69
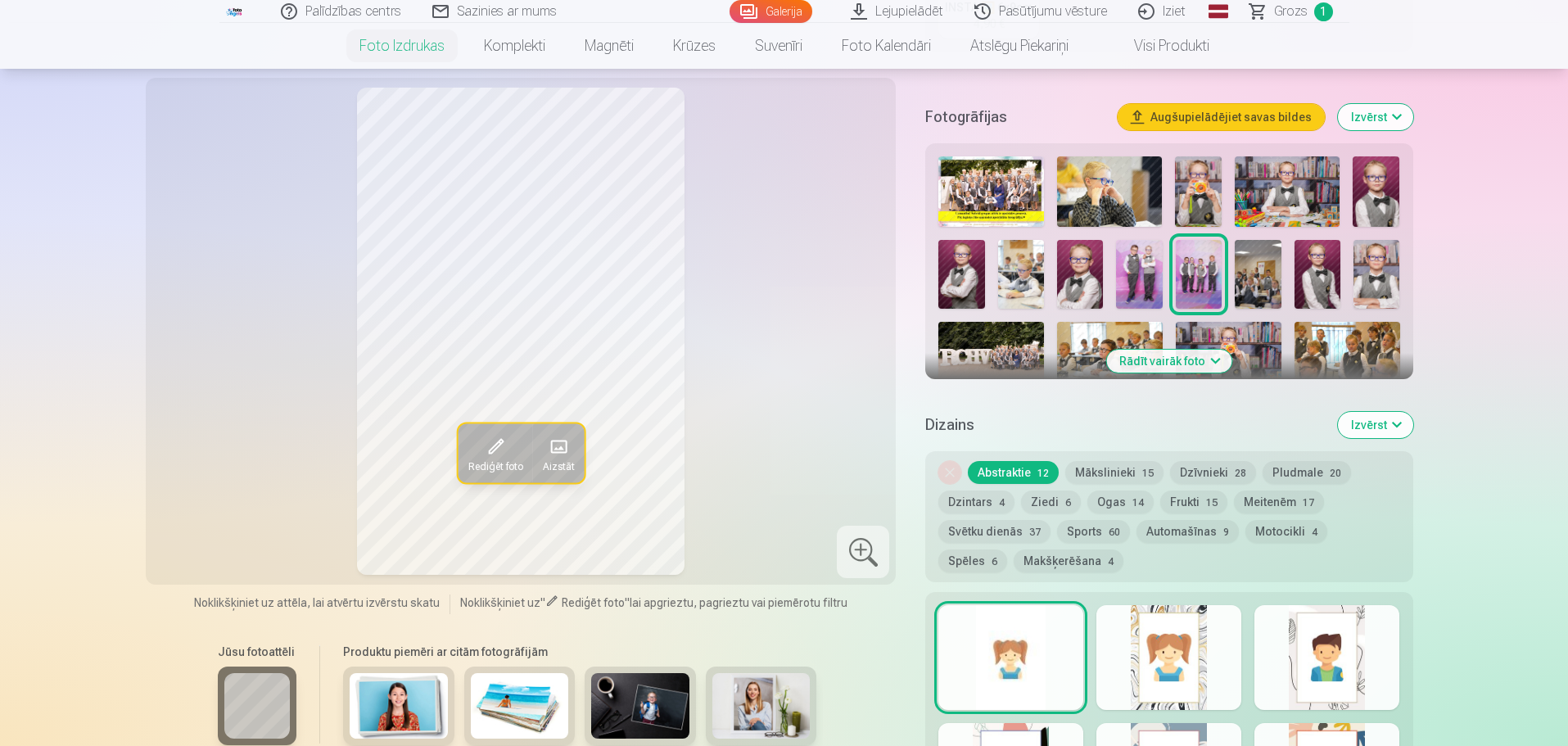
click at [1164, 350] on button "Rādīt vairāk foto" at bounding box center [1169, 361] width 125 height 23
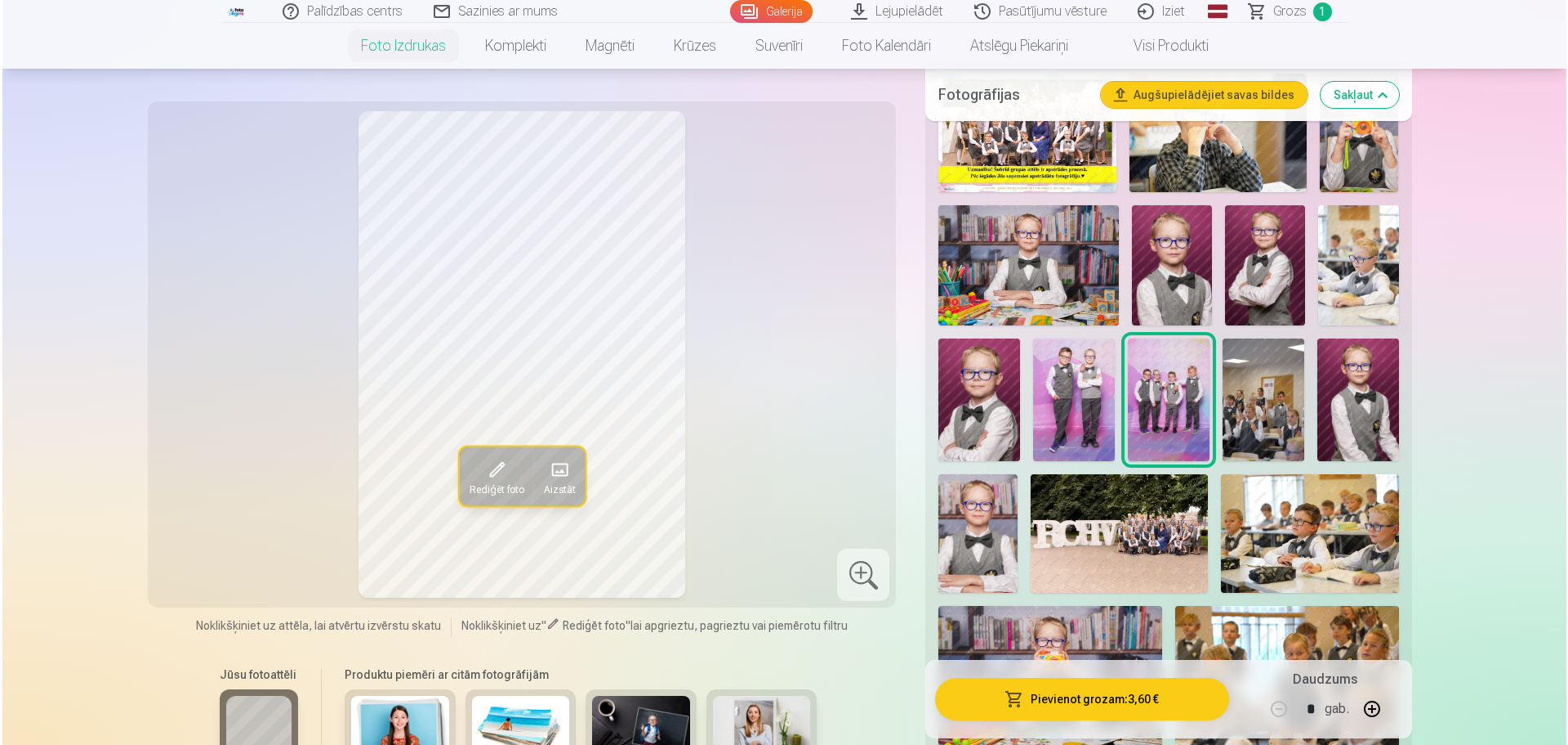
scroll to position [552, 0]
click at [1081, 690] on button "Pievienot grozam : 3,60 €" at bounding box center [1079, 699] width 293 height 42
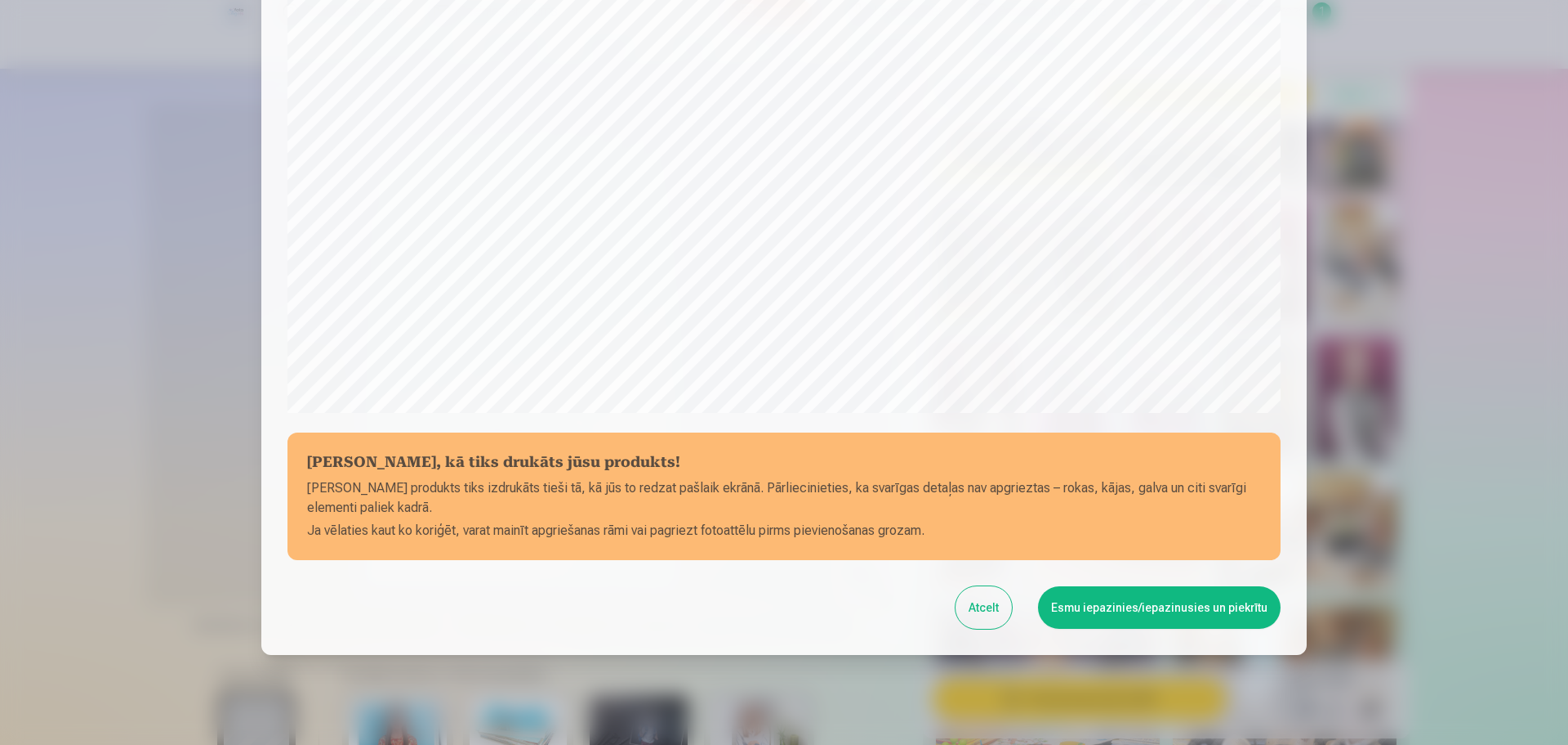
scroll to position [432, 0]
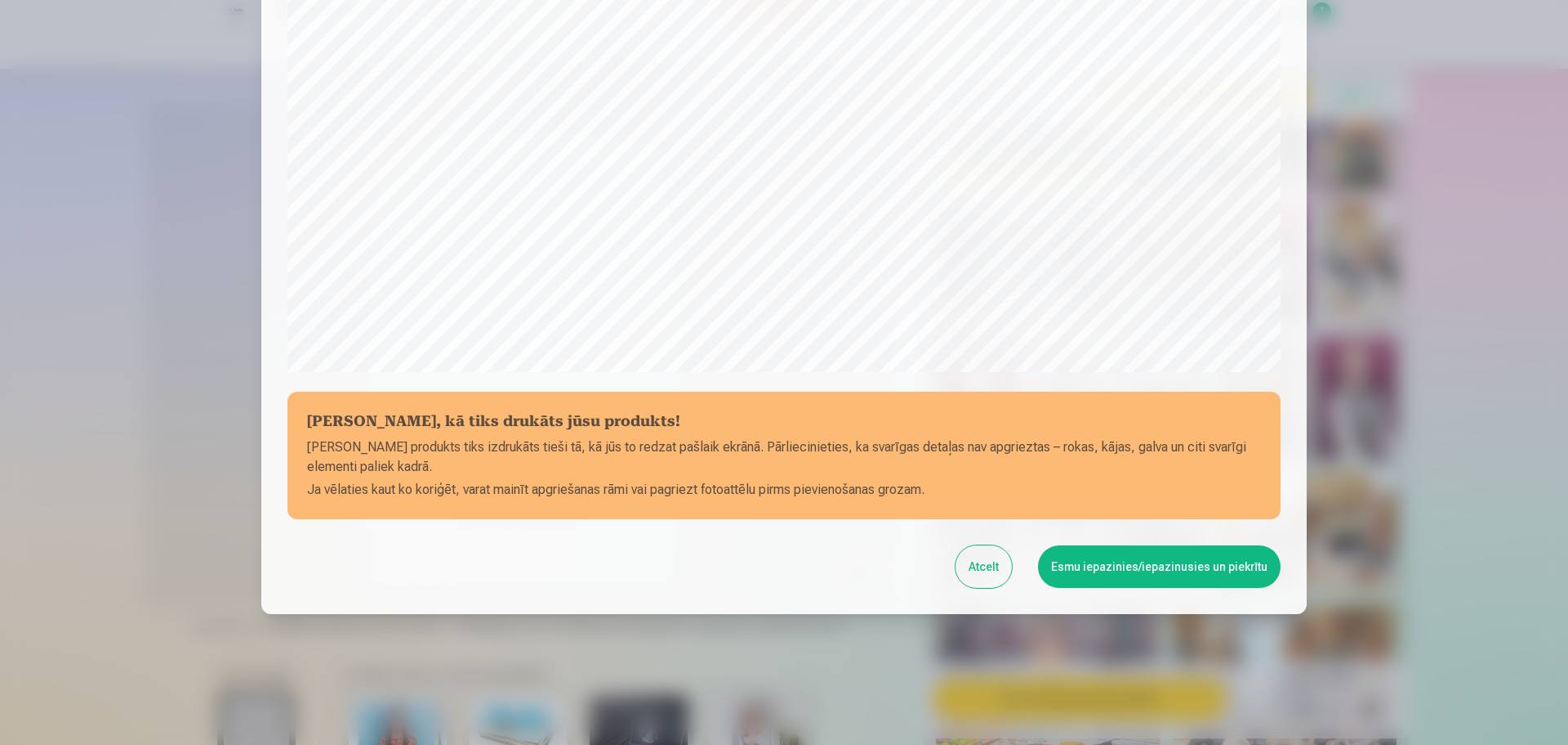
click at [986, 565] on button "Atcelt" at bounding box center [983, 566] width 57 height 42
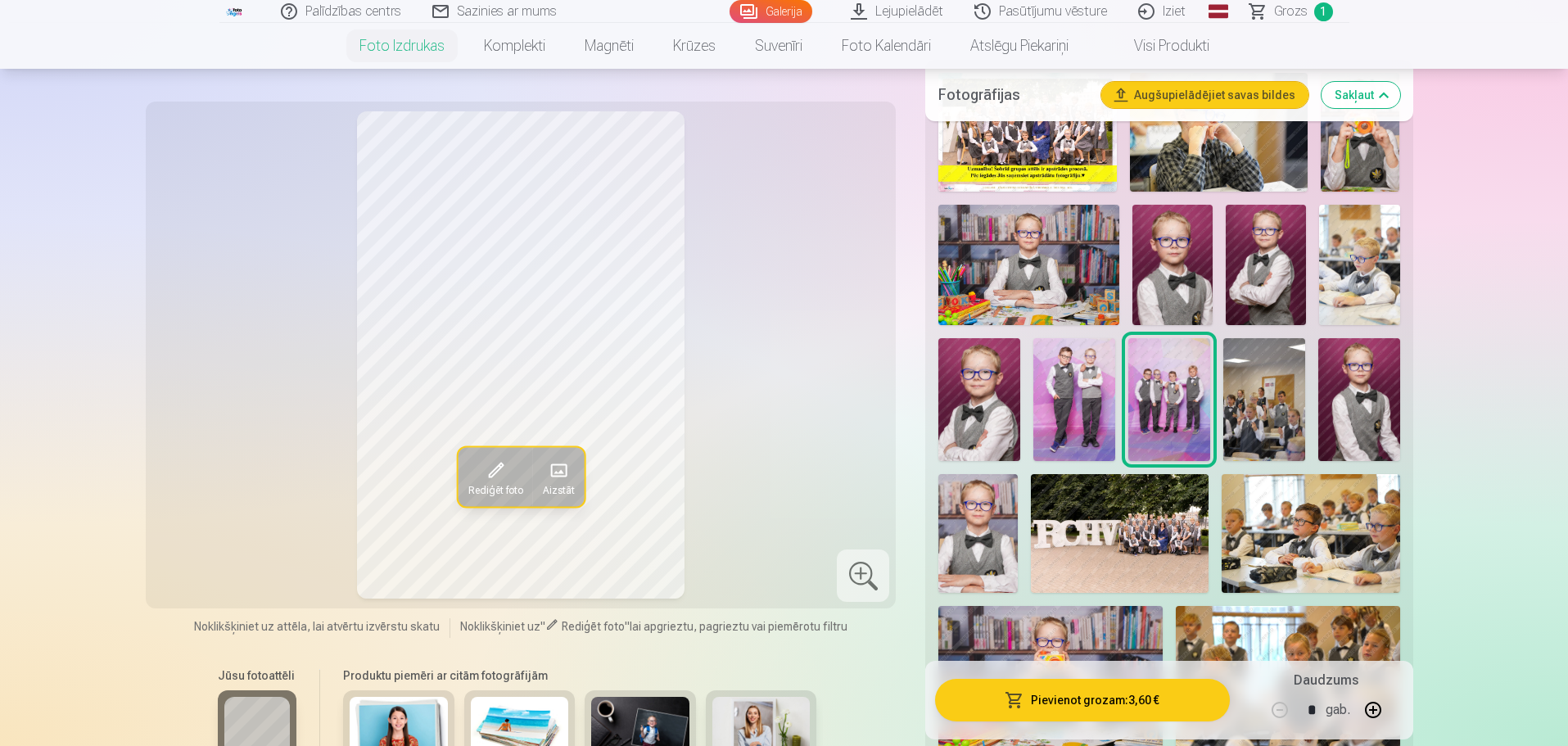
click at [1050, 681] on button "Pievienot grozam : 3,60 €" at bounding box center [1082, 700] width 294 height 42
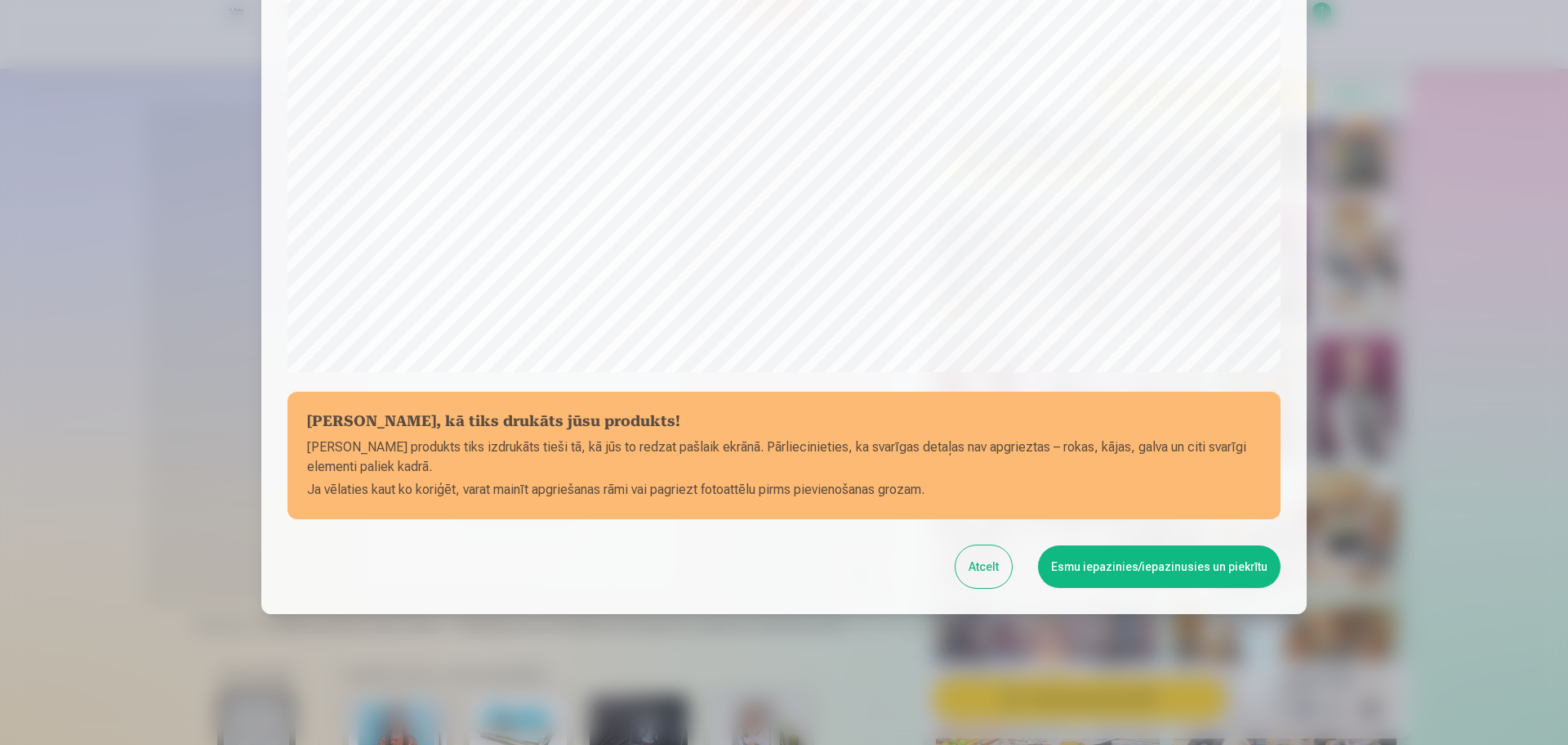
click at [982, 562] on button "Atcelt" at bounding box center [983, 566] width 57 height 42
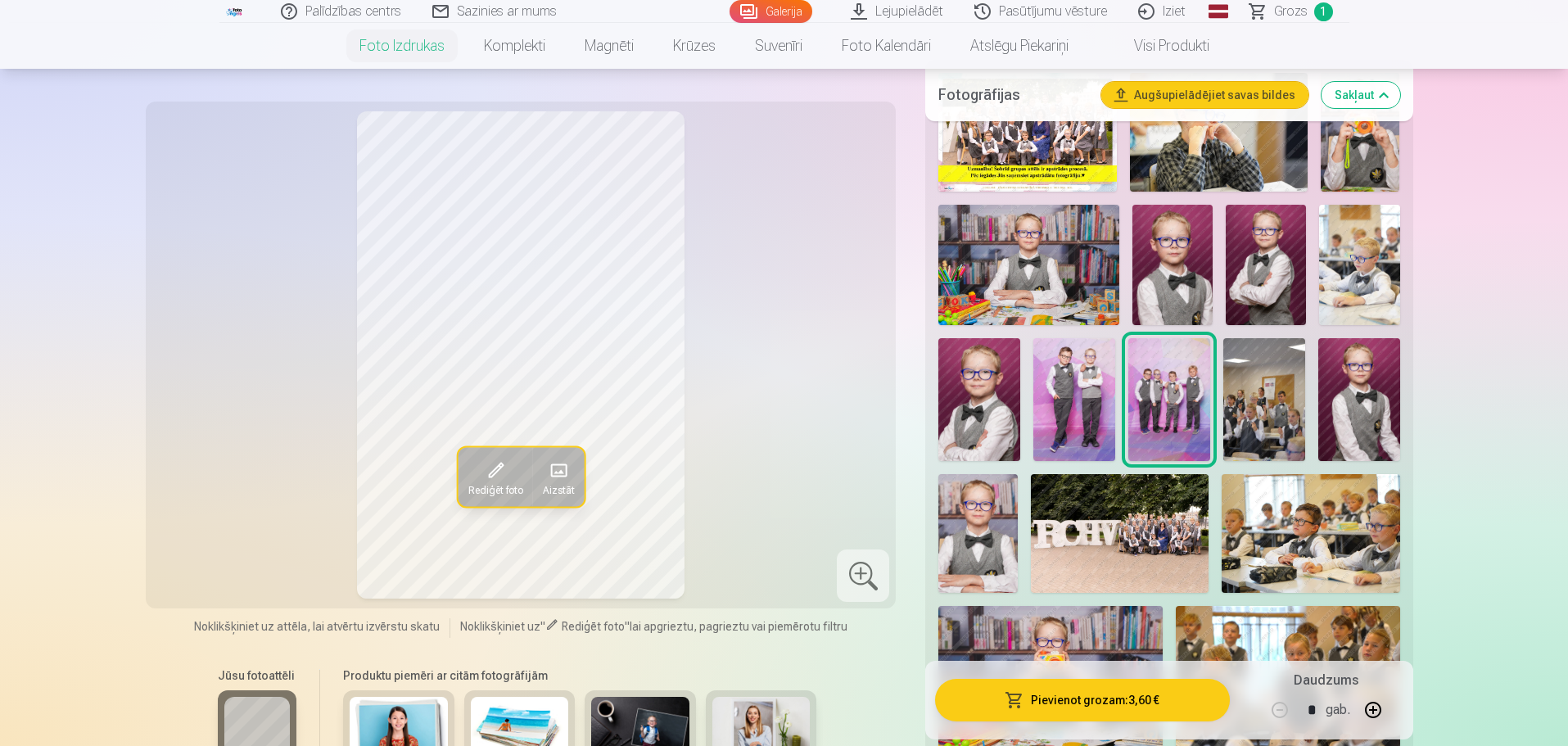
click at [1053, 696] on button "Pievienot grozam : 3,60 €" at bounding box center [1082, 700] width 294 height 42
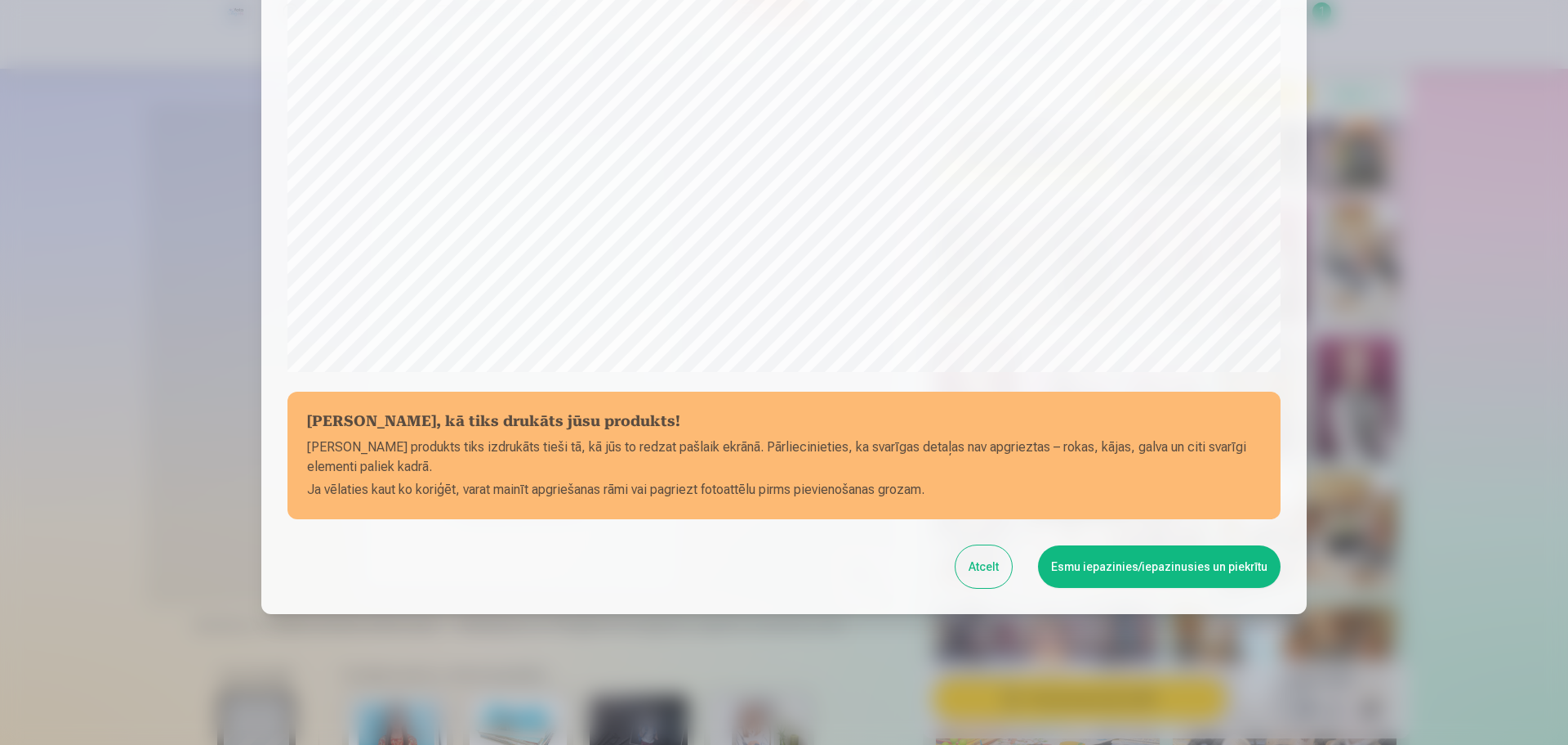
click at [1000, 552] on button "Atcelt" at bounding box center [983, 566] width 57 height 42
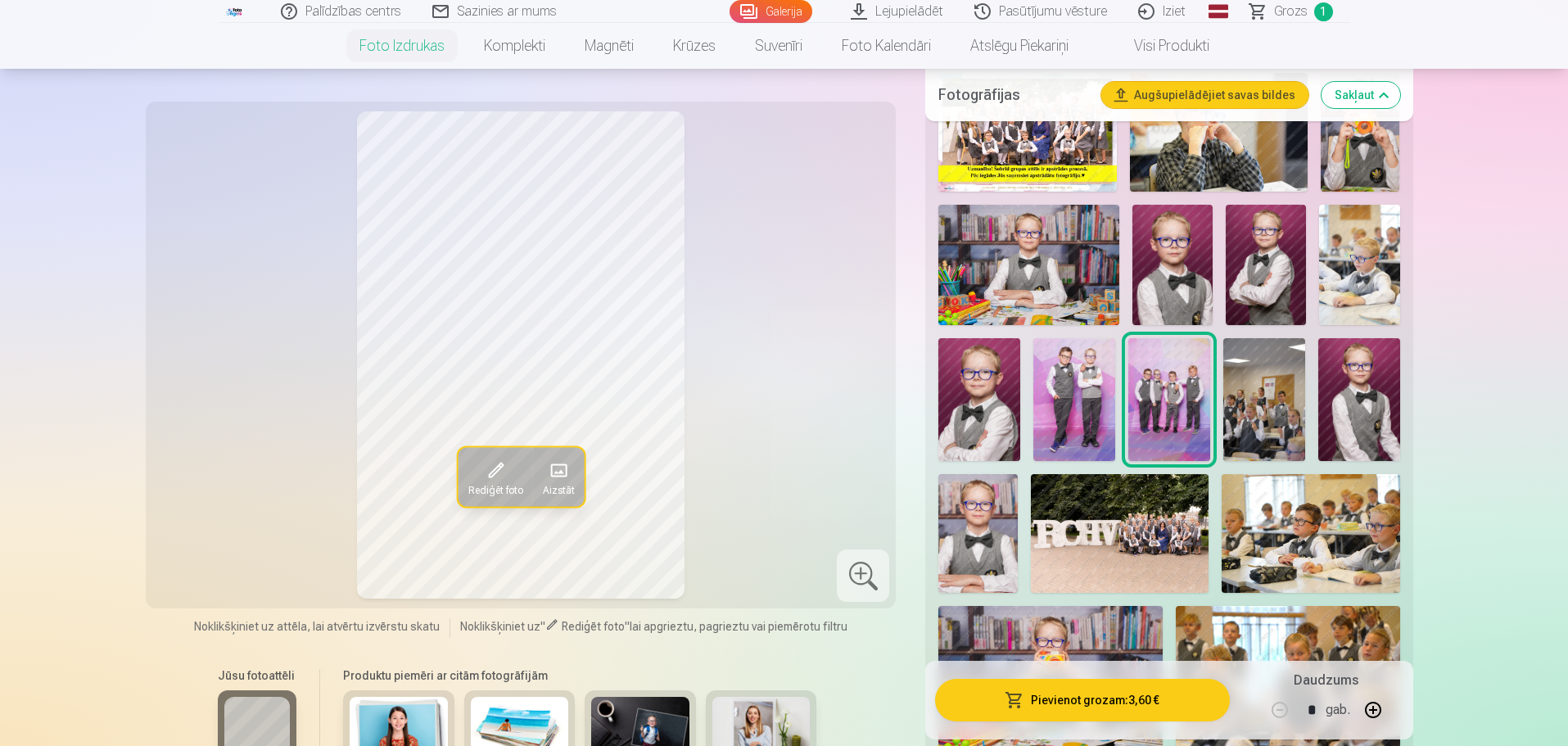
click at [1026, 693] on button "Pievienot grozam : 3,60 €" at bounding box center [1082, 700] width 294 height 42
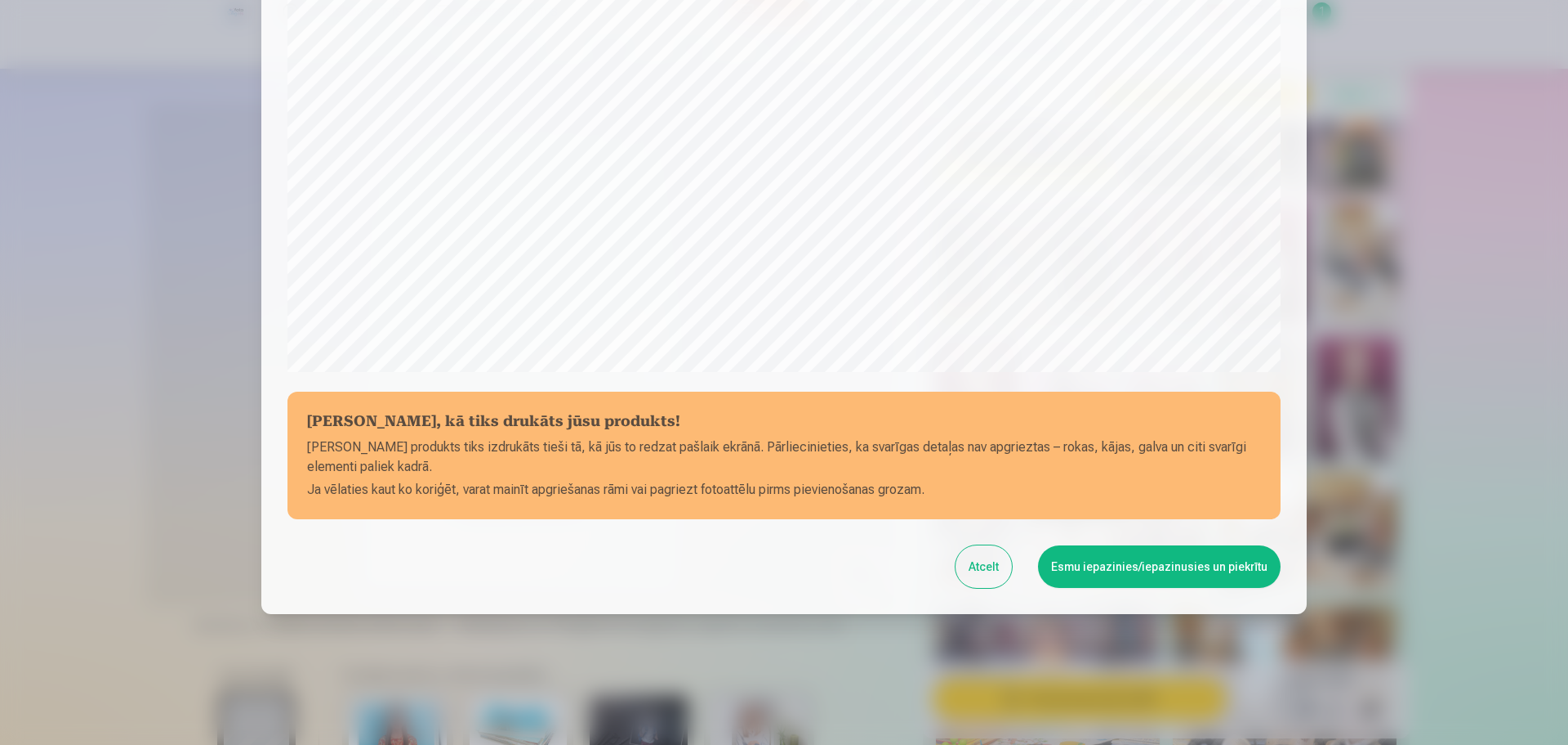
click at [1145, 568] on button "Esmu iepazinies/iepazinusies un piekrītu" at bounding box center [1159, 566] width 242 height 42
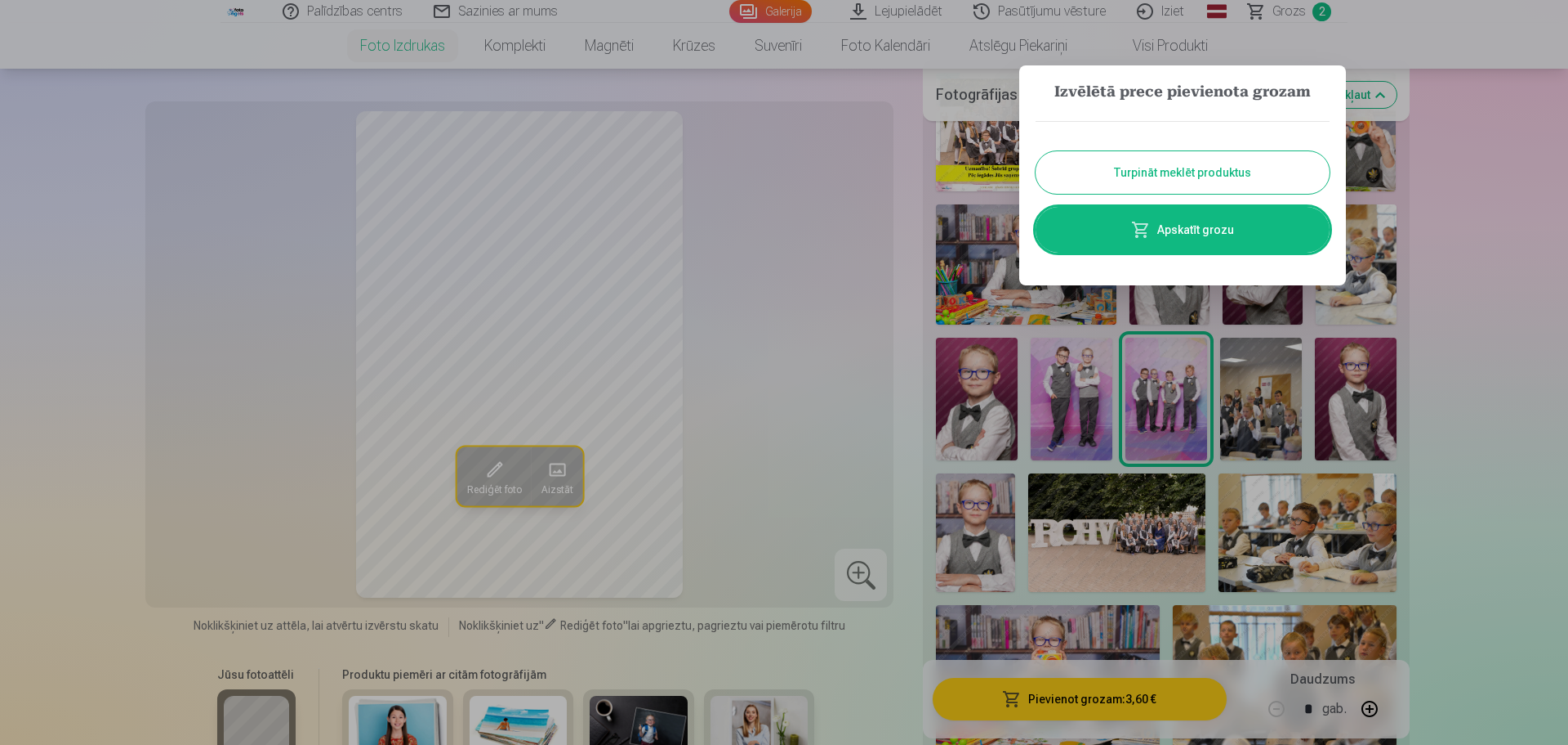
click at [1105, 165] on button "Turpināt meklēt produktus" at bounding box center [1183, 172] width 294 height 42
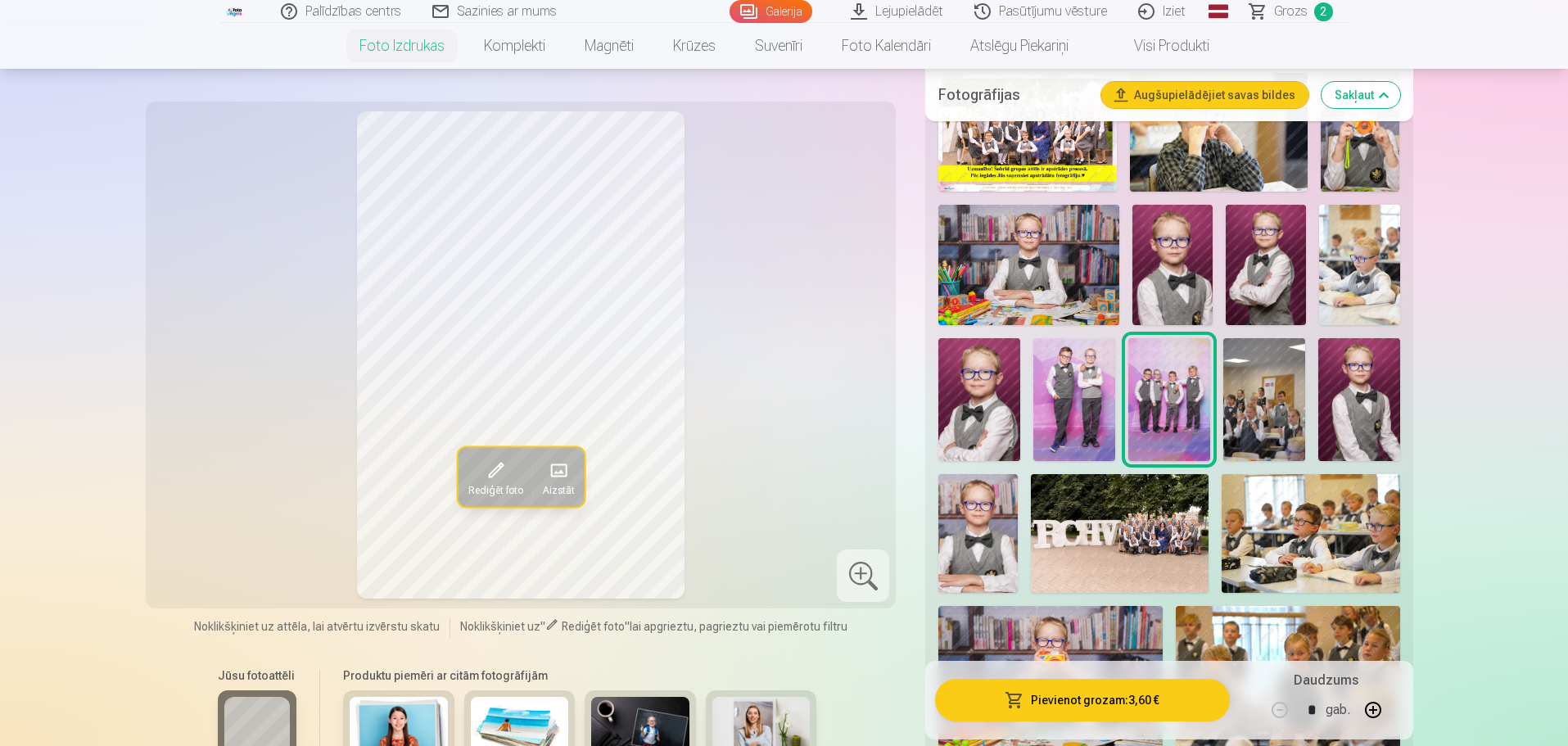
click at [1068, 267] on img at bounding box center [1029, 264] width 181 height 120
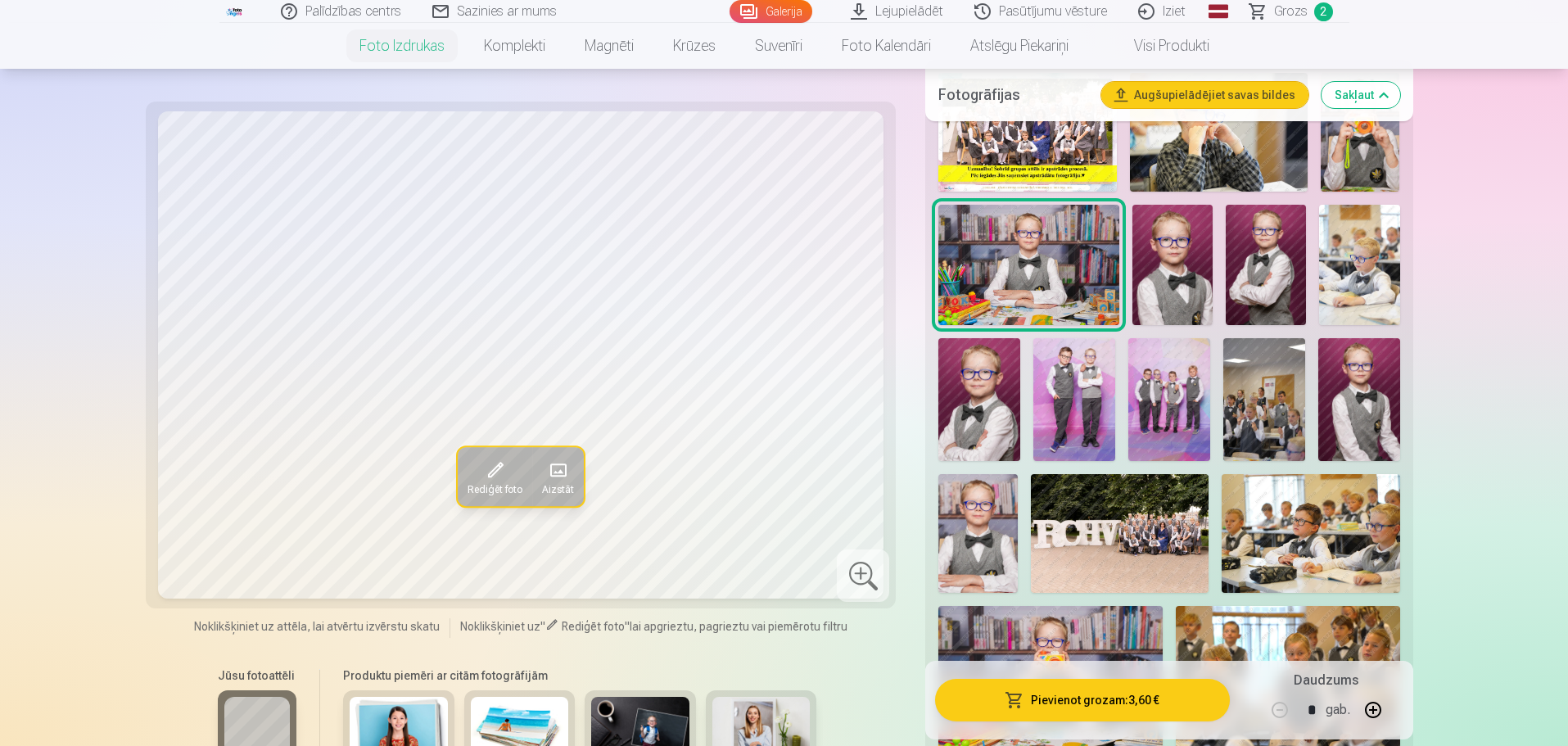
click at [1078, 685] on button "Pievienot grozam : 3,60 €" at bounding box center [1082, 700] width 294 height 42
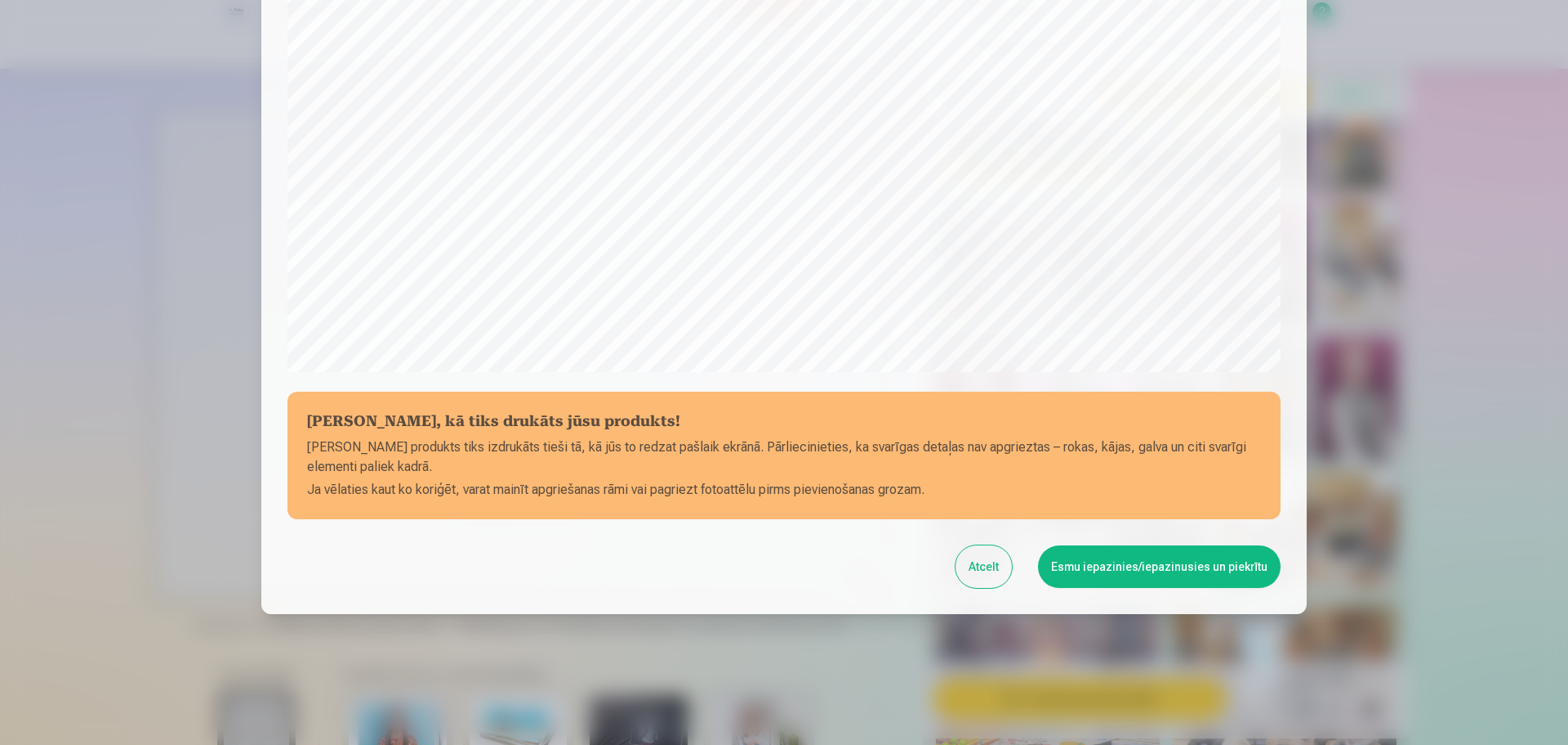
click at [1146, 587] on div "Atcelt Esmu iepazinies/iepazinusies un piekrītu" at bounding box center [784, 566] width 994 height 42
click at [1151, 552] on button "Esmu iepazinies/iepazinusies un piekrītu" at bounding box center [1159, 566] width 242 height 42
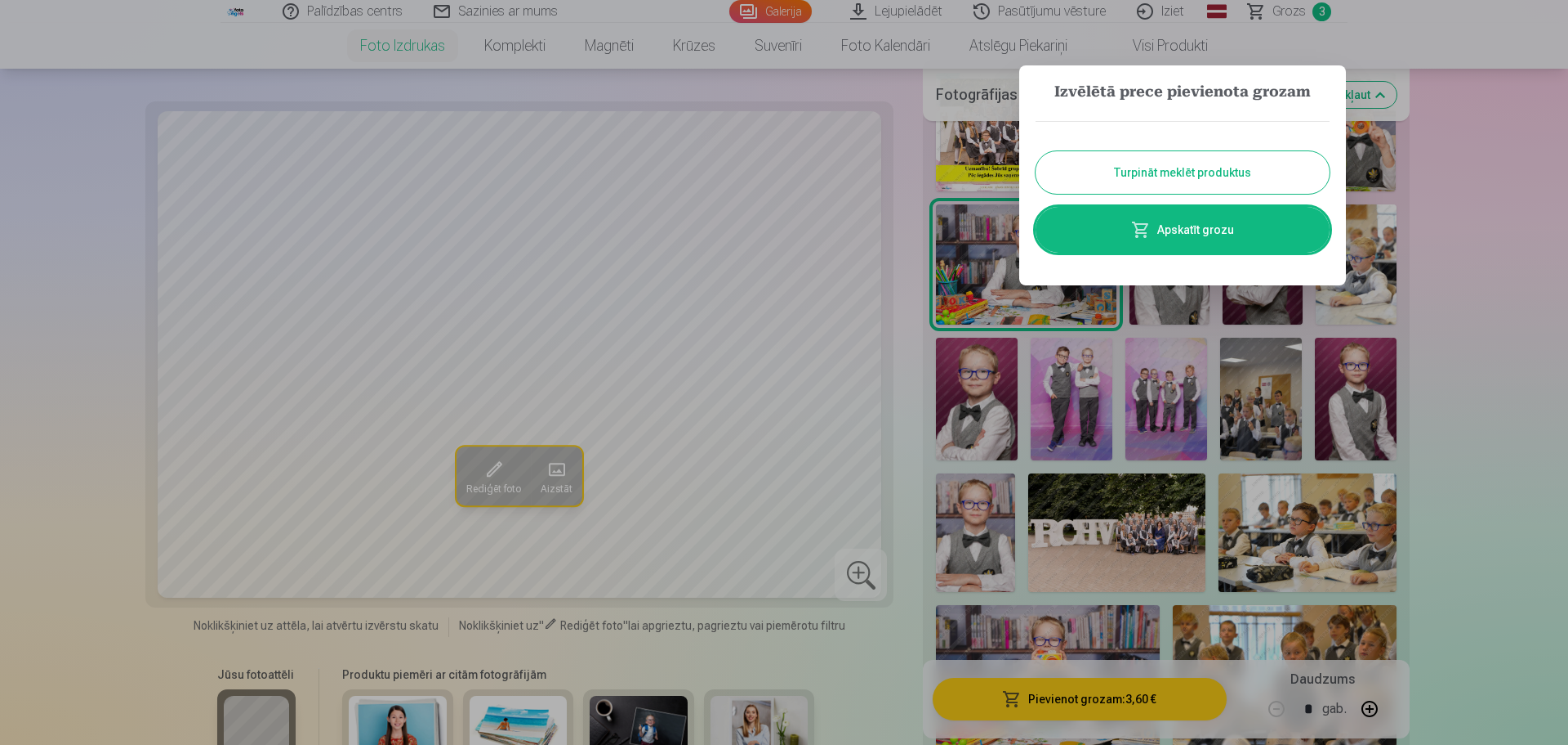
click at [1151, 156] on button "Turpināt meklēt produktus" at bounding box center [1183, 172] width 294 height 42
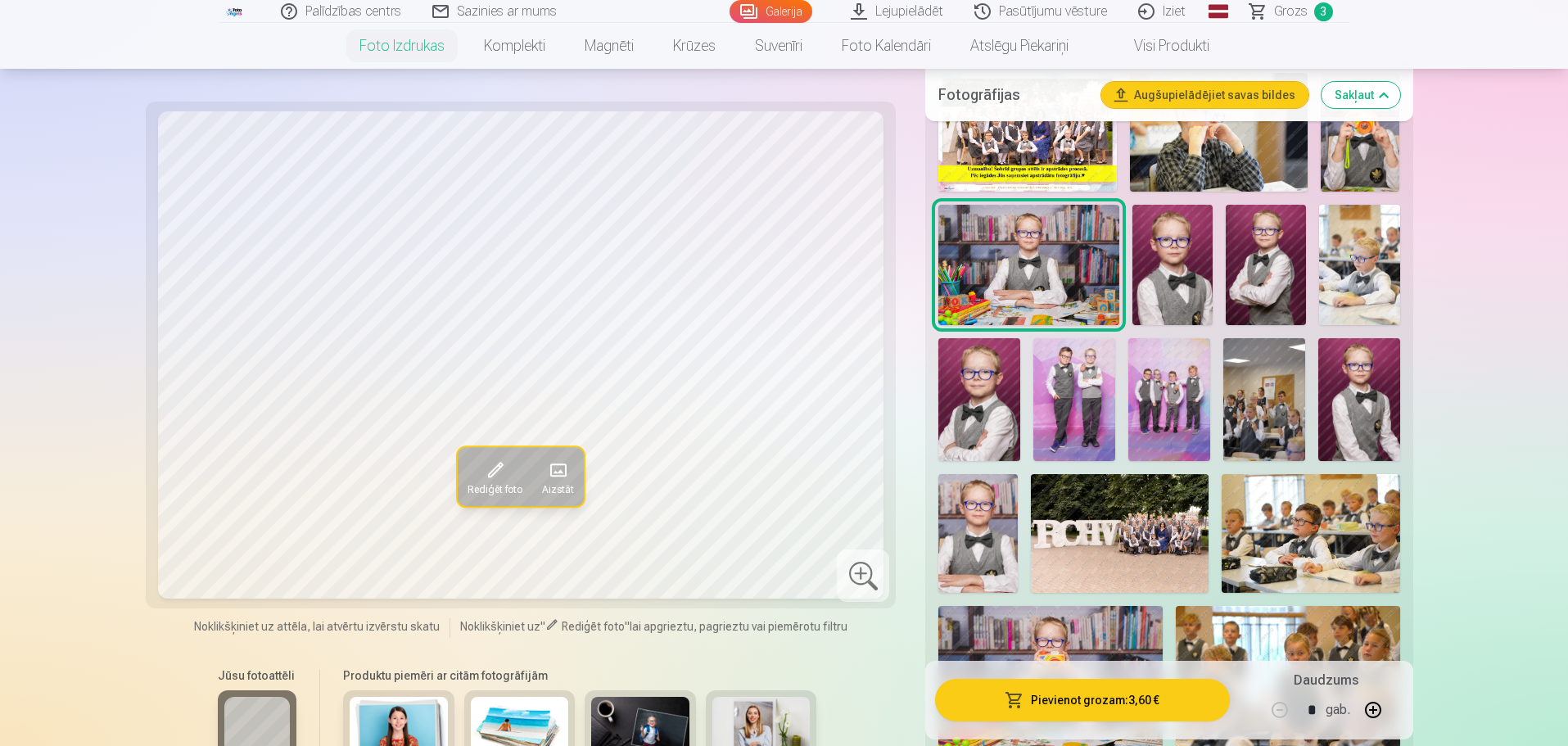
click at [1272, 265] on img at bounding box center [1265, 264] width 80 height 120
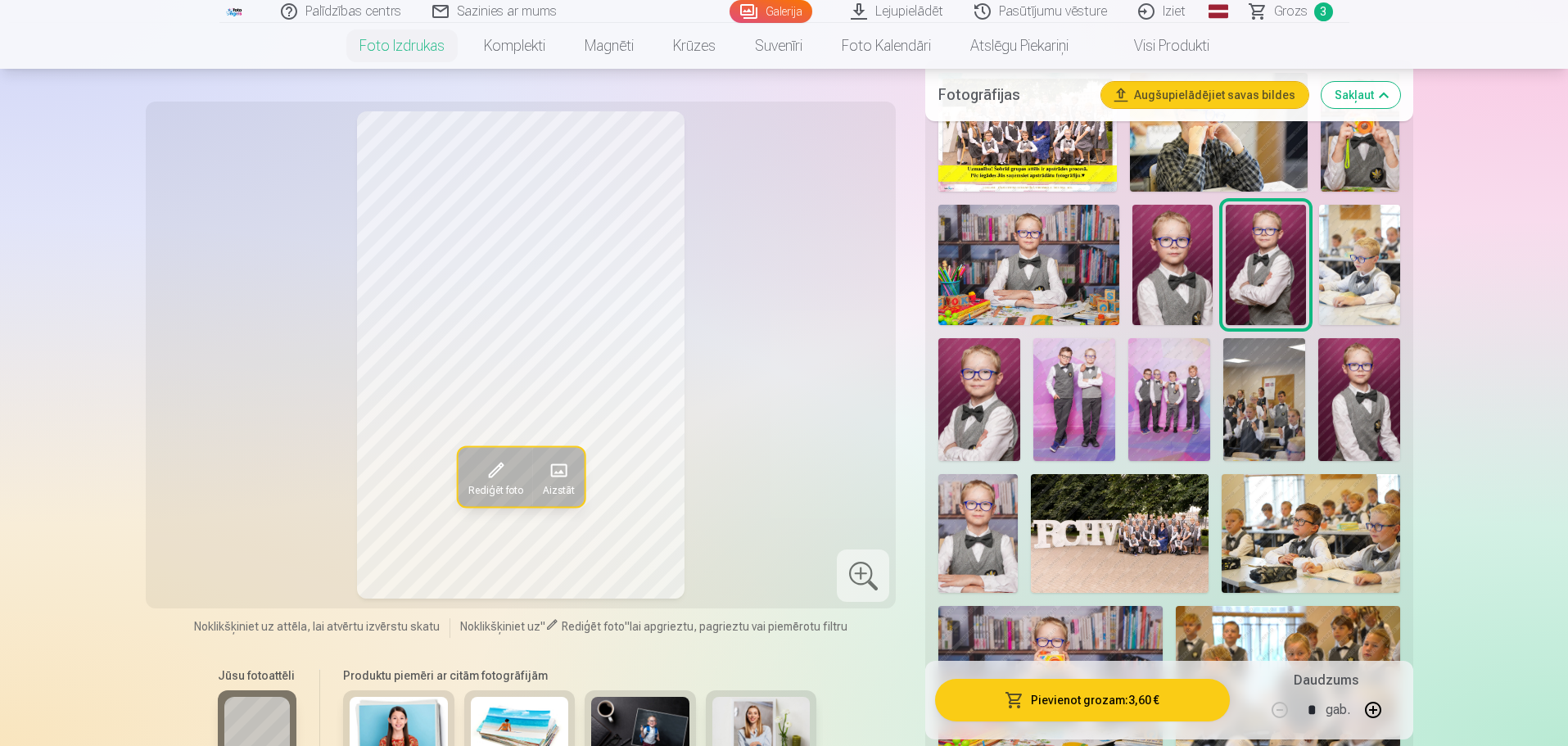
click at [1090, 682] on button "Pievienot grozam : 3,60 €" at bounding box center [1082, 700] width 294 height 42
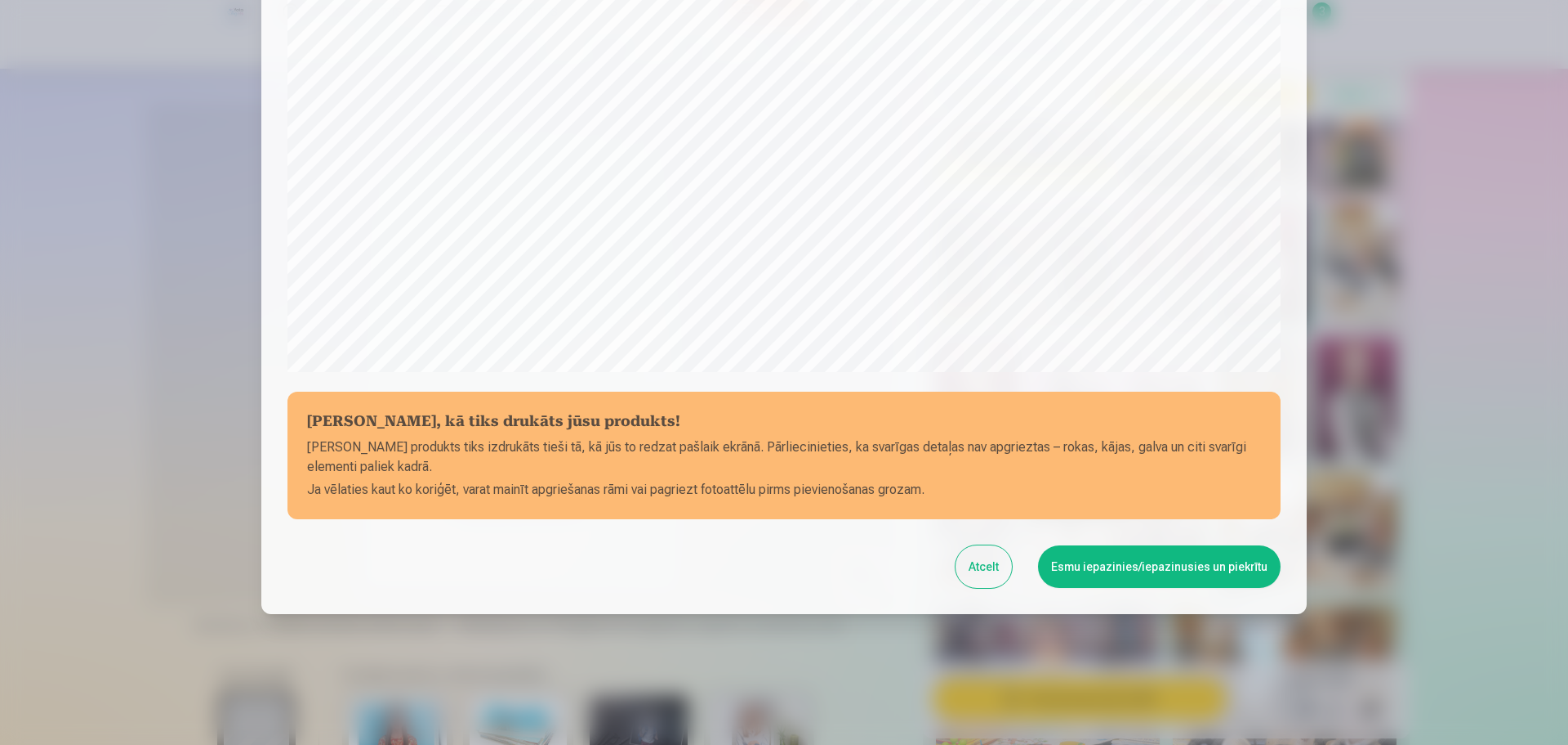
click at [1117, 557] on button "Esmu iepazinies/iepazinusies un piekrītu" at bounding box center [1159, 566] width 242 height 42
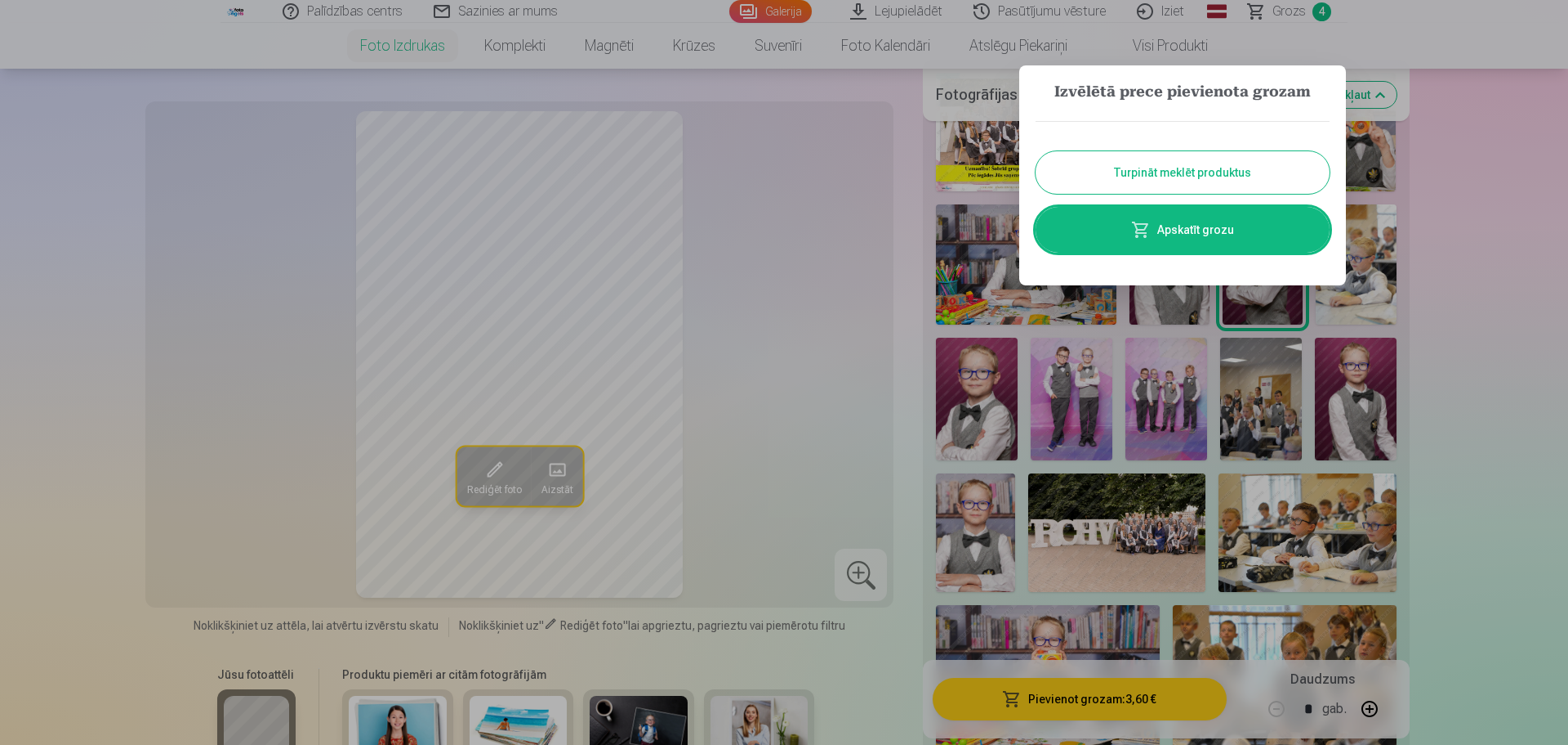
click at [1189, 161] on button "Turpināt meklēt produktus" at bounding box center [1183, 172] width 294 height 42
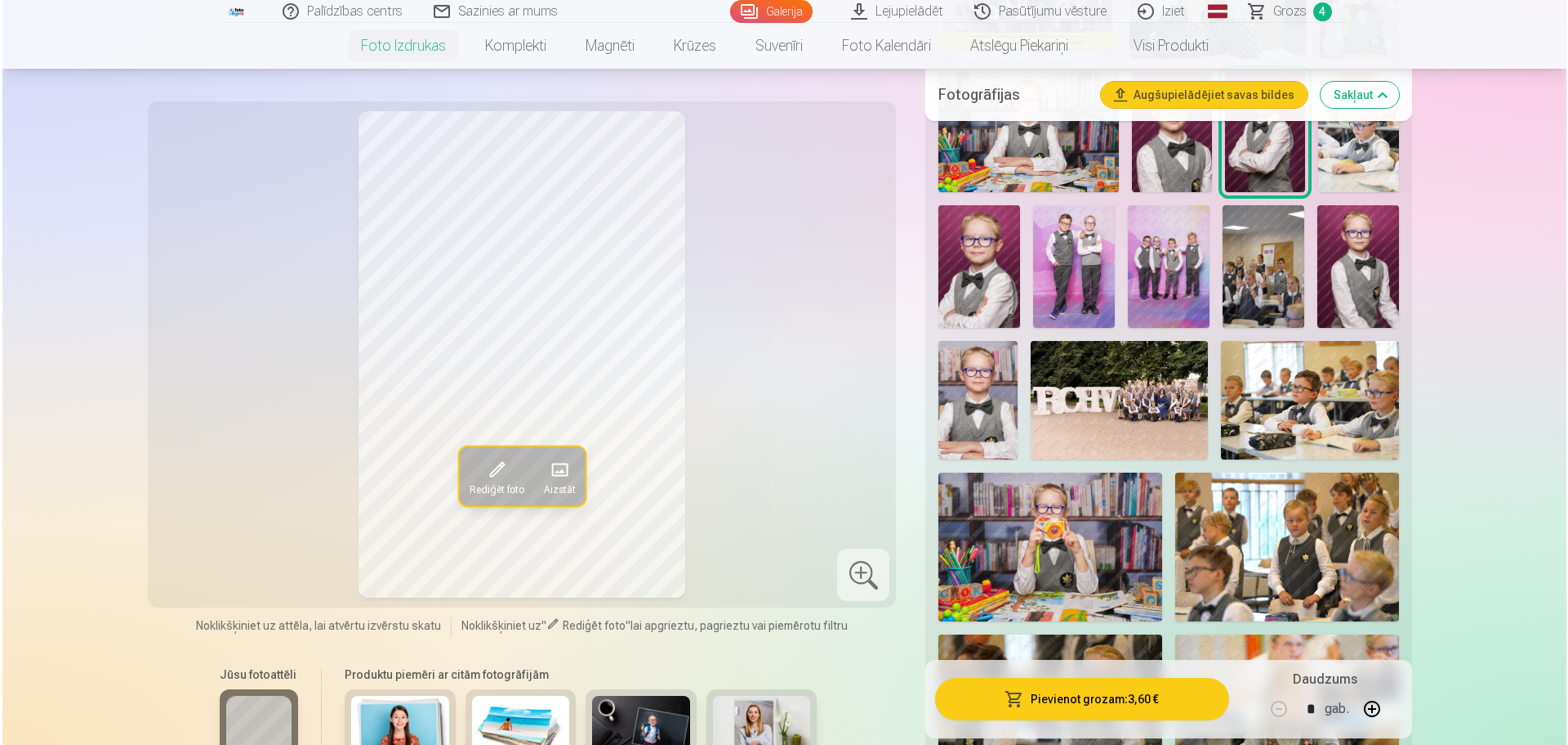
scroll to position [683, 0]
click at [982, 404] on img at bounding box center [975, 400] width 79 height 118
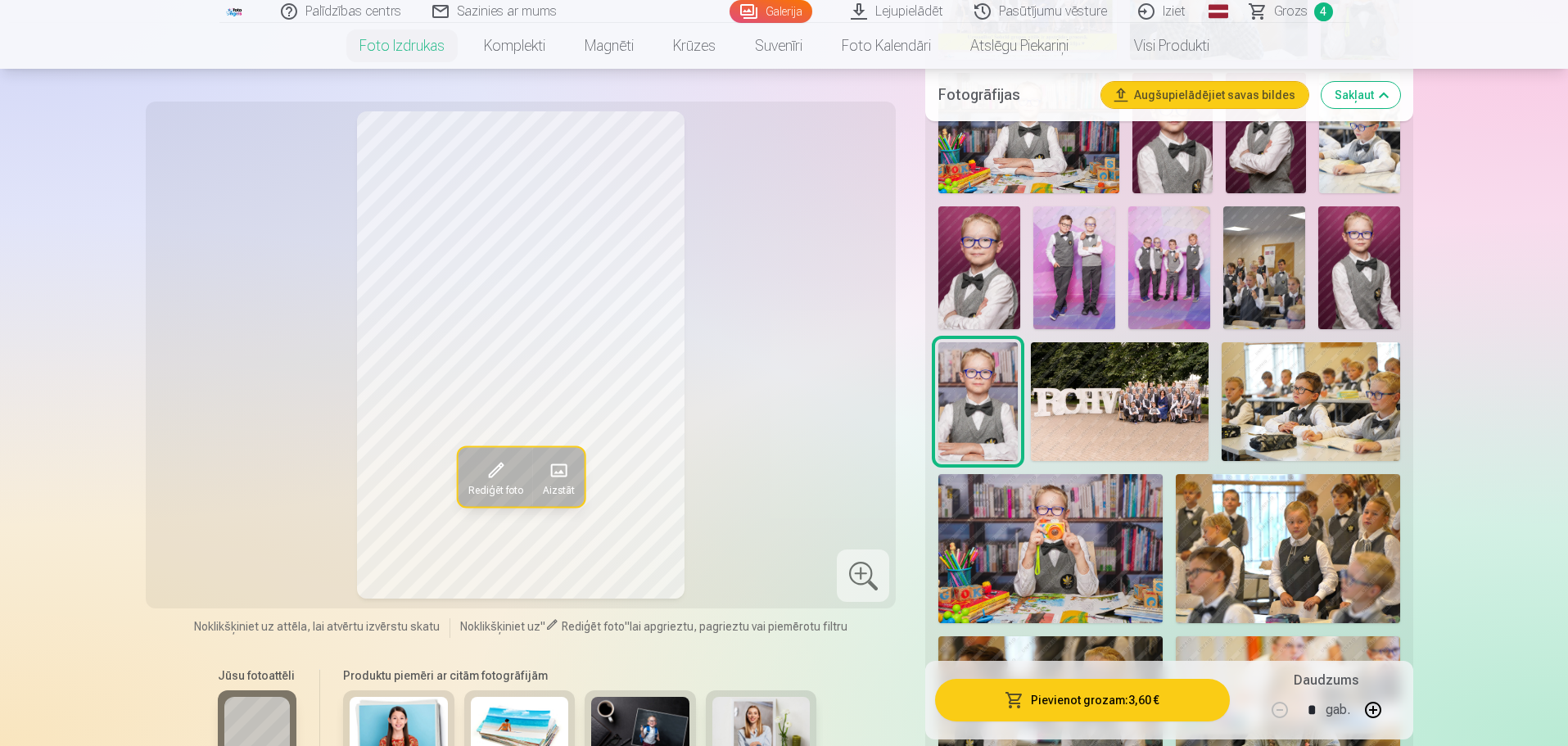
click at [1091, 695] on button "Pievienot grozam : 3,60 €" at bounding box center [1082, 700] width 294 height 42
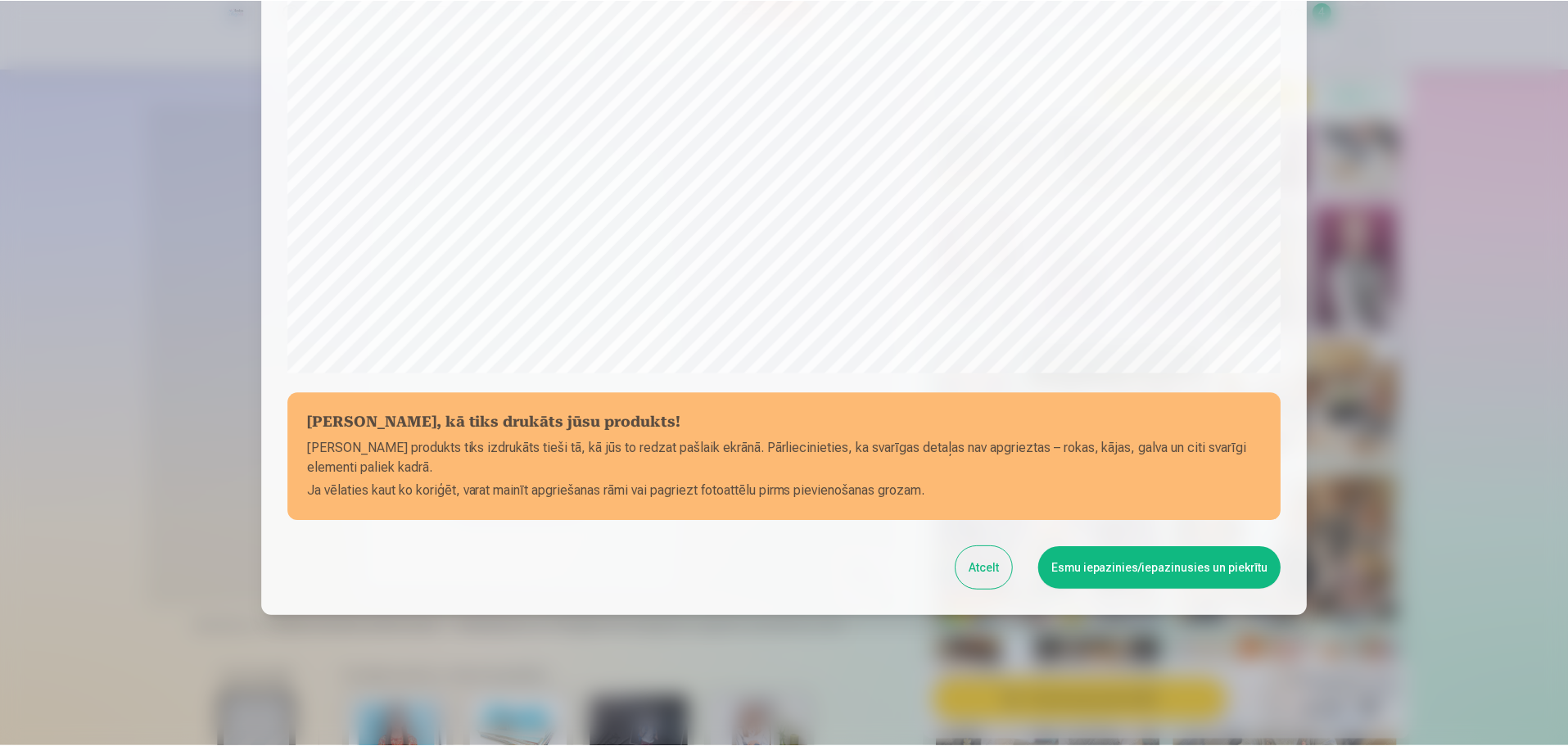
scroll to position [433, 0]
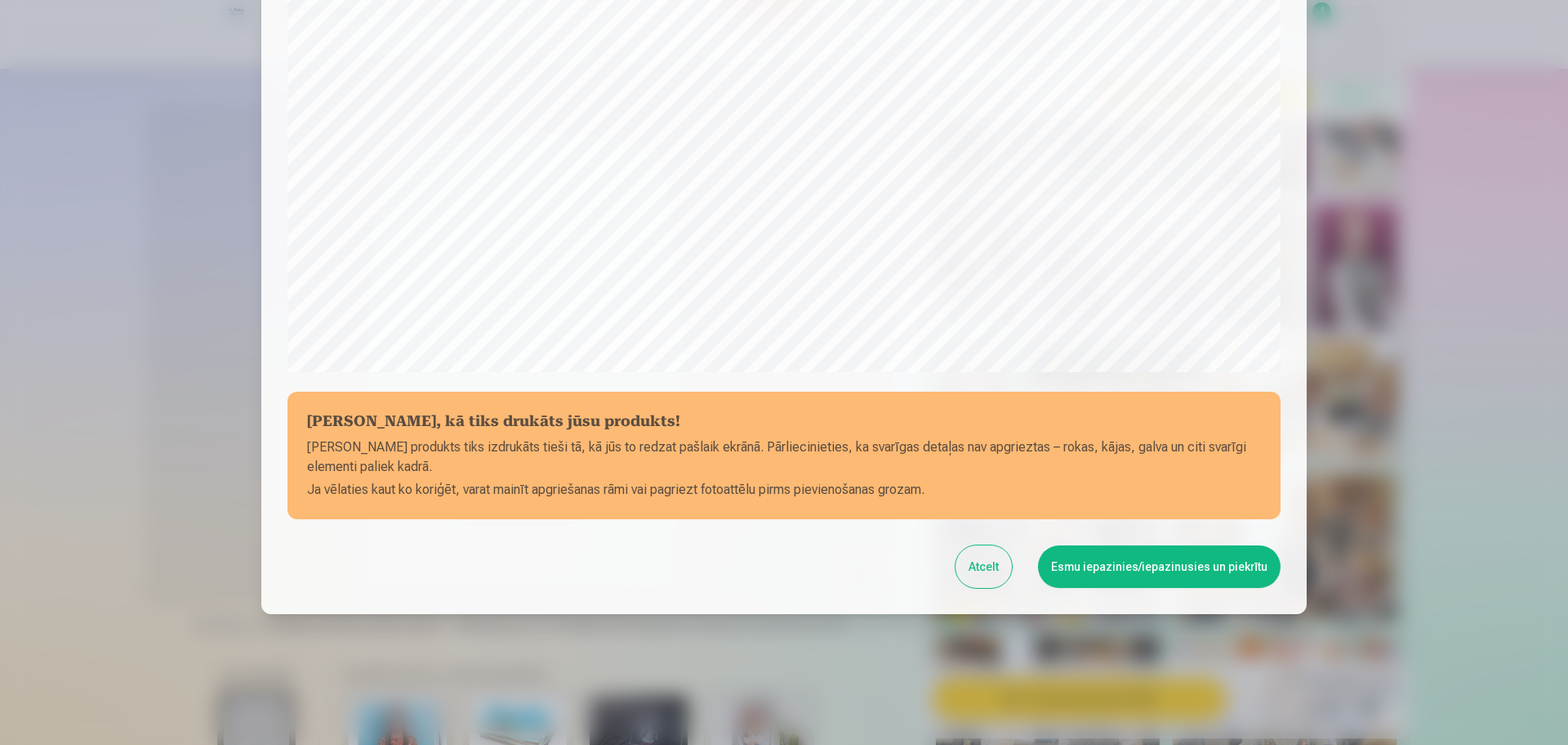
click at [1082, 572] on button "Esmu iepazinies/iepazinusies un piekrītu" at bounding box center [1159, 566] width 242 height 42
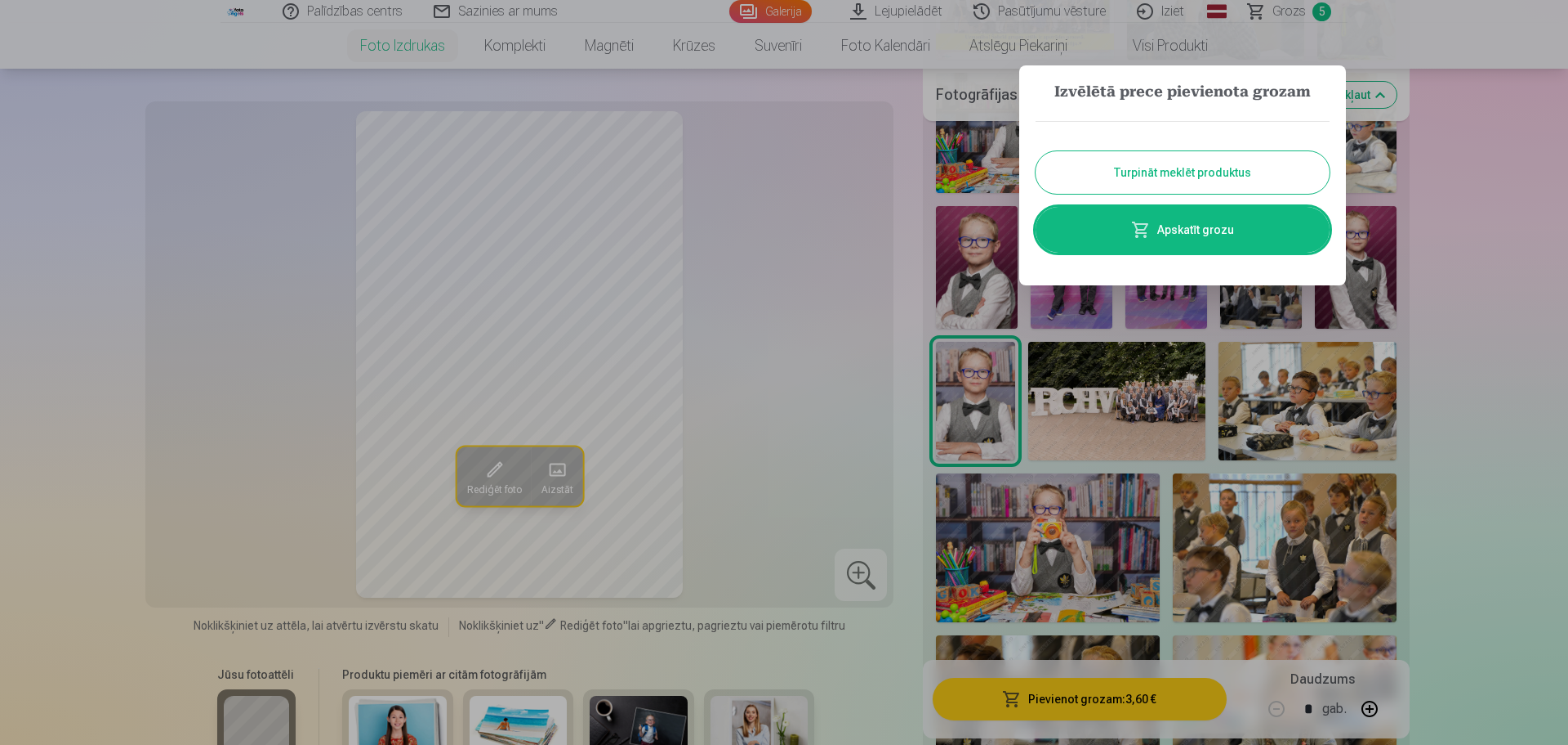
click at [1151, 155] on button "Turpināt meklēt produktus" at bounding box center [1183, 172] width 294 height 42
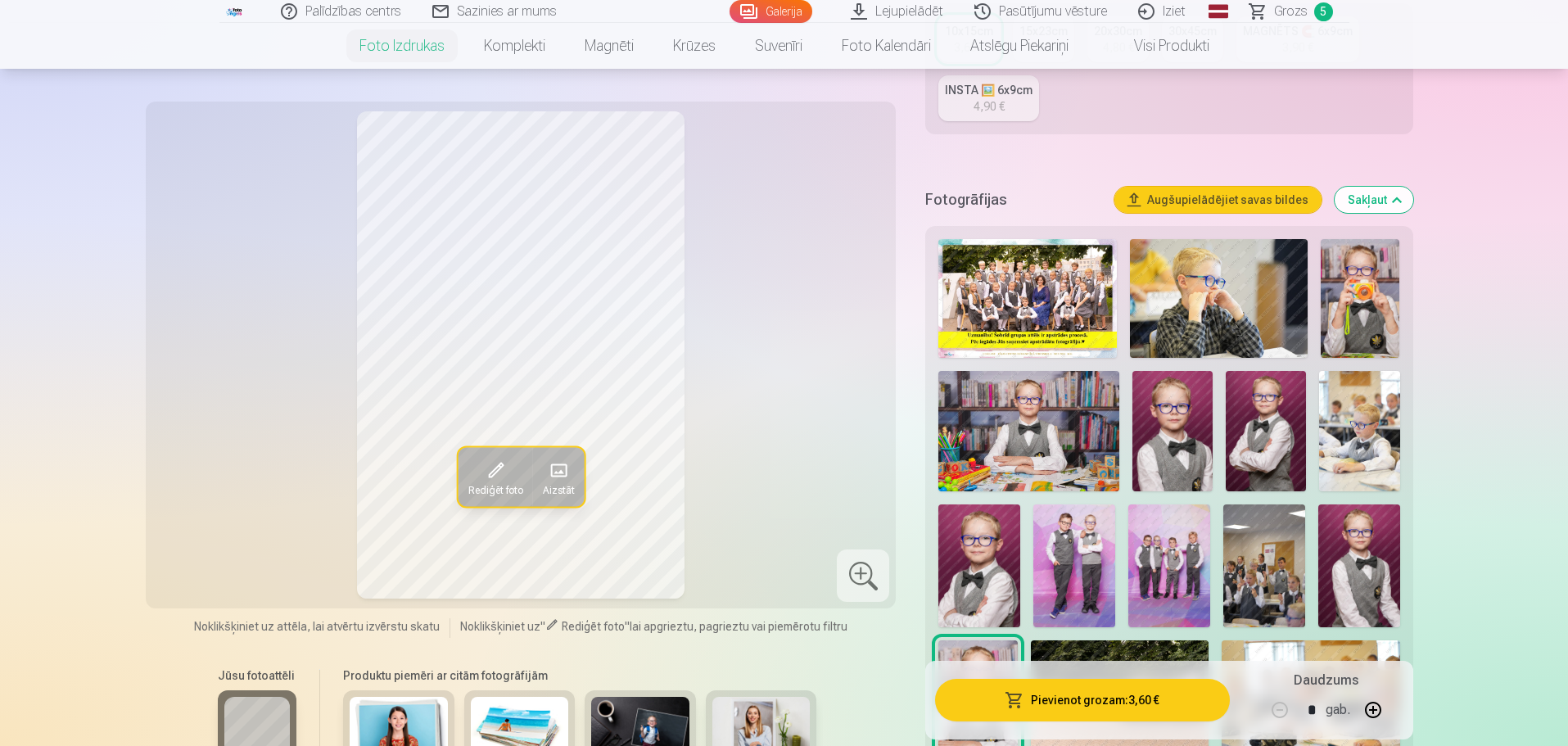
scroll to position [0, 0]
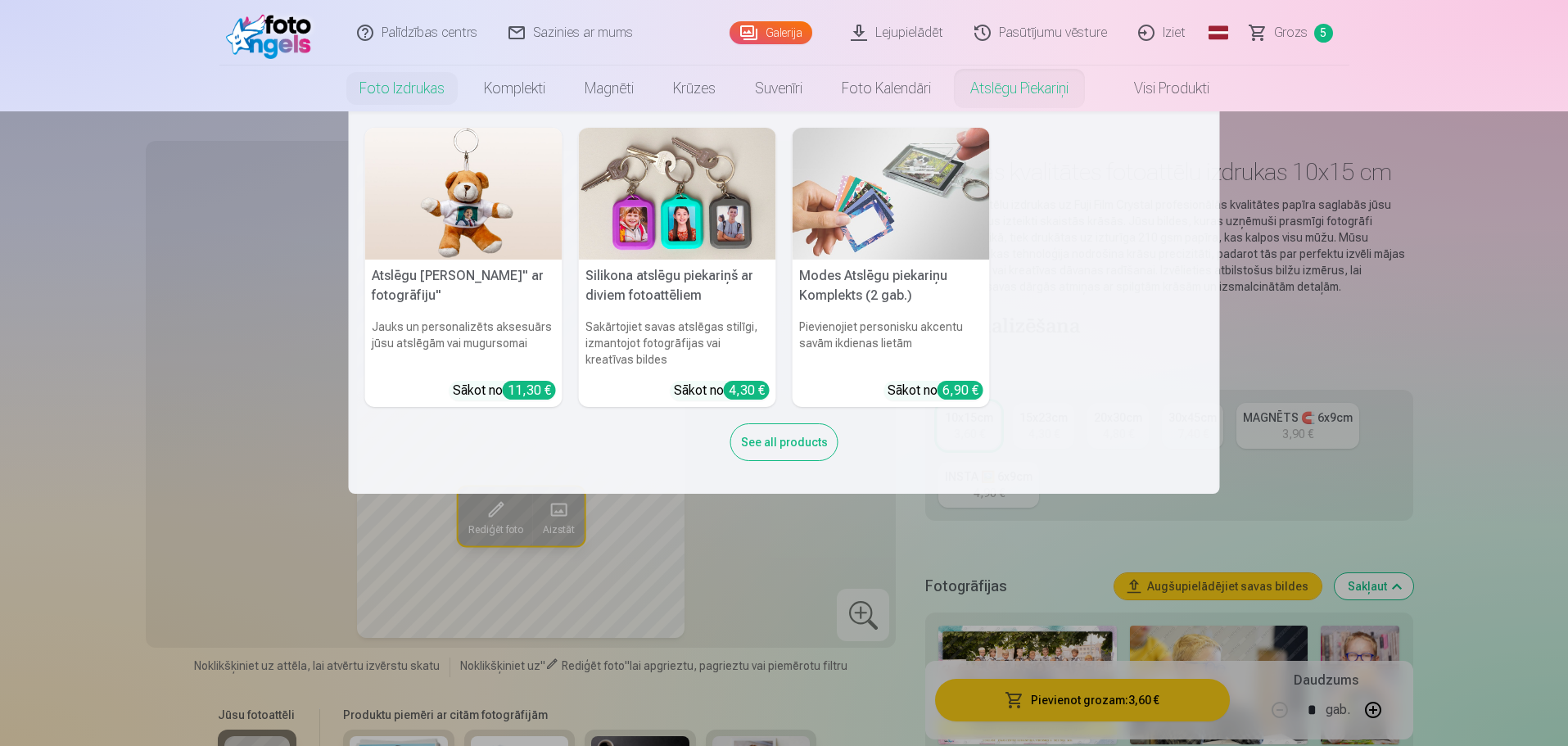
click at [1348, 312] on nav "Atslēgu piekariņš Lācītis" ar fotogrāfiju" Jauks un personalizēts aksesuārs jūs…" at bounding box center [784, 302] width 1568 height 383
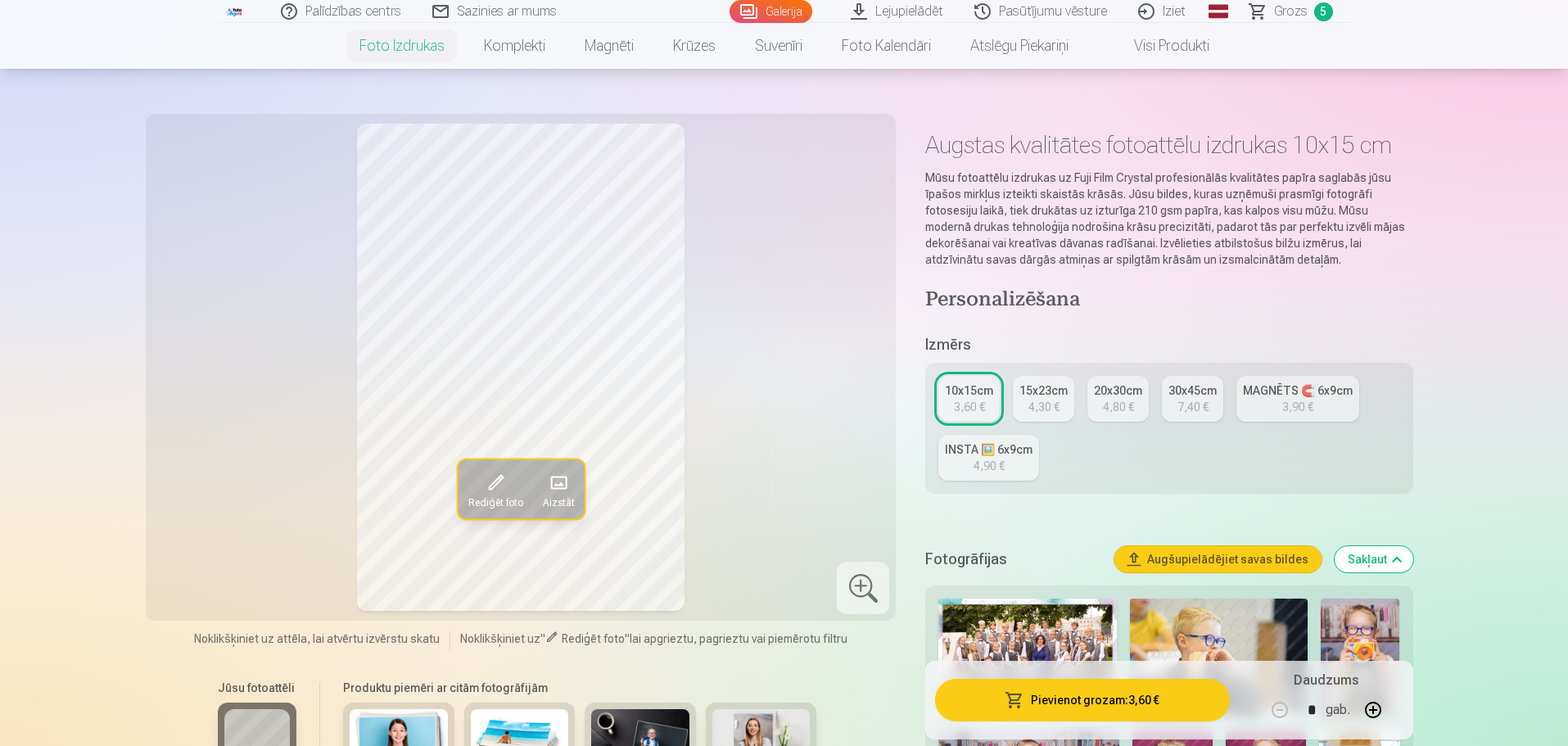
scroll to position [67, 0]
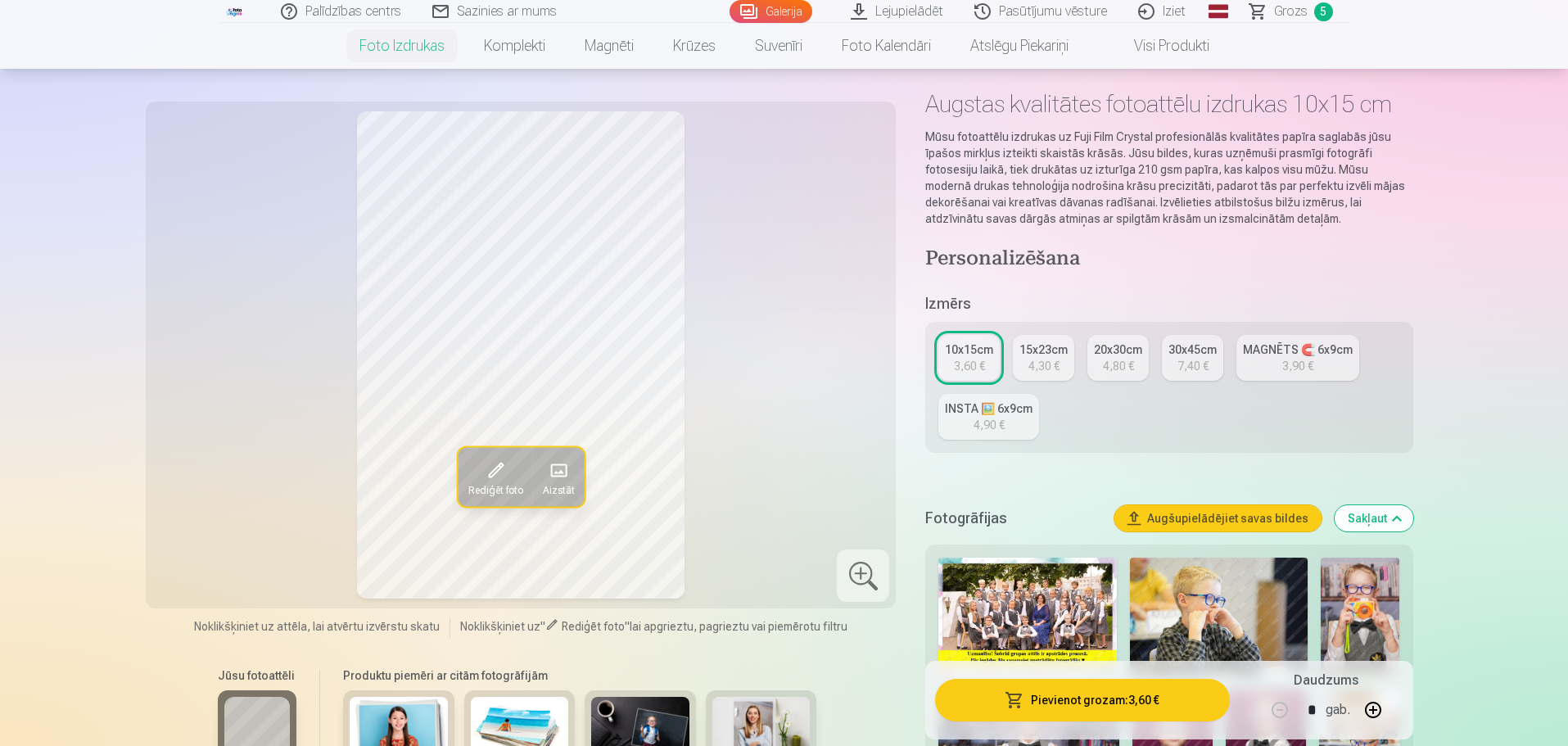
click at [1240, 528] on button "Augšupielādējiet savas bildes" at bounding box center [1218, 518] width 207 height 26
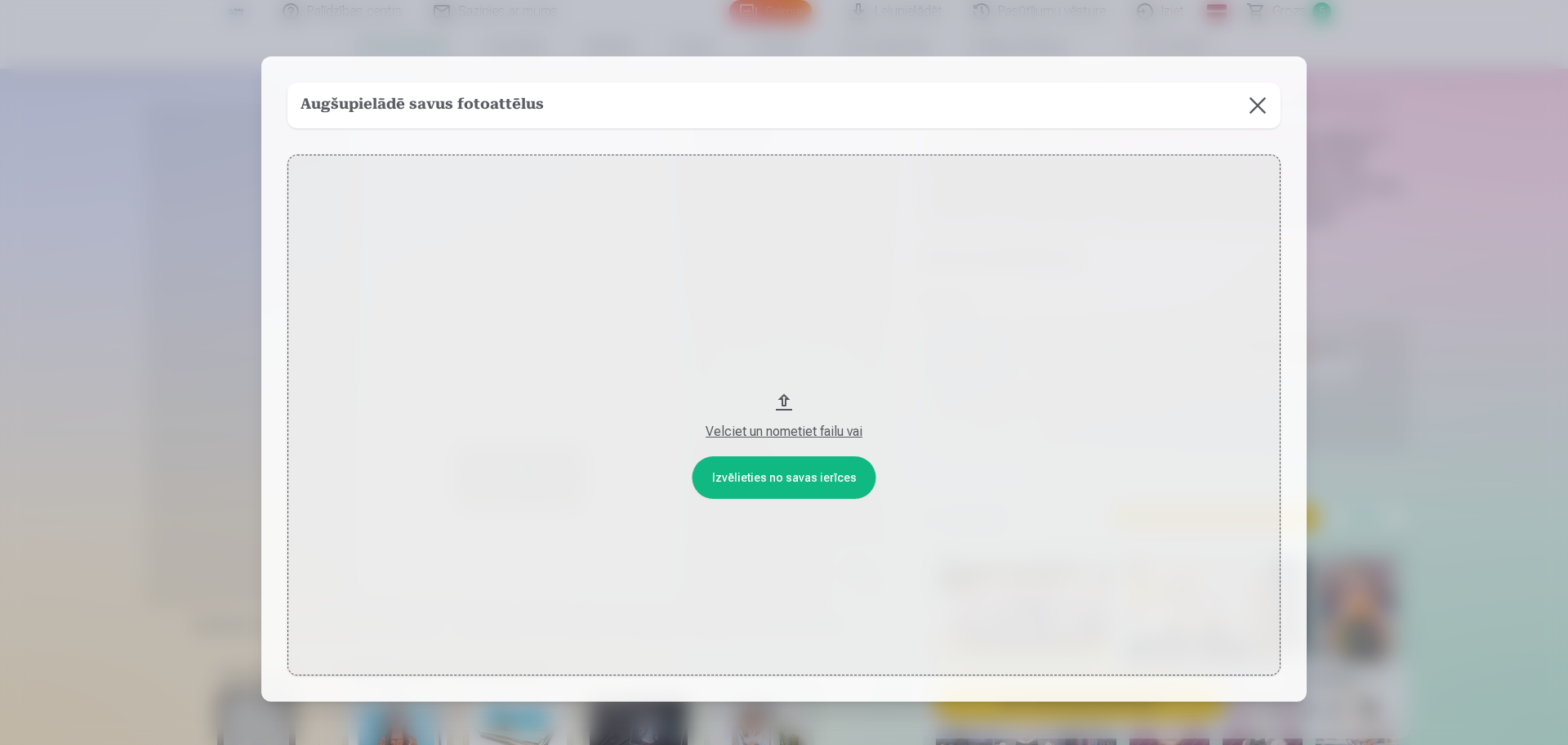
click at [1237, 527] on button "Velciet un nometiet failu vai" at bounding box center [784, 415] width 994 height 522
click at [1253, 97] on button at bounding box center [1258, 106] width 46 height 46
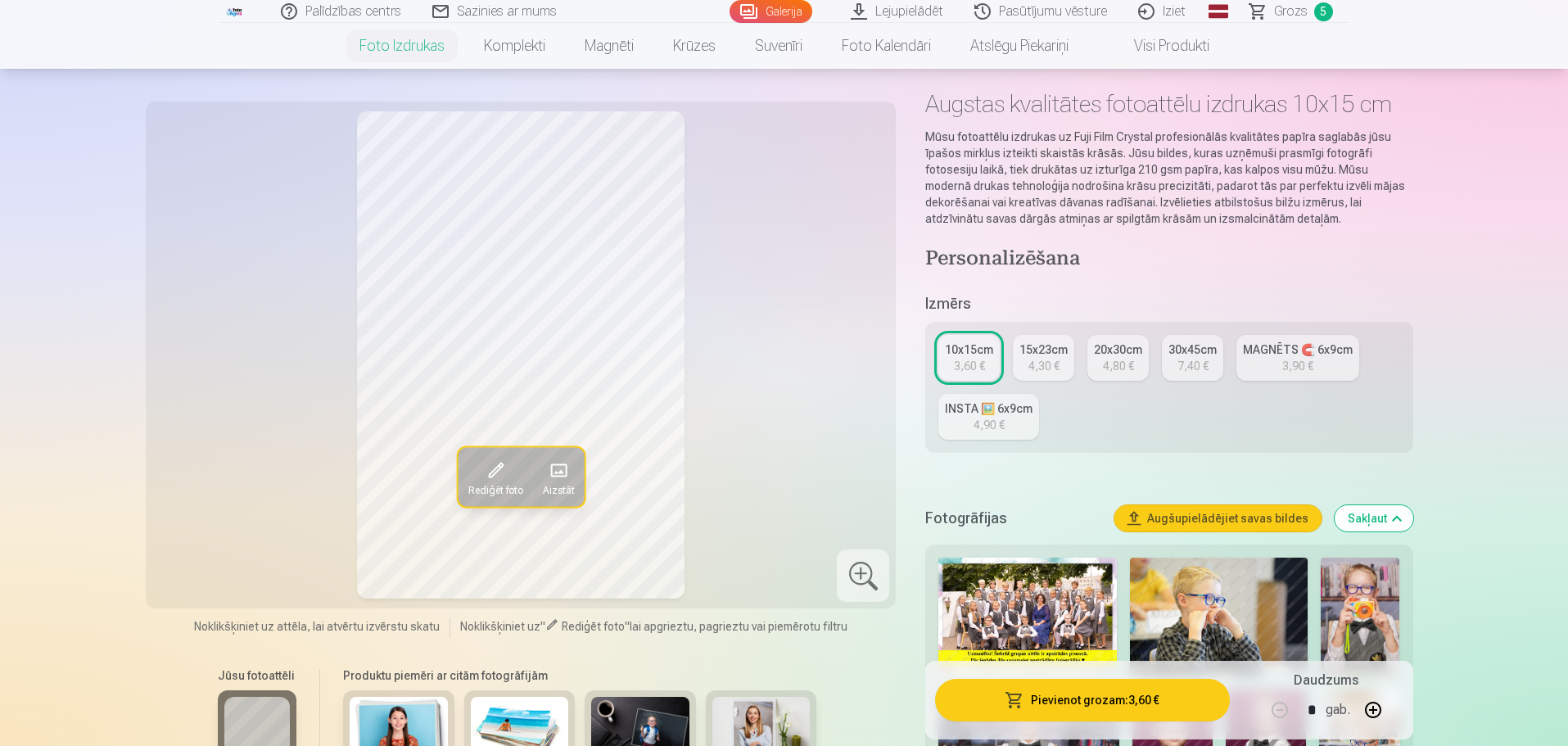
click at [1300, 13] on span "Grozs" at bounding box center [1290, 12] width 34 height 19
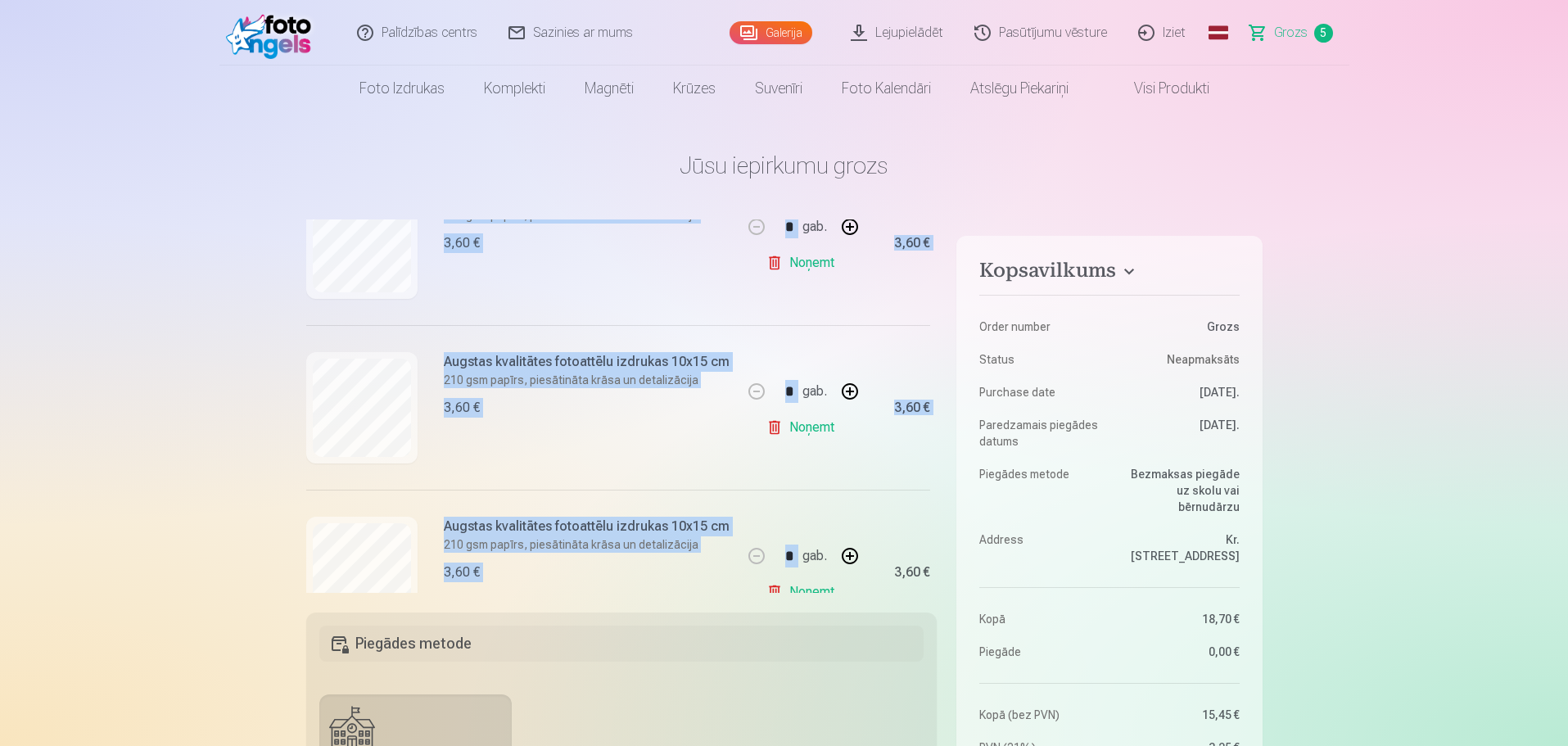
scroll to position [653, 0]
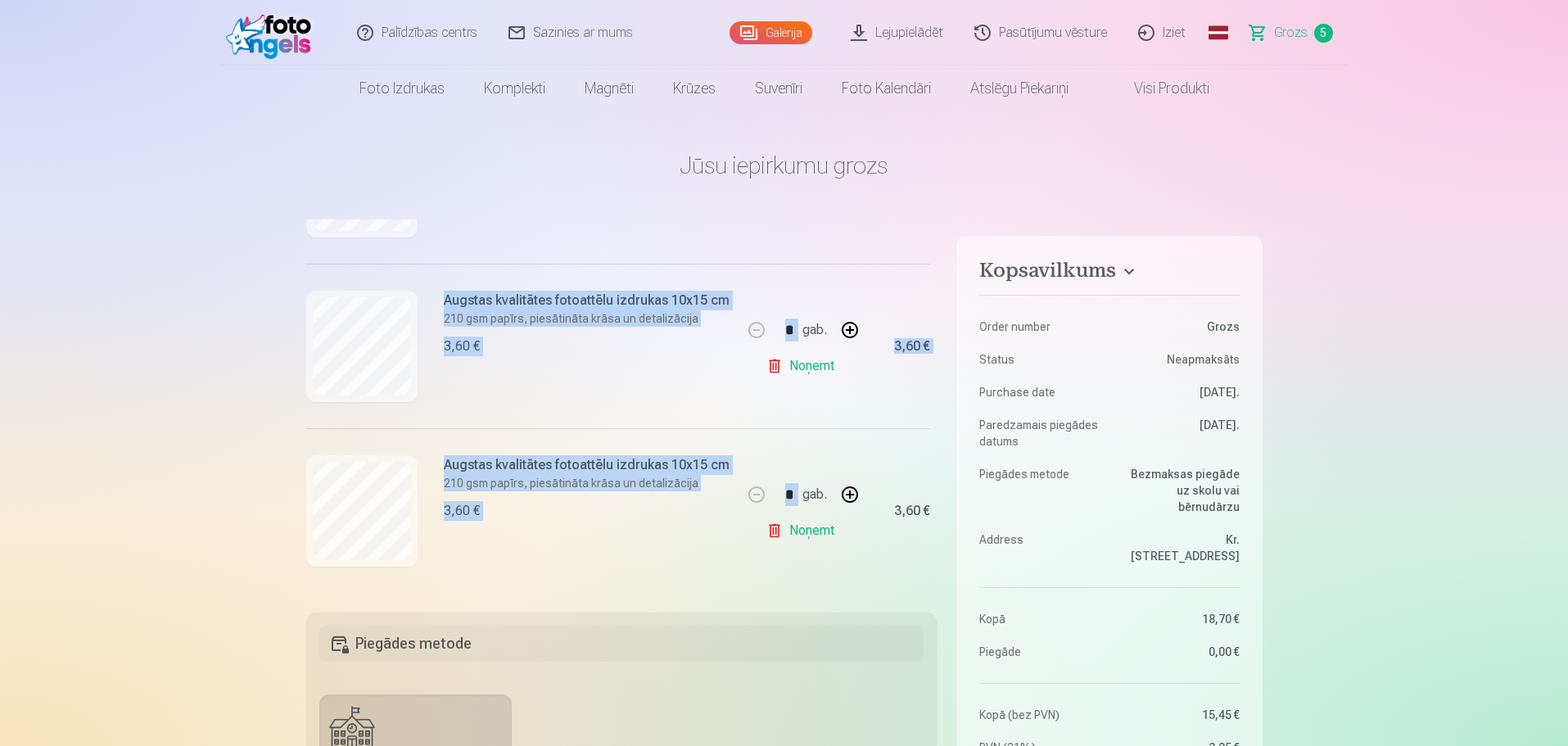
drag, startPoint x: 666, startPoint y: 588, endPoint x: 770, endPoint y: 593, distance: 104.1
click at [770, 593] on div "Kopsavilkums Order number Grozs Status Neapmaksāts Purchase date 12.09.2025. Pa…" at bounding box center [785, 759] width 957 height 1080
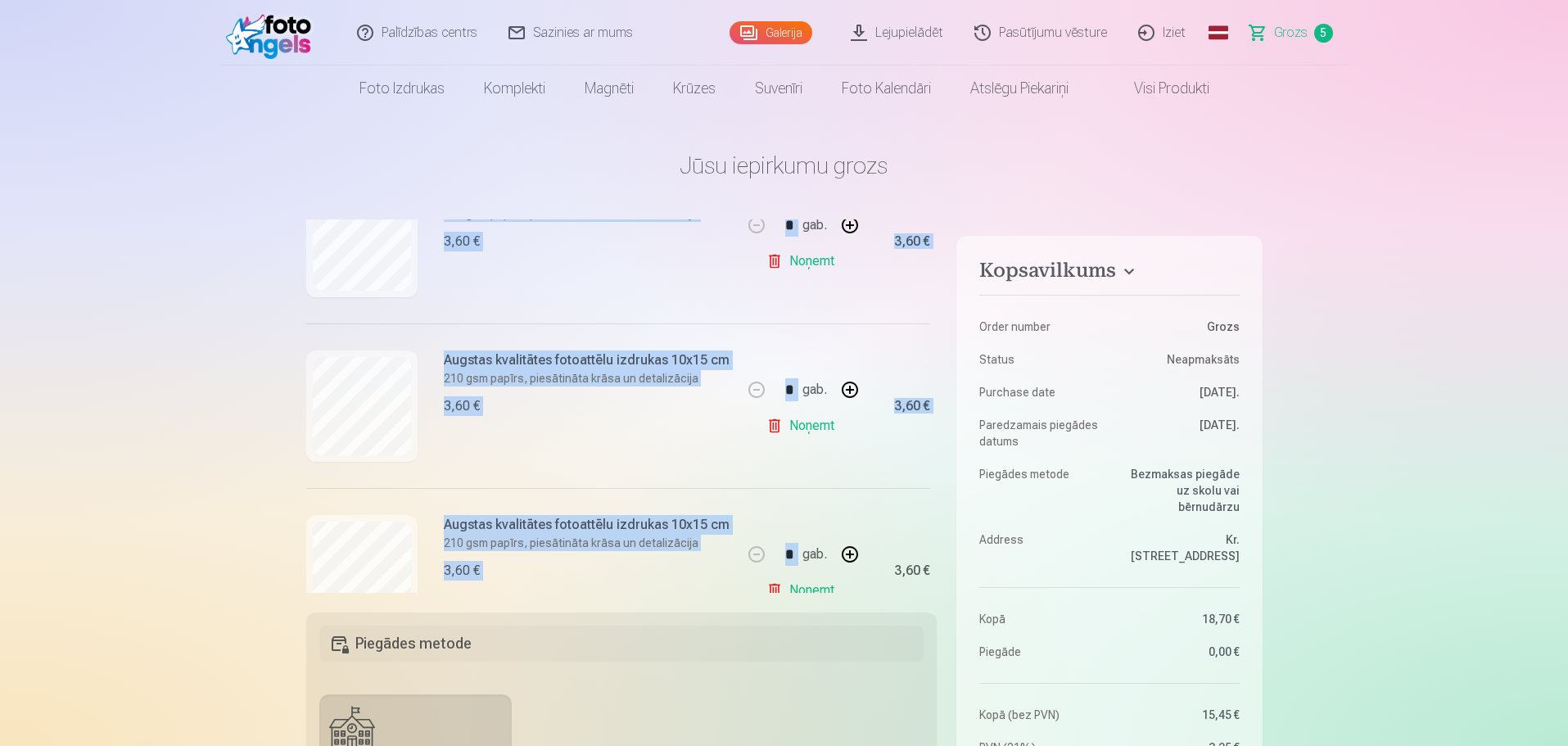
scroll to position [497, 0]
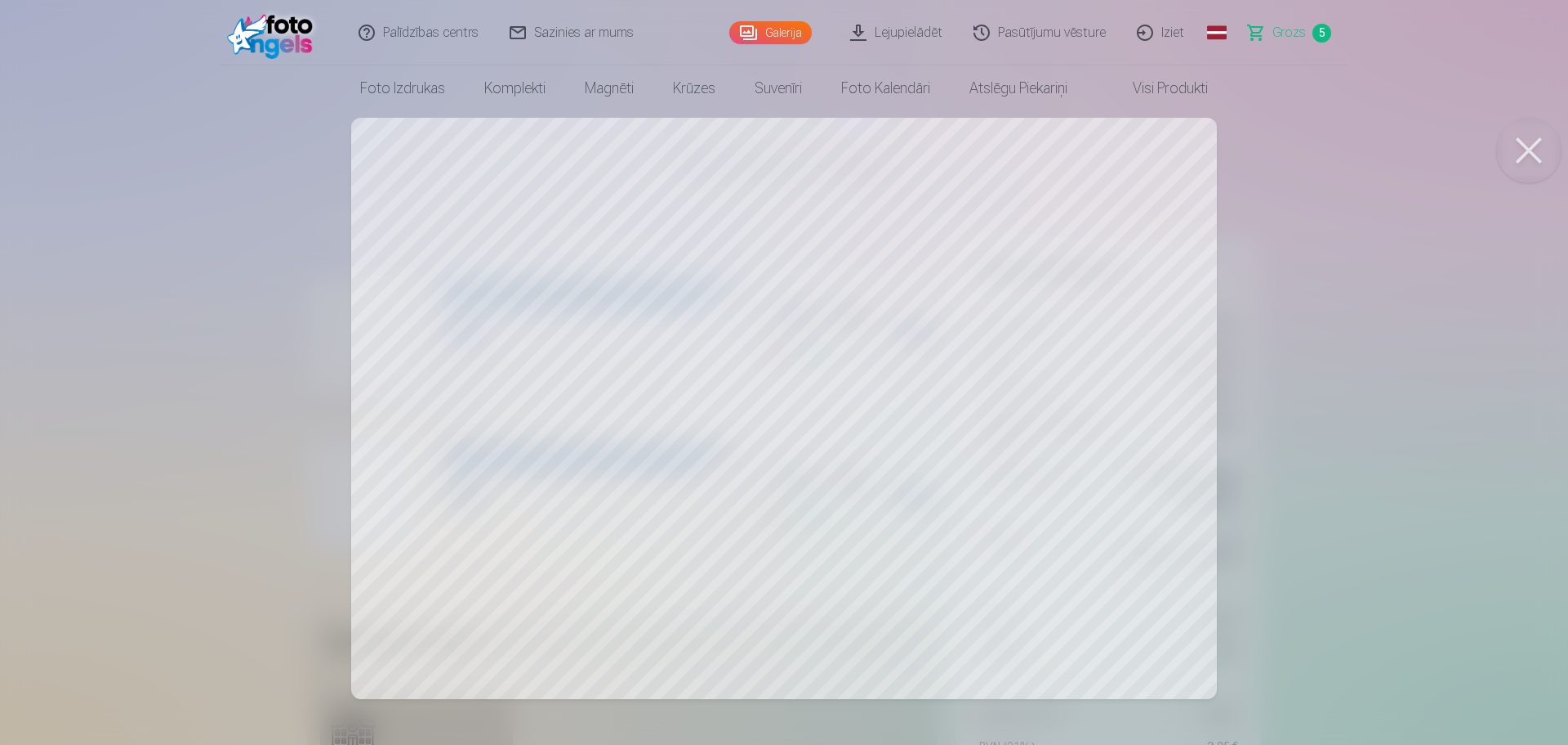
click at [1285, 30] on span "Grozs" at bounding box center [1289, 33] width 34 height 19
click at [1521, 160] on button at bounding box center [1530, 150] width 65 height 65
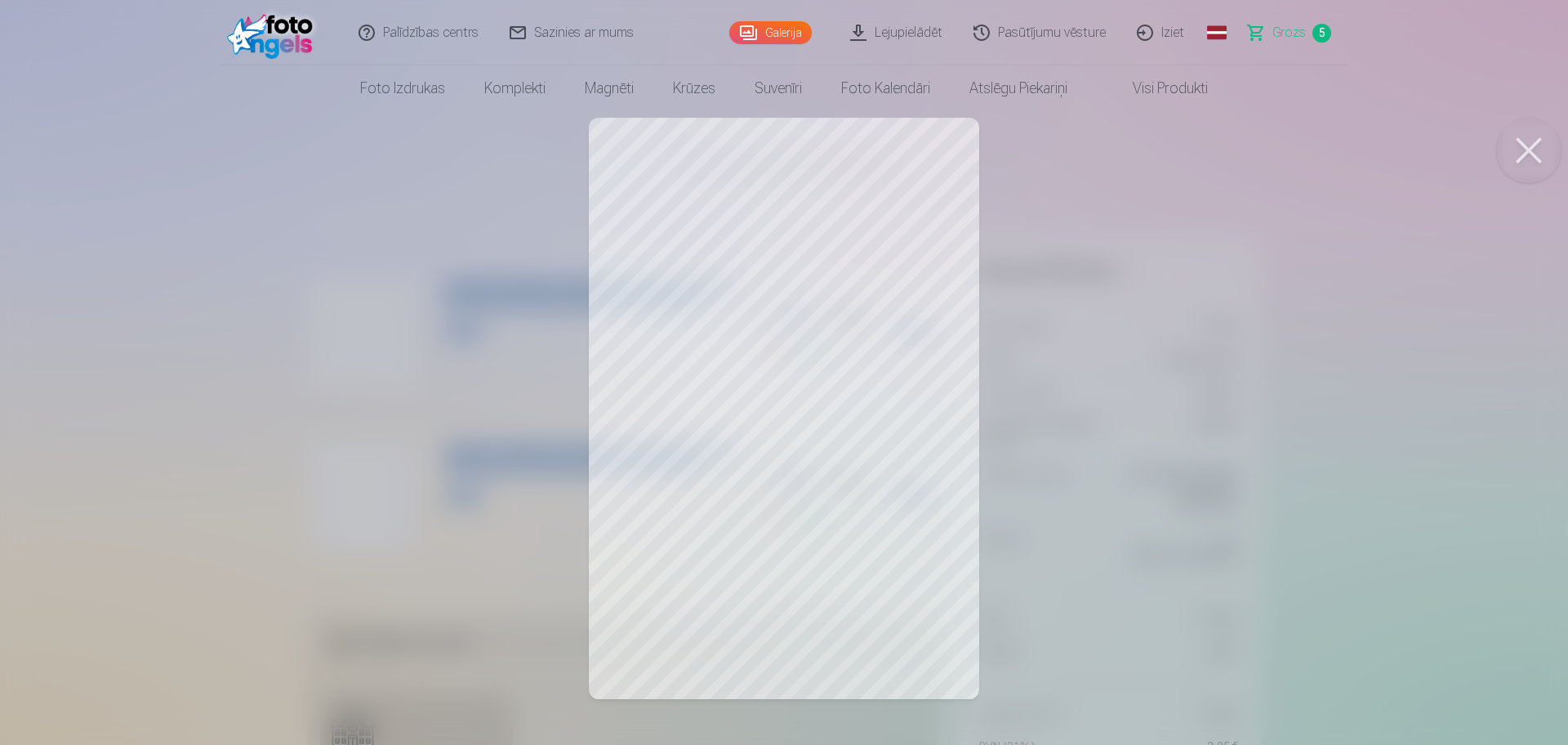
click at [1519, 148] on button at bounding box center [1530, 150] width 65 height 65
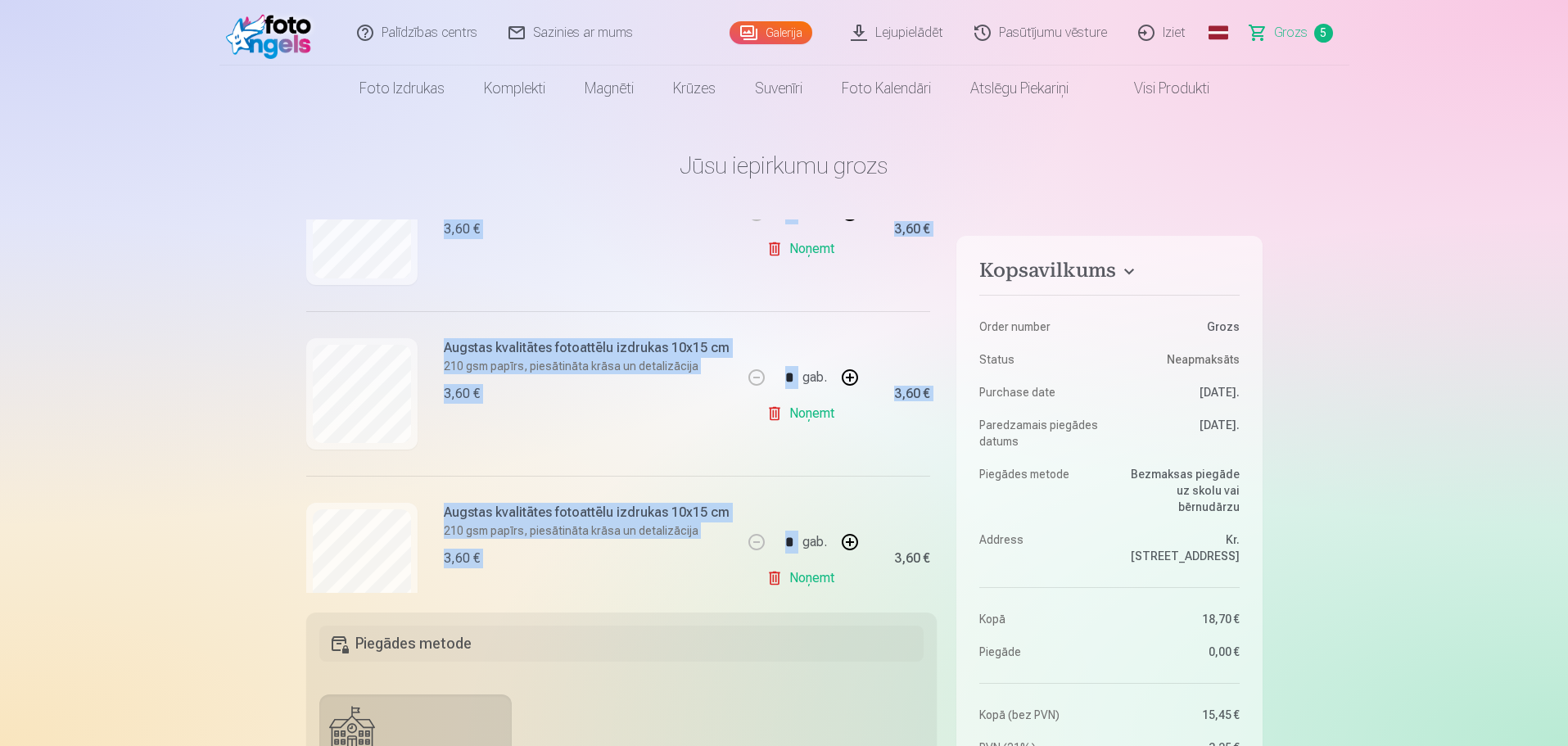
scroll to position [613, 0]
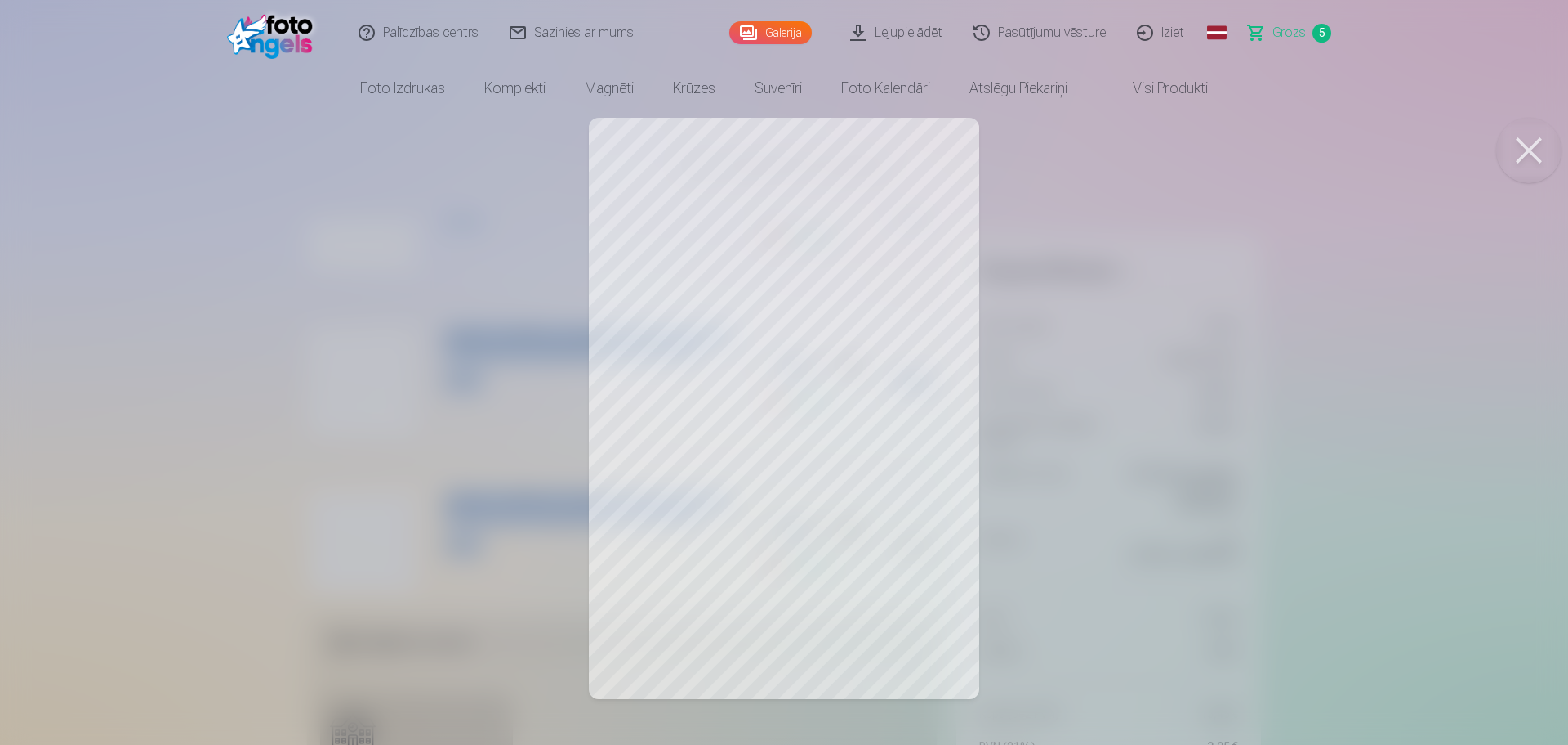
click at [1532, 151] on button at bounding box center [1530, 150] width 65 height 65
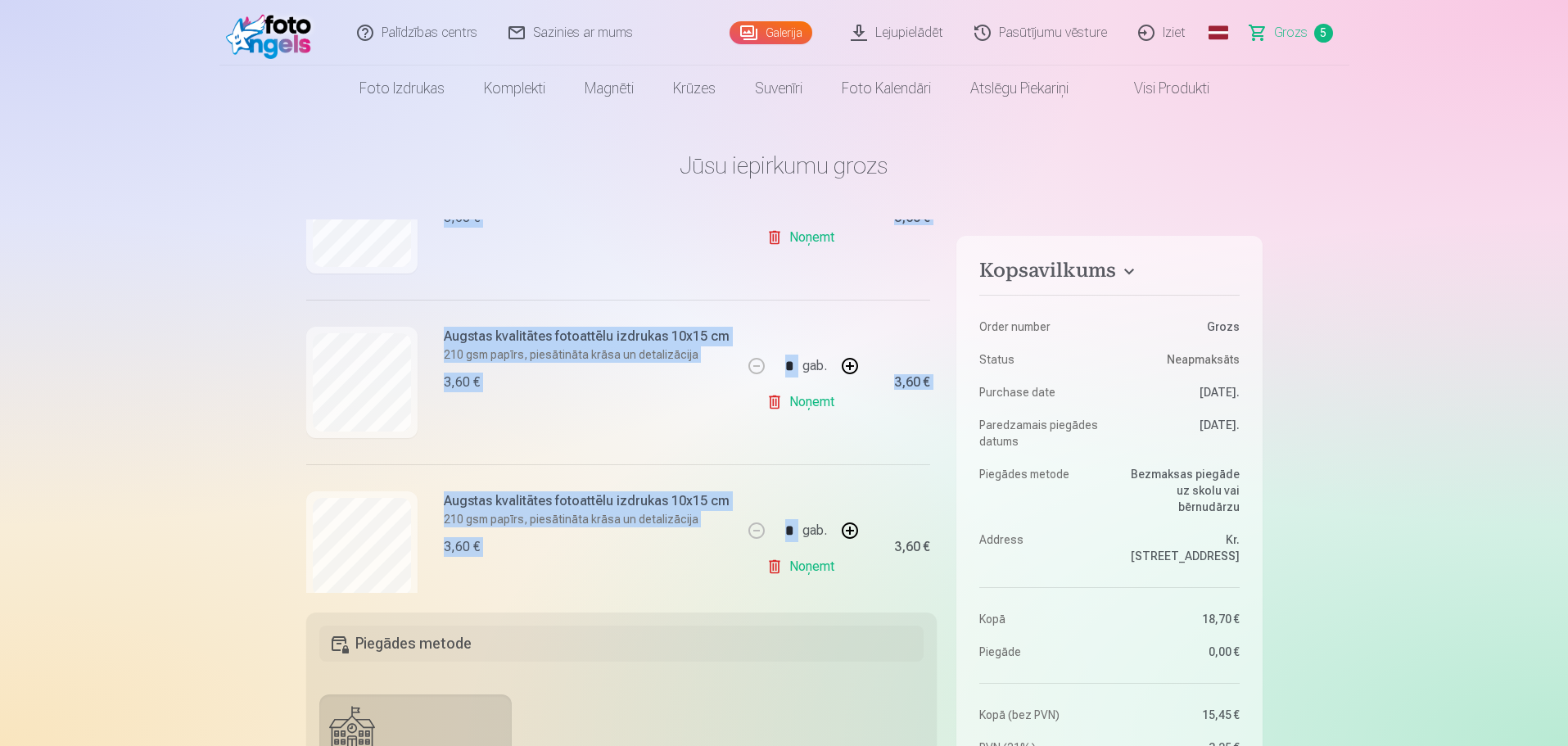
click at [809, 569] on link "Noņemt" at bounding box center [803, 567] width 74 height 33
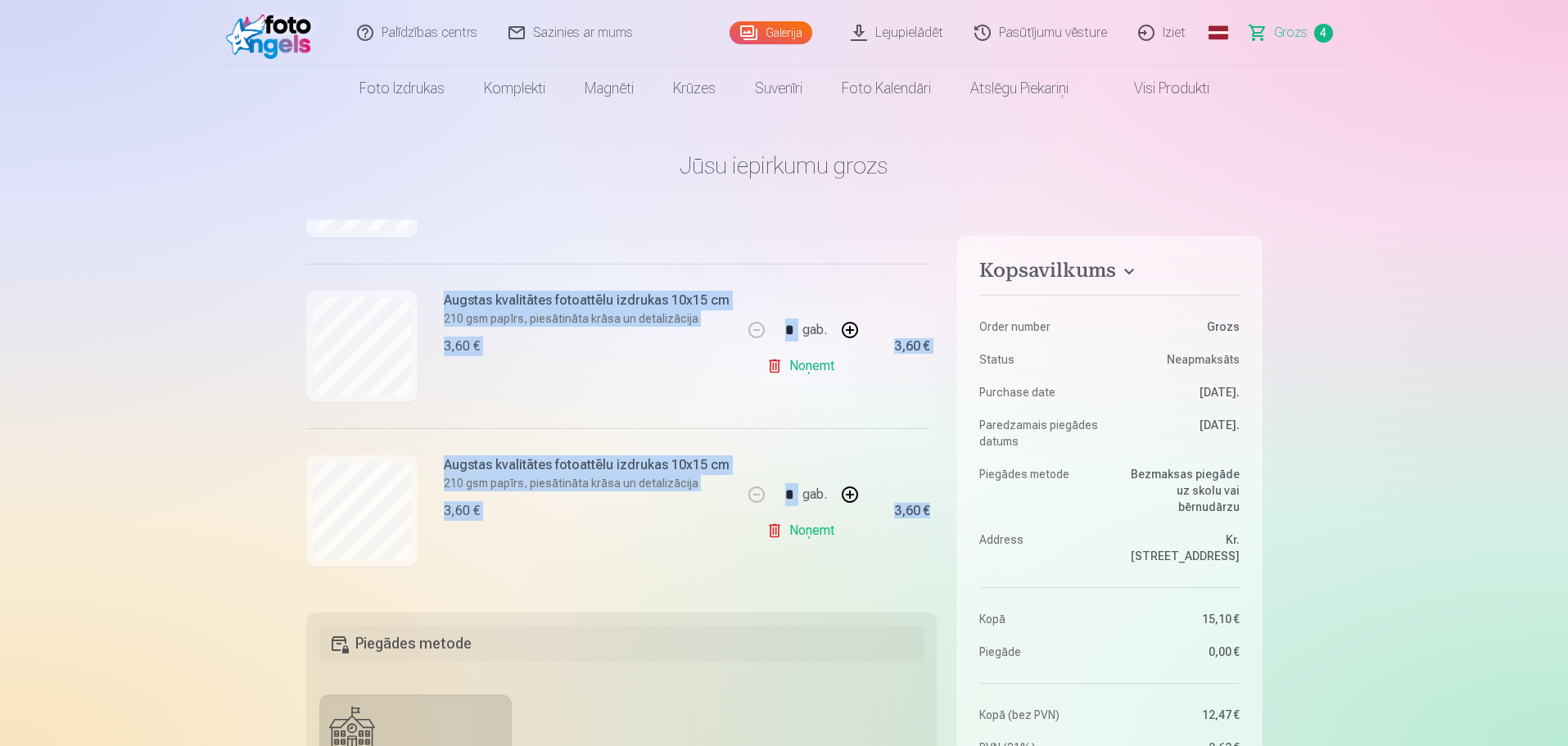
click at [797, 366] on link "Noņemt" at bounding box center [803, 366] width 74 height 33
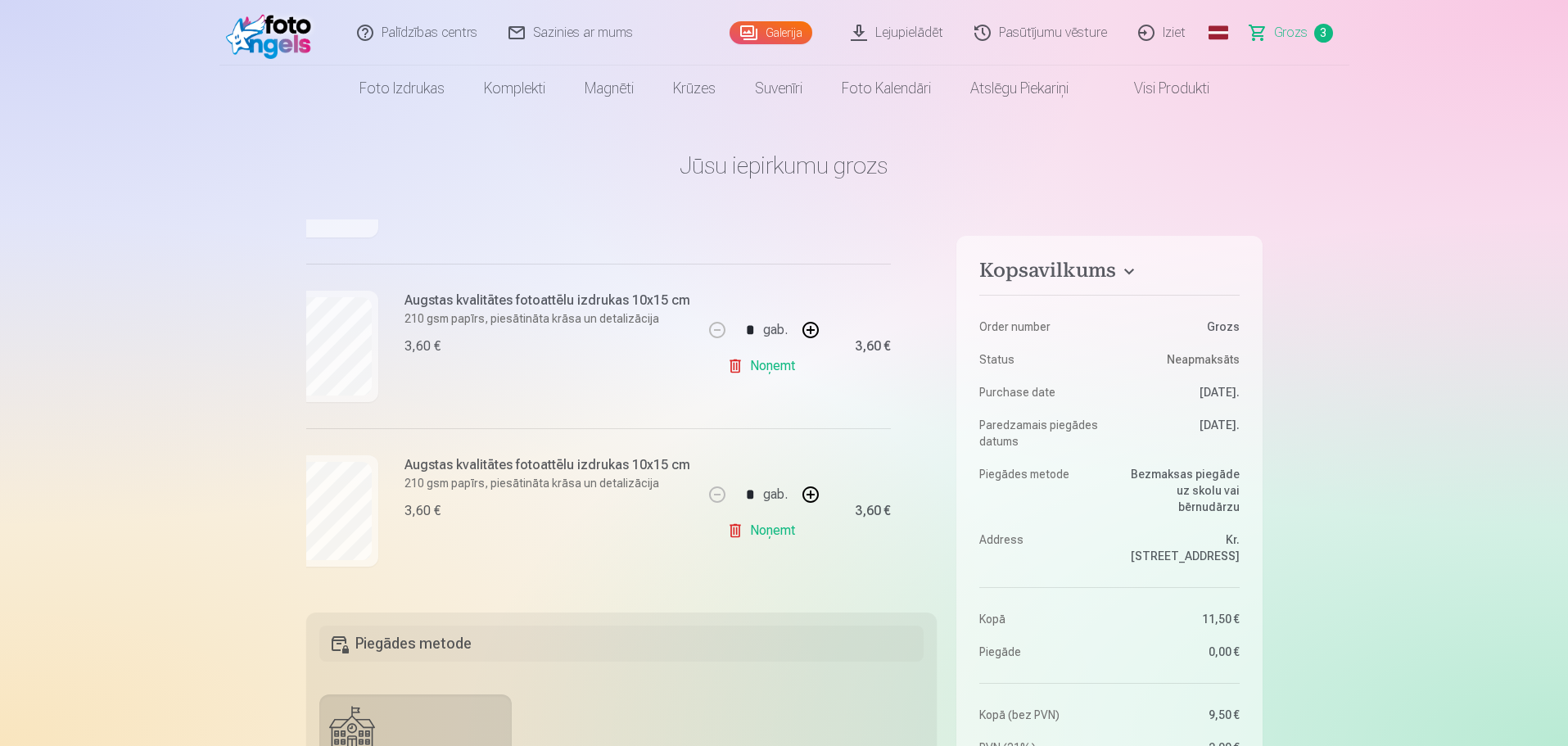
click at [904, 205] on main "Jūsu iepirkumu grozs Kopsavilkums Order number Grozs Status Neapmaksāts Purchas…" at bounding box center [785, 744] width 957 height 1266
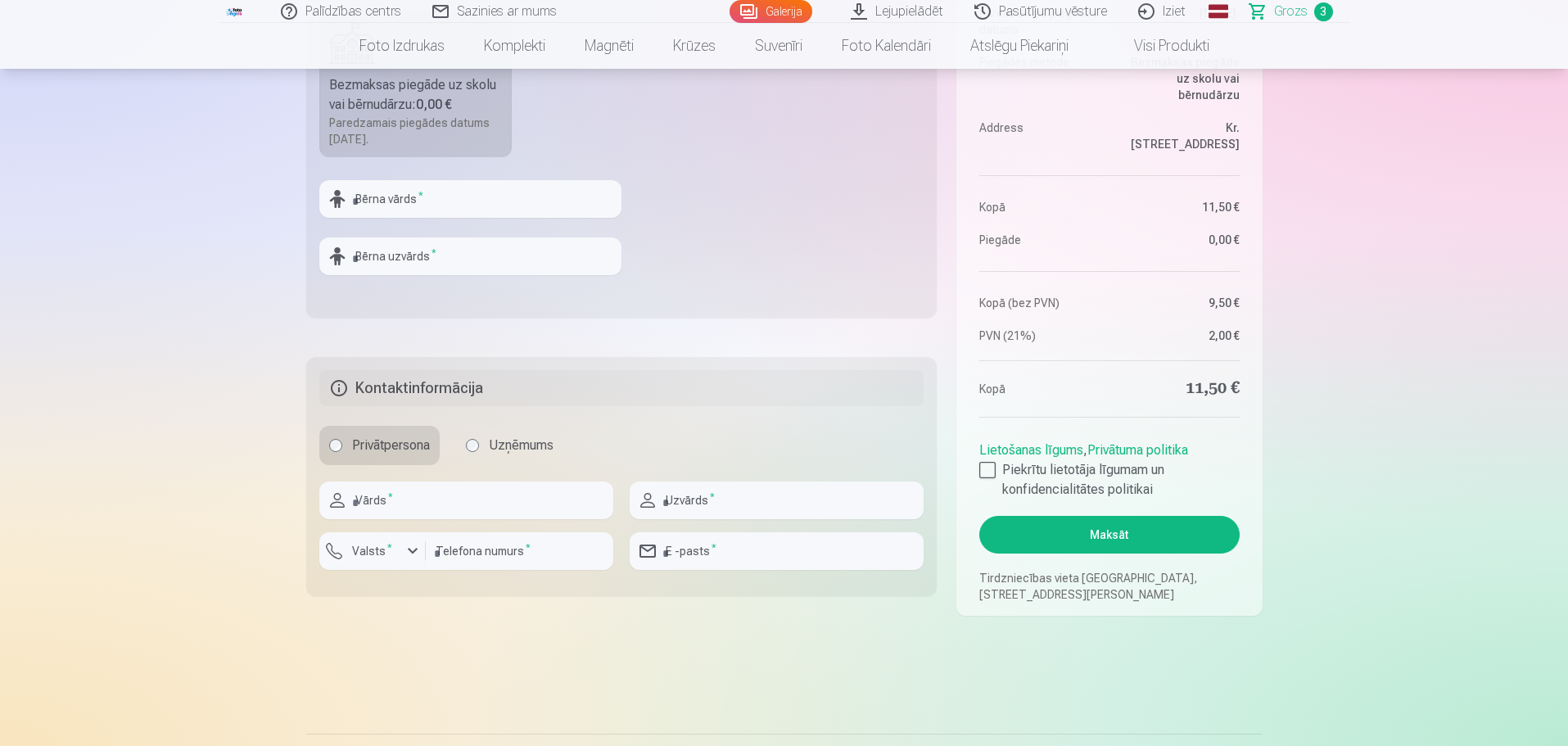
scroll to position [740, 0]
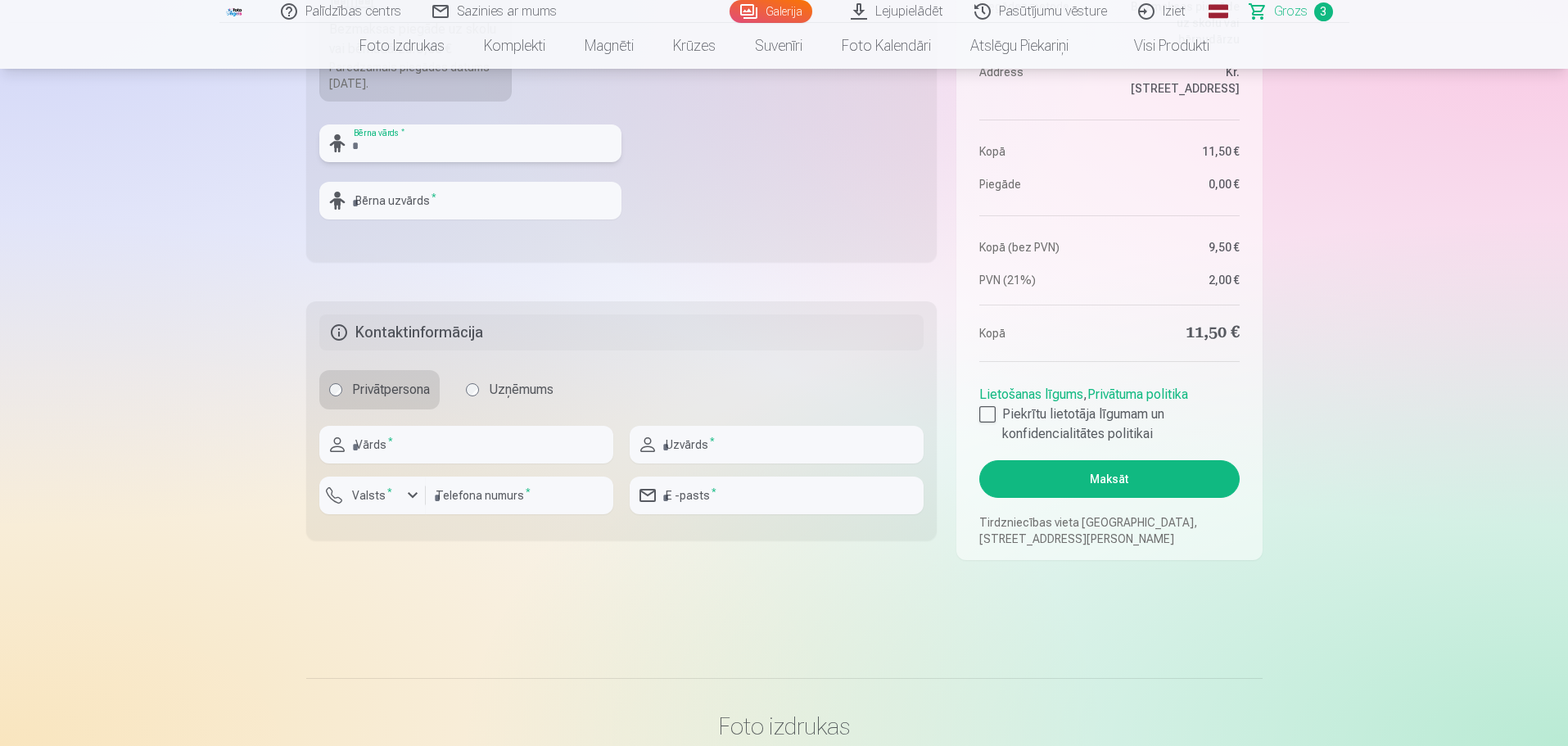
click at [426, 147] on input "text" at bounding box center [470, 143] width 302 height 38
type input "****"
click at [368, 198] on input "text" at bounding box center [470, 200] width 302 height 38
type input "*******"
click at [407, 442] on input "text" at bounding box center [466, 444] width 294 height 38
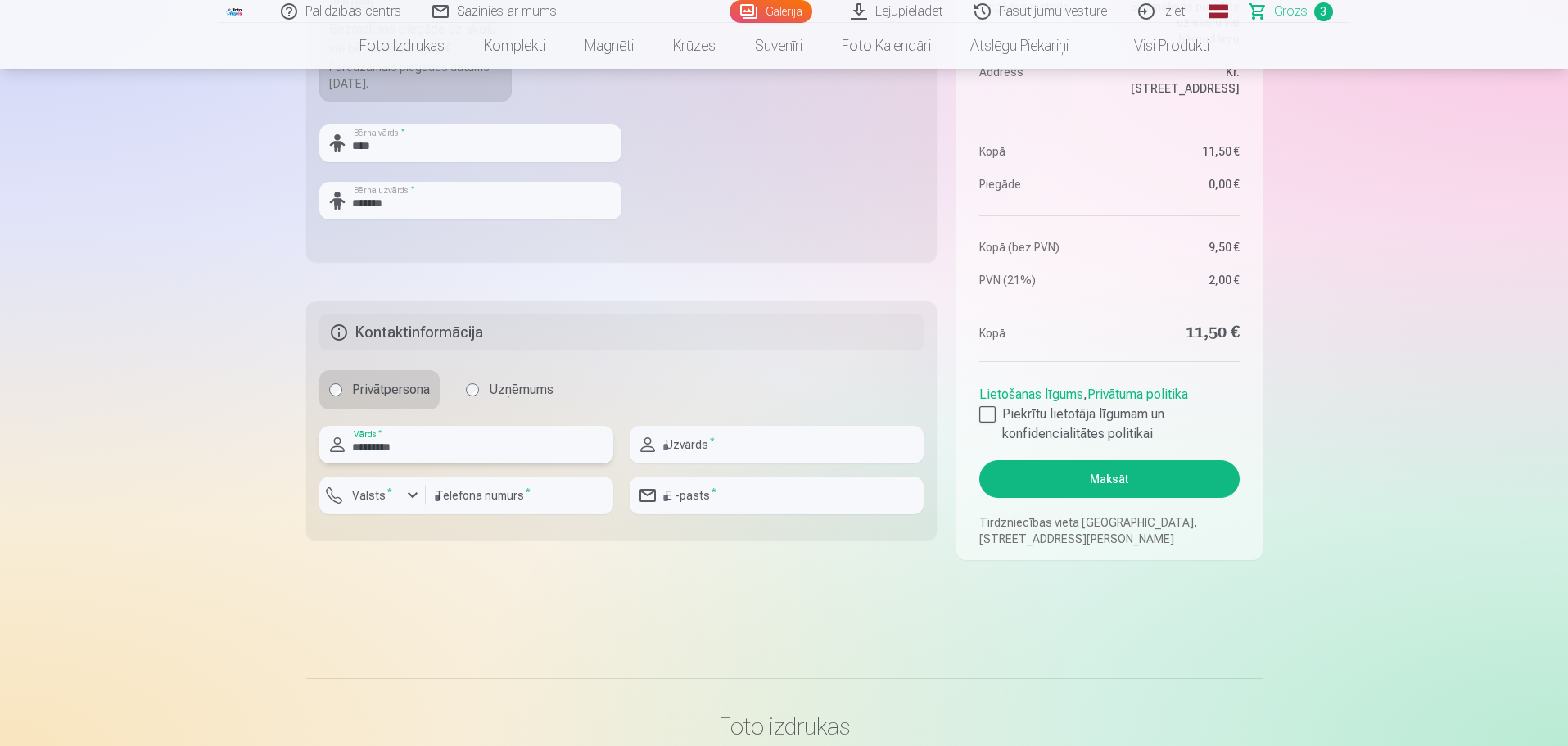
type input "*********"
click at [700, 448] on input "text" at bounding box center [776, 444] width 294 height 38
type input "*******"
click at [456, 497] on input "number" at bounding box center [520, 494] width 187 height 38
type input "********"
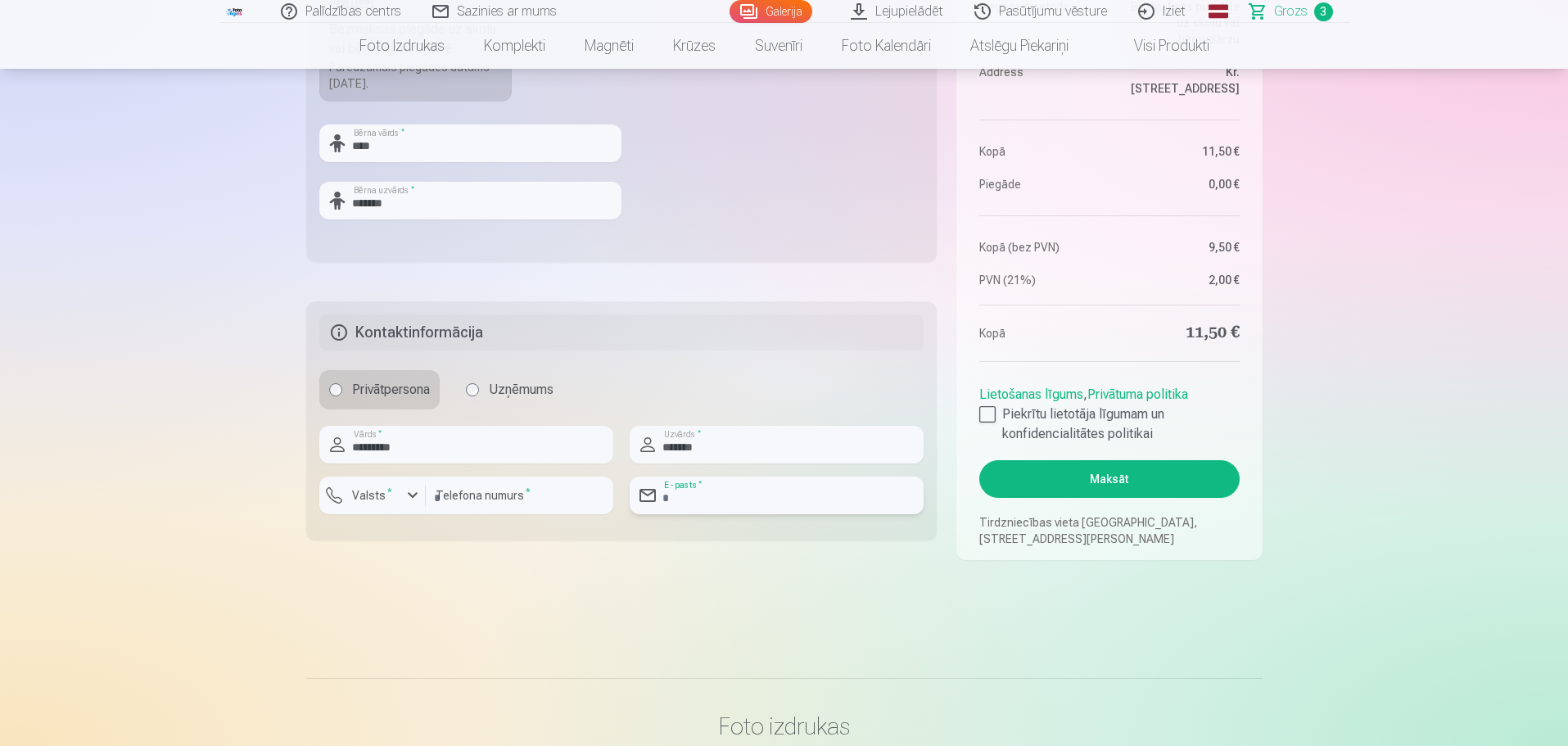
click at [760, 507] on input "email" at bounding box center [776, 494] width 294 height 38
type input "**********"
click at [1094, 426] on label "Piekrītu lietotāja līgumam un konfidencialitātes politikai" at bounding box center [1109, 423] width 259 height 40
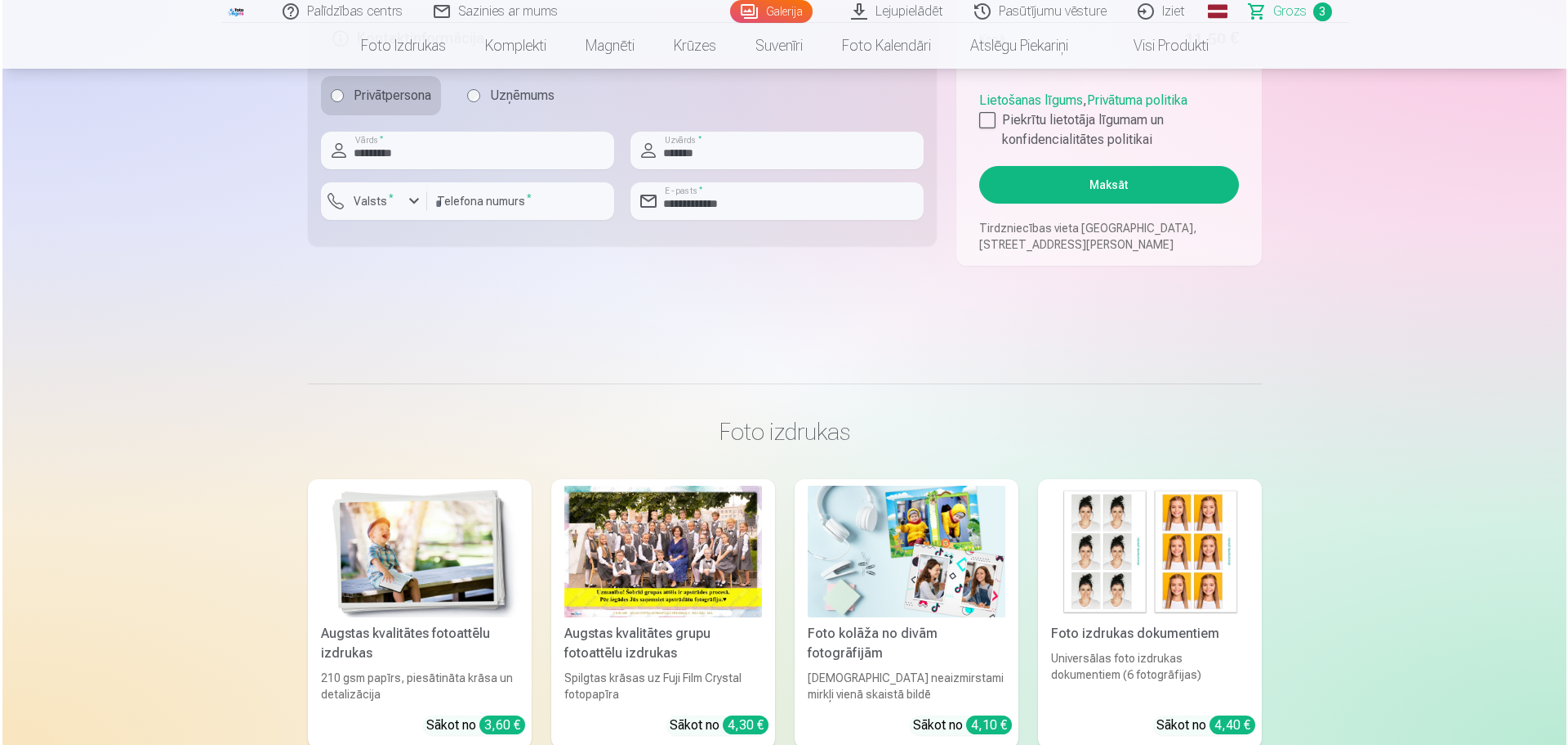
scroll to position [809, 0]
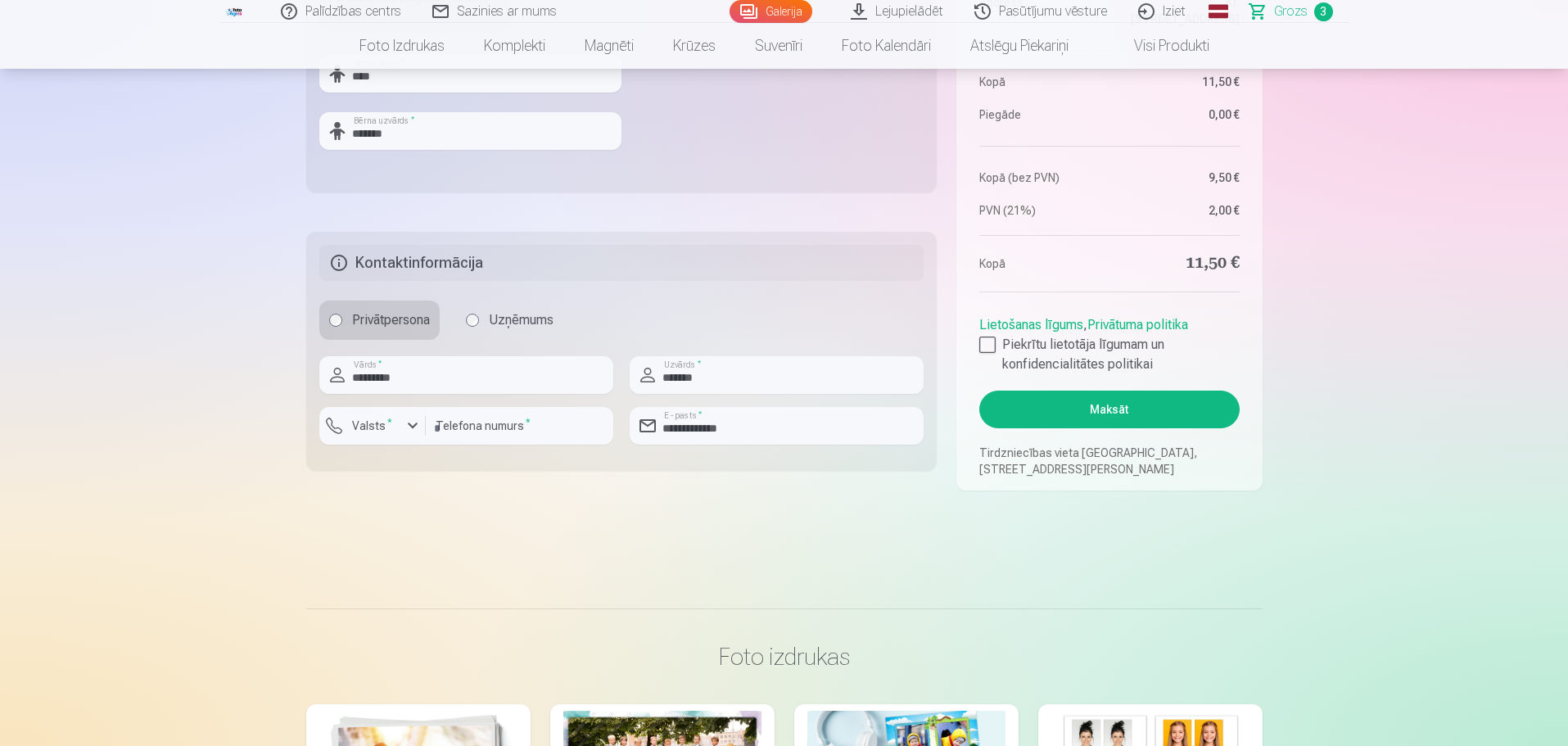
click at [1170, 416] on button "Maksāt" at bounding box center [1109, 409] width 259 height 38
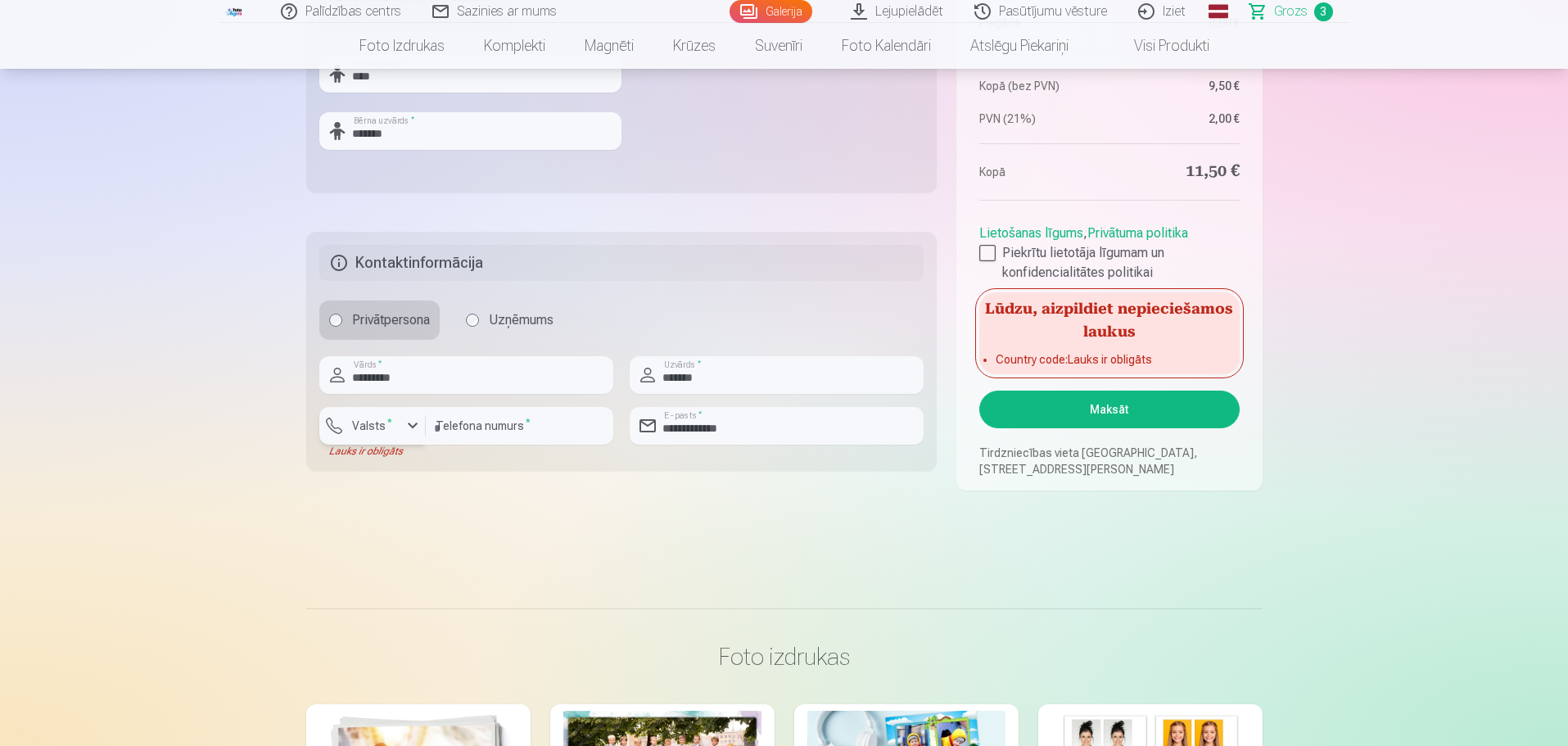
click at [390, 421] on label "Valsts *" at bounding box center [371, 425] width 53 height 16
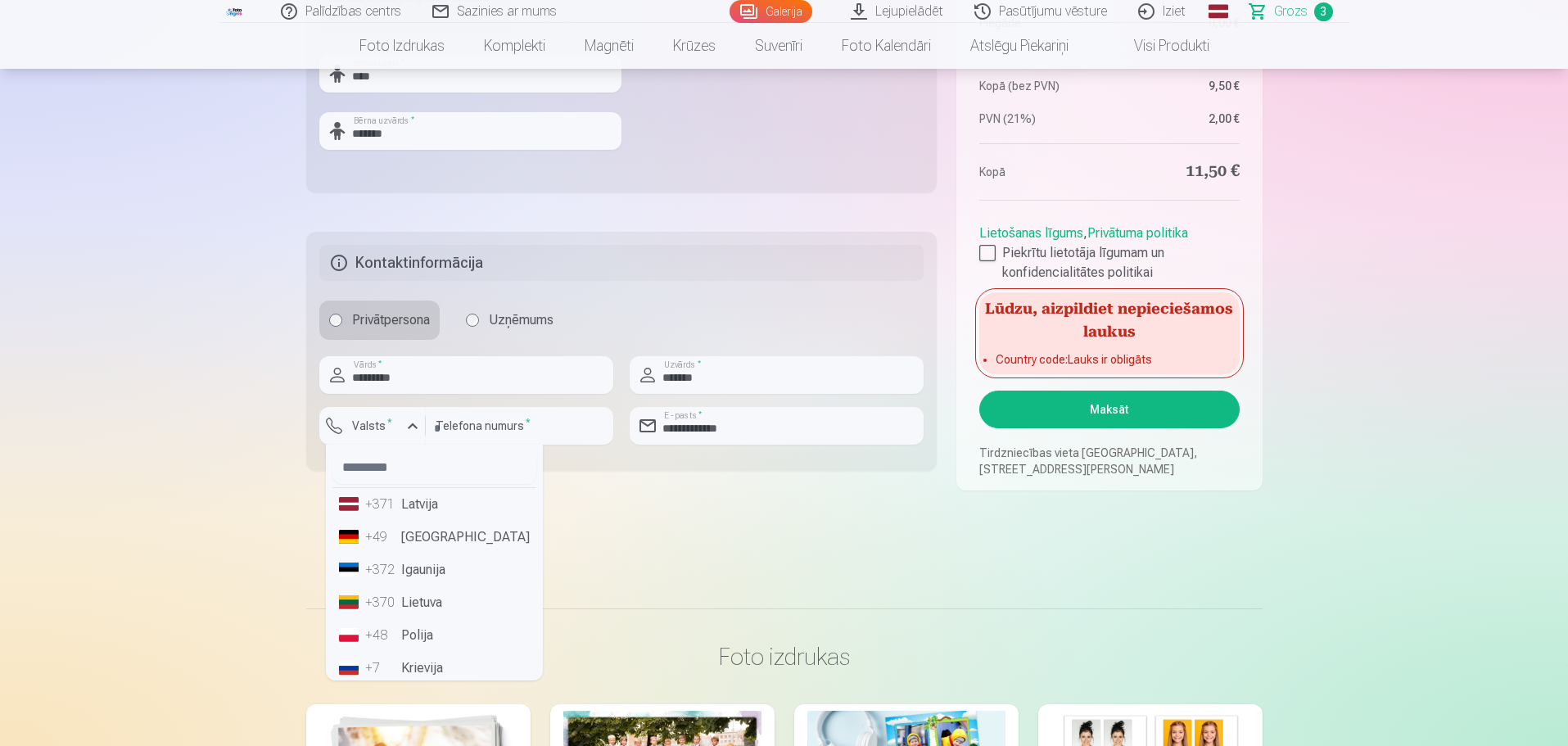
click at [415, 511] on li "+371 Latvija" at bounding box center [434, 504] width 203 height 33
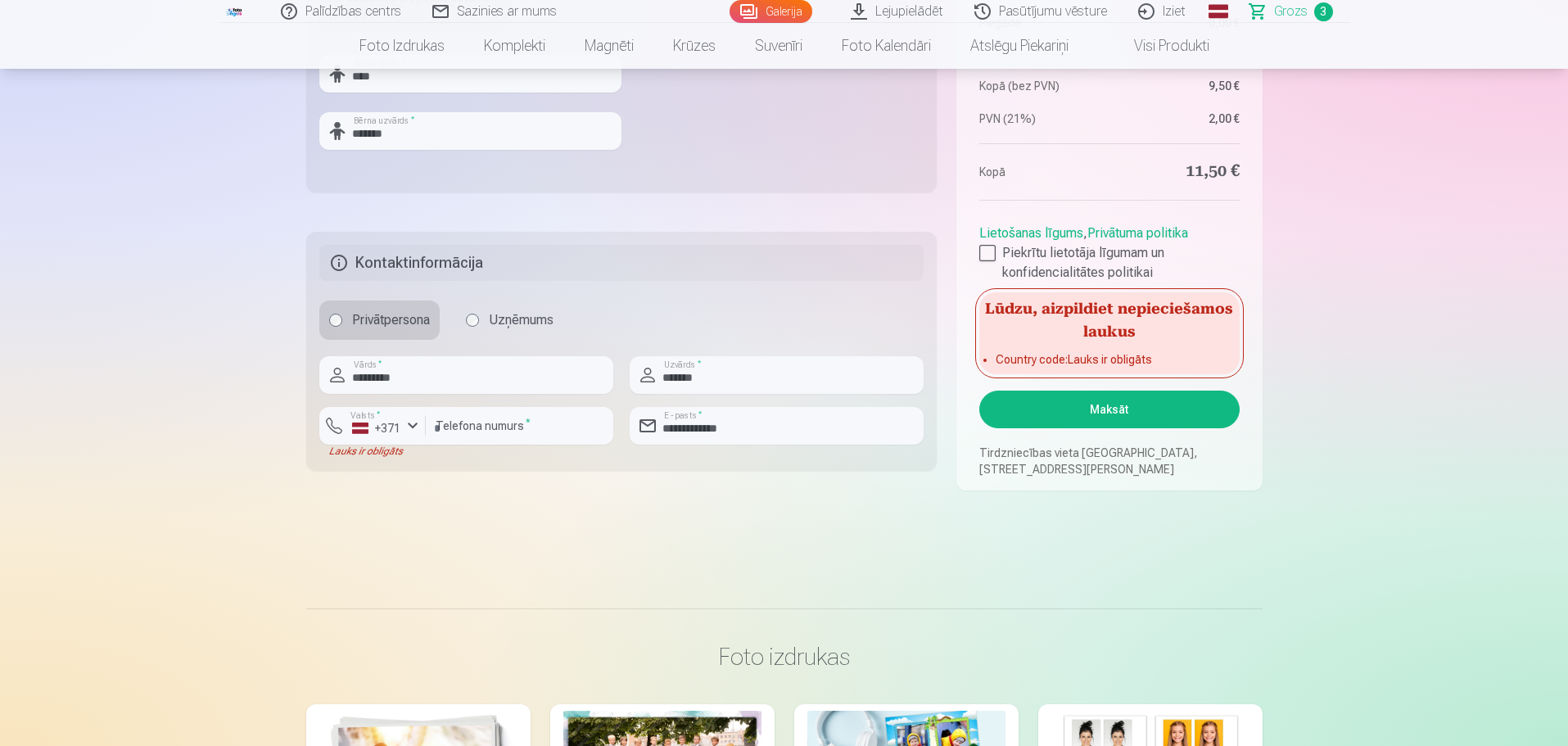
click at [1081, 412] on button "Maksāt" at bounding box center [1109, 409] width 259 height 38
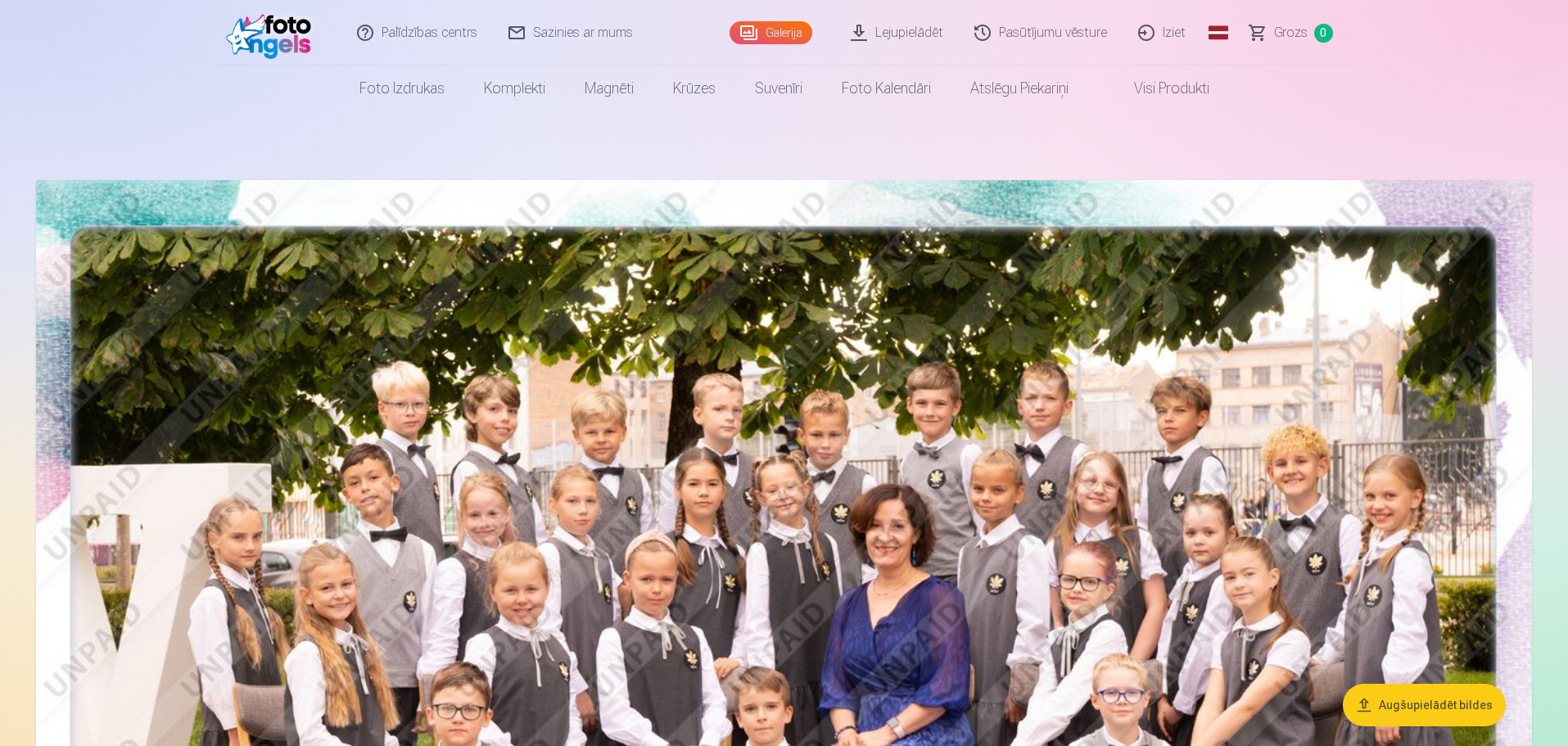
click at [244, 73] on nav "Foto izdrukas Augstas kvalitātes fotoattēlu izdrukas 210 gsm papīrs, piesātināt…" at bounding box center [784, 89] width 1568 height 46
click at [1175, 40] on link "Iziet" at bounding box center [1163, 33] width 79 height 66
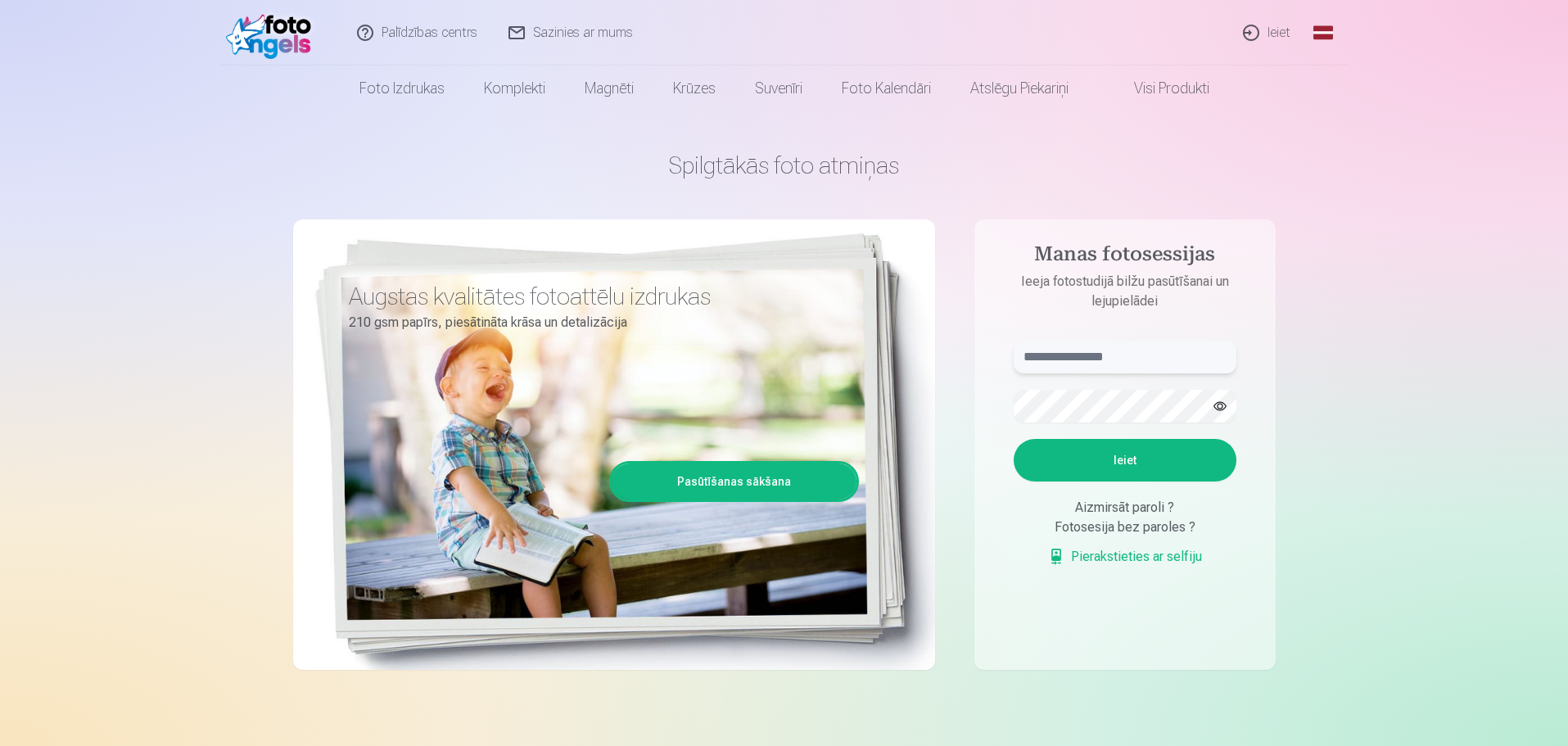
click at [1122, 356] on input "text" at bounding box center [1124, 357] width 223 height 33
type input "**********"
click at [1014, 439] on button "Ieiet" at bounding box center [1124, 460] width 223 height 42
